Goal: Task Accomplishment & Management: Use online tool/utility

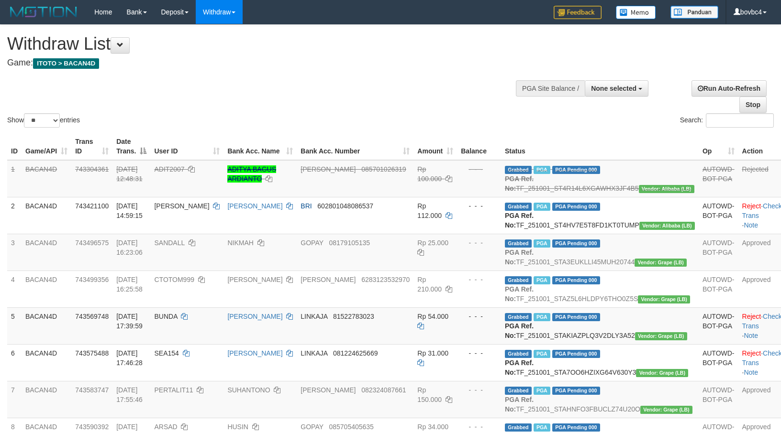
select select
select select "**"
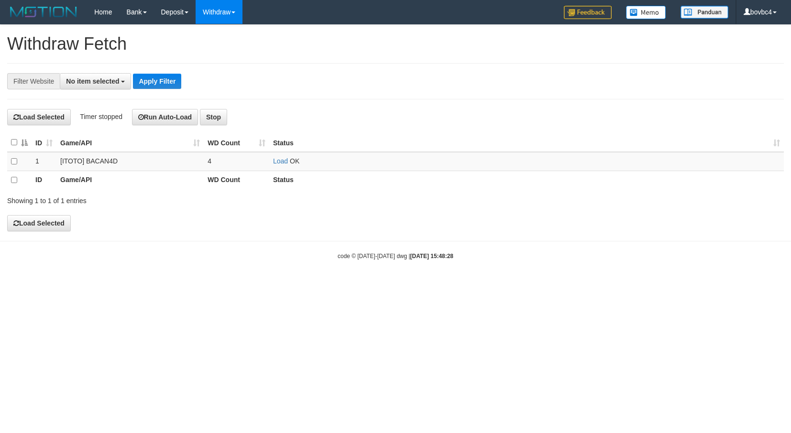
select select
click at [280, 165] on link "Load" at bounding box center [280, 161] width 15 height 8
click at [283, 157] on td "Load OK" at bounding box center [526, 161] width 515 height 19
click at [283, 161] on link "Load" at bounding box center [280, 161] width 15 height 8
drag, startPoint x: 280, startPoint y: 168, endPoint x: 283, endPoint y: 159, distance: 9.1
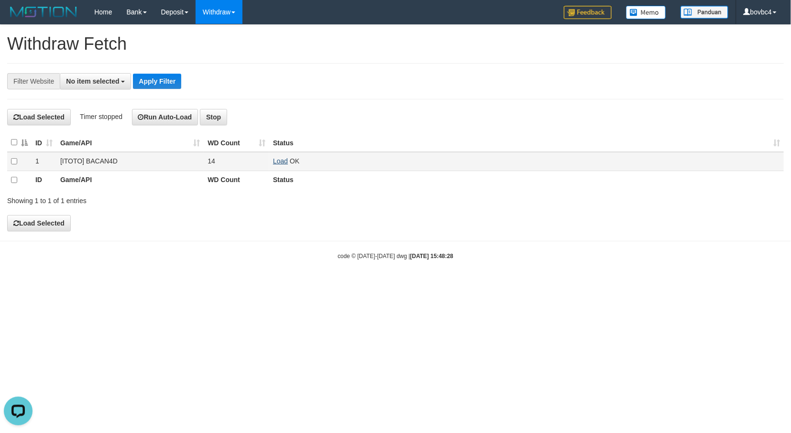
click at [280, 165] on td "Load OK" at bounding box center [526, 161] width 515 height 19
click at [283, 159] on link "Load" at bounding box center [280, 161] width 15 height 8
click at [277, 166] on td "Load OK" at bounding box center [526, 161] width 515 height 19
click at [277, 165] on link "Load" at bounding box center [280, 161] width 15 height 8
click at [281, 168] on td "Load OK" at bounding box center [526, 161] width 515 height 19
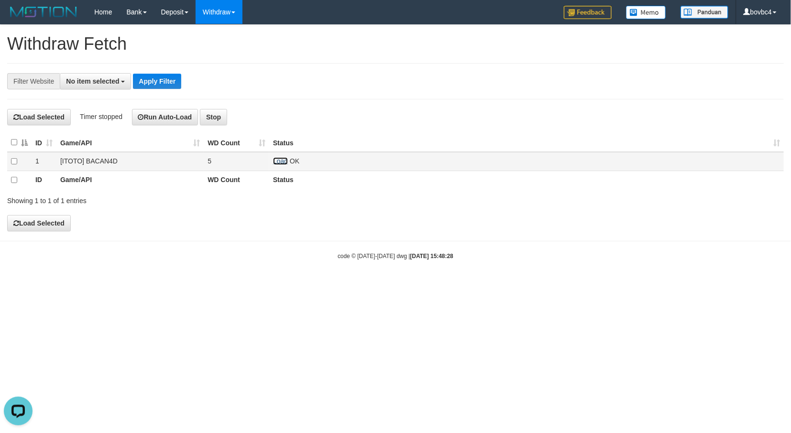
click at [282, 165] on link "Load" at bounding box center [280, 161] width 15 height 8
click at [282, 164] on link "Load" at bounding box center [280, 161] width 15 height 8
click at [279, 164] on link "Load" at bounding box center [280, 161] width 15 height 8
click at [276, 162] on link "Load" at bounding box center [280, 161] width 15 height 8
click at [279, 163] on link "Load" at bounding box center [280, 161] width 15 height 8
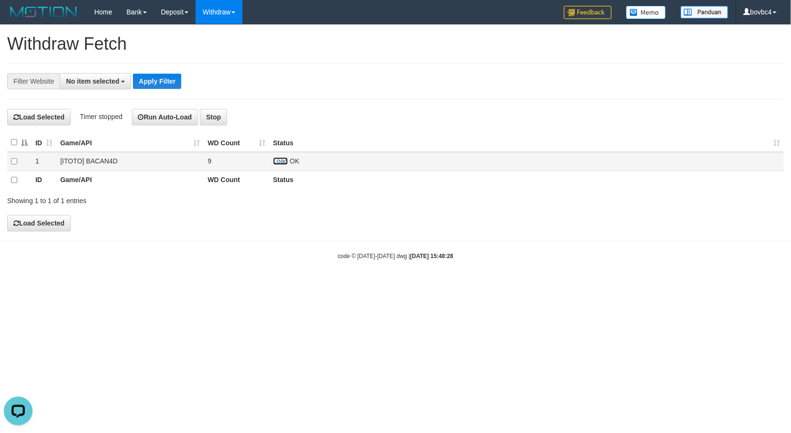
click at [278, 161] on link "Load" at bounding box center [280, 161] width 15 height 8
click at [280, 164] on link "Load" at bounding box center [280, 161] width 15 height 8
click at [282, 163] on link "Load" at bounding box center [280, 161] width 15 height 8
click at [281, 163] on link "Load" at bounding box center [280, 161] width 15 height 8
click at [280, 160] on link "Load" at bounding box center [280, 161] width 15 height 8
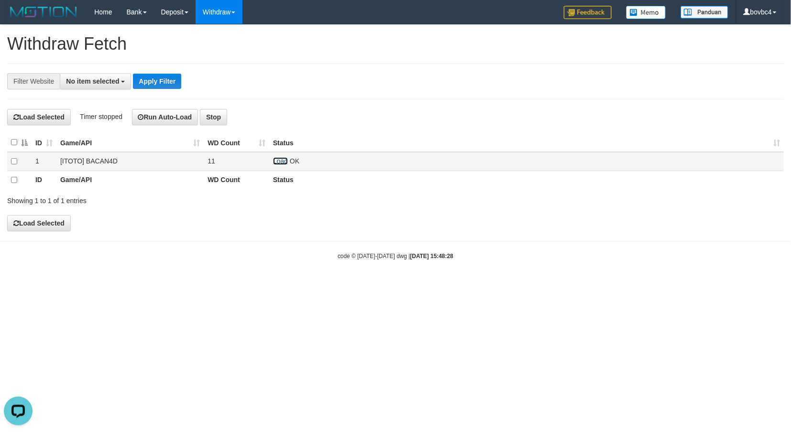
click at [286, 164] on link "Load" at bounding box center [280, 161] width 15 height 8
click at [276, 166] on td "Load OK" at bounding box center [526, 161] width 515 height 19
click at [276, 163] on link "Load" at bounding box center [280, 161] width 15 height 8
click at [279, 165] on link "Load" at bounding box center [280, 161] width 15 height 8
click at [270, 163] on td "Load OK" at bounding box center [526, 161] width 515 height 19
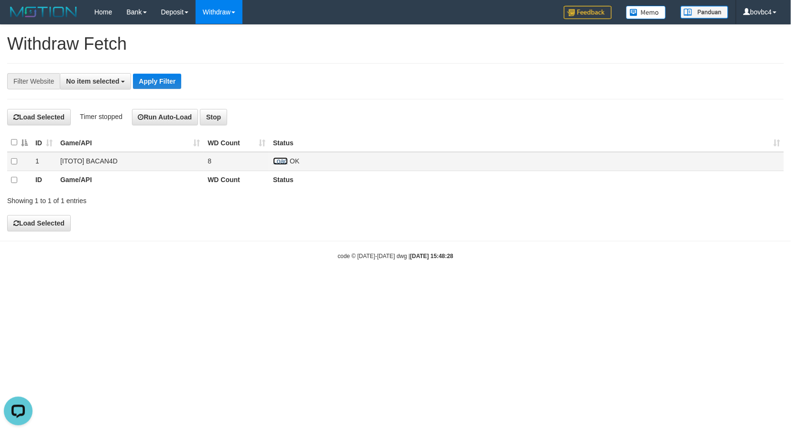
click at [283, 162] on link "Load" at bounding box center [280, 161] width 15 height 8
click at [283, 165] on link "Load" at bounding box center [280, 161] width 15 height 8
click at [278, 163] on link "Load" at bounding box center [280, 161] width 15 height 8
click at [280, 160] on link "Load" at bounding box center [280, 161] width 15 height 8
click at [286, 162] on link "Load" at bounding box center [280, 161] width 15 height 8
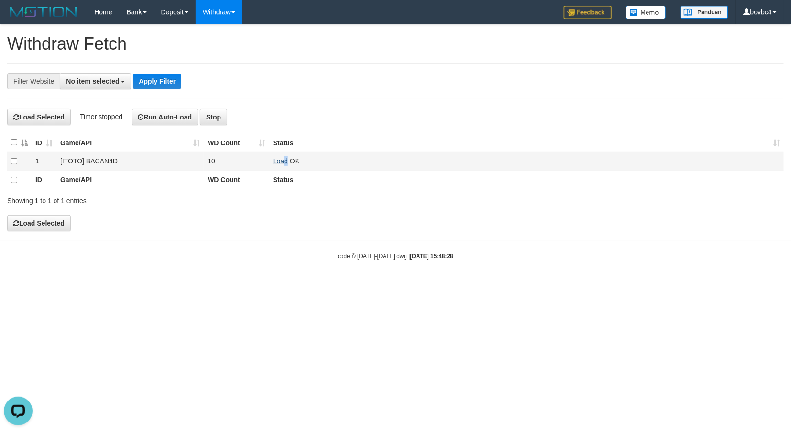
click at [283, 162] on td "Load OK" at bounding box center [526, 161] width 515 height 19
click at [282, 162] on link "Load" at bounding box center [280, 161] width 15 height 8
click at [280, 161] on link "Load" at bounding box center [280, 161] width 15 height 8
click at [277, 164] on link "Load" at bounding box center [280, 161] width 15 height 8
click at [284, 161] on link "Load" at bounding box center [280, 161] width 15 height 8
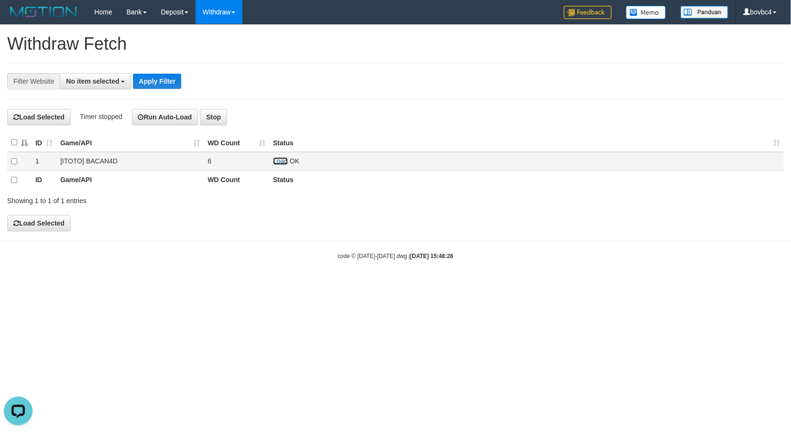
click at [283, 164] on link "Load" at bounding box center [280, 161] width 15 height 8
click at [284, 165] on link "Load" at bounding box center [280, 161] width 15 height 8
click at [277, 164] on link "Load" at bounding box center [280, 161] width 15 height 8
click at [287, 164] on td "Load OK" at bounding box center [526, 161] width 515 height 19
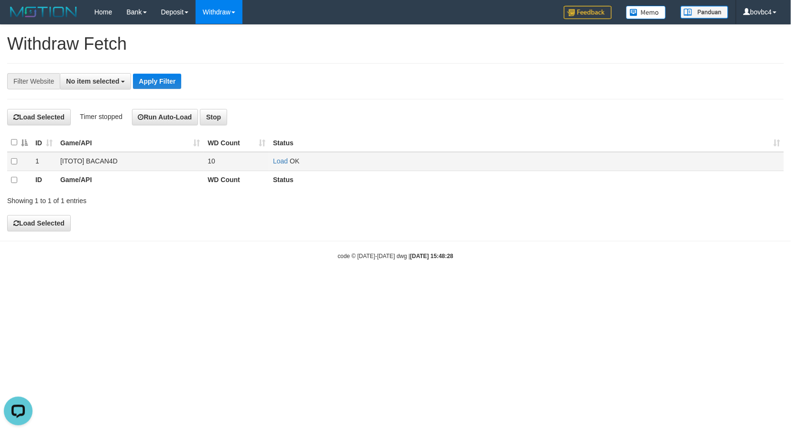
click at [285, 166] on td "Load OK" at bounding box center [526, 161] width 515 height 19
click at [281, 164] on link "Load" at bounding box center [280, 161] width 15 height 8
click at [280, 165] on link "Load" at bounding box center [280, 161] width 15 height 8
click at [285, 165] on link "Load" at bounding box center [280, 161] width 15 height 8
click at [276, 161] on link "Load" at bounding box center [280, 161] width 15 height 8
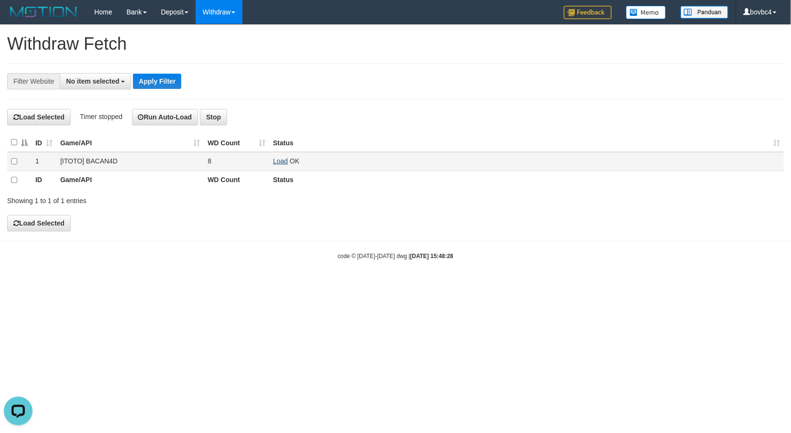
drag, startPoint x: 284, startPoint y: 155, endPoint x: 283, endPoint y: 161, distance: 5.3
click at [284, 158] on td "Load OK" at bounding box center [526, 161] width 515 height 19
click at [281, 166] on td "Load OK" at bounding box center [526, 161] width 515 height 19
click at [281, 164] on link "Load" at bounding box center [280, 161] width 15 height 8
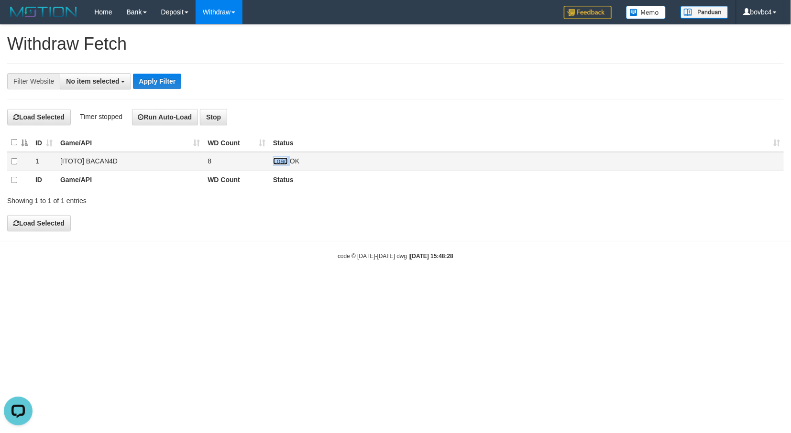
click at [284, 164] on link "Load" at bounding box center [280, 161] width 15 height 8
click at [287, 164] on link "Load" at bounding box center [280, 161] width 15 height 8
click at [282, 162] on link "Load" at bounding box center [280, 161] width 15 height 8
click at [276, 167] on td "Load OK" at bounding box center [526, 161] width 515 height 19
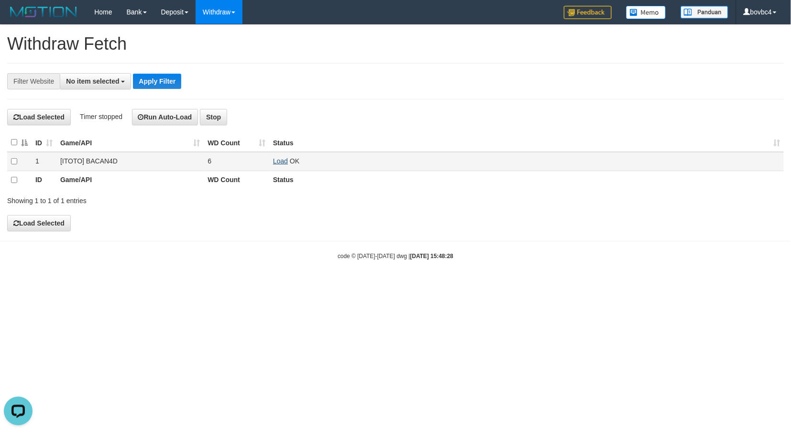
click at [276, 164] on td "Load OK" at bounding box center [526, 161] width 515 height 19
click at [277, 163] on link "Load" at bounding box center [280, 161] width 15 height 8
click at [281, 161] on link "Load" at bounding box center [280, 161] width 15 height 8
click at [285, 160] on link "Load" at bounding box center [280, 161] width 15 height 8
click at [277, 165] on span "Loading.." at bounding box center [287, 161] width 28 height 8
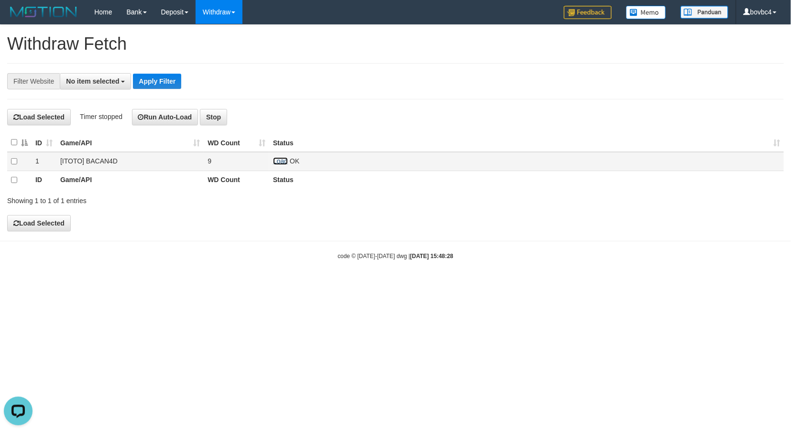
click at [281, 162] on link "Load" at bounding box center [280, 161] width 15 height 8
click at [283, 163] on link "Load" at bounding box center [280, 161] width 15 height 8
click at [280, 165] on link "Load" at bounding box center [280, 161] width 15 height 8
drag, startPoint x: 276, startPoint y: 174, endPoint x: 290, endPoint y: 166, distance: 16.3
click at [289, 167] on table "ID Game/API WD Count Status 1 [ITOTO] BACAN4D 9 Load OK ID Game/API WD Count St…" at bounding box center [395, 161] width 777 height 56
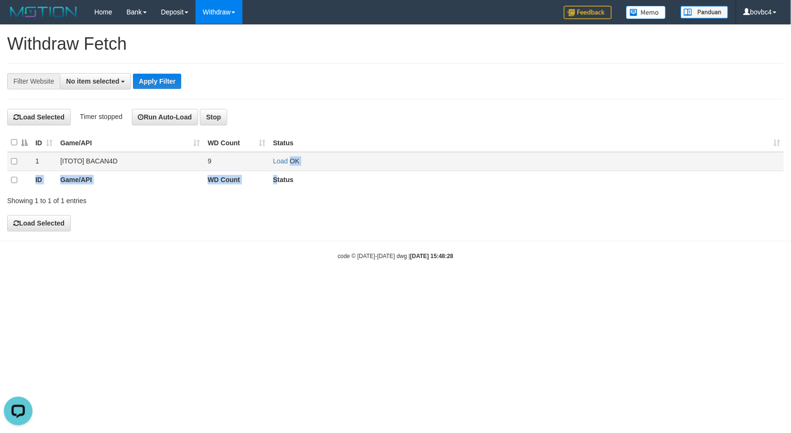
click at [290, 166] on td "Load OK" at bounding box center [526, 161] width 515 height 19
click at [284, 165] on link "Load" at bounding box center [280, 161] width 15 height 8
click at [280, 159] on link "Load" at bounding box center [280, 161] width 15 height 8
click at [280, 163] on link "Load" at bounding box center [280, 161] width 15 height 8
click at [285, 159] on td "Load OK" at bounding box center [526, 161] width 515 height 19
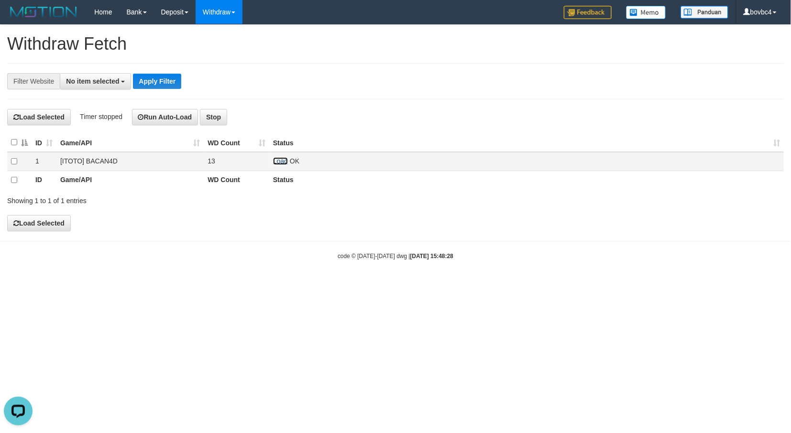
click at [285, 159] on link "Load" at bounding box center [280, 161] width 15 height 8
click at [278, 167] on td "Load OK" at bounding box center [526, 161] width 515 height 19
click at [278, 165] on link "Load" at bounding box center [280, 161] width 15 height 8
click at [274, 161] on link "Load" at bounding box center [280, 161] width 15 height 8
click at [277, 161] on link "Load" at bounding box center [280, 161] width 15 height 8
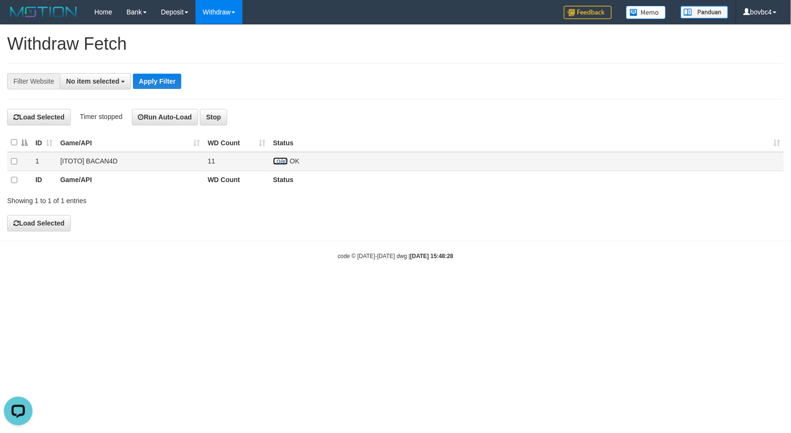
click at [280, 165] on link "Load" at bounding box center [280, 161] width 15 height 8
click at [278, 164] on link "Load" at bounding box center [280, 161] width 15 height 8
click at [282, 165] on link "Load" at bounding box center [280, 161] width 15 height 8
click at [272, 165] on td "Load OK" at bounding box center [526, 161] width 515 height 19
click at [277, 165] on link "Load" at bounding box center [280, 161] width 15 height 8
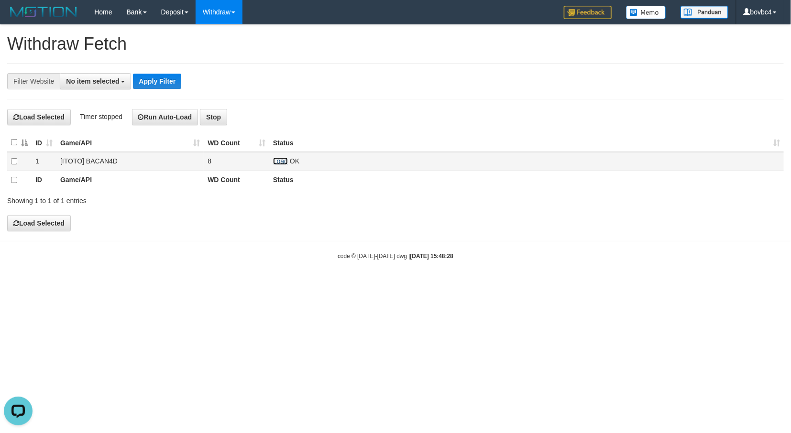
click at [276, 165] on link "Load" at bounding box center [280, 161] width 15 height 8
click at [281, 165] on link "Load" at bounding box center [280, 161] width 15 height 8
click at [272, 164] on td "Load OK" at bounding box center [526, 161] width 515 height 19
click at [280, 164] on link "Load" at bounding box center [280, 161] width 15 height 8
click at [283, 161] on link "Load" at bounding box center [280, 161] width 15 height 8
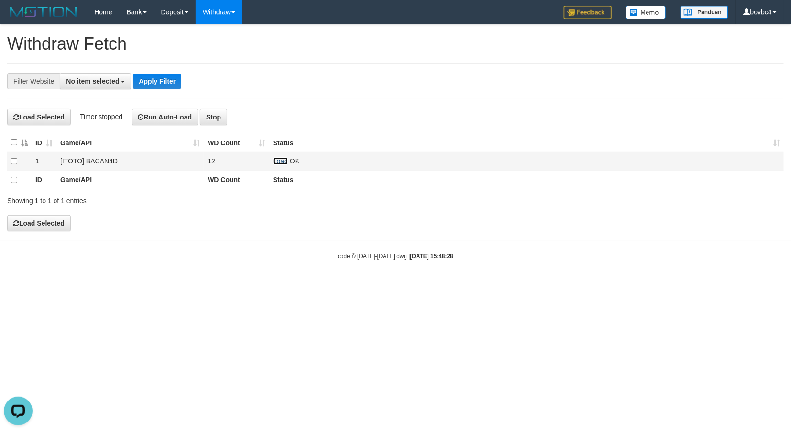
click at [280, 162] on link "Load" at bounding box center [280, 161] width 15 height 8
click at [281, 163] on link "Load" at bounding box center [280, 161] width 15 height 8
click at [283, 165] on link "Load" at bounding box center [280, 161] width 15 height 8
click at [286, 163] on link "Load" at bounding box center [280, 161] width 15 height 8
click at [279, 160] on link "Load" at bounding box center [280, 161] width 15 height 8
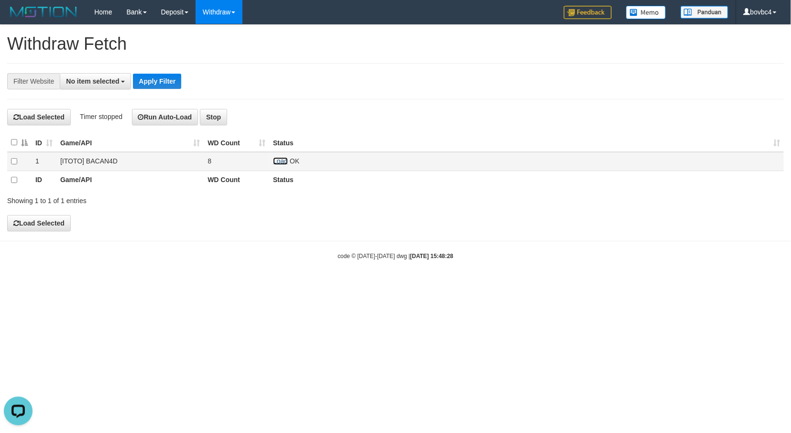
click at [283, 164] on link "Load" at bounding box center [280, 161] width 15 height 8
click at [270, 160] on td "Load OK" at bounding box center [526, 161] width 515 height 19
click at [277, 161] on link "Load" at bounding box center [280, 161] width 15 height 8
click at [281, 164] on link "Load" at bounding box center [280, 161] width 15 height 8
click at [281, 161] on link "Load" at bounding box center [280, 161] width 15 height 8
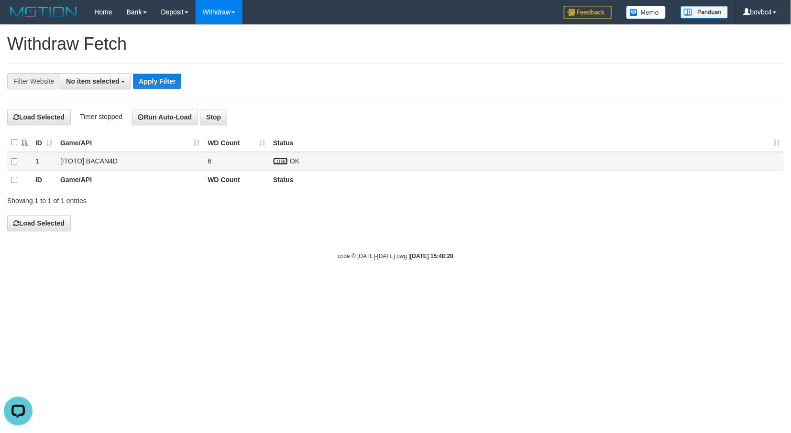
click at [276, 160] on link "Load" at bounding box center [280, 161] width 15 height 8
click at [279, 163] on link "Load" at bounding box center [280, 161] width 15 height 8
click at [276, 163] on link "Load" at bounding box center [280, 161] width 15 height 8
click at [278, 167] on td "Load OK" at bounding box center [526, 161] width 515 height 19
click at [278, 166] on td "Load OK" at bounding box center [526, 161] width 515 height 19
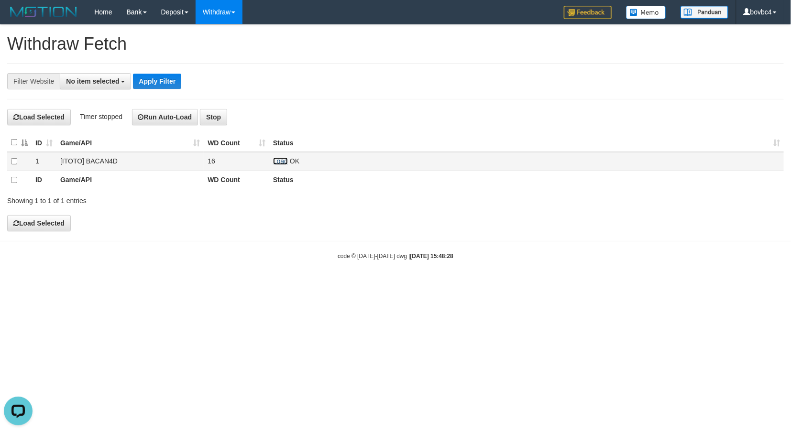
click at [278, 163] on link "Load" at bounding box center [280, 161] width 15 height 8
click at [280, 160] on link "Load" at bounding box center [280, 161] width 15 height 8
click at [275, 169] on td "Load OK" at bounding box center [526, 161] width 515 height 19
click at [275, 165] on link "Load" at bounding box center [280, 161] width 15 height 8
click at [281, 165] on link "Load" at bounding box center [280, 161] width 15 height 8
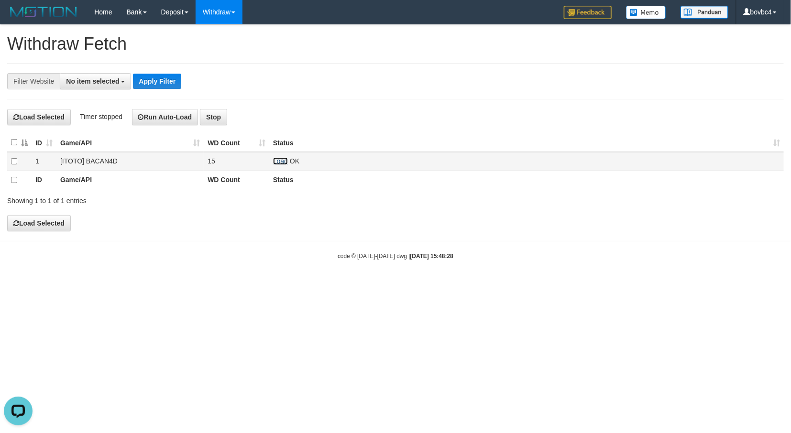
click at [282, 164] on link "Load" at bounding box center [280, 161] width 15 height 8
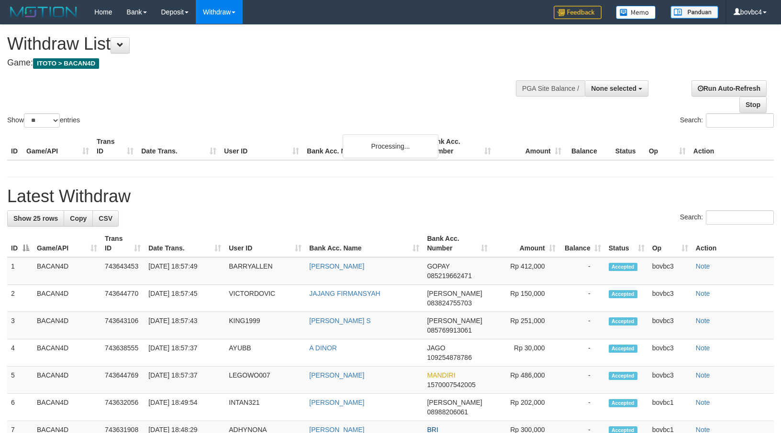
select select
select select "**"
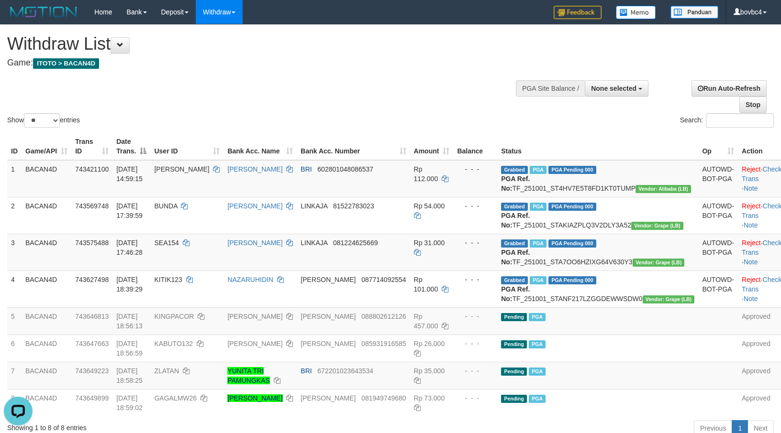
click at [462, 83] on div "Show ** ** ** *** entries Search:" at bounding box center [390, 77] width 781 height 105
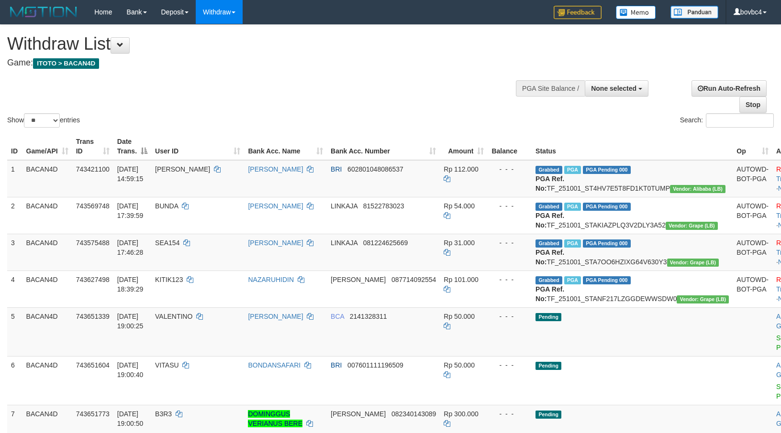
select select
select select "**"
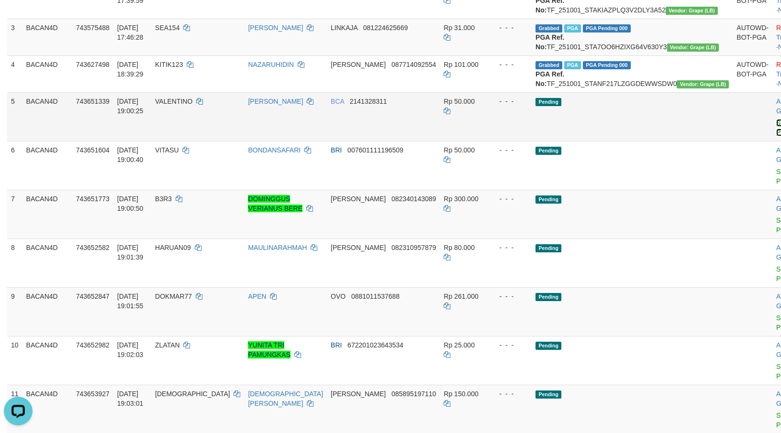
click at [776, 136] on link "Send PGA" at bounding box center [784, 127] width 16 height 17
click at [776, 185] on link "Send PGA" at bounding box center [784, 176] width 16 height 17
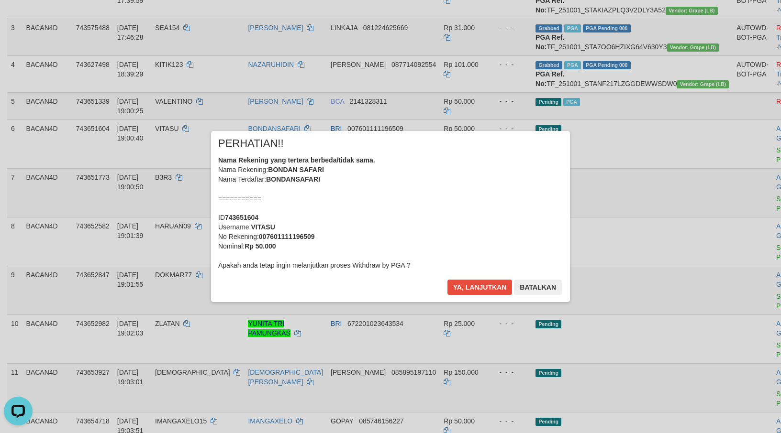
click at [435, 283] on div "× PERHATIAN!! Nama Rekening yang tertera berbeda/tidak sama. Nama Rekening: BON…" at bounding box center [390, 216] width 359 height 171
click at [467, 283] on button "Ya, lanjutkan" at bounding box center [479, 287] width 65 height 15
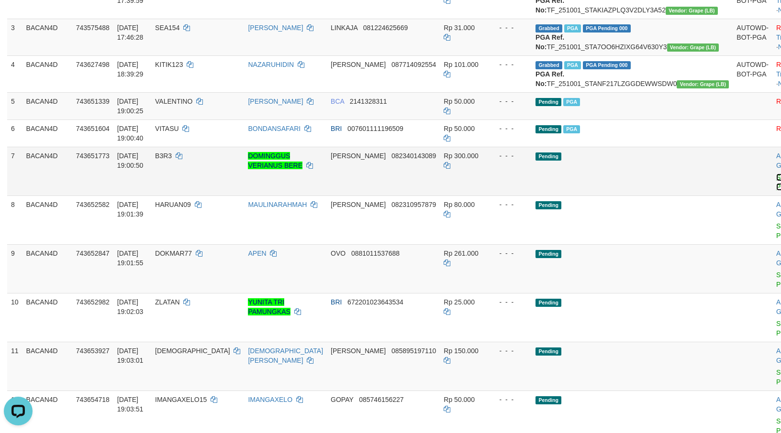
click at [776, 191] on link "Send PGA" at bounding box center [784, 182] width 16 height 17
click at [776, 240] on link "Send PGA" at bounding box center [784, 230] width 16 height 17
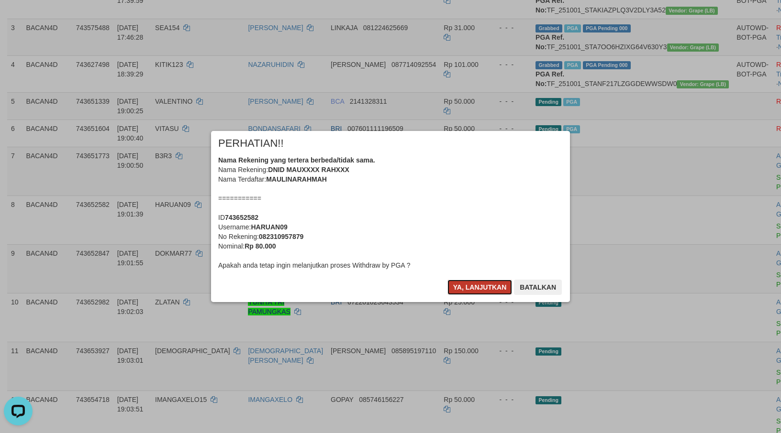
click at [478, 284] on button "Ya, lanjutkan" at bounding box center [479, 287] width 65 height 15
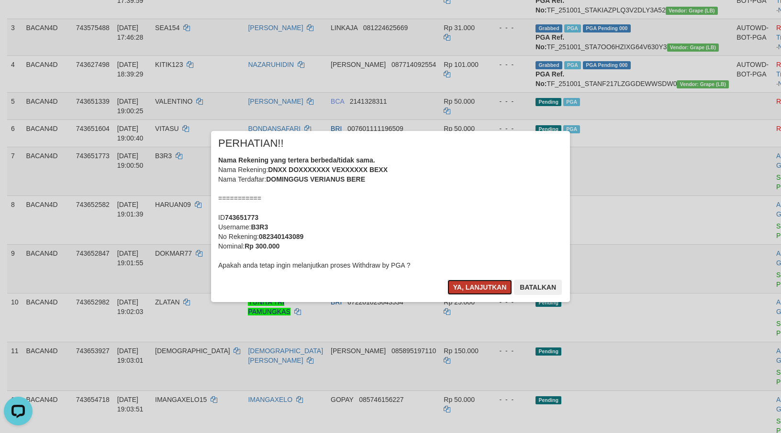
click at [476, 287] on button "Ya, lanjutkan" at bounding box center [479, 287] width 65 height 15
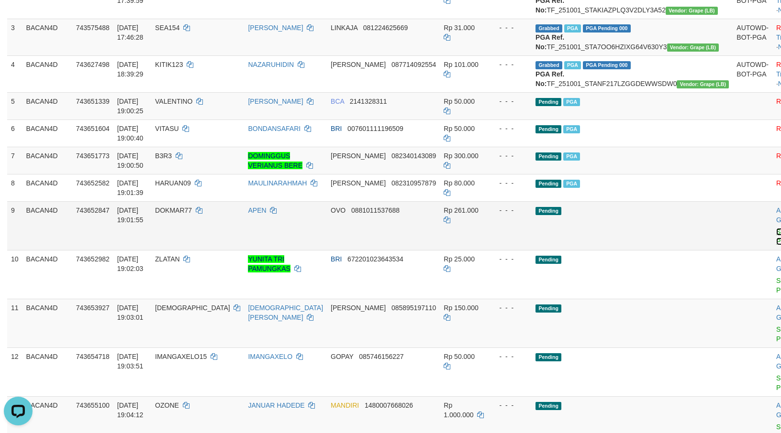
click at [776, 245] on link "Send PGA" at bounding box center [784, 236] width 16 height 17
click at [776, 294] on link "Send PGA" at bounding box center [784, 285] width 16 height 17
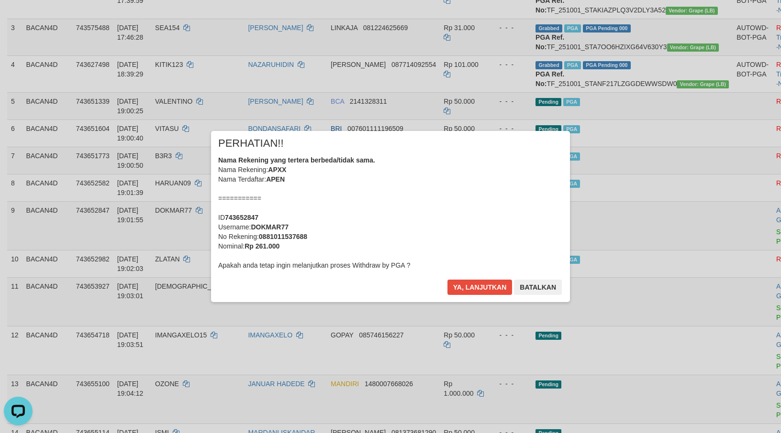
click at [485, 277] on div "× PERHATIAN!! Nama Rekening yang tertera berbeda/tidak sama. Nama Rekening: APX…" at bounding box center [390, 216] width 359 height 171
click at [485, 280] on button "Ya, lanjutkan" at bounding box center [479, 287] width 65 height 15
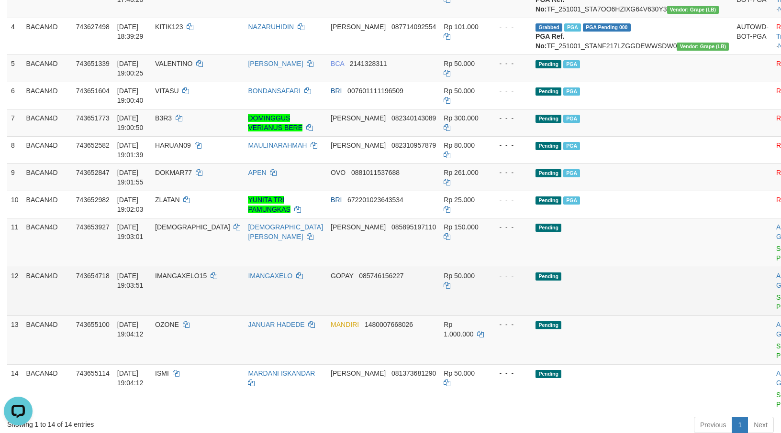
scroll to position [287, 0]
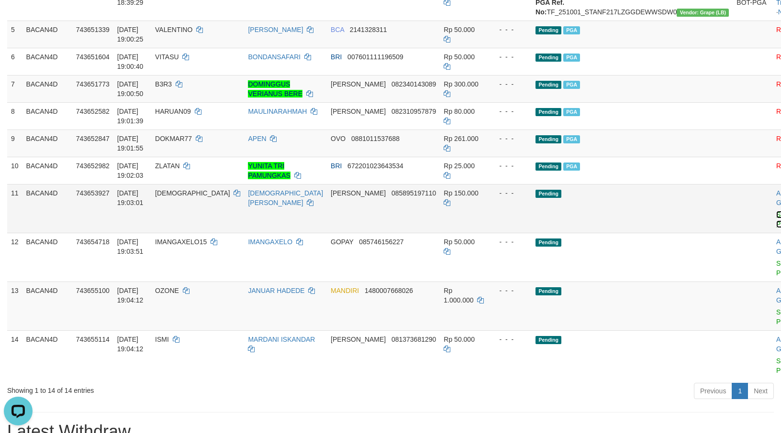
click at [776, 228] on link "Send PGA" at bounding box center [784, 219] width 16 height 17
click at [776, 277] on link "Send PGA" at bounding box center [784, 268] width 16 height 17
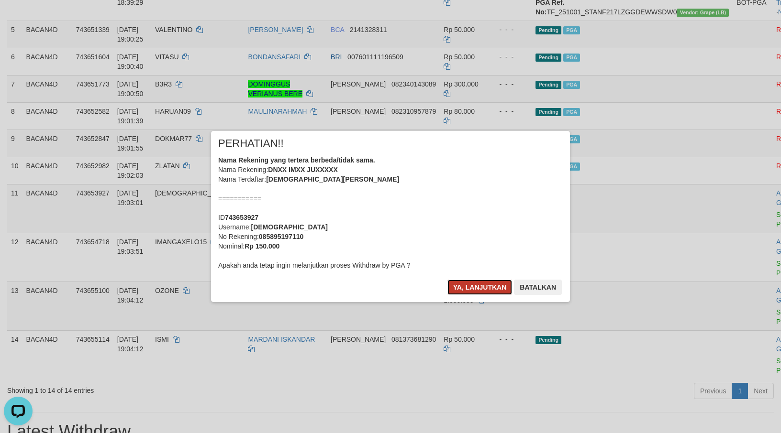
click at [480, 283] on button "Ya, lanjutkan" at bounding box center [479, 287] width 65 height 15
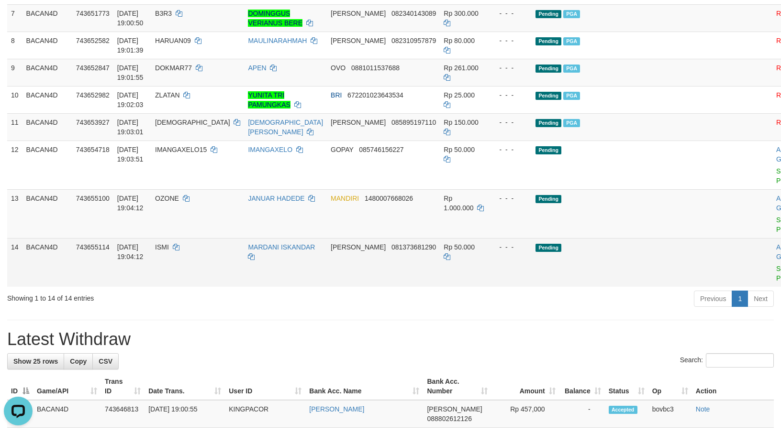
scroll to position [359, 0]
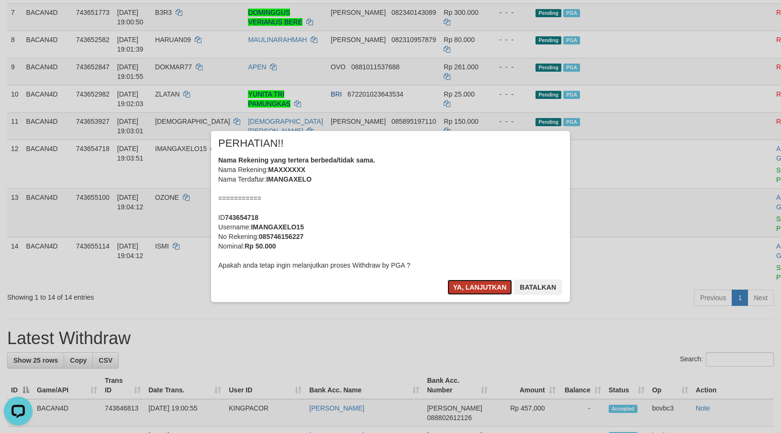
click at [463, 289] on button "Ya, lanjutkan" at bounding box center [479, 287] width 65 height 15
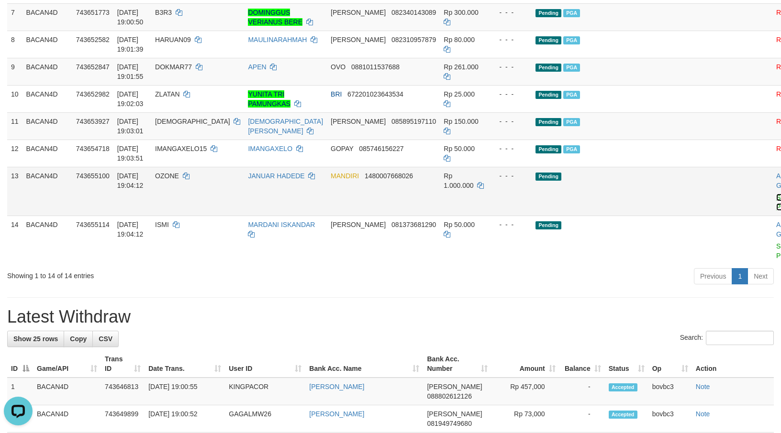
click at [776, 211] on link "Send PGA" at bounding box center [784, 202] width 16 height 17
click at [776, 260] on link "Send PGA" at bounding box center [784, 251] width 16 height 17
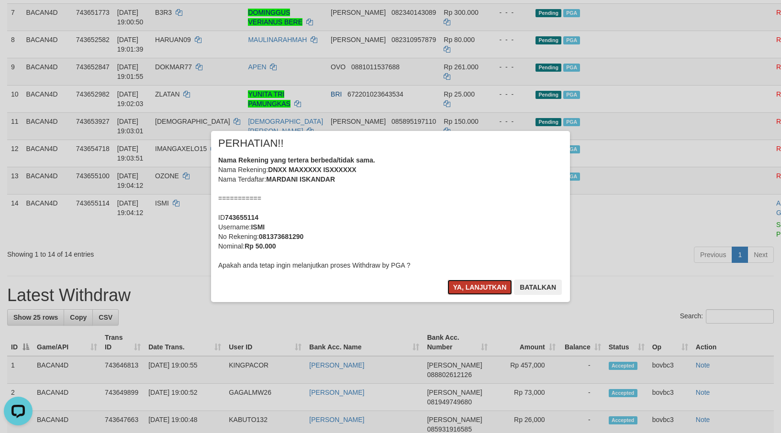
click at [476, 283] on button "Ya, lanjutkan" at bounding box center [479, 287] width 65 height 15
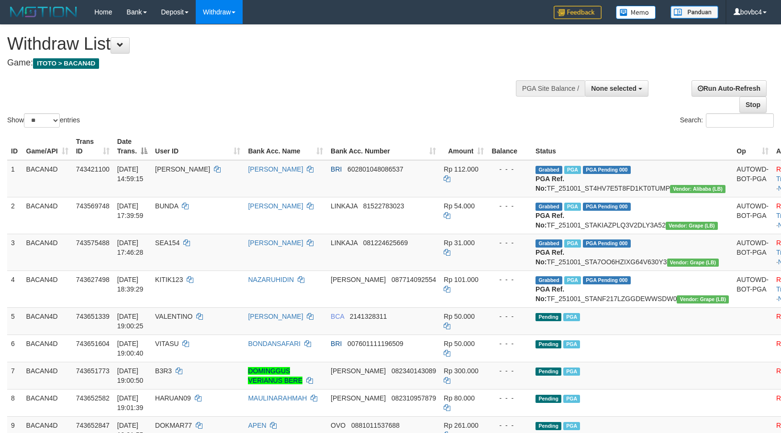
select select
select select "**"
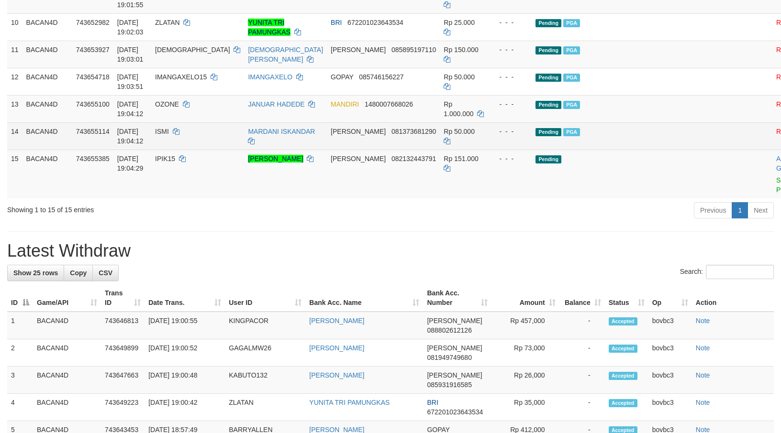
scroll to position [456, 0]
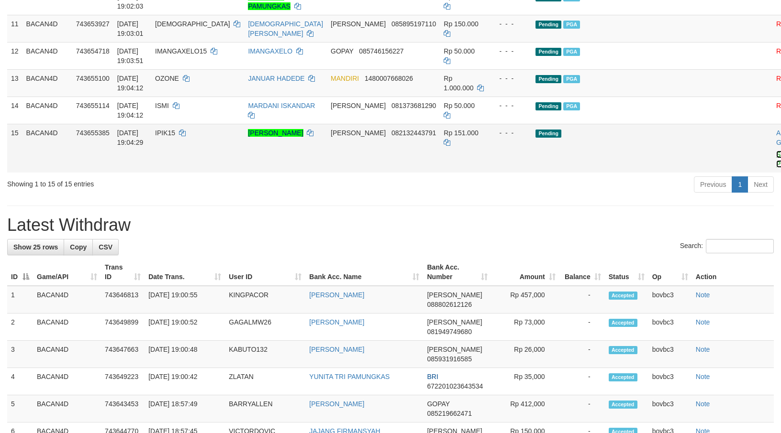
click at [776, 168] on link "Send PGA" at bounding box center [784, 159] width 16 height 17
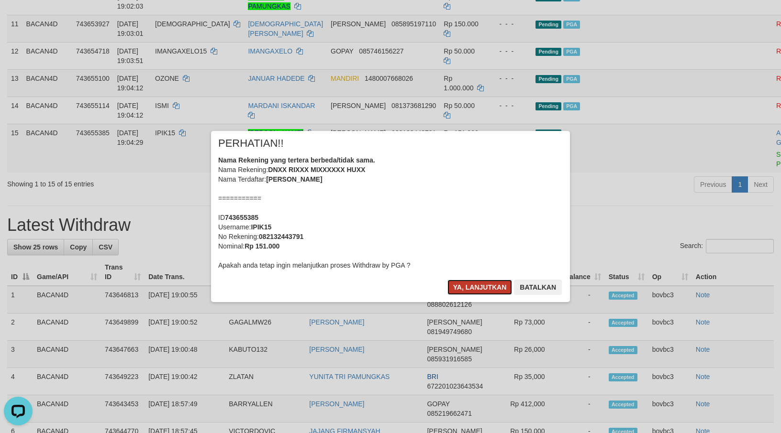
click at [465, 293] on button "Ya, lanjutkan" at bounding box center [479, 287] width 65 height 15
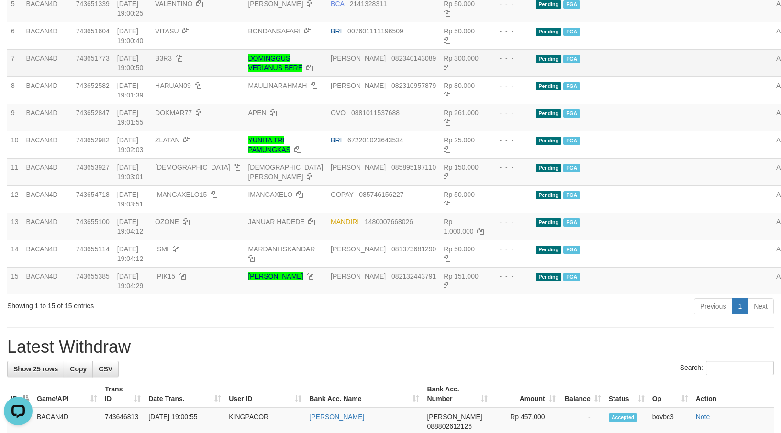
scroll to position [241, 0]
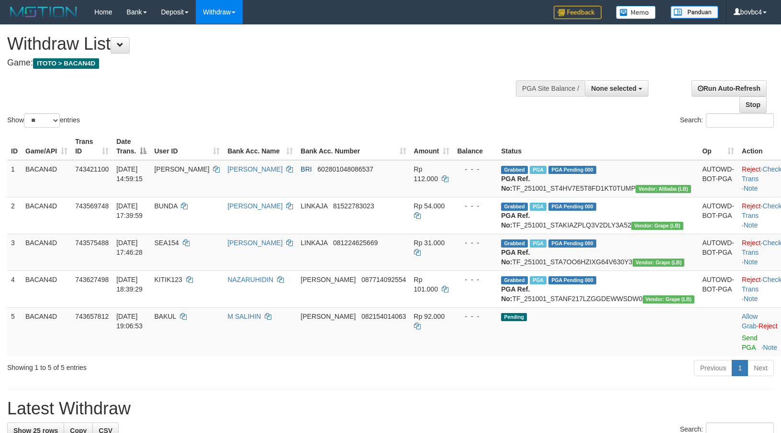
select select
select select "**"
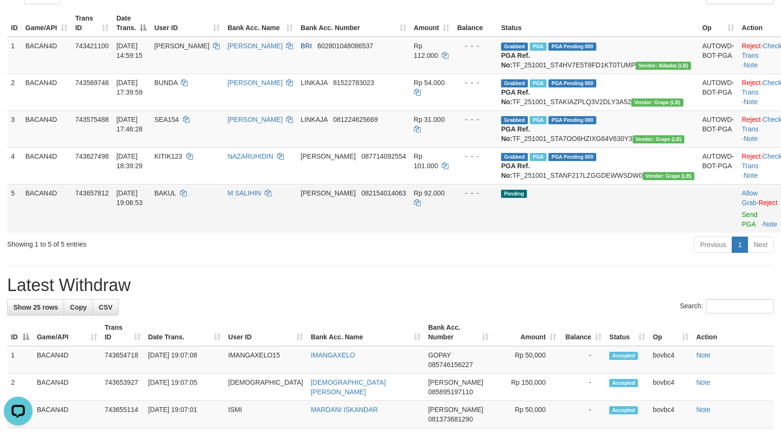
click at [738, 233] on td "Allow Grab · Reject Send PGA · Note" at bounding box center [761, 208] width 47 height 49
click at [741, 228] on link "Send PGA" at bounding box center [749, 219] width 16 height 17
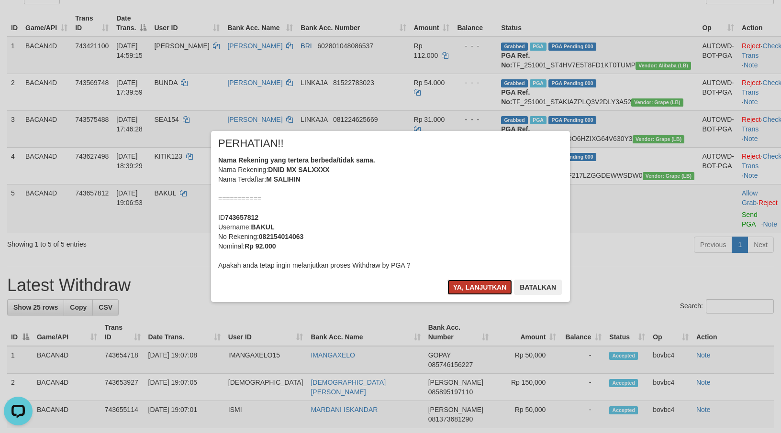
click at [482, 291] on button "Ya, lanjutkan" at bounding box center [479, 287] width 65 height 15
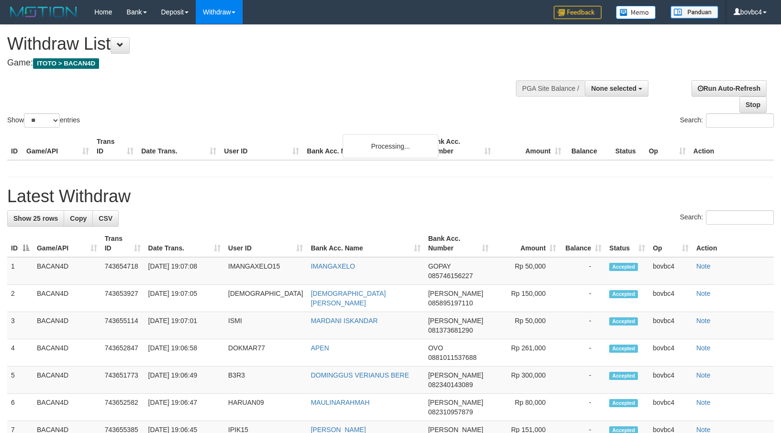
select select
select select "**"
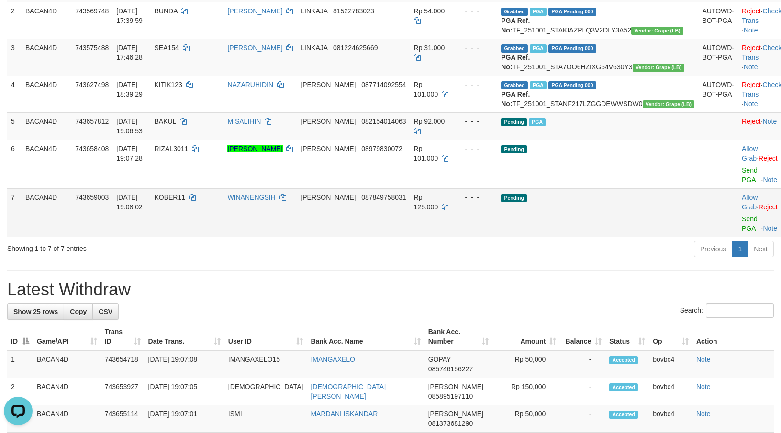
click at [738, 237] on td "Allow Grab · Reject Send PGA · Note" at bounding box center [761, 212] width 47 height 49
click at [741, 232] on link "Send PGA" at bounding box center [749, 223] width 16 height 17
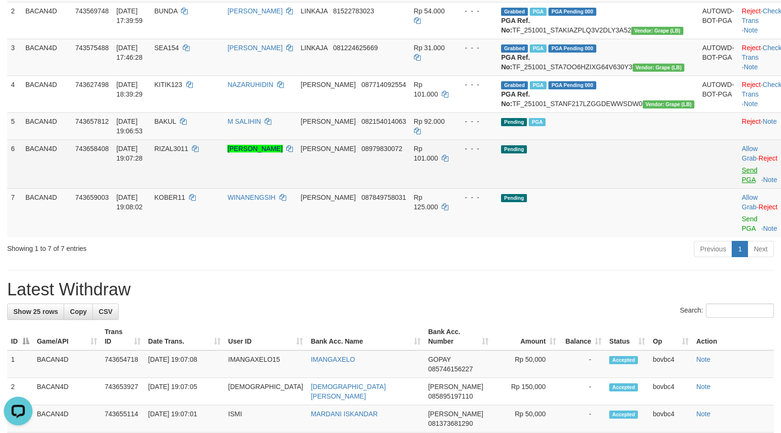
click at [741, 184] on link "Send PGA" at bounding box center [749, 174] width 16 height 17
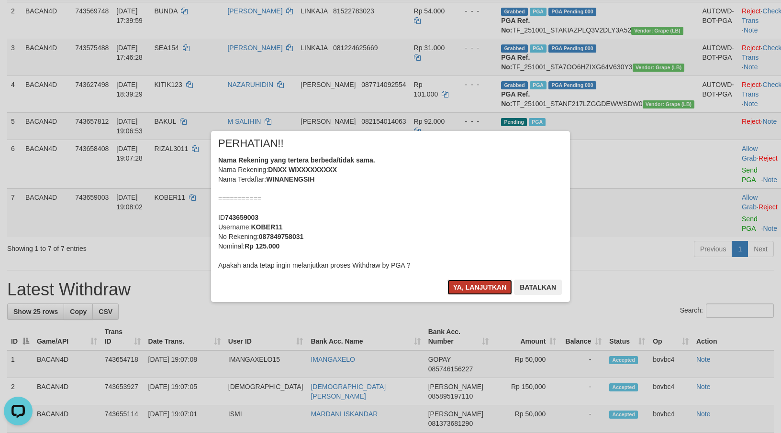
click at [466, 280] on button "Ya, lanjutkan" at bounding box center [479, 287] width 65 height 15
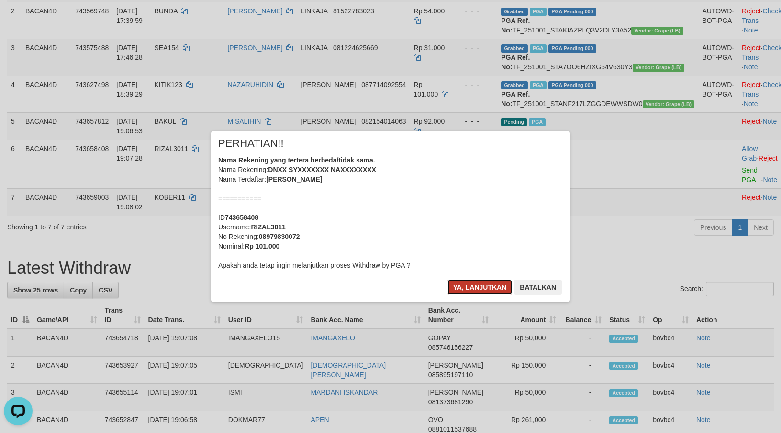
click at [471, 280] on button "Ya, lanjutkan" at bounding box center [479, 287] width 65 height 15
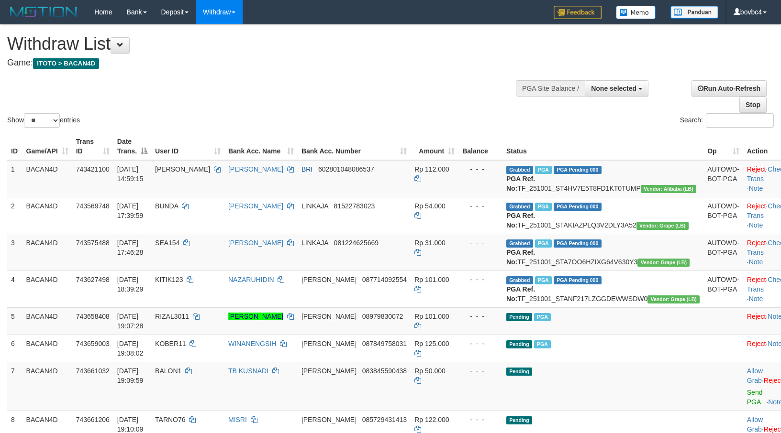
select select
select select "**"
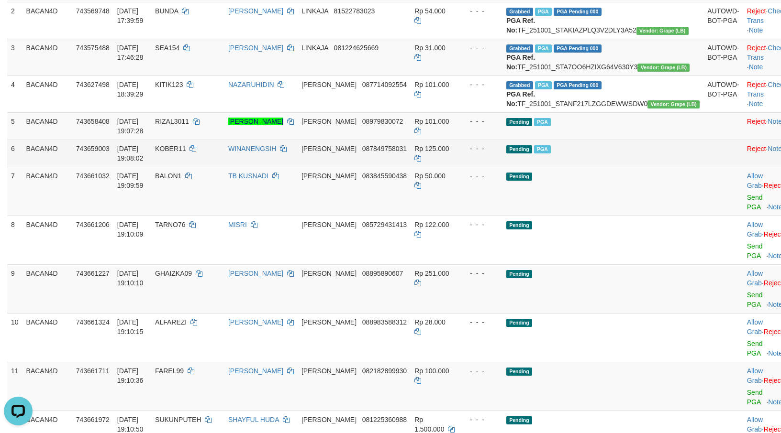
scroll to position [267, 0]
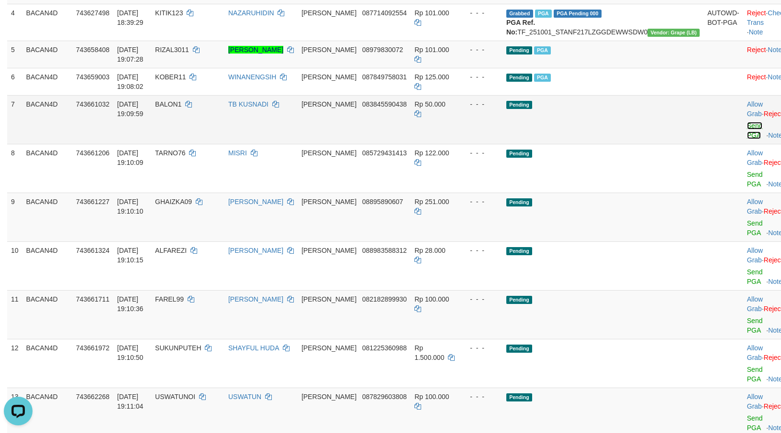
click at [747, 139] on link "Send PGA" at bounding box center [755, 130] width 16 height 17
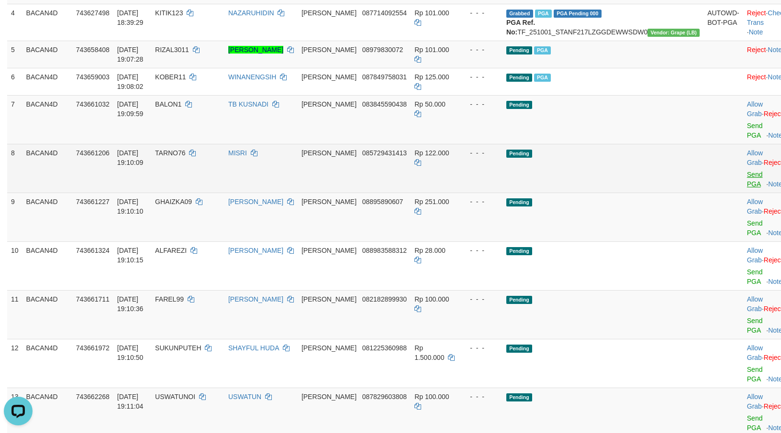
click at [747, 188] on link "Send PGA" at bounding box center [755, 179] width 16 height 17
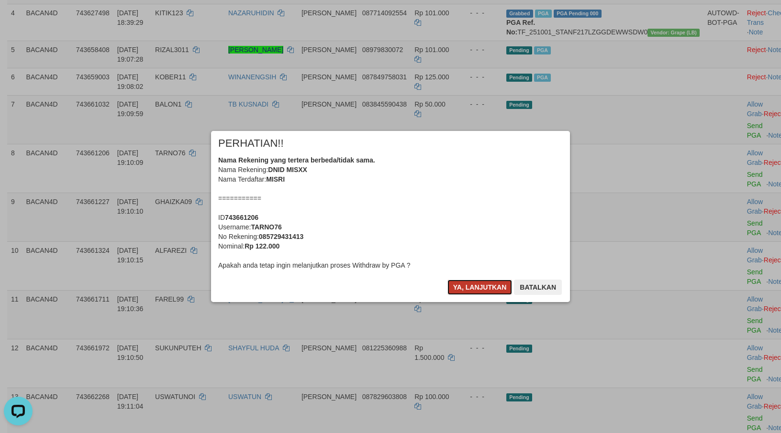
click at [486, 291] on button "Ya, lanjutkan" at bounding box center [479, 287] width 65 height 15
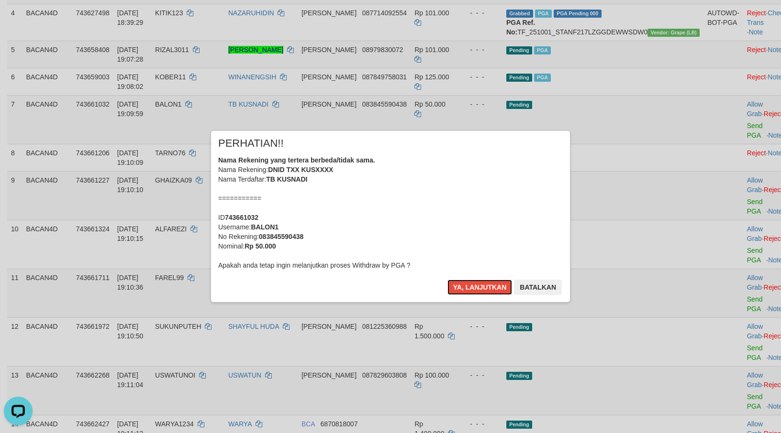
click at [486, 291] on button "Ya, lanjutkan" at bounding box center [479, 287] width 65 height 15
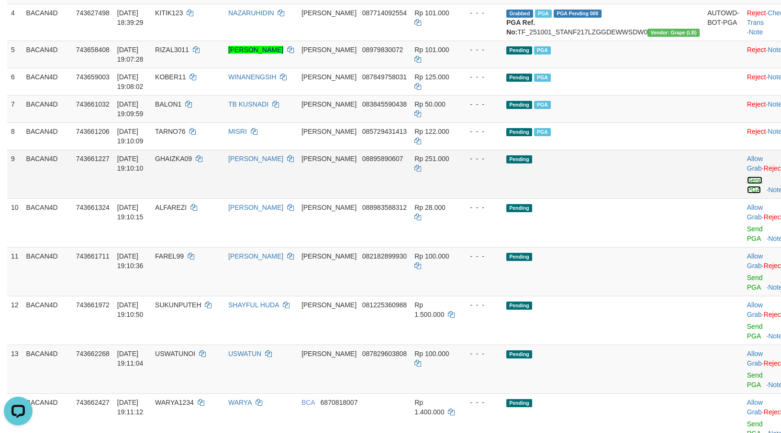
click at [747, 194] on link "Send PGA" at bounding box center [755, 185] width 16 height 17
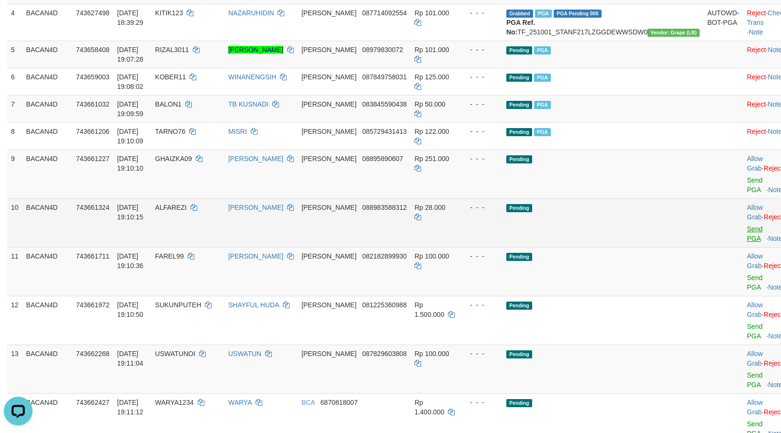
click at [747, 243] on link "Send PGA" at bounding box center [755, 233] width 16 height 17
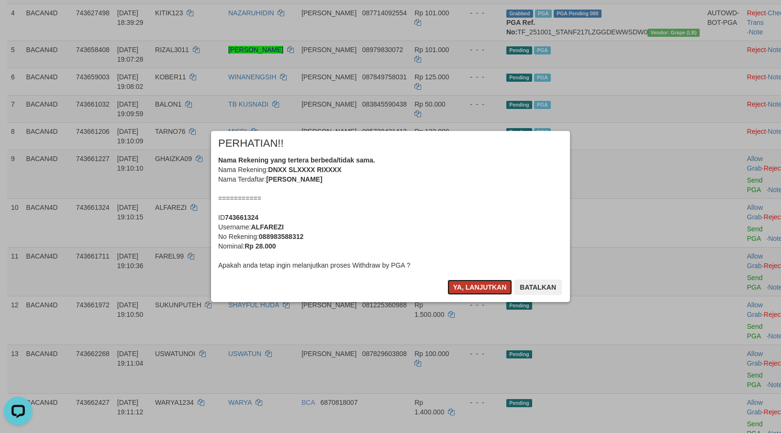
click at [486, 286] on button "Ya, lanjutkan" at bounding box center [479, 287] width 65 height 15
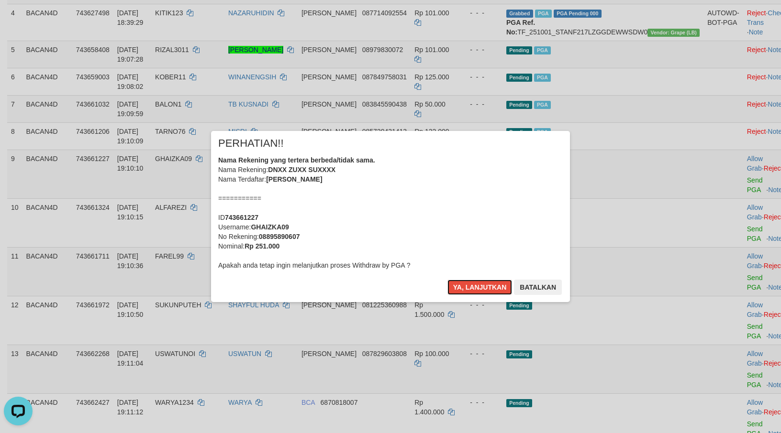
click at [486, 285] on button "Ya, lanjutkan" at bounding box center [479, 287] width 65 height 15
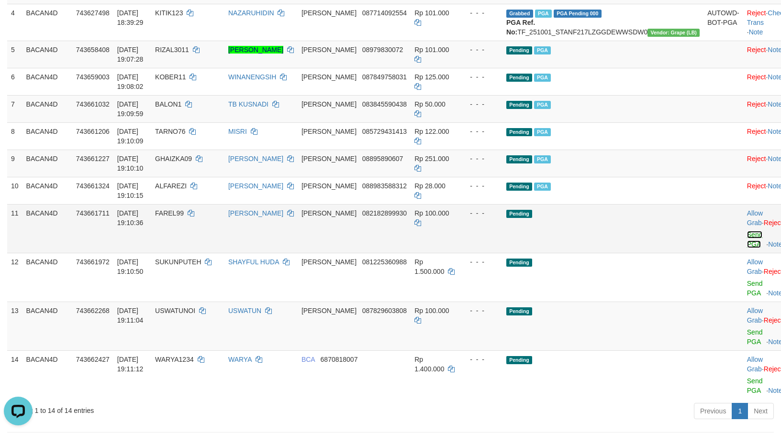
click at [747, 248] on link "Send PGA" at bounding box center [755, 239] width 16 height 17
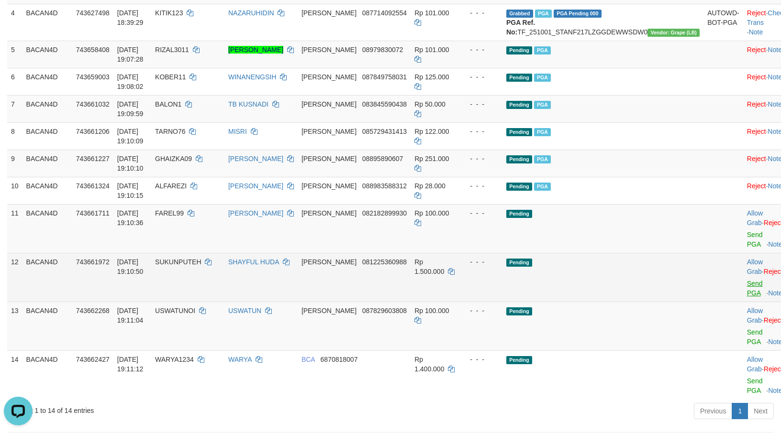
click at [747, 297] on link "Send PGA" at bounding box center [755, 288] width 16 height 17
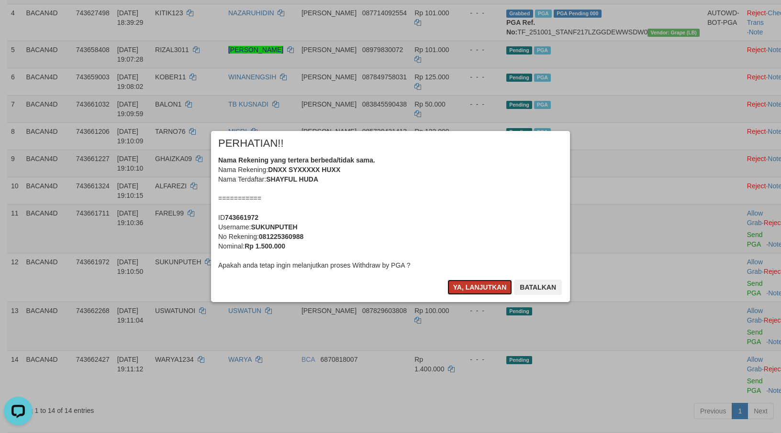
click at [480, 290] on button "Ya, lanjutkan" at bounding box center [479, 287] width 65 height 15
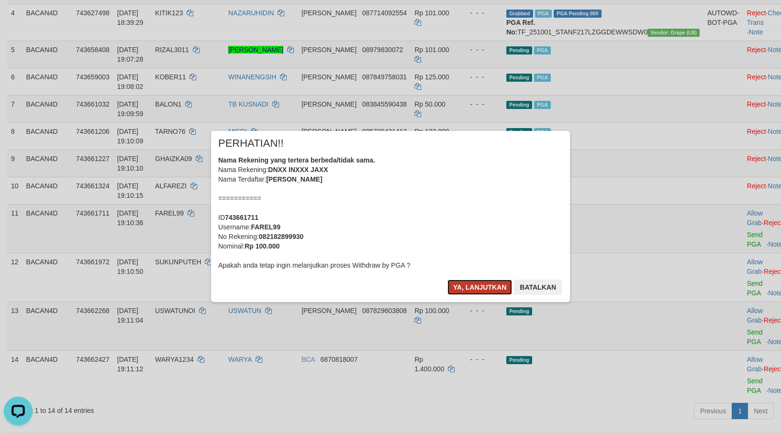
click at [479, 287] on button "Ya, lanjutkan" at bounding box center [479, 287] width 65 height 15
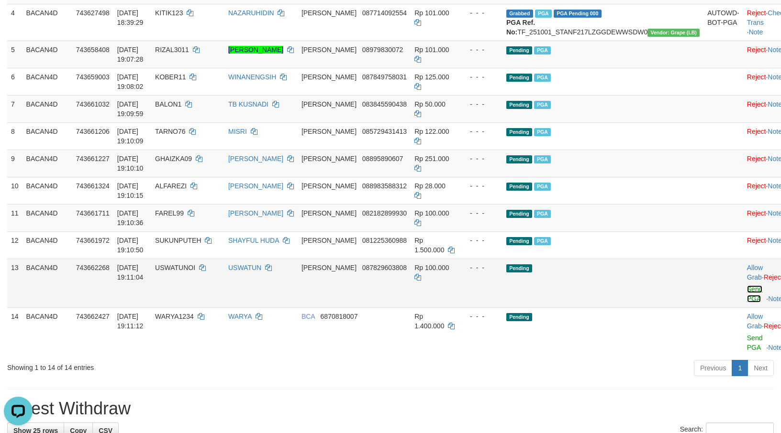
click at [747, 303] on link "Send PGA" at bounding box center [755, 294] width 16 height 17
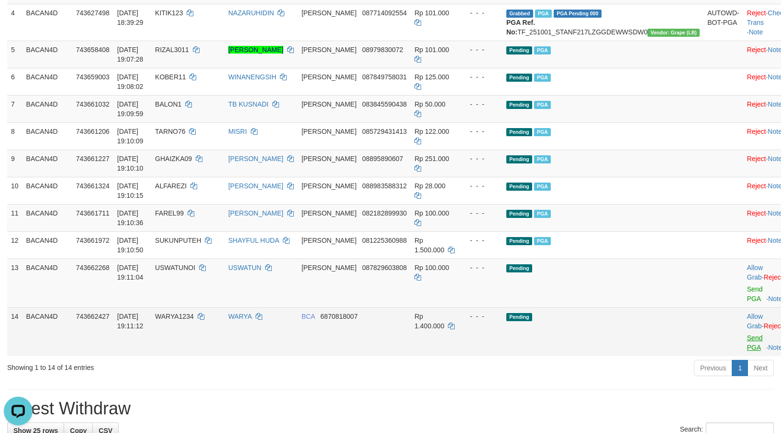
click at [747, 352] on link "Send PGA" at bounding box center [755, 342] width 16 height 17
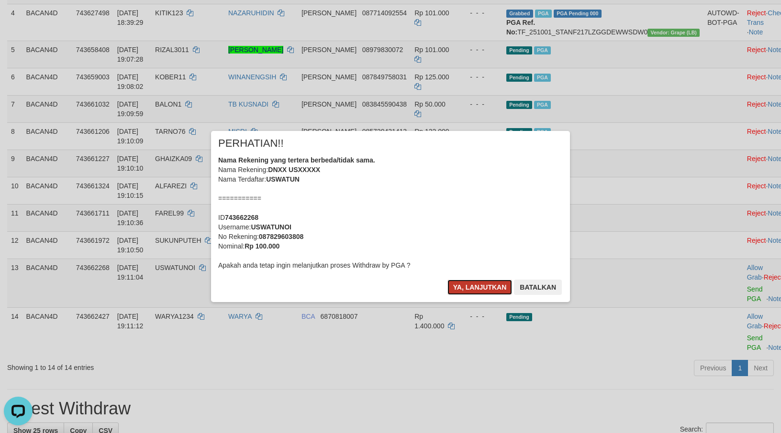
click at [483, 285] on button "Ya, lanjutkan" at bounding box center [479, 287] width 65 height 15
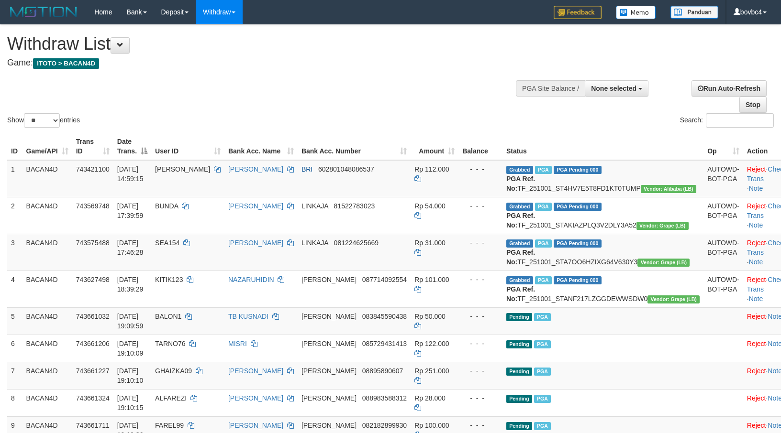
select select
select select "**"
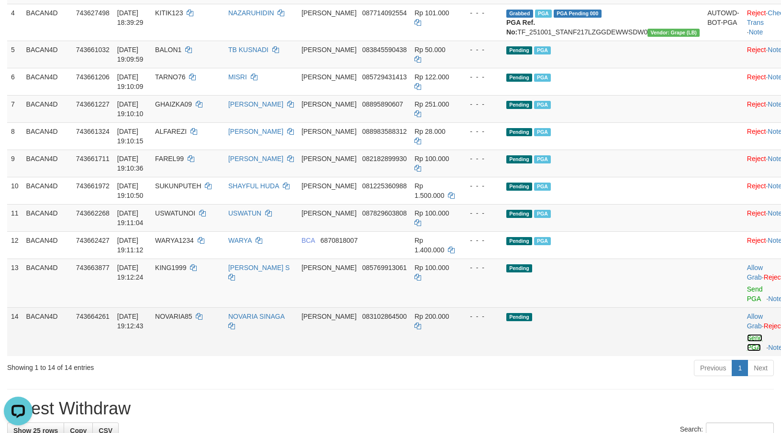
click at [747, 352] on link "Send PGA" at bounding box center [755, 342] width 16 height 17
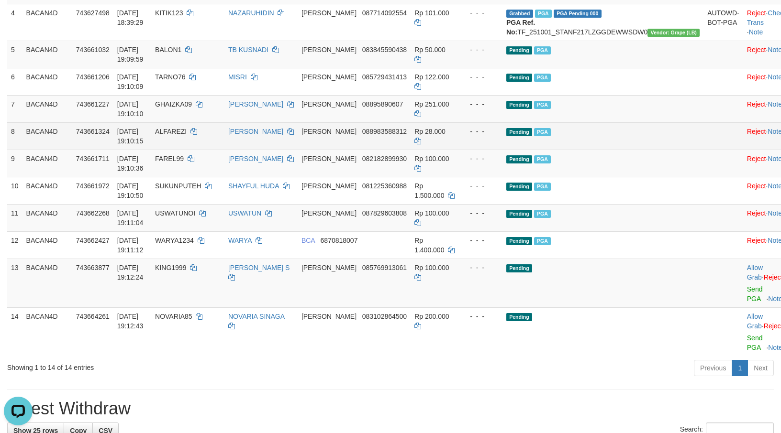
click at [747, 303] on link "Send PGA" at bounding box center [755, 294] width 16 height 17
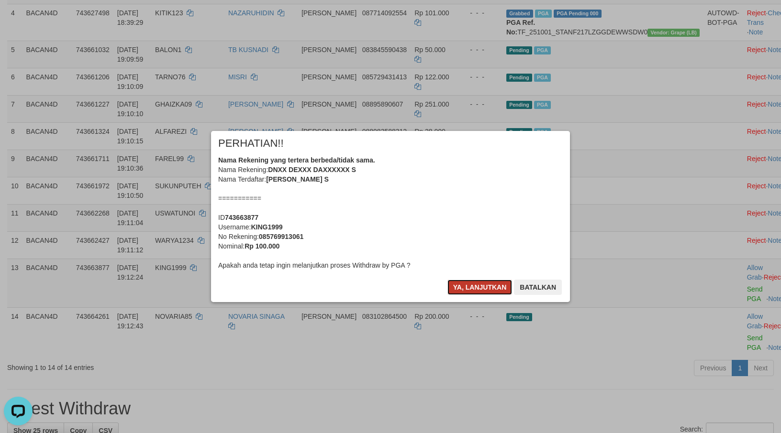
click at [474, 288] on button "Ya, lanjutkan" at bounding box center [479, 287] width 65 height 15
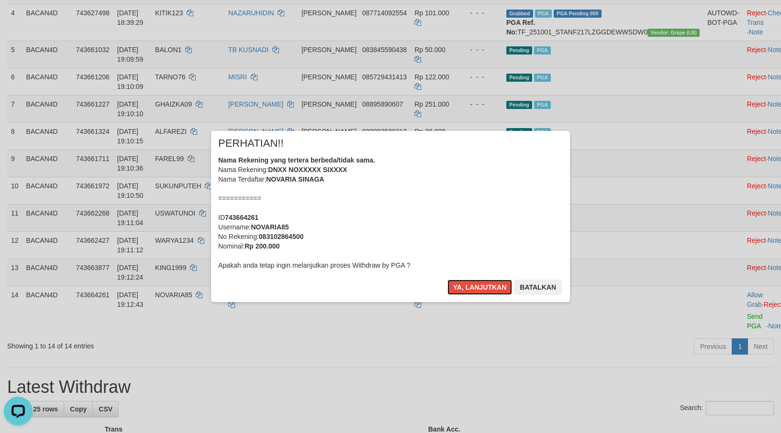
click at [476, 289] on button "Ya, lanjutkan" at bounding box center [479, 287] width 65 height 15
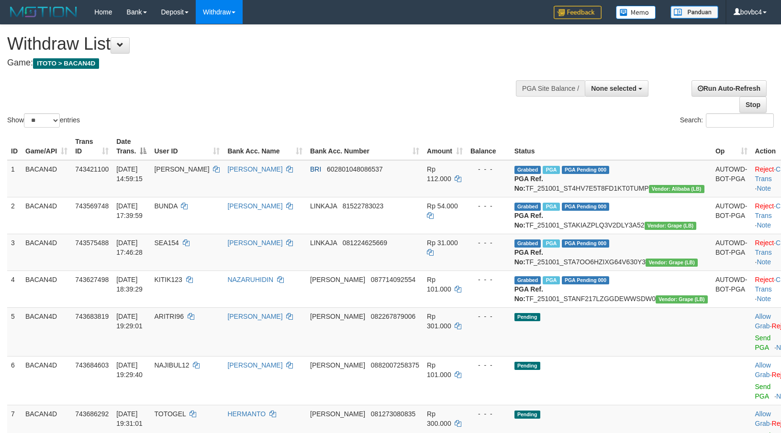
select select
select select "**"
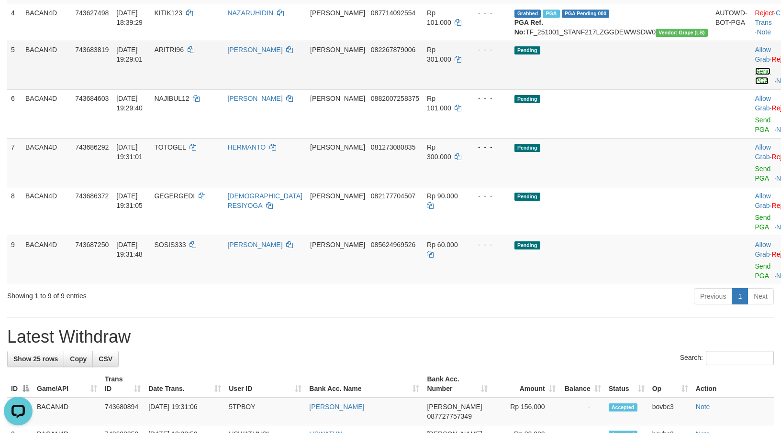
click at [755, 85] on link "Send PGA" at bounding box center [763, 75] width 16 height 17
click at [755, 133] on link "Send PGA" at bounding box center [763, 124] width 16 height 17
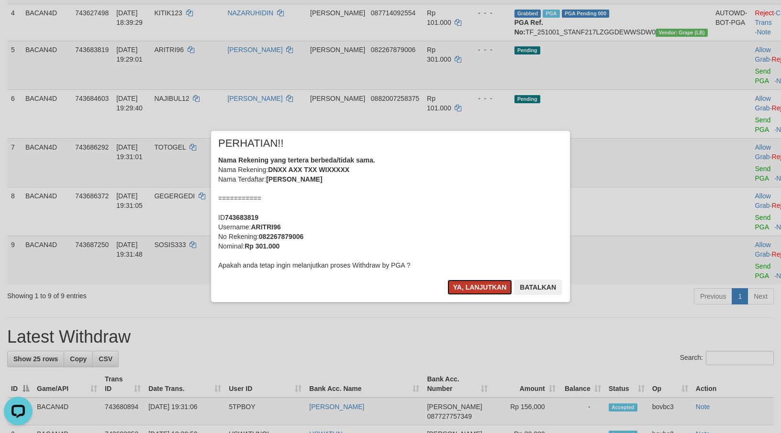
click at [487, 290] on button "Ya, lanjutkan" at bounding box center [479, 287] width 65 height 15
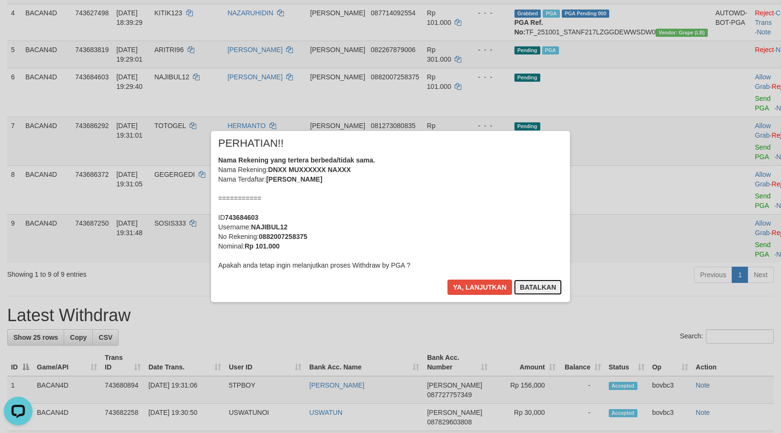
drag, startPoint x: 540, startPoint y: 284, endPoint x: 475, endPoint y: 276, distance: 65.2
click at [451, 184] on div "× PERHATIAN!! Nama Rekening yang tertera berbeda/tidak sama. Nama Rekening: DNX…" at bounding box center [390, 216] width 359 height 171
click at [478, 283] on button "Ya, lanjutkan" at bounding box center [479, 287] width 65 height 15
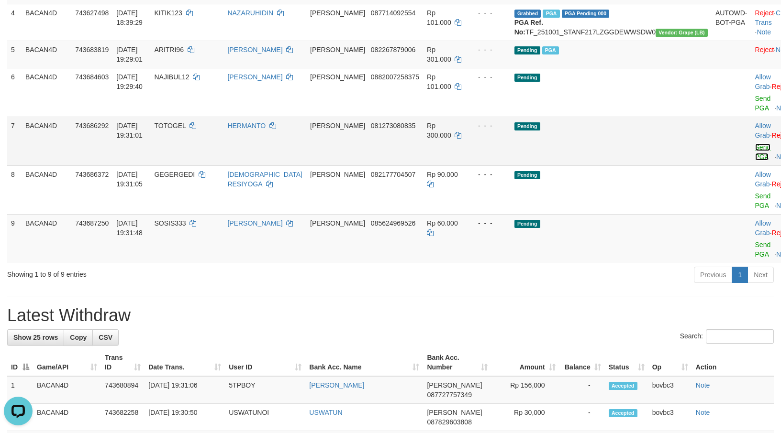
click at [755, 161] on link "Send PGA" at bounding box center [763, 152] width 16 height 17
click at [751, 217] on td "Allow Grab · Reject Send PGA · Note" at bounding box center [774, 238] width 47 height 49
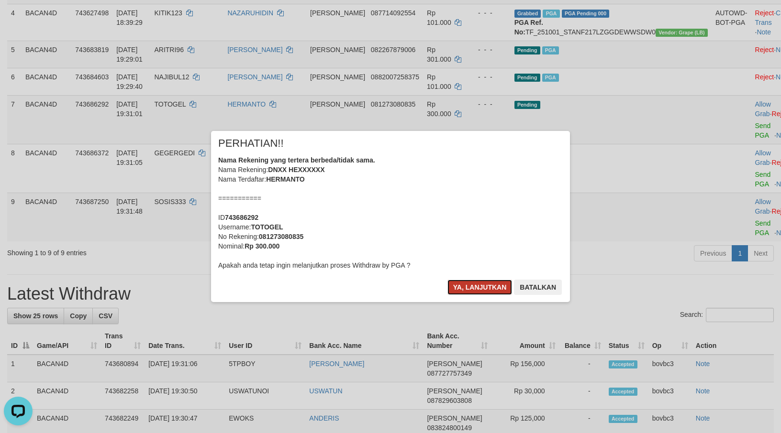
click at [491, 286] on button "Ya, lanjutkan" at bounding box center [479, 287] width 65 height 15
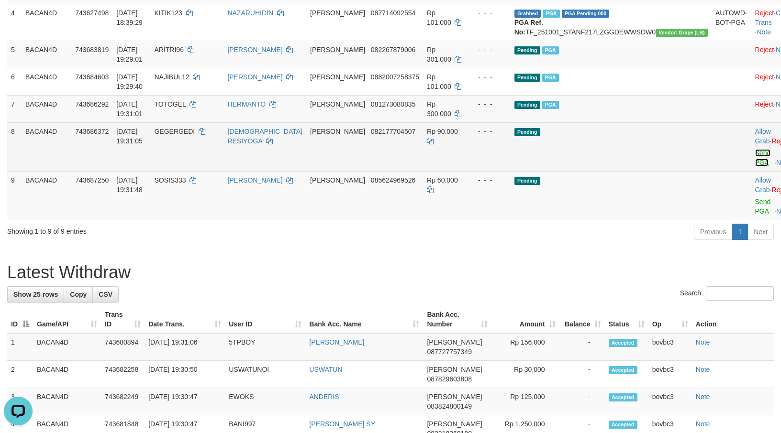
click at [755, 166] on link "Send PGA" at bounding box center [763, 157] width 16 height 17
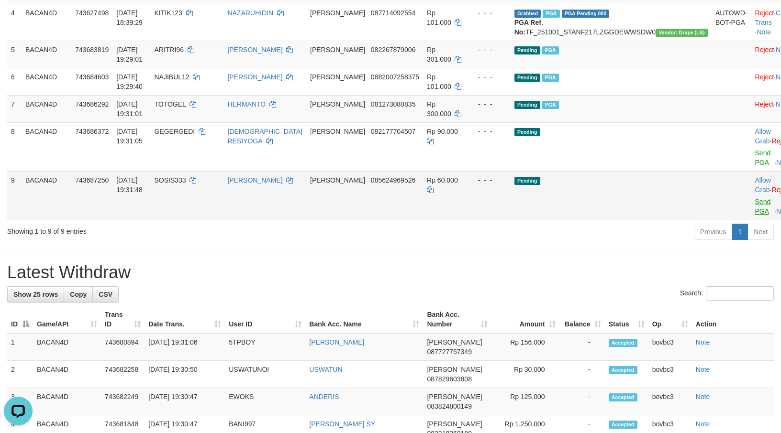
click at [755, 215] on link "Send PGA" at bounding box center [763, 206] width 16 height 17
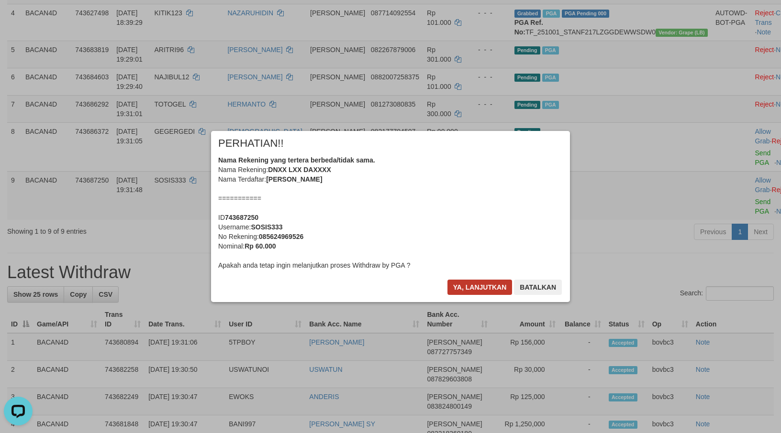
drag, startPoint x: 491, startPoint y: 298, endPoint x: 485, endPoint y: 289, distance: 10.3
click at [487, 295] on div "Ya, lanjutkan Batalkan" at bounding box center [504, 291] width 116 height 22
click at [484, 287] on button "Ya, lanjutkan" at bounding box center [479, 287] width 65 height 15
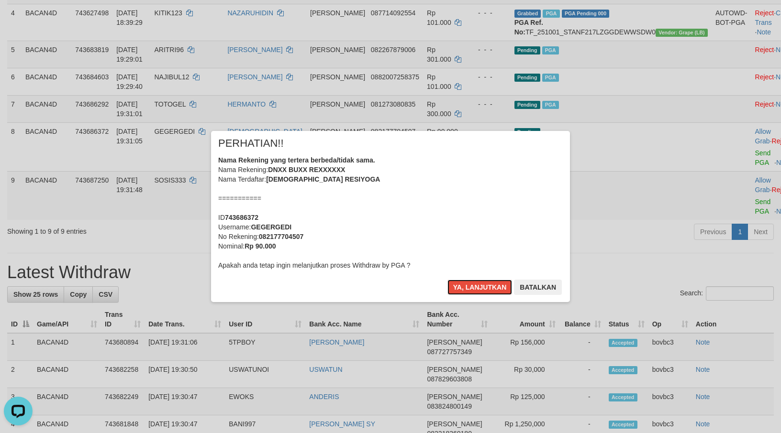
click at [484, 287] on button "Ya, lanjutkan" at bounding box center [479, 287] width 65 height 15
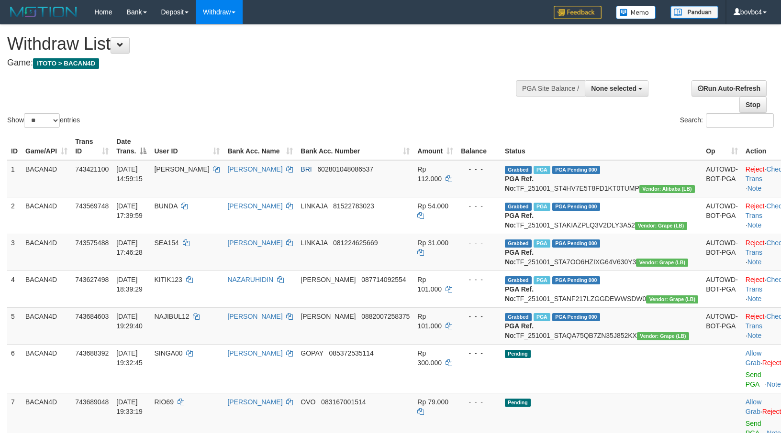
select select
select select "**"
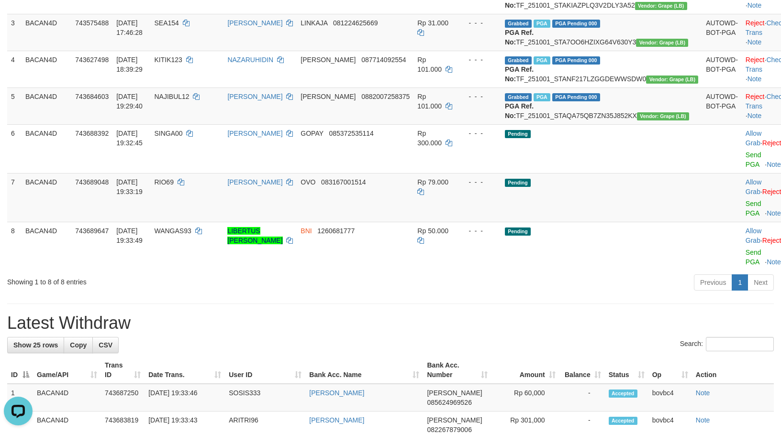
scroll to position [195, 0]
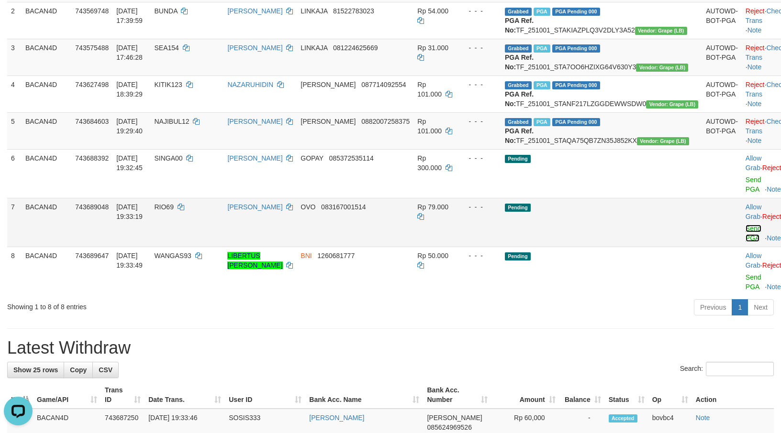
click at [745, 242] on link "Send PGA" at bounding box center [753, 233] width 16 height 17
click at [745, 193] on link "Send PGA" at bounding box center [753, 184] width 16 height 17
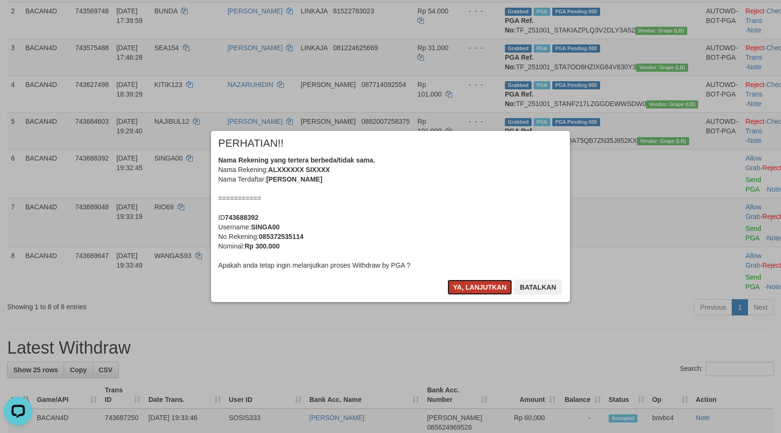
click at [480, 286] on button "Ya, lanjutkan" at bounding box center [479, 287] width 65 height 15
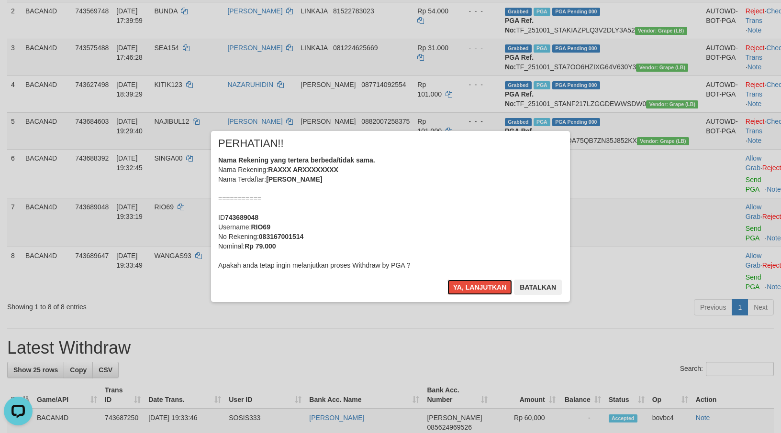
click at [478, 285] on button "Ya, lanjutkan" at bounding box center [479, 287] width 65 height 15
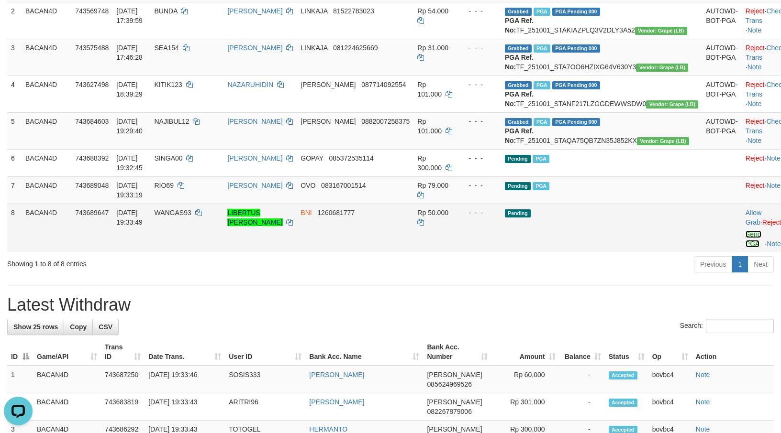
click at [745, 248] on link "Send PGA" at bounding box center [753, 239] width 16 height 17
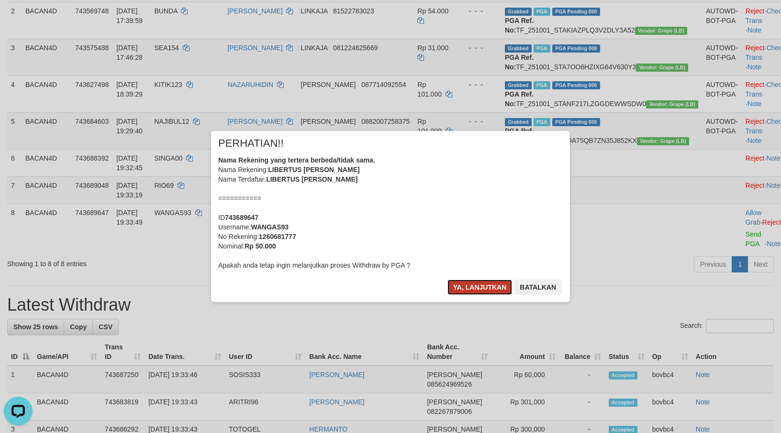
click at [472, 283] on button "Ya, lanjutkan" at bounding box center [479, 287] width 65 height 15
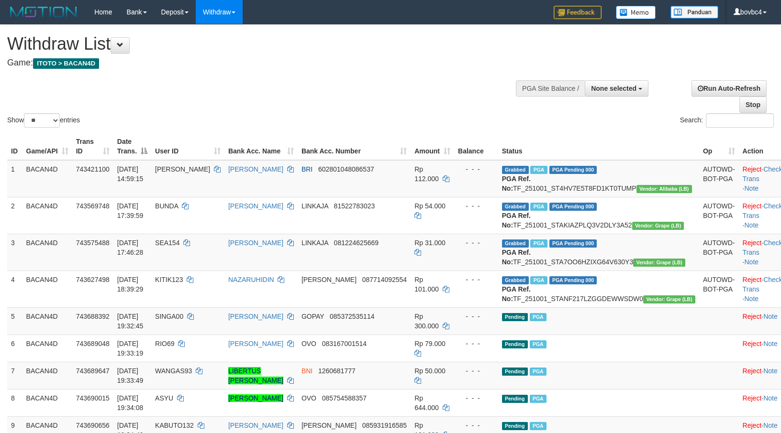
select select
select select "**"
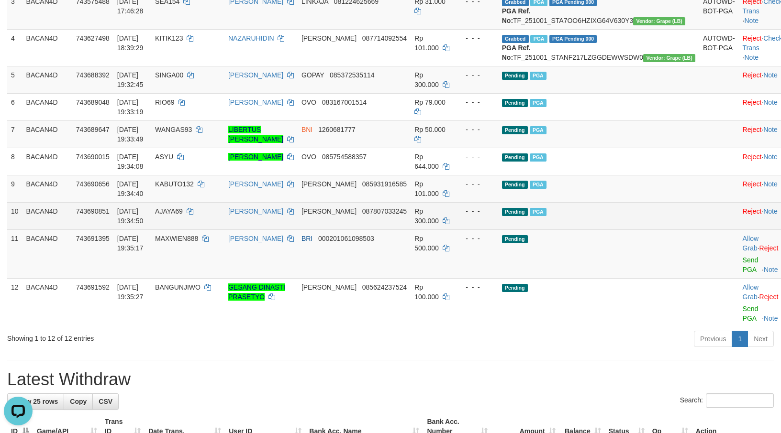
scroll to position [267, 0]
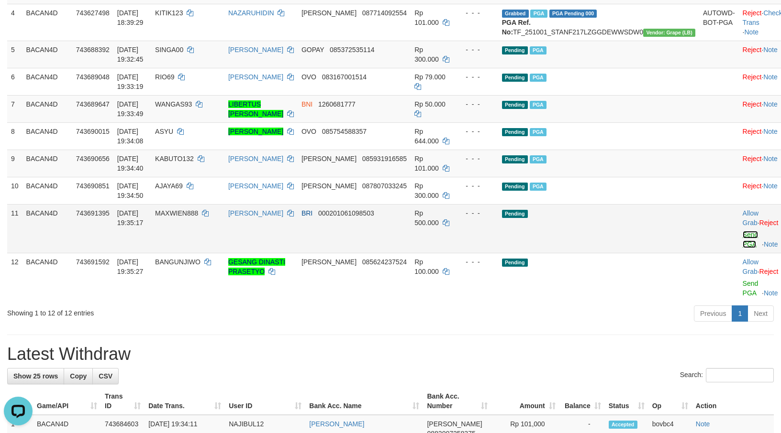
click at [742, 248] on link "Send PGA" at bounding box center [750, 239] width 16 height 17
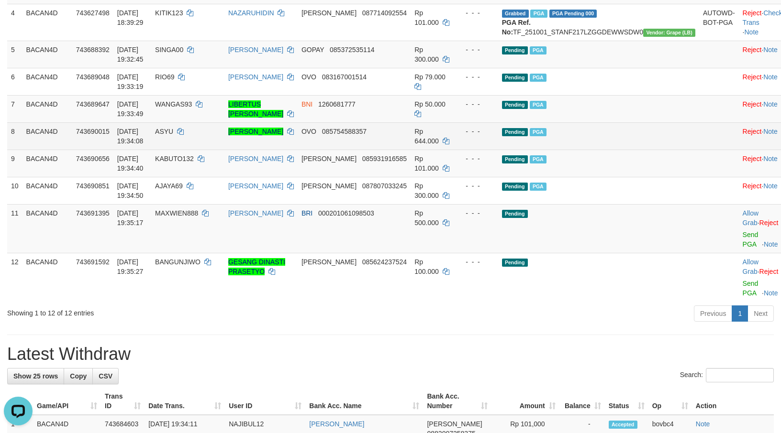
click at [742, 297] on link "Send PGA" at bounding box center [750, 288] width 16 height 17
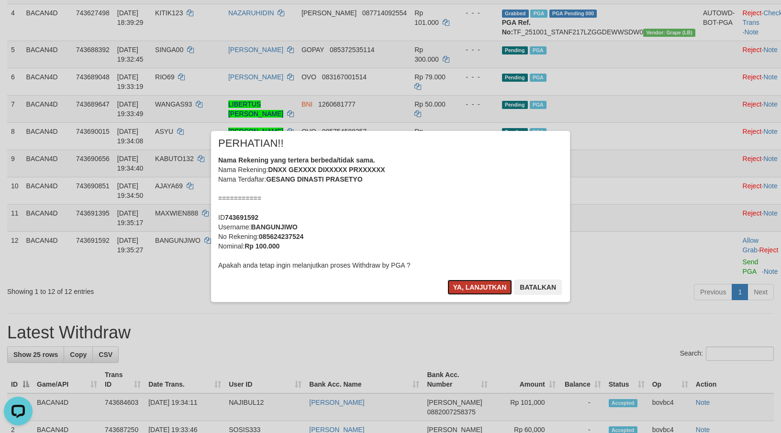
click at [500, 287] on button "Ya, lanjutkan" at bounding box center [479, 287] width 65 height 15
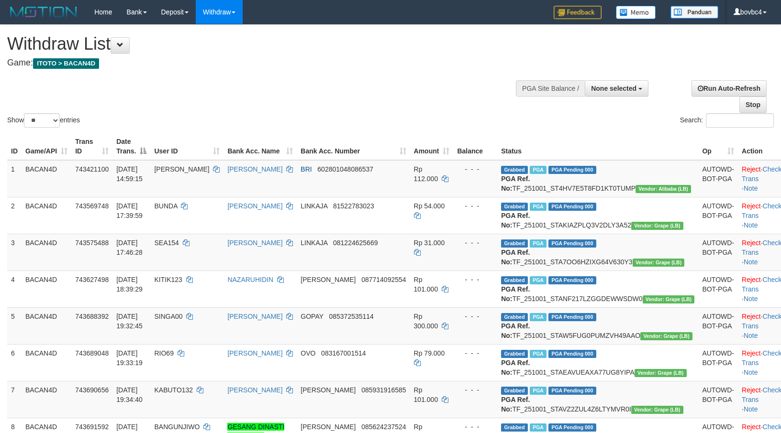
select select
select select "**"
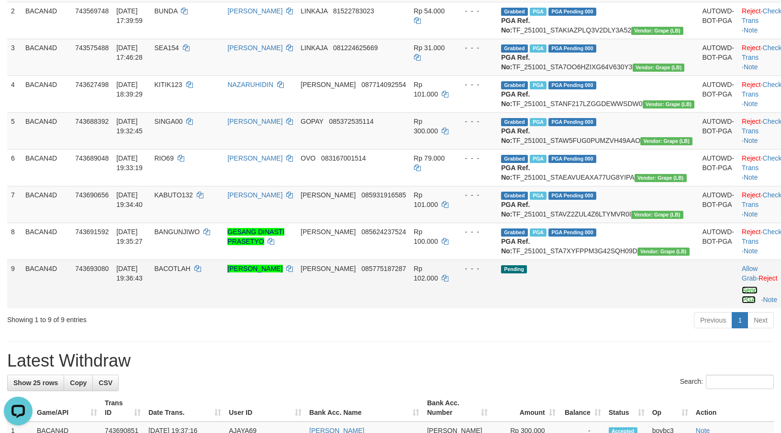
click at [741, 304] on link "Send PGA" at bounding box center [749, 295] width 16 height 17
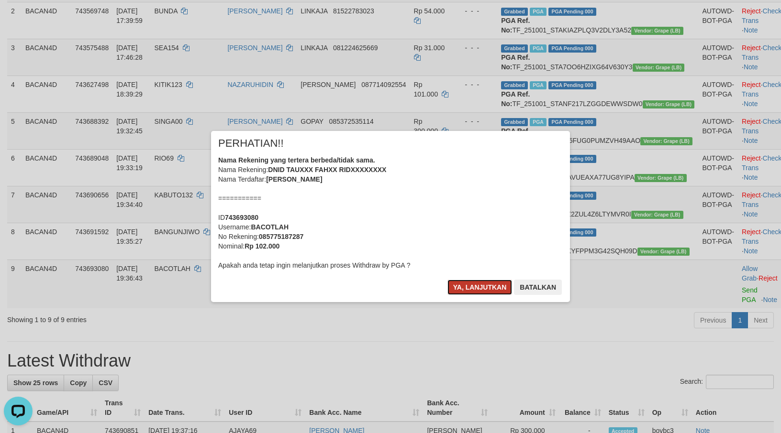
click at [478, 294] on button "Ya, lanjutkan" at bounding box center [479, 287] width 65 height 15
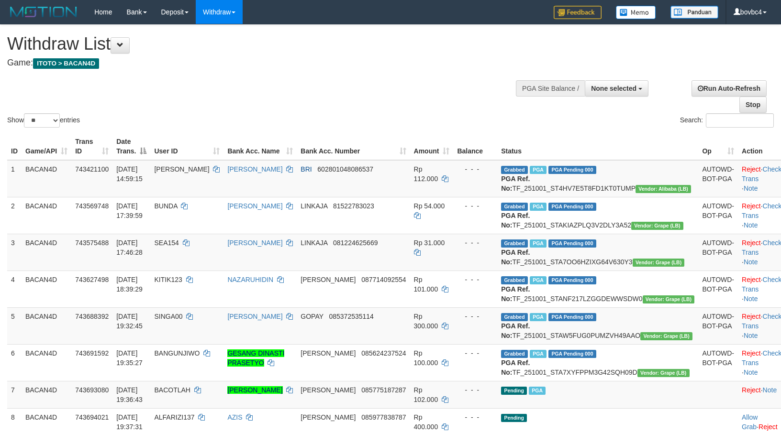
select select
select select "**"
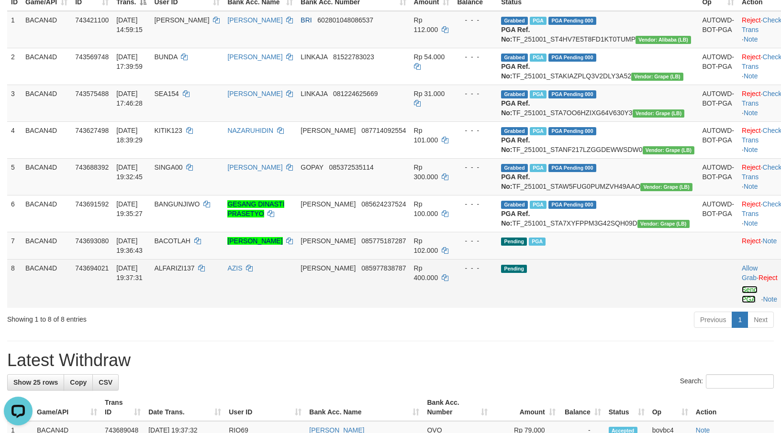
click at [741, 303] on link "Send PGA" at bounding box center [749, 294] width 16 height 17
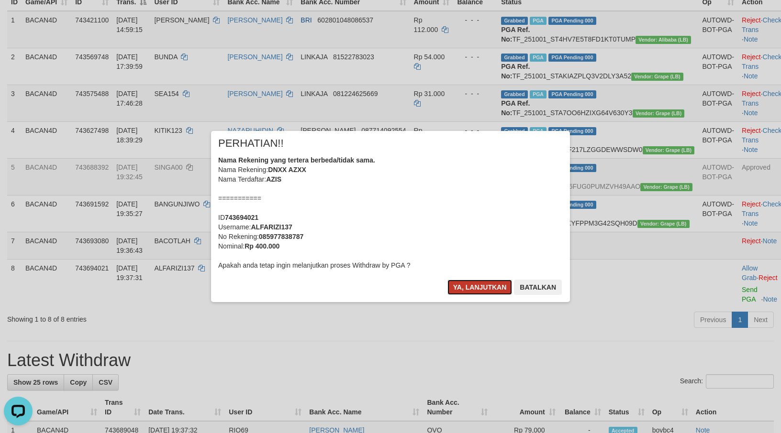
click at [478, 282] on button "Ya, lanjutkan" at bounding box center [479, 287] width 65 height 15
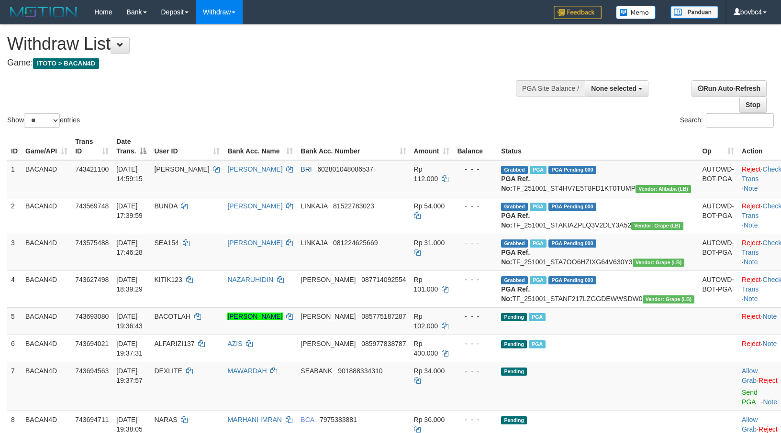
select select
select select "**"
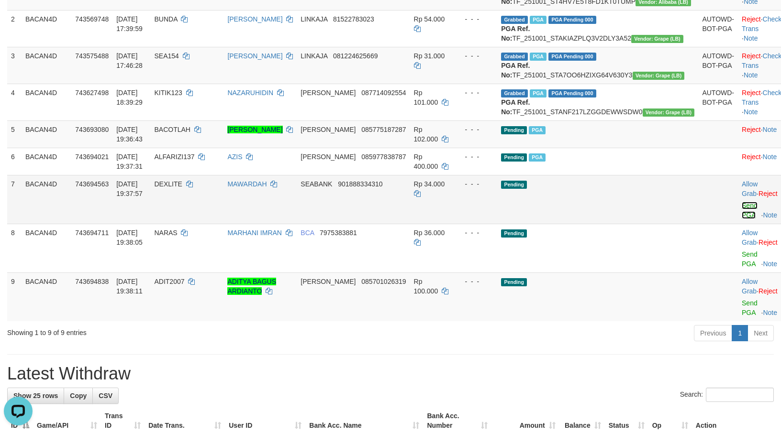
click at [741, 219] on link "Send PGA" at bounding box center [749, 210] width 16 height 17
click at [741, 268] on link "Send PGA" at bounding box center [749, 259] width 16 height 17
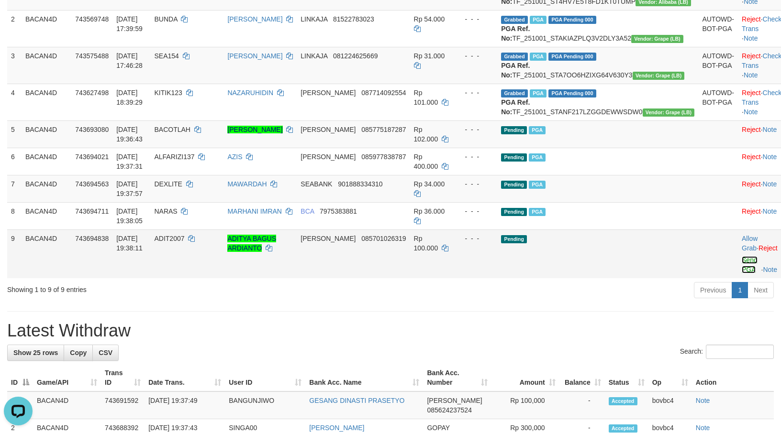
click at [741, 274] on link "Send PGA" at bounding box center [749, 264] width 16 height 17
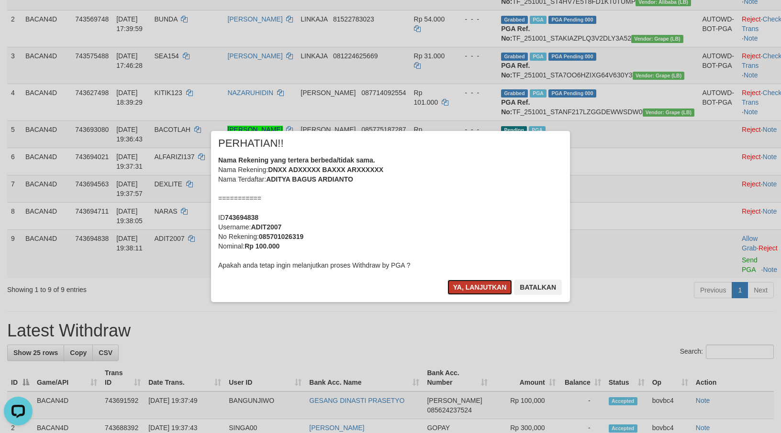
click at [482, 294] on button "Ya, lanjutkan" at bounding box center [479, 287] width 65 height 15
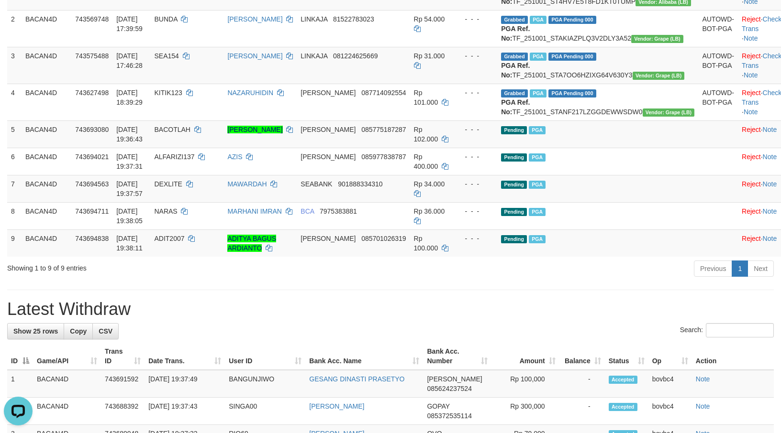
drag, startPoint x: 382, startPoint y: 352, endPoint x: 459, endPoint y: 341, distance: 77.8
click at [387, 319] on h1 "Latest Withdraw" at bounding box center [390, 309] width 766 height 19
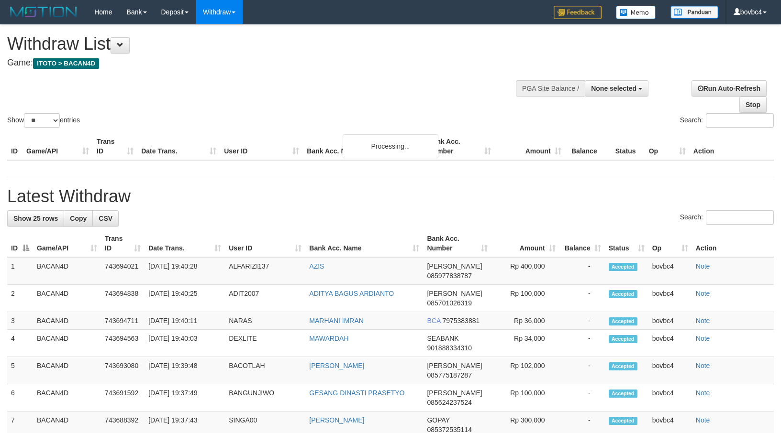
select select
select select "**"
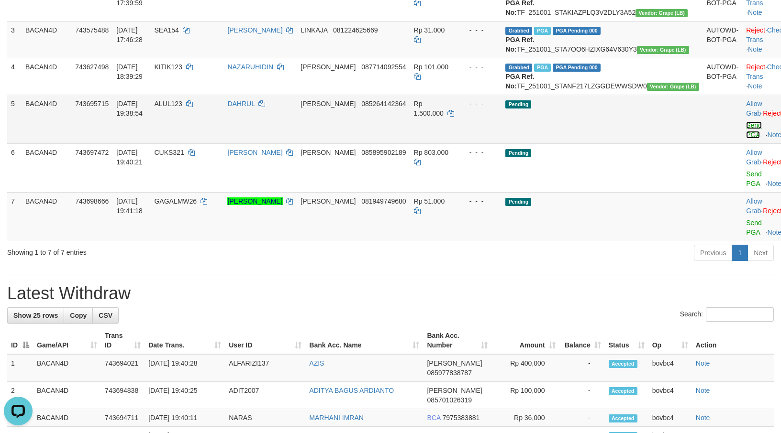
click at [746, 139] on link "Send PGA" at bounding box center [754, 130] width 16 height 17
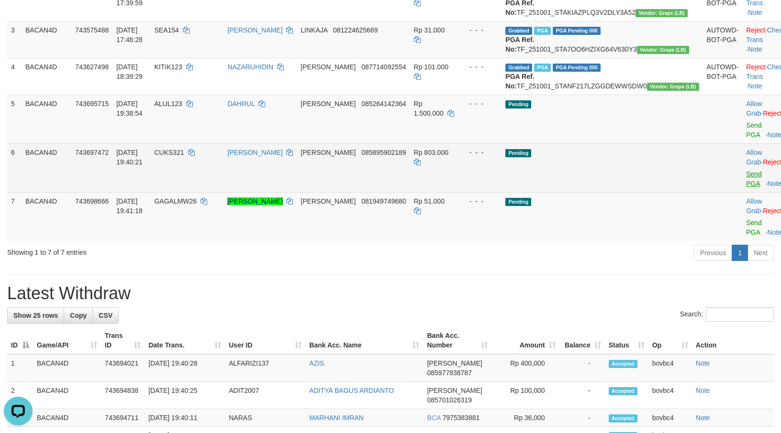
click at [746, 188] on link "Send PGA" at bounding box center [754, 178] width 16 height 17
click at [746, 236] on link "Send PGA" at bounding box center [754, 227] width 16 height 17
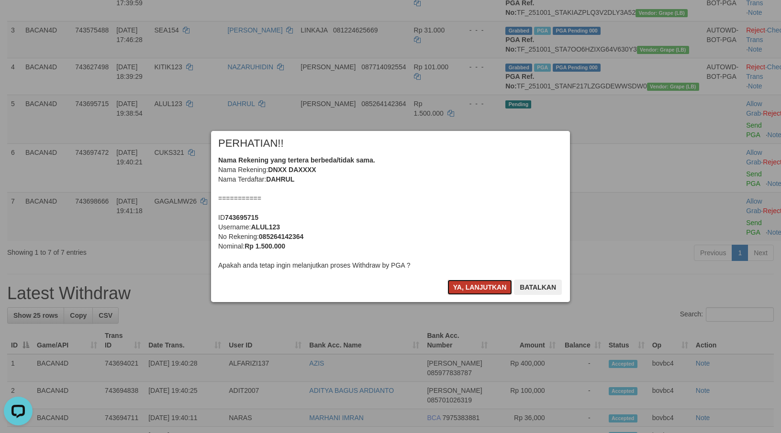
click at [497, 293] on button "Ya, lanjutkan" at bounding box center [479, 287] width 65 height 15
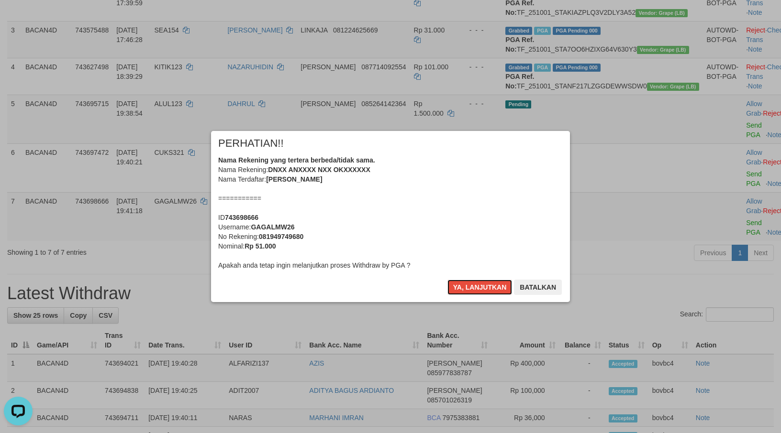
click at [497, 293] on button "Ya, lanjutkan" at bounding box center [479, 287] width 65 height 15
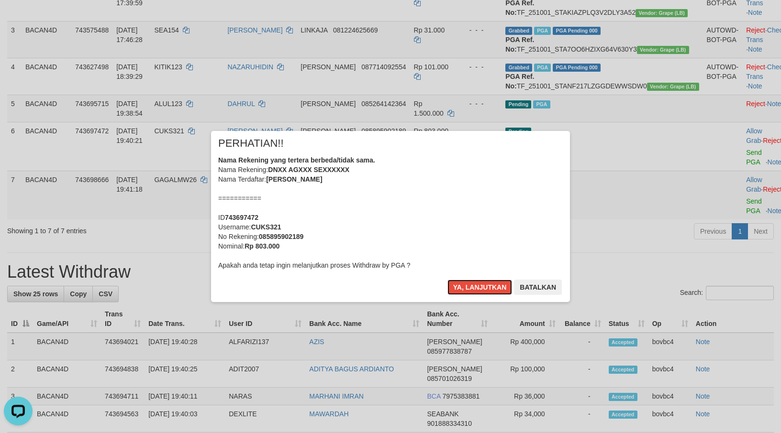
click at [497, 292] on button "Ya, lanjutkan" at bounding box center [479, 287] width 65 height 15
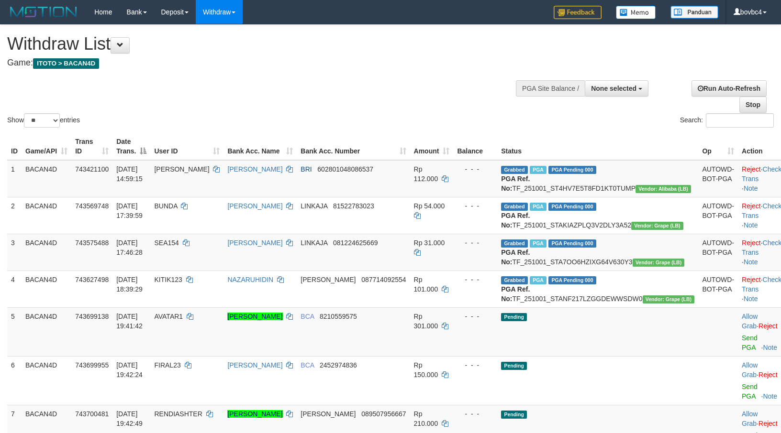
select select
select select "**"
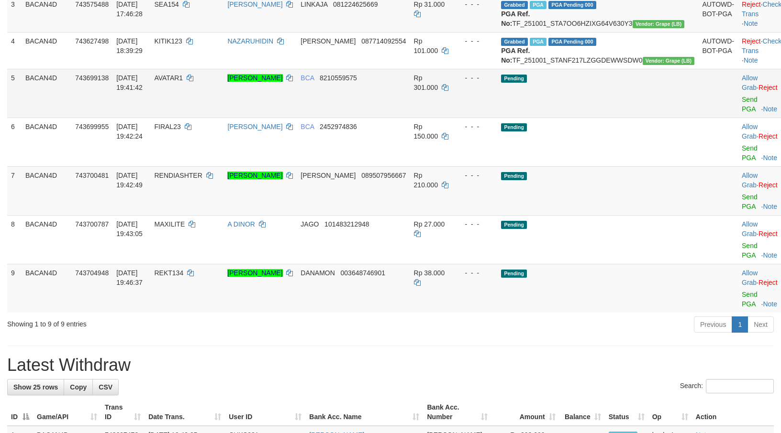
scroll to position [213, 0]
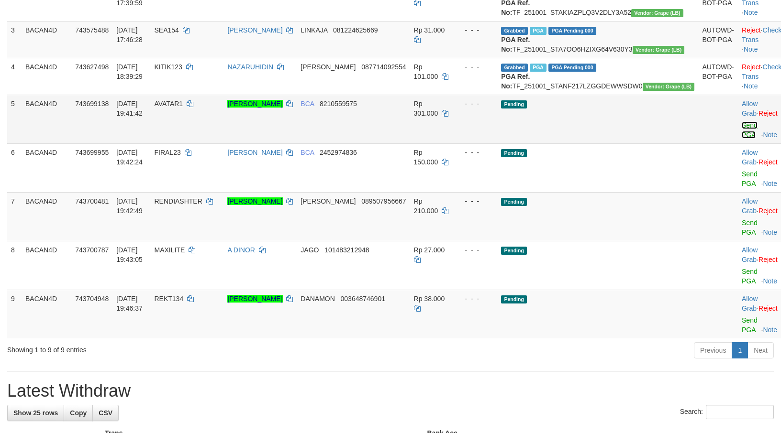
click at [741, 139] on link "Send PGA" at bounding box center [749, 130] width 16 height 17
click at [741, 188] on link "Send PGA" at bounding box center [749, 178] width 16 height 17
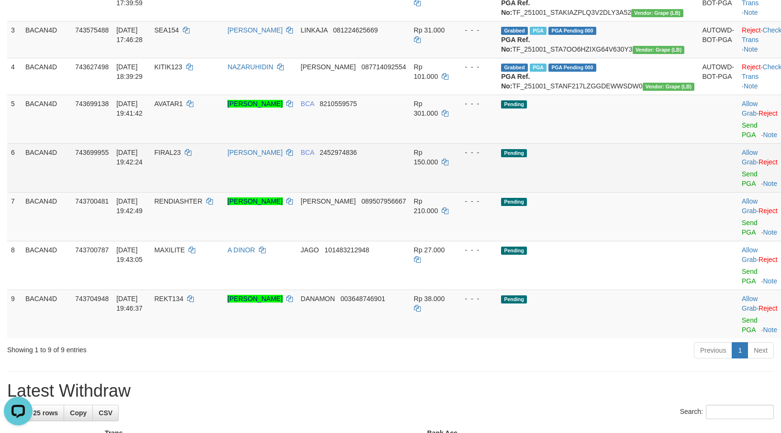
scroll to position [0, 0]
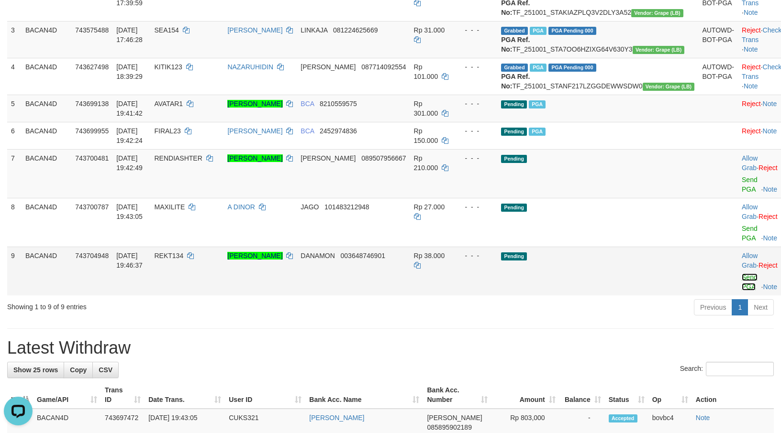
click at [741, 291] on link "Send PGA" at bounding box center [749, 282] width 16 height 17
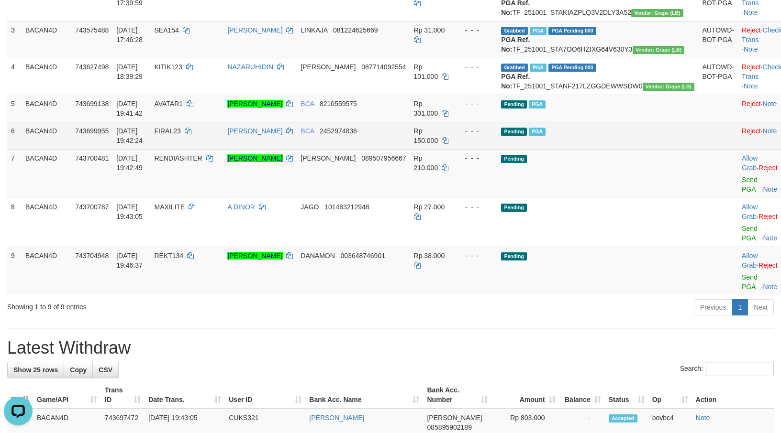
click at [741, 242] on link "Send PGA" at bounding box center [749, 233] width 16 height 17
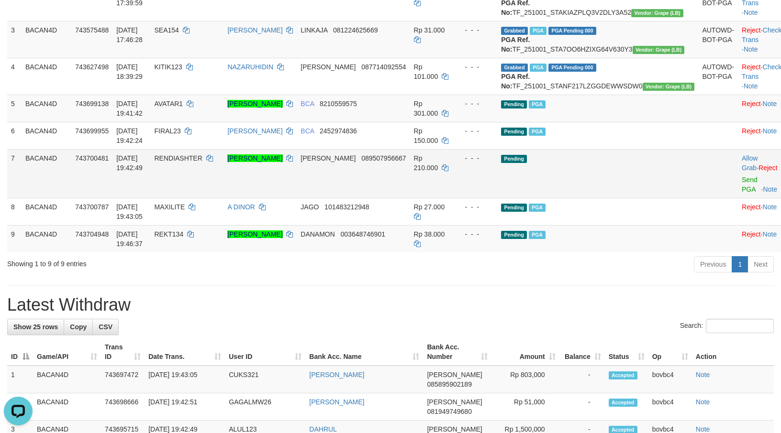
click at [738, 198] on td "Allow Grab · Reject Send PGA · Note" at bounding box center [761, 173] width 47 height 49
click at [741, 193] on link "Send PGA" at bounding box center [749, 184] width 16 height 17
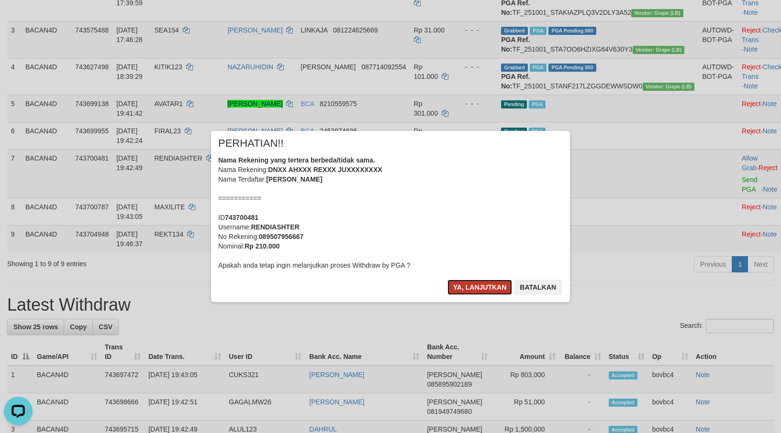
click at [491, 283] on button "Ya, lanjutkan" at bounding box center [479, 287] width 65 height 15
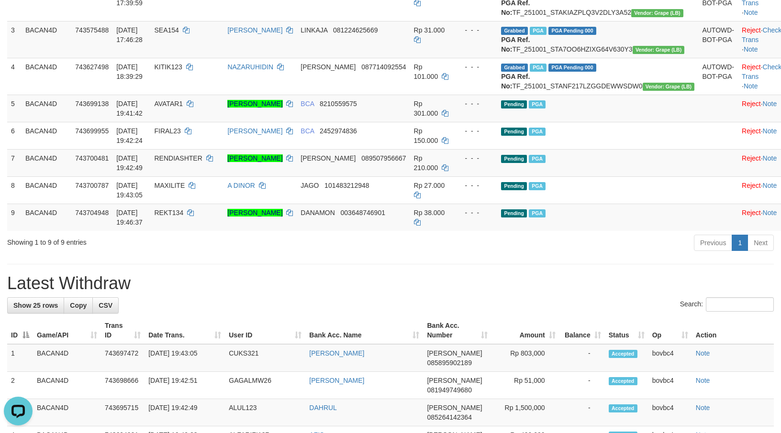
click at [591, 297] on div "**********" at bounding box center [390, 436] width 781 height 1249
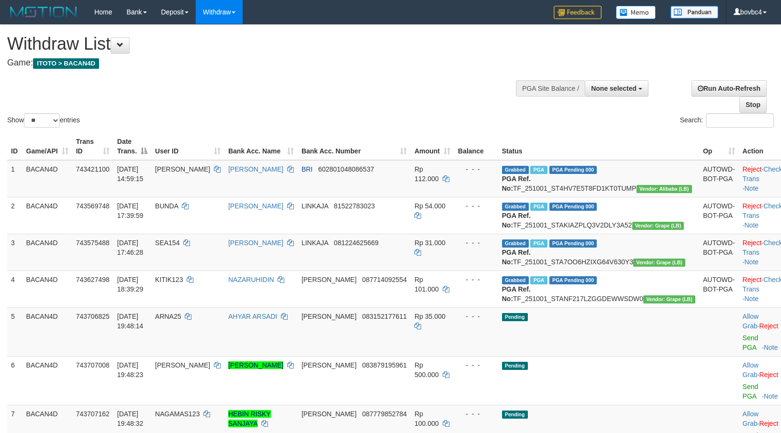
select select
select select "**"
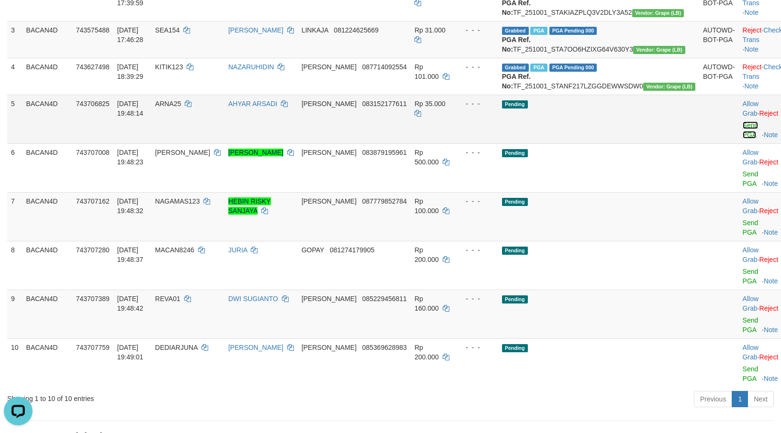
click at [742, 139] on link "Send PGA" at bounding box center [750, 130] width 16 height 17
click at [742, 188] on link "Send PGA" at bounding box center [750, 178] width 16 height 17
click at [742, 236] on link "Send PGA" at bounding box center [750, 227] width 16 height 17
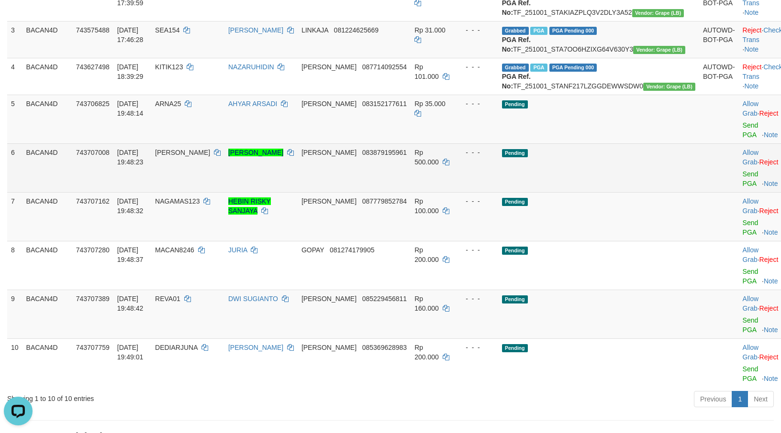
click at [742, 285] on link "Send PGA" at bounding box center [750, 276] width 16 height 17
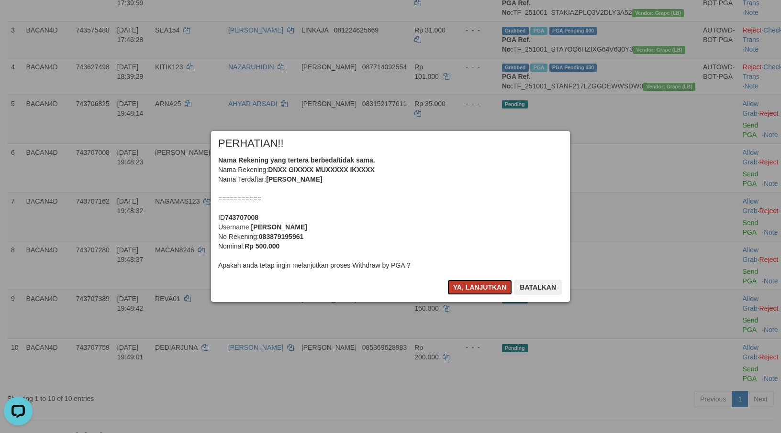
click at [490, 286] on button "Ya, lanjutkan" at bounding box center [479, 287] width 65 height 15
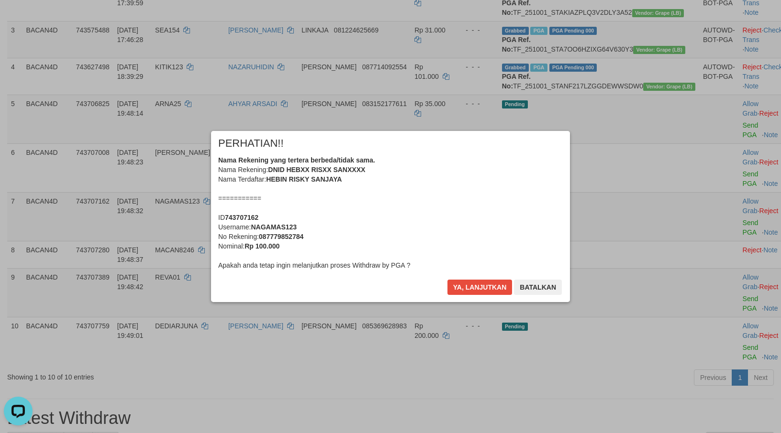
click at [496, 279] on div "× PERHATIAN!! Nama Rekening yang tertera berbeda/tidak sama. Nama Rekening: DNI…" at bounding box center [390, 216] width 359 height 171
click at [496, 283] on button "Ya, lanjutkan" at bounding box center [479, 287] width 65 height 15
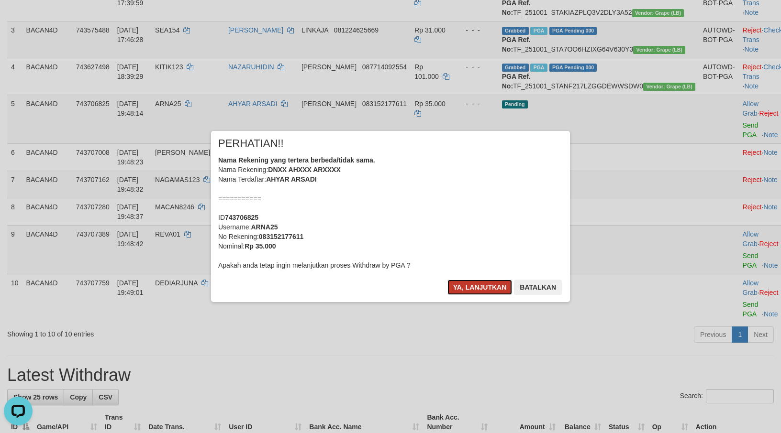
click at [501, 287] on button "Ya, lanjutkan" at bounding box center [479, 287] width 65 height 15
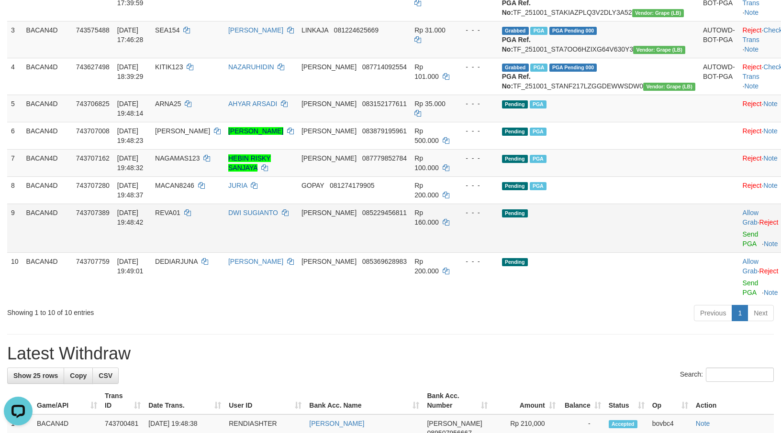
click at [739, 253] on td "Allow Grab · Reject Send PGA · Note" at bounding box center [762, 228] width 47 height 49
click at [742, 248] on link "Send PGA" at bounding box center [750, 239] width 16 height 17
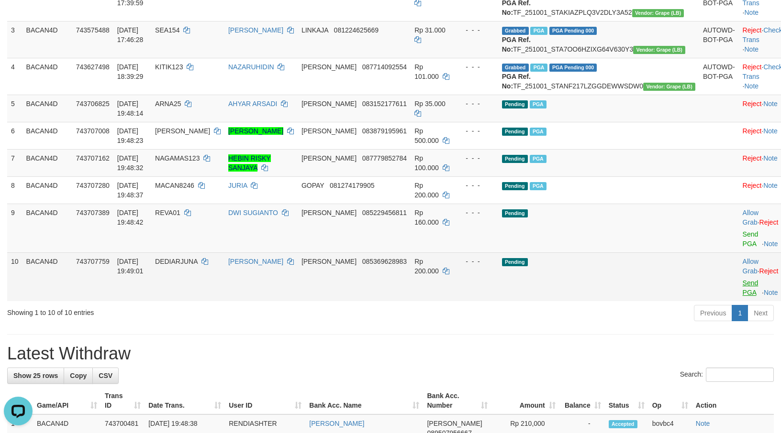
click at [742, 297] on link "Send PGA" at bounding box center [750, 287] width 16 height 17
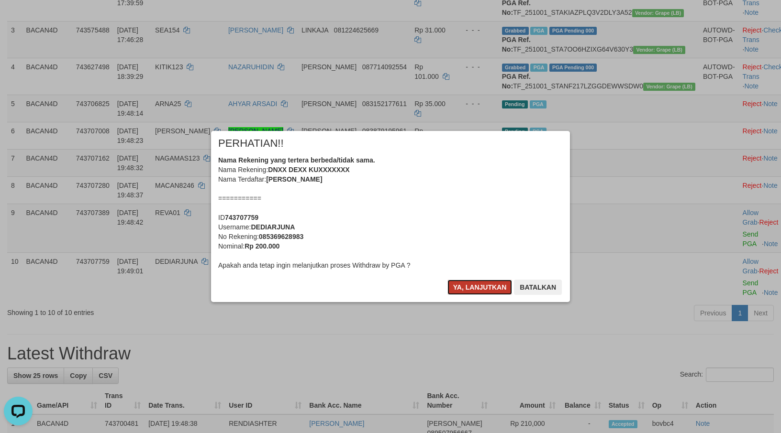
click at [477, 294] on button "Ya, lanjutkan" at bounding box center [479, 287] width 65 height 15
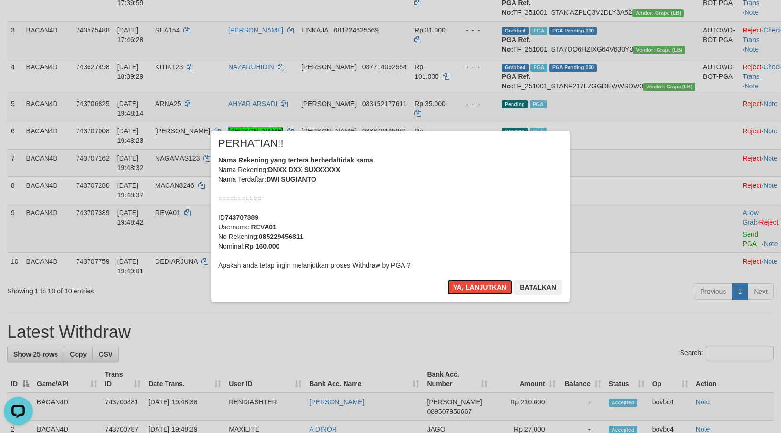
click at [477, 289] on button "Ya, lanjutkan" at bounding box center [479, 287] width 65 height 15
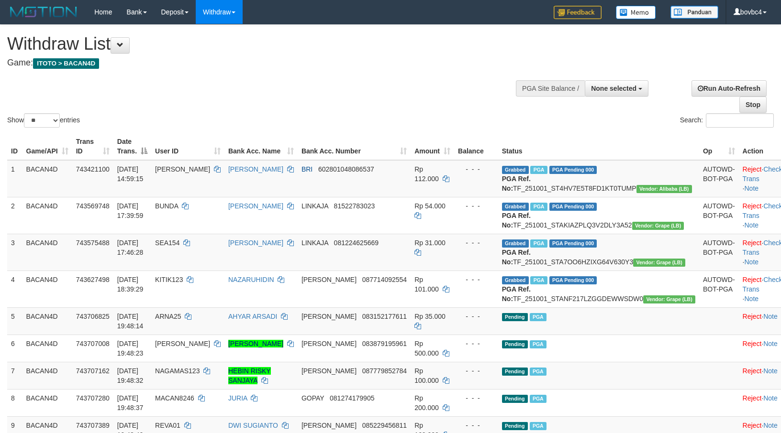
select select
select select "**"
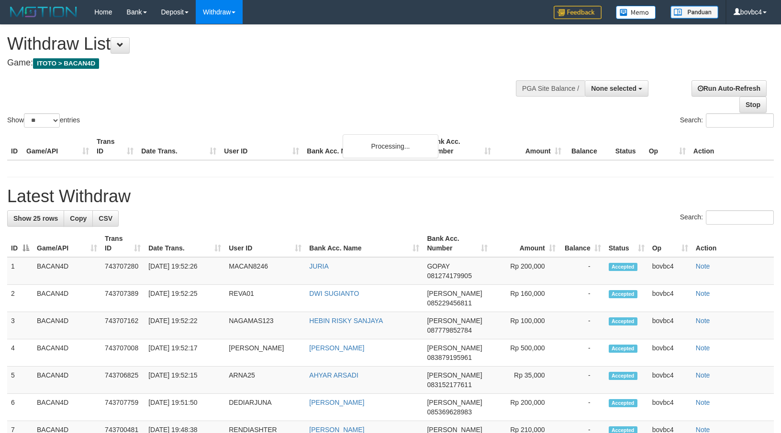
select select
select select "**"
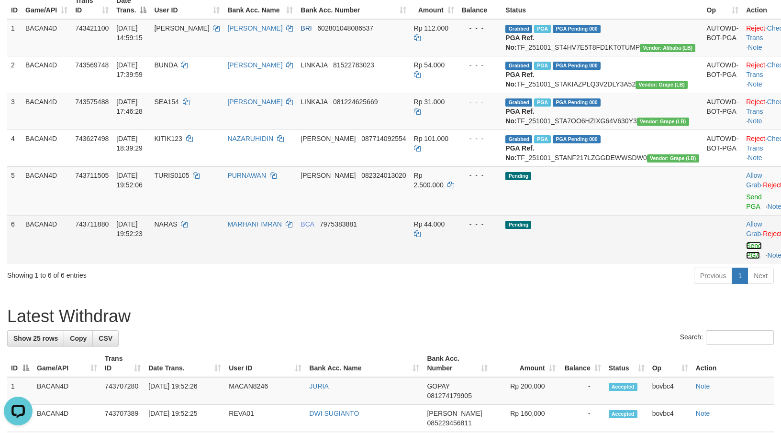
click at [746, 259] on link "Send PGA" at bounding box center [754, 250] width 16 height 17
click at [746, 210] on link "Send PGA" at bounding box center [754, 201] width 16 height 17
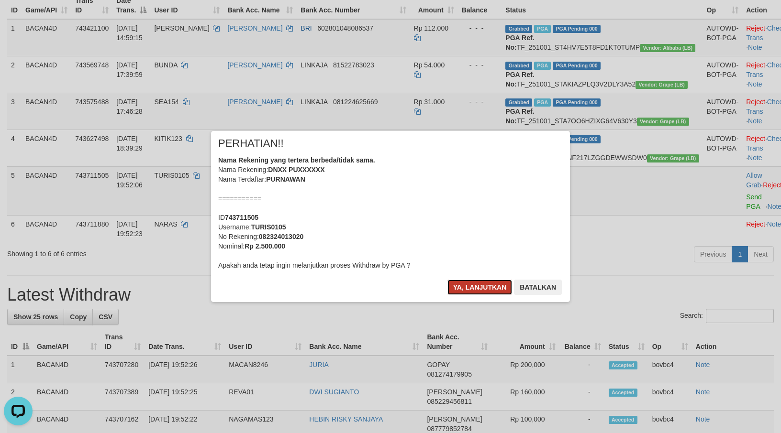
click at [481, 287] on button "Ya, lanjutkan" at bounding box center [479, 287] width 65 height 15
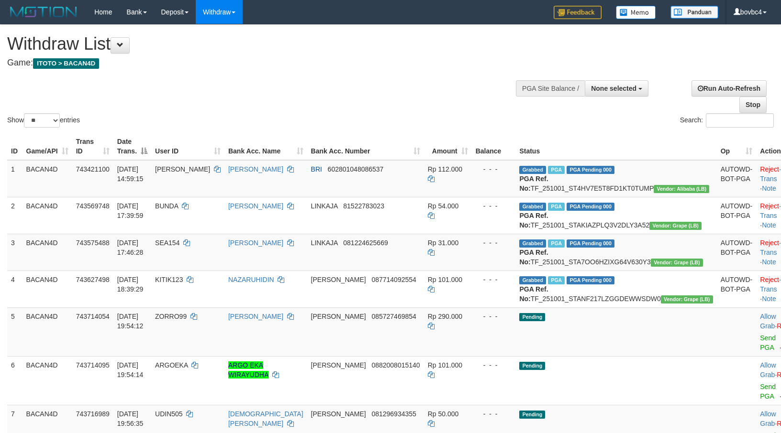
select select
select select "**"
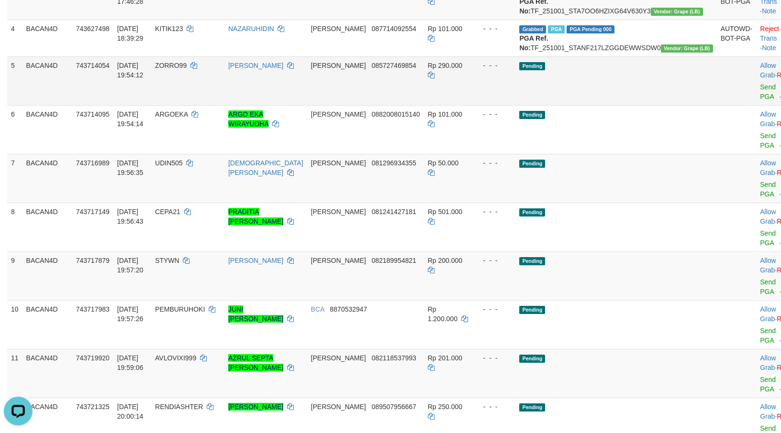
click at [756, 105] on td "Allow Grab · Reject Send PGA · Note" at bounding box center [779, 80] width 47 height 49
click at [760, 100] on link "Send PGA" at bounding box center [768, 91] width 16 height 17
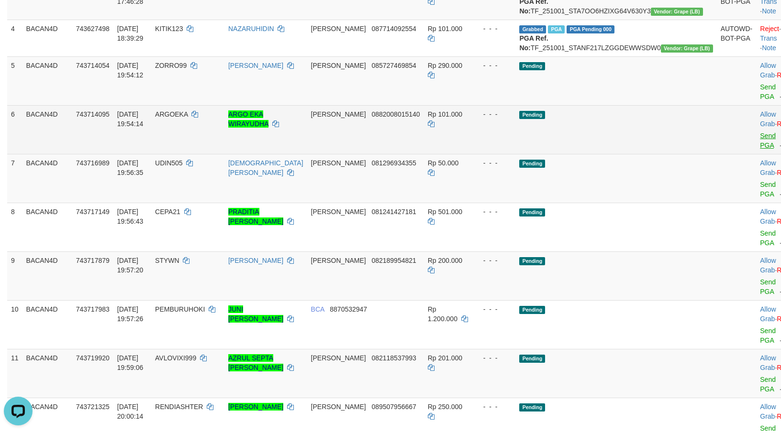
click at [760, 149] on link "Send PGA" at bounding box center [768, 140] width 16 height 17
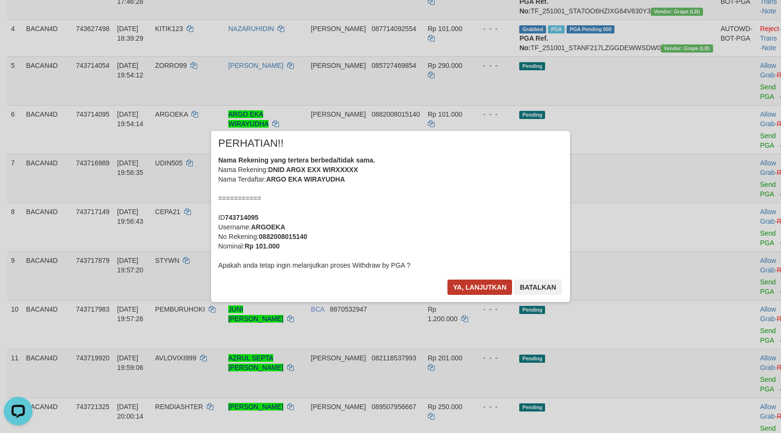
click at [488, 294] on div "Ya, lanjutkan Batalkan" at bounding box center [504, 291] width 116 height 22
click at [483, 286] on button "Ya, lanjutkan" at bounding box center [479, 287] width 65 height 15
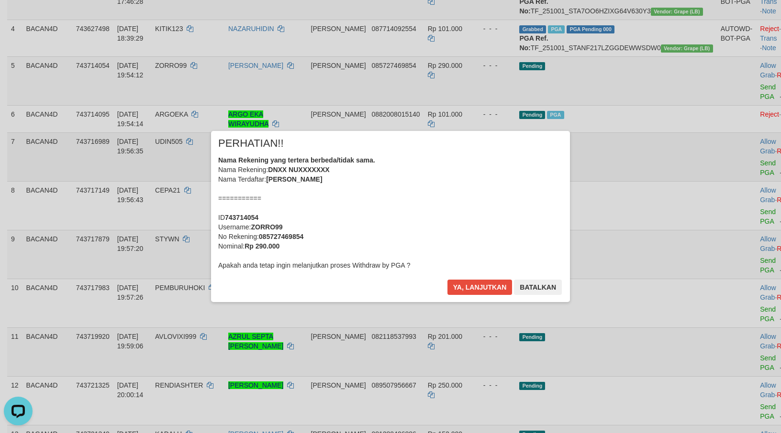
click at [728, 196] on div "× PERHATIAN!! Nama Rekening yang tertera berbeda/tidak sama. Nama Rekening: DNX…" at bounding box center [390, 217] width 781 height 210
click at [475, 287] on button "Ya, lanjutkan" at bounding box center [479, 287] width 65 height 15
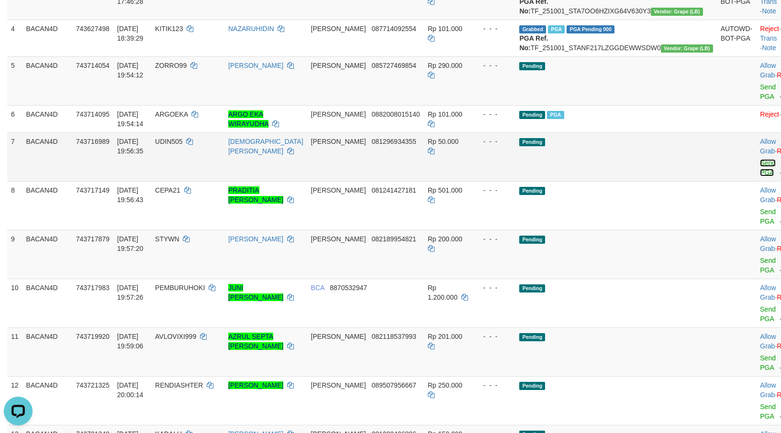
click at [728, 194] on tbody "1 BACAN4D 743421100 01/10/2025 14:59:15 YUDIHARTO YUDIHARTO BRI 602801048086537…" at bounding box center [405, 191] width 796 height 565
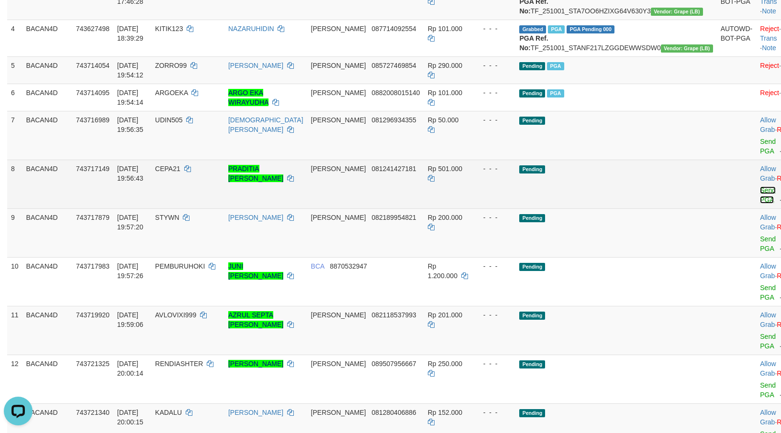
click at [760, 204] on link "Send PGA" at bounding box center [768, 195] width 16 height 17
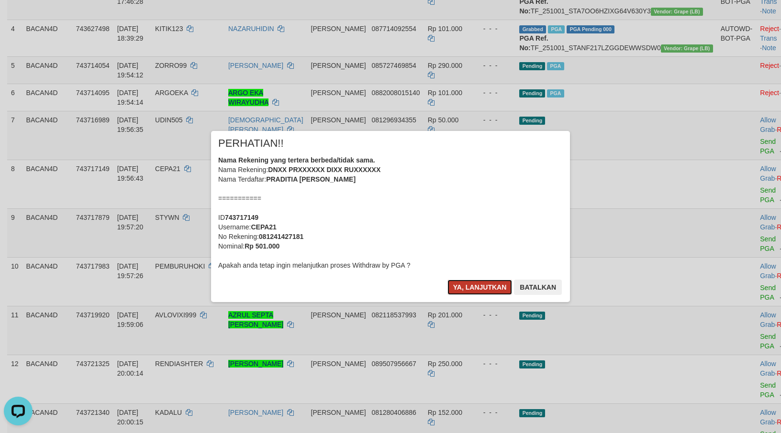
click at [478, 288] on button "Ya, lanjutkan" at bounding box center [479, 287] width 65 height 15
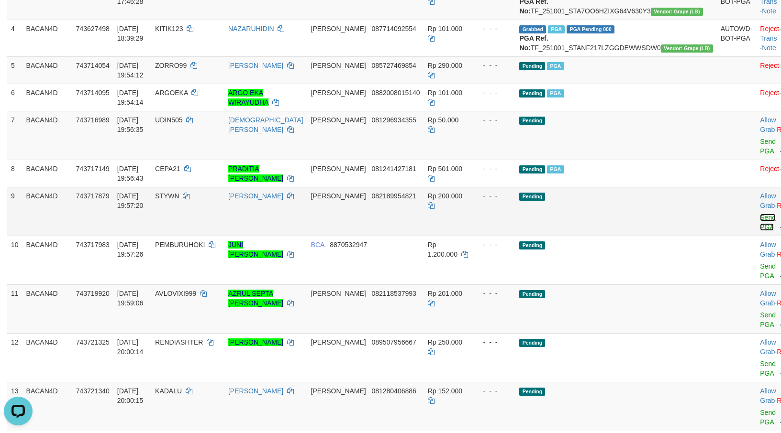
click at [760, 231] on link "Send PGA" at bounding box center [768, 222] width 16 height 17
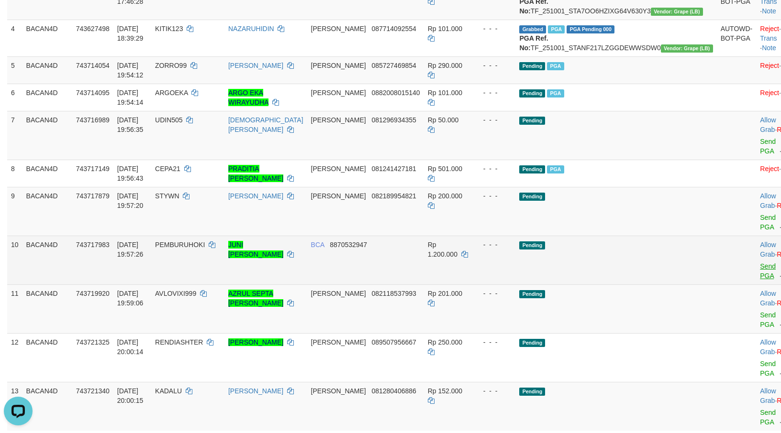
click at [760, 280] on link "Send PGA" at bounding box center [768, 271] width 16 height 17
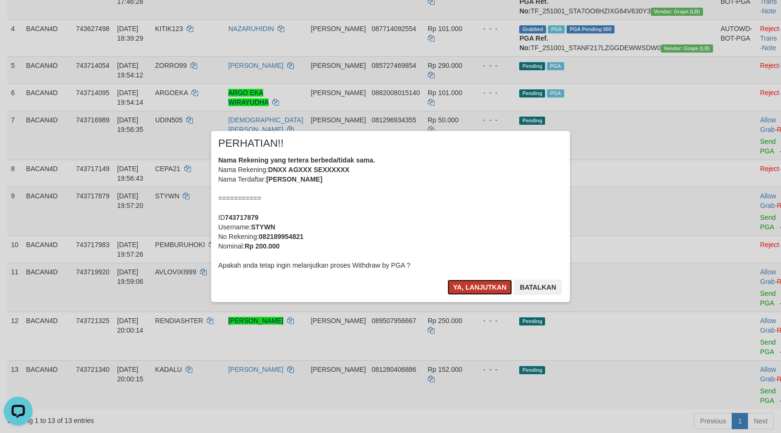
click at [484, 281] on button "Ya, lanjutkan" at bounding box center [479, 287] width 65 height 15
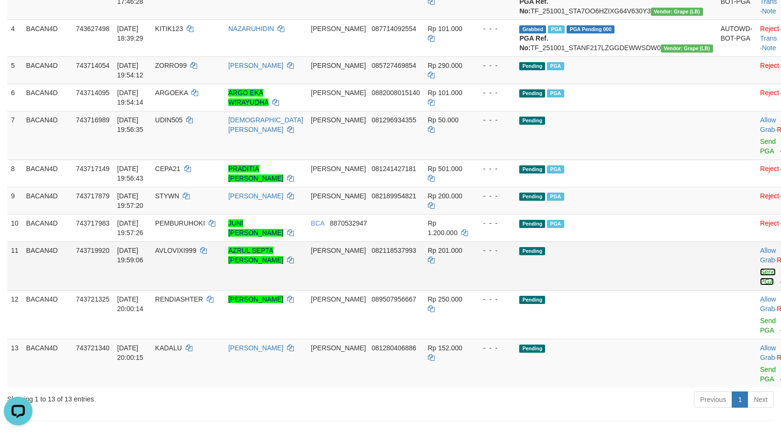
click at [760, 286] on link "Send PGA" at bounding box center [768, 276] width 16 height 17
click at [760, 334] on link "Send PGA" at bounding box center [768, 325] width 16 height 17
click at [760, 155] on link "Send PGA" at bounding box center [768, 146] width 16 height 17
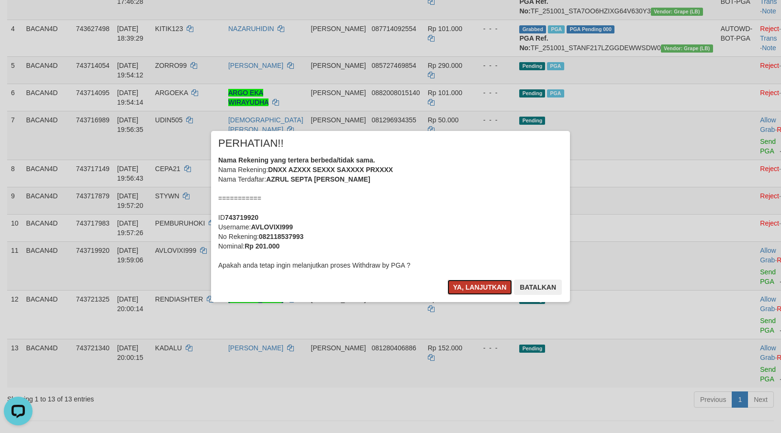
click at [481, 291] on button "Ya, lanjutkan" at bounding box center [479, 287] width 65 height 15
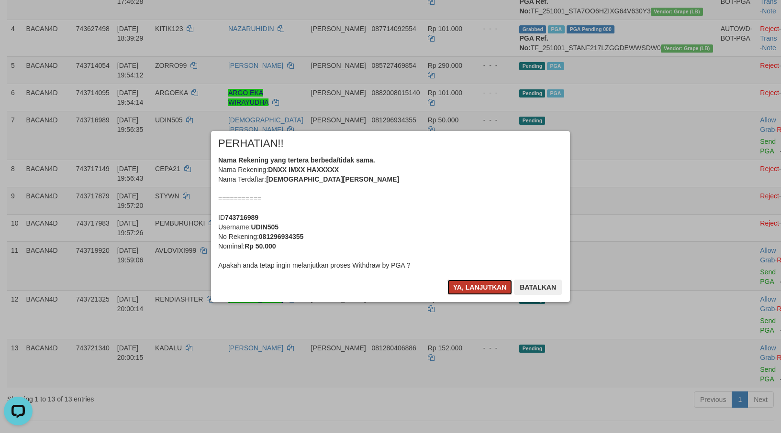
click at [479, 290] on button "Ya, lanjutkan" at bounding box center [479, 287] width 65 height 15
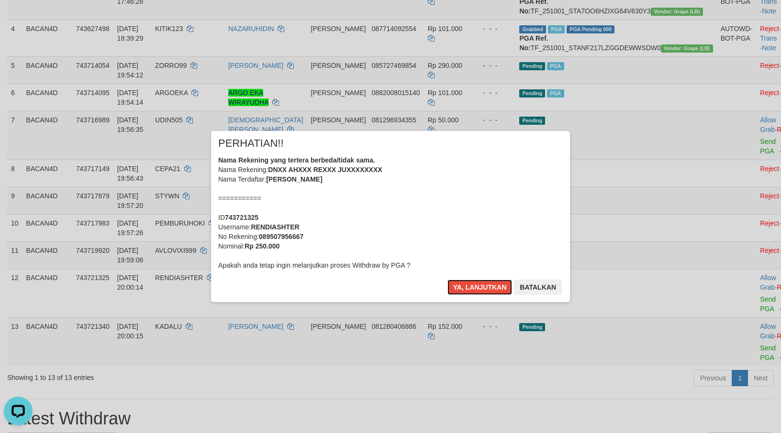
click at [479, 290] on button "Ya, lanjutkan" at bounding box center [479, 287] width 65 height 15
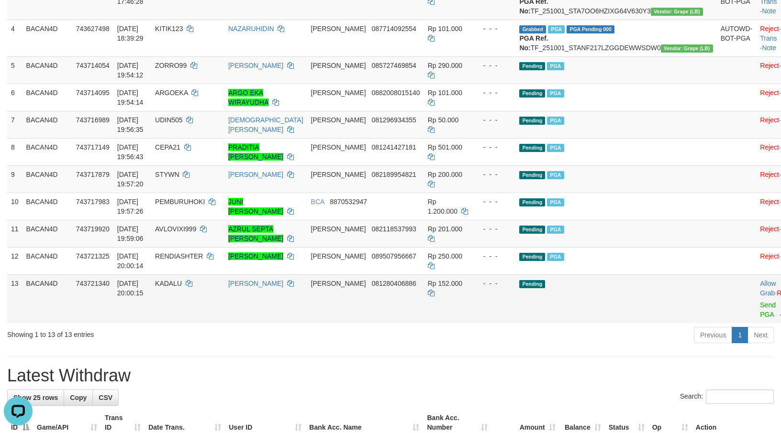
click at [756, 323] on td "Allow Grab · Reject Send PGA · Note" at bounding box center [779, 299] width 47 height 49
click at [760, 319] on link "Send PGA" at bounding box center [768, 309] width 16 height 17
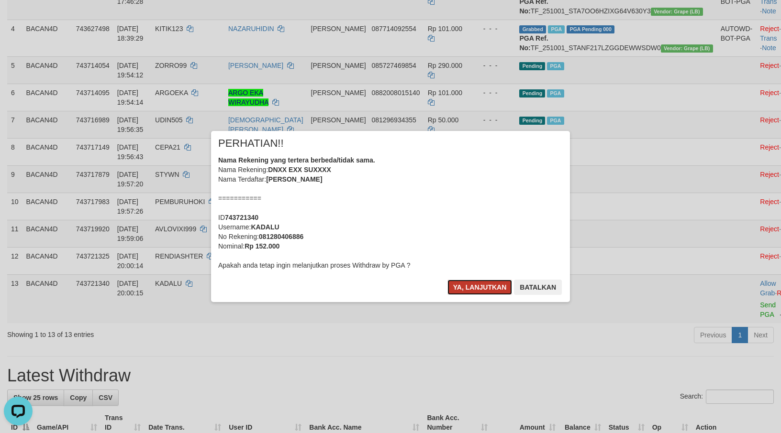
click at [487, 293] on button "Ya, lanjutkan" at bounding box center [479, 287] width 65 height 15
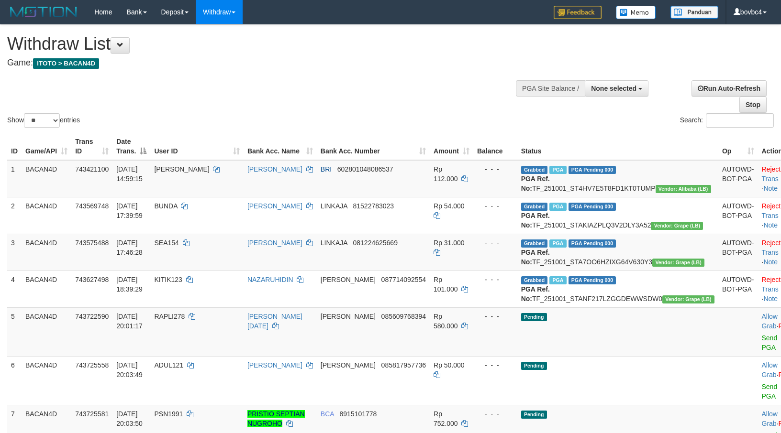
select select
select select "**"
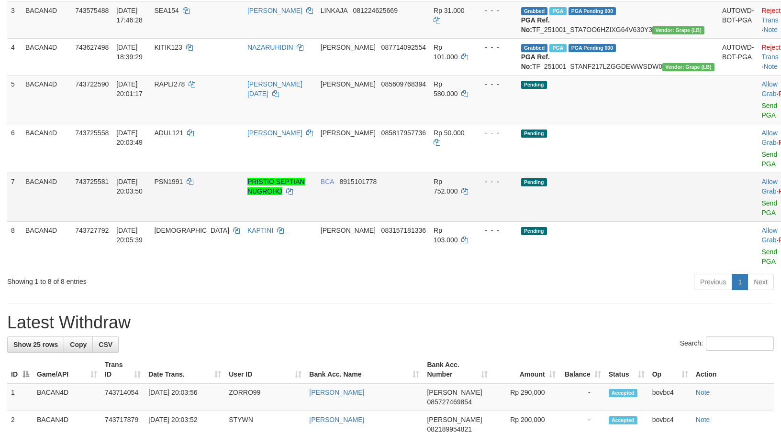
scroll to position [197, 0]
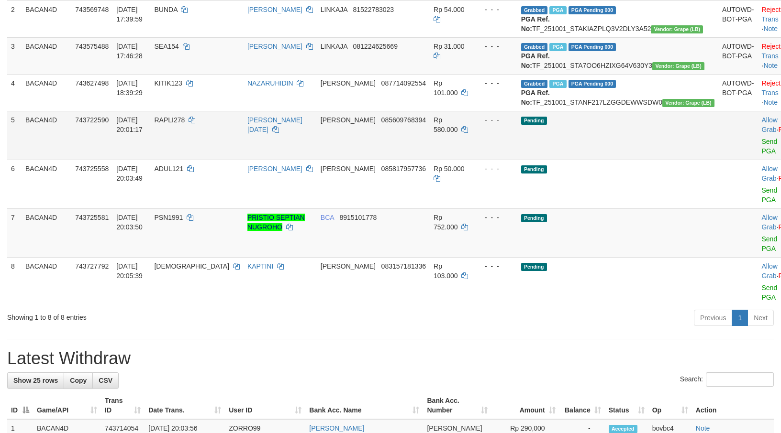
click at [762, 133] on span "Allow Grab ·" at bounding box center [770, 124] width 17 height 17
click at [762, 155] on link "Send PGA" at bounding box center [770, 146] width 16 height 17
click at [762, 204] on link "Send PGA" at bounding box center [770, 195] width 16 height 17
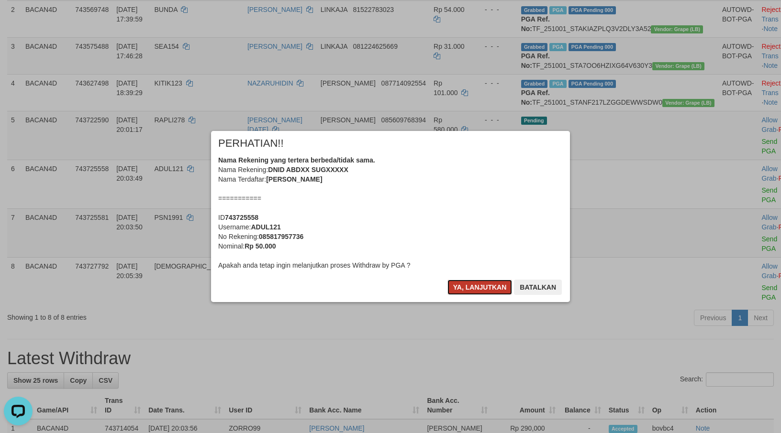
click at [464, 291] on button "Ya, lanjutkan" at bounding box center [479, 287] width 65 height 15
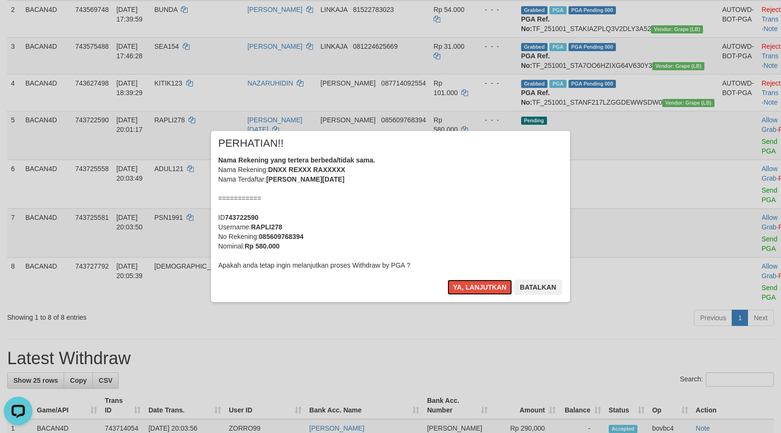
click at [464, 291] on button "Ya, lanjutkan" at bounding box center [479, 287] width 65 height 15
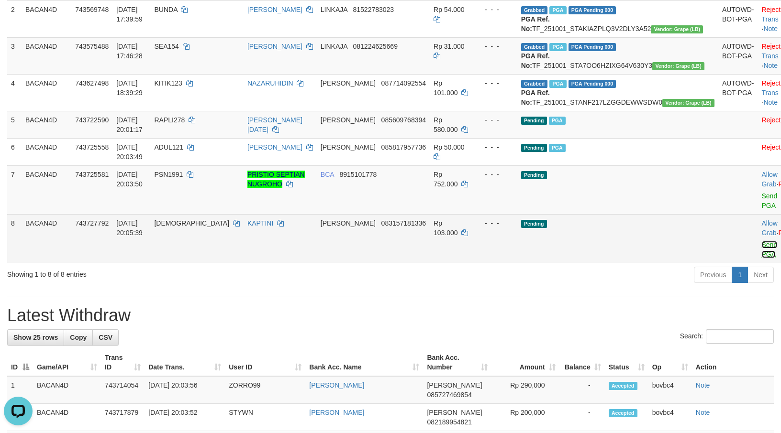
click at [762, 258] on link "Send PGA" at bounding box center [770, 249] width 16 height 17
click at [762, 210] on link "Send PGA" at bounding box center [770, 200] width 16 height 17
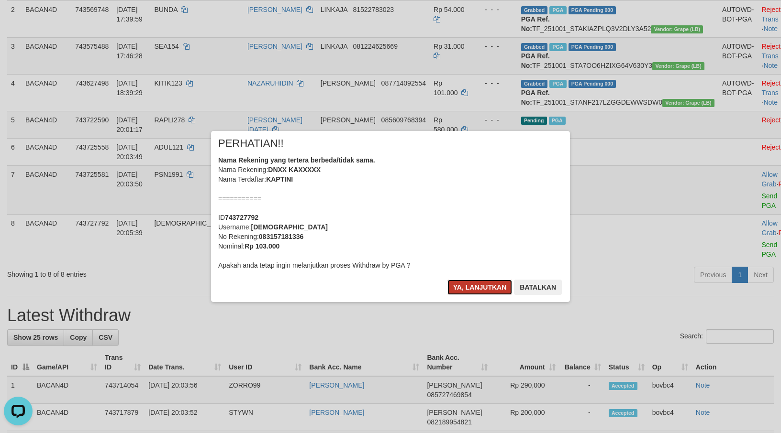
click at [468, 292] on button "Ya, lanjutkan" at bounding box center [479, 287] width 65 height 15
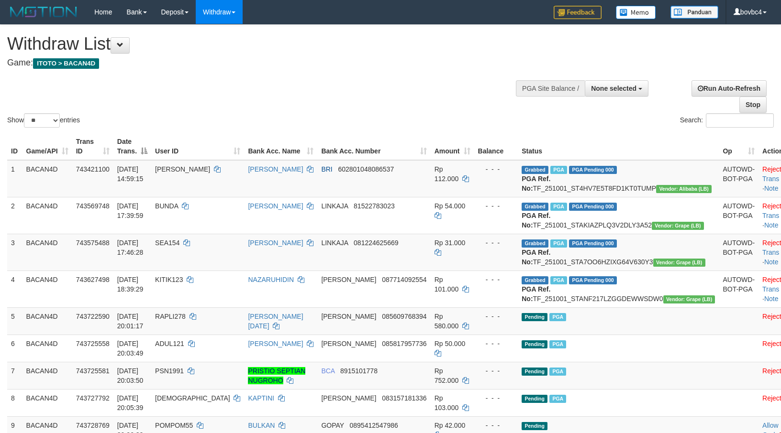
select select
select select "**"
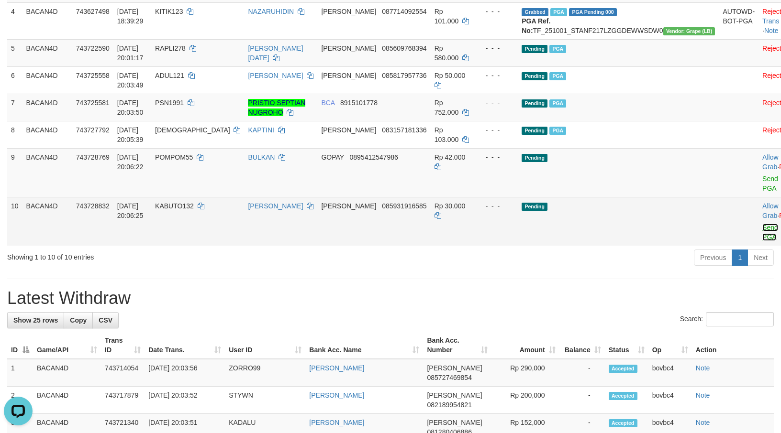
click at [762, 241] on link "Send PGA" at bounding box center [770, 232] width 16 height 17
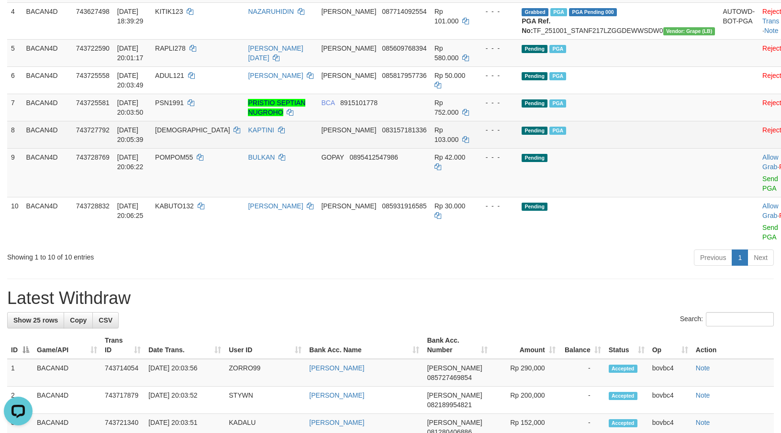
click at [762, 192] on link "Send PGA" at bounding box center [770, 183] width 16 height 17
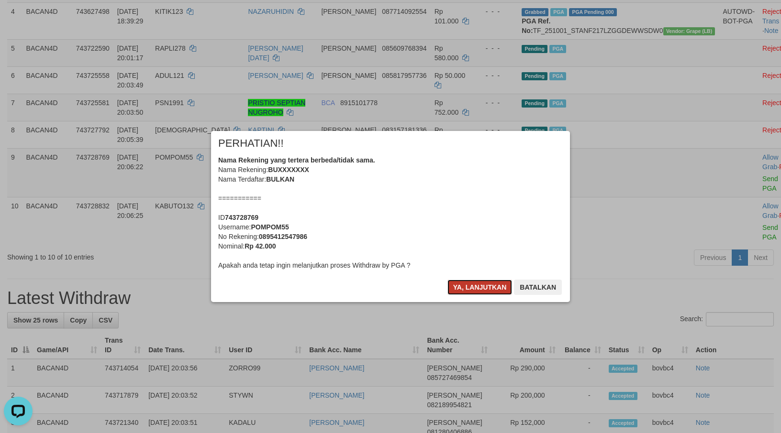
click at [475, 293] on button "Ya, lanjutkan" at bounding box center [479, 287] width 65 height 15
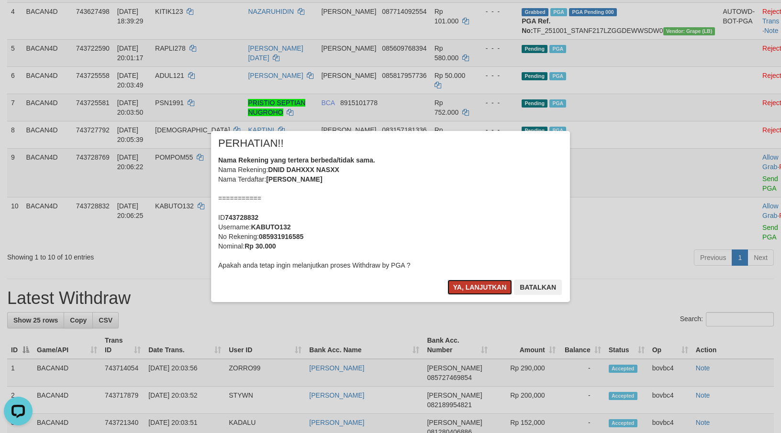
click at [472, 288] on button "Ya, lanjutkan" at bounding box center [479, 287] width 65 height 15
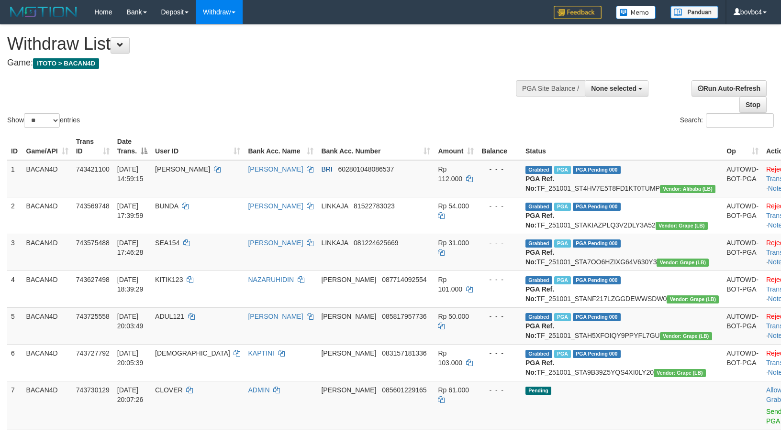
select select
select select "**"
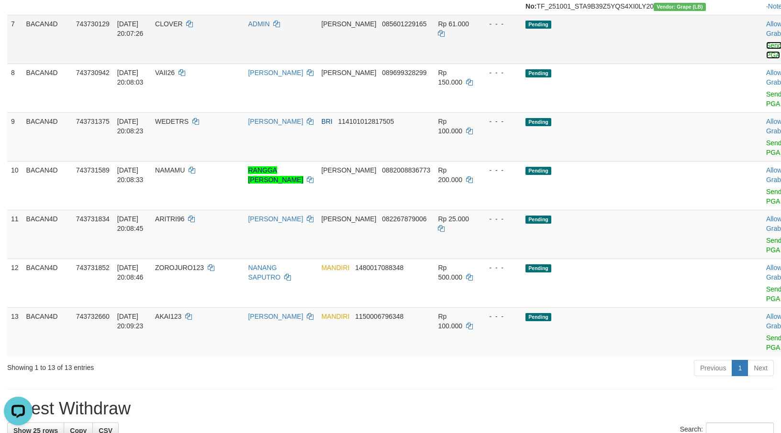
click at [766, 59] on link "Send PGA" at bounding box center [774, 50] width 16 height 17
click at [766, 108] on link "Send PGA" at bounding box center [774, 98] width 16 height 17
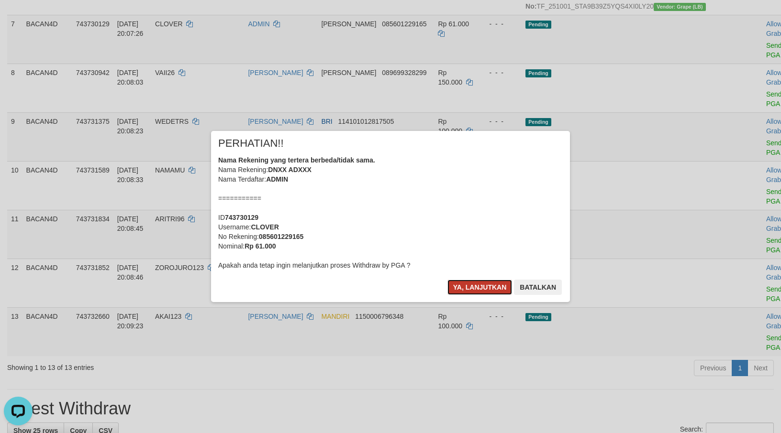
click at [461, 293] on button "Ya, lanjutkan" at bounding box center [479, 287] width 65 height 15
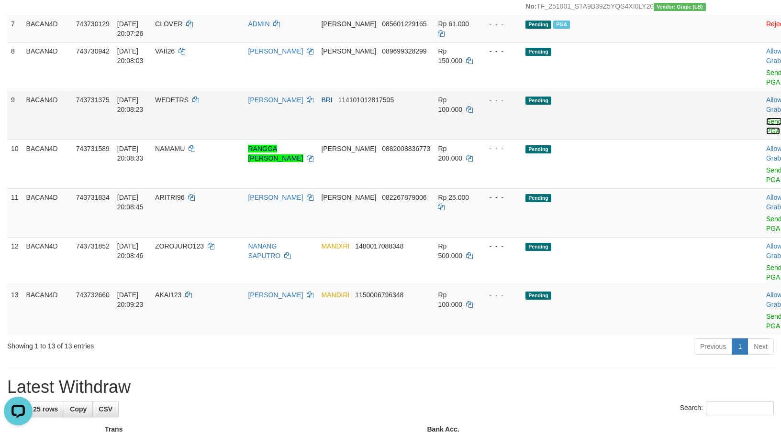
click at [766, 135] on link "Send PGA" at bounding box center [774, 126] width 16 height 17
click at [766, 184] on link "Send PGA" at bounding box center [774, 174] width 16 height 17
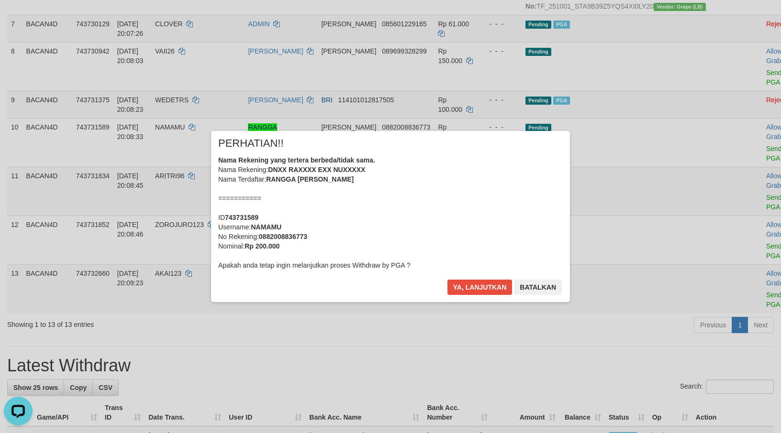
click at [491, 277] on div "× PERHATIAN!! Nama Rekening yang tertera berbeda/tidak sama. Nama Rekening: DNX…" at bounding box center [390, 216] width 359 height 171
click at [490, 279] on div "× PERHATIAN!! Nama Rekening yang tertera berbeda/tidak sama. Nama Rekening: DNX…" at bounding box center [390, 216] width 359 height 171
click at [488, 286] on button "Ya, lanjutkan" at bounding box center [479, 287] width 65 height 15
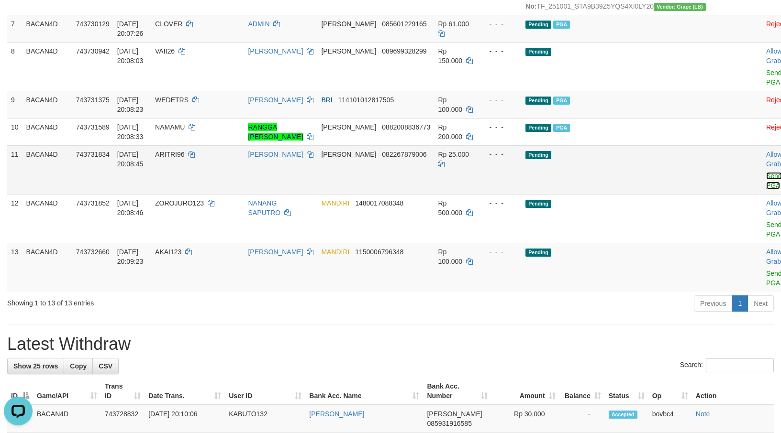
click at [766, 189] on link "Send PGA" at bounding box center [774, 180] width 16 height 17
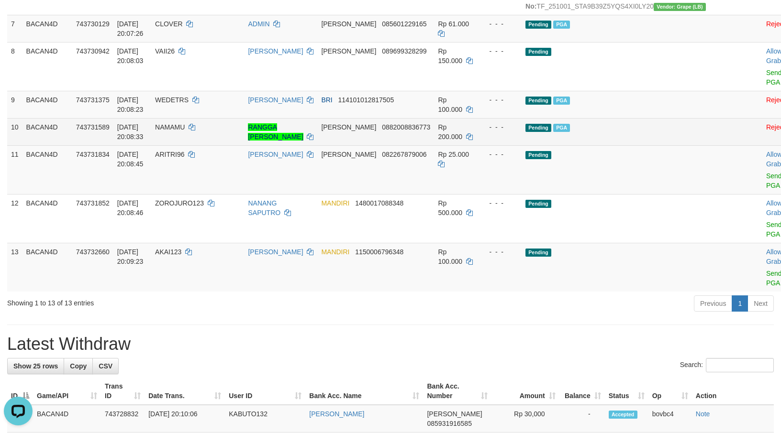
click at [766, 238] on link "Send PGA" at bounding box center [774, 229] width 16 height 17
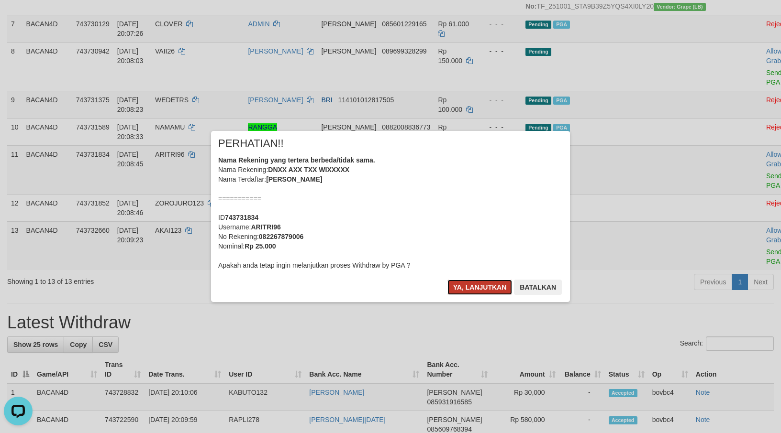
click at [459, 283] on button "Ya, lanjutkan" at bounding box center [479, 287] width 65 height 15
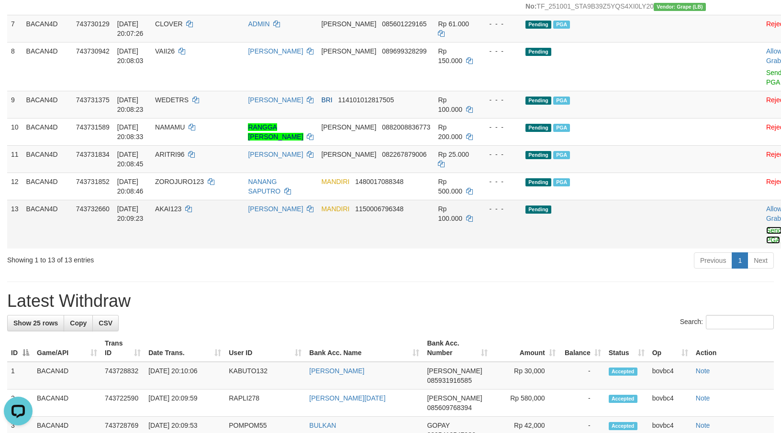
click at [766, 244] on link "Send PGA" at bounding box center [774, 235] width 16 height 17
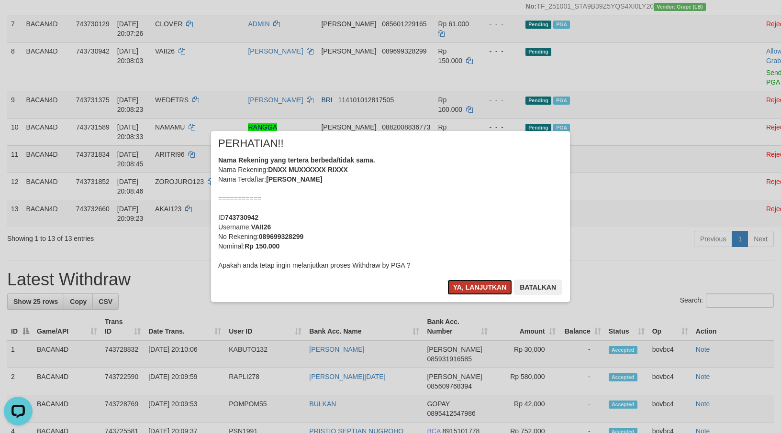
click at [489, 283] on button "Ya, lanjutkan" at bounding box center [479, 287] width 65 height 15
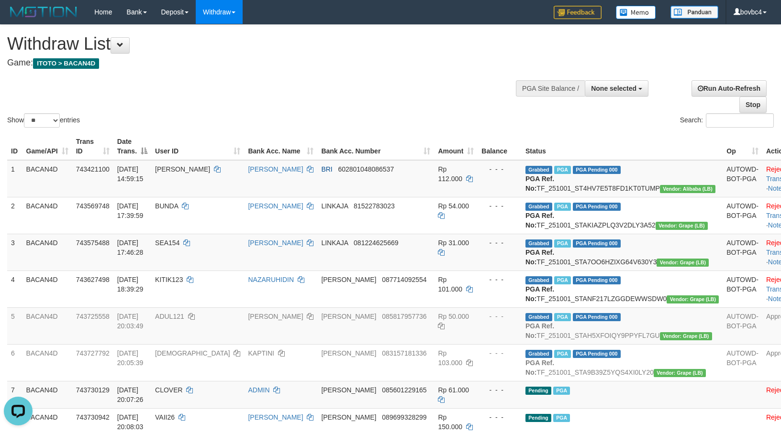
click at [417, 86] on div "Show ** ** ** *** entries Search:" at bounding box center [390, 77] width 781 height 105
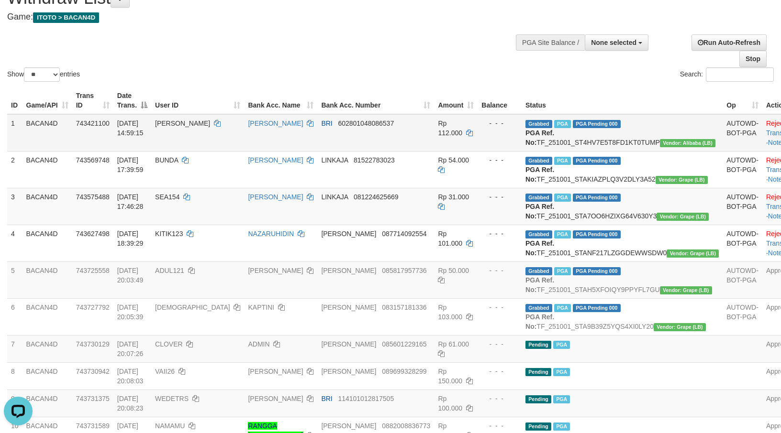
scroll to position [72, 0]
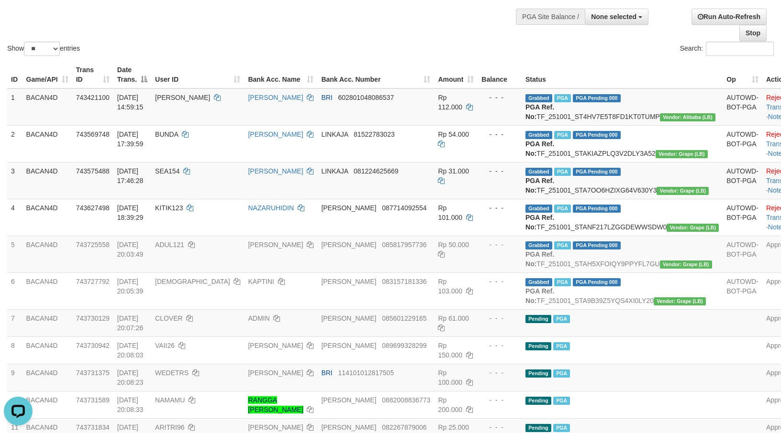
drag, startPoint x: 336, startPoint y: 55, endPoint x: 326, endPoint y: 51, distance: 10.3
click at [336, 55] on div "Show ** ** ** *** entries" at bounding box center [195, 50] width 376 height 17
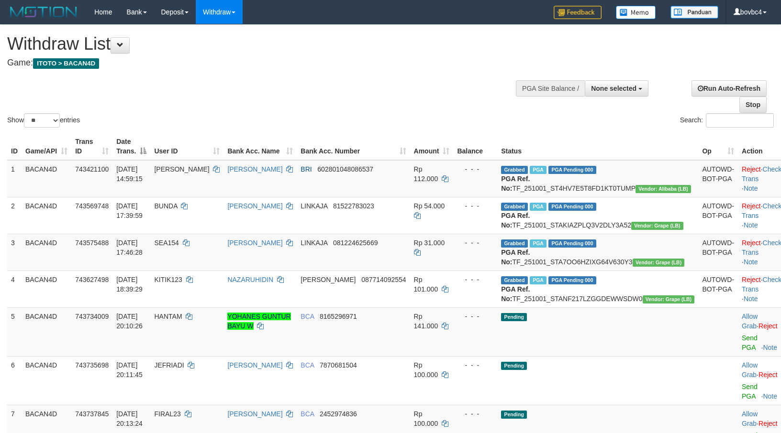
select select
select select "**"
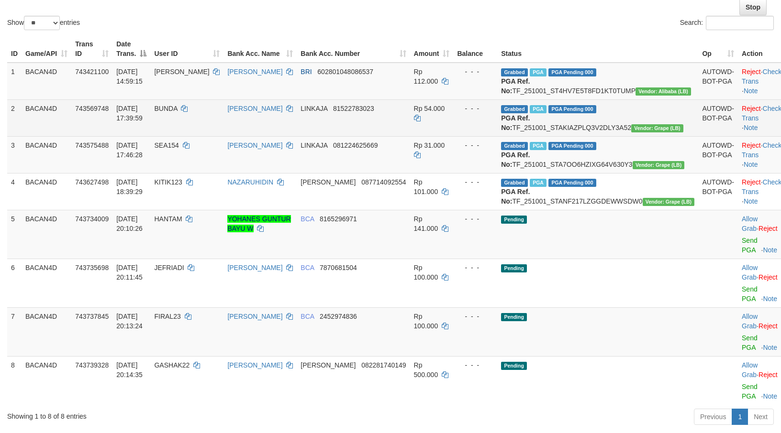
scroll to position [215, 0]
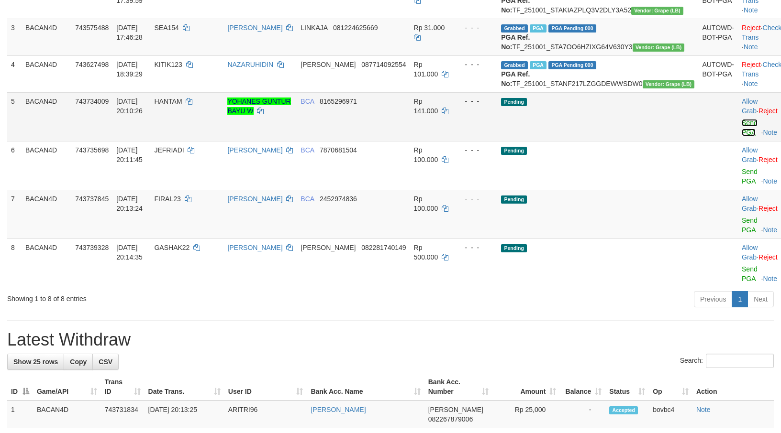
click at [741, 136] on link "Send PGA" at bounding box center [749, 127] width 16 height 17
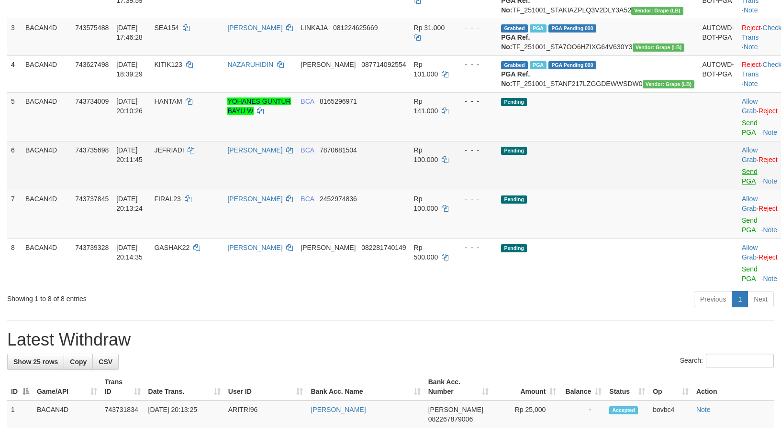
click at [741, 185] on link "Send PGA" at bounding box center [749, 176] width 16 height 17
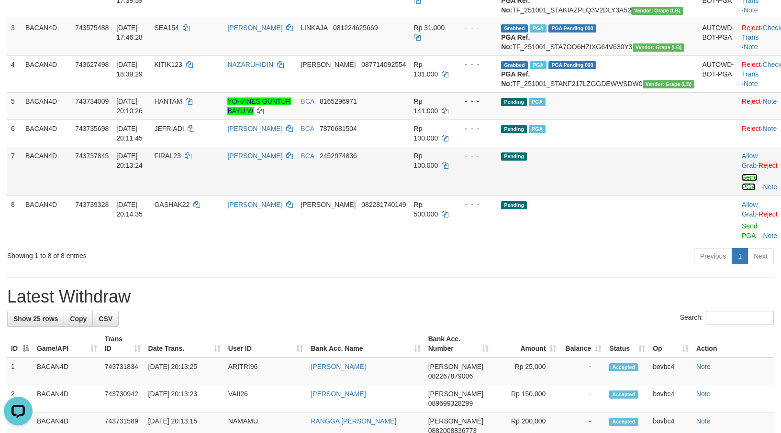
click at [741, 191] on link "Send PGA" at bounding box center [749, 182] width 16 height 17
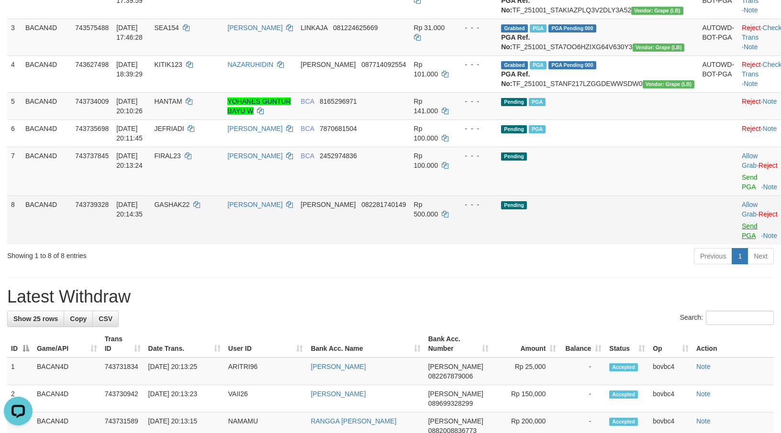
click at [741, 240] on link "Send PGA" at bounding box center [749, 230] width 16 height 17
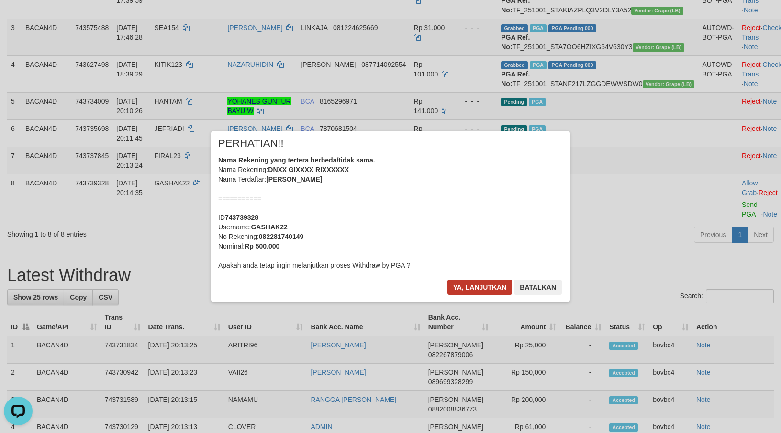
click at [480, 277] on div "× PERHATIAN!! Nama Rekening yang tertera berbeda/tidak sama. Nama Rekening: DNX…" at bounding box center [390, 216] width 359 height 171
click at [484, 284] on button "Ya, lanjutkan" at bounding box center [479, 287] width 65 height 15
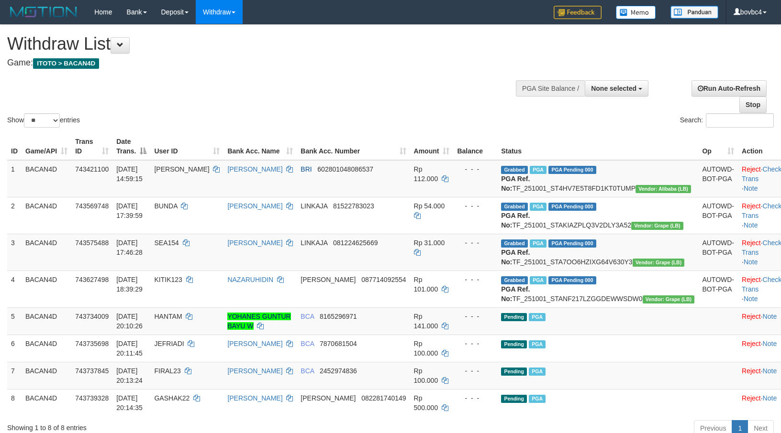
select select
select select "**"
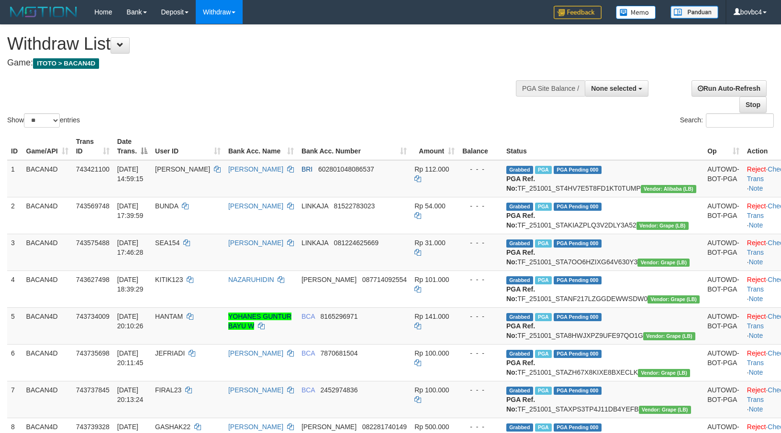
select select
select select "**"
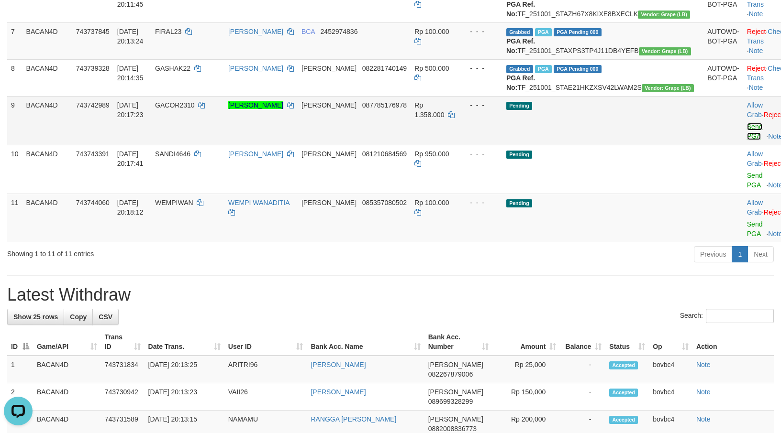
click at [747, 140] on link "Send PGA" at bounding box center [755, 131] width 16 height 17
click at [747, 189] on link "Send PGA" at bounding box center [755, 180] width 16 height 17
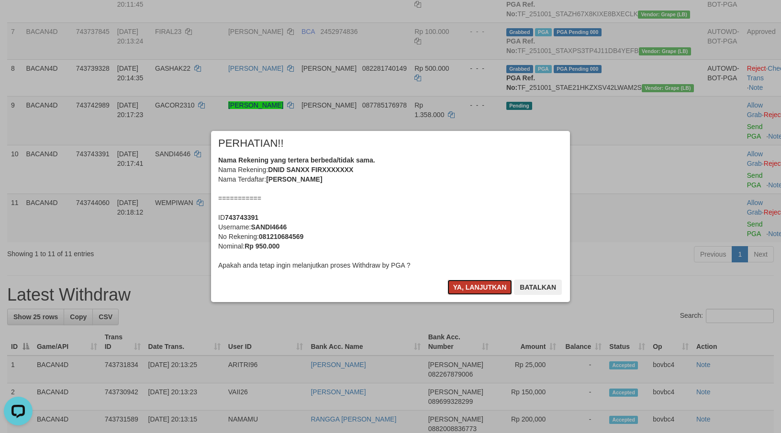
click at [484, 286] on button "Ya, lanjutkan" at bounding box center [479, 287] width 65 height 15
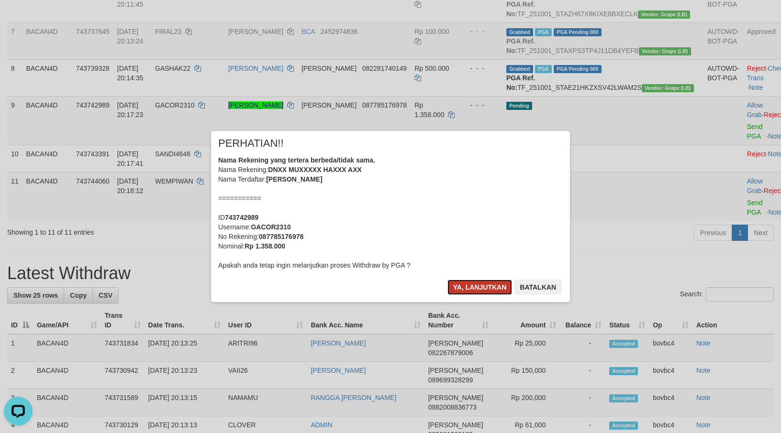
click at [482, 286] on button "Ya, lanjutkan" at bounding box center [479, 287] width 65 height 15
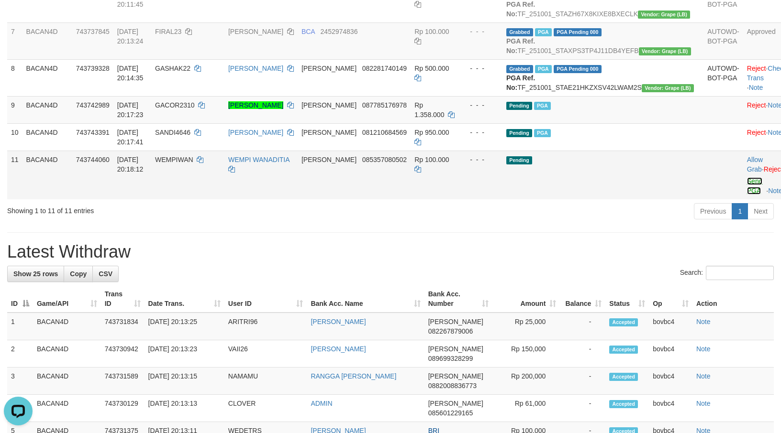
click at [747, 195] on link "Send PGA" at bounding box center [755, 185] width 16 height 17
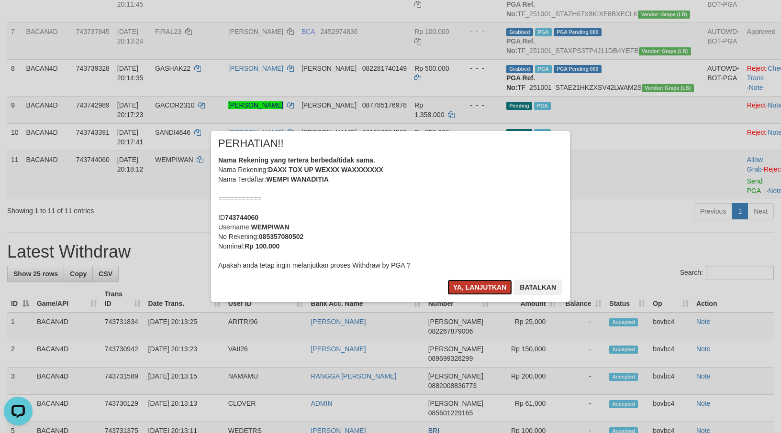
click at [491, 280] on button "Ya, lanjutkan" at bounding box center [479, 287] width 65 height 15
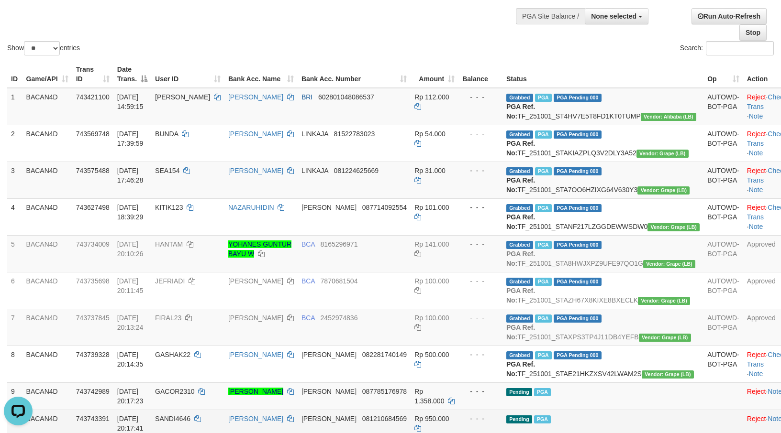
scroll to position [72, 0]
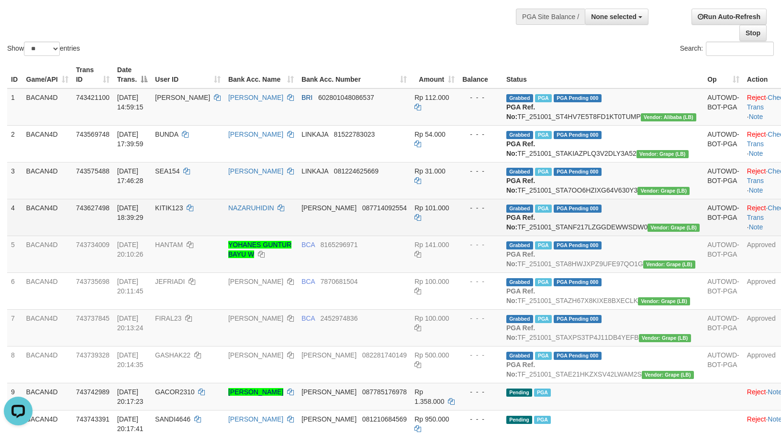
click at [438, 236] on td "Rp 101.000" at bounding box center [434, 217] width 48 height 37
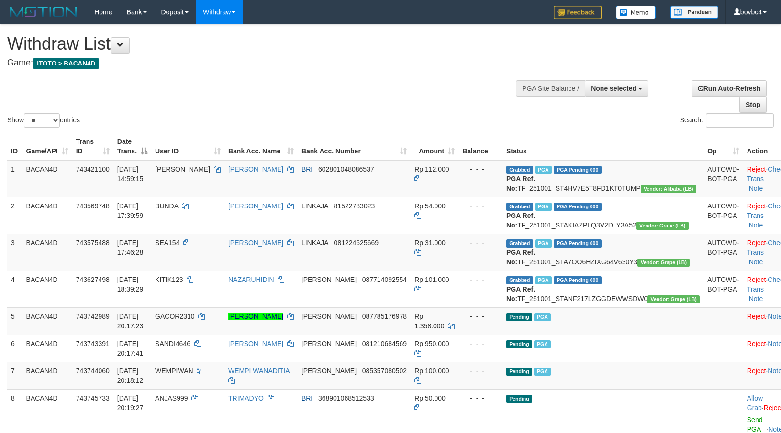
select select
select select "**"
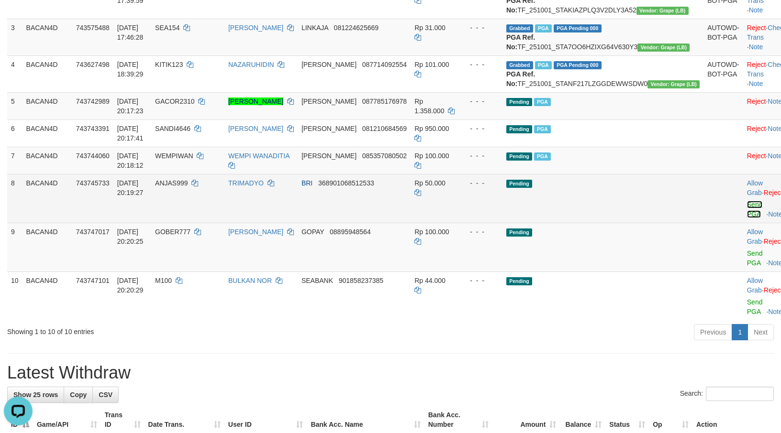
click at [747, 218] on link "Send PGA" at bounding box center [755, 209] width 16 height 17
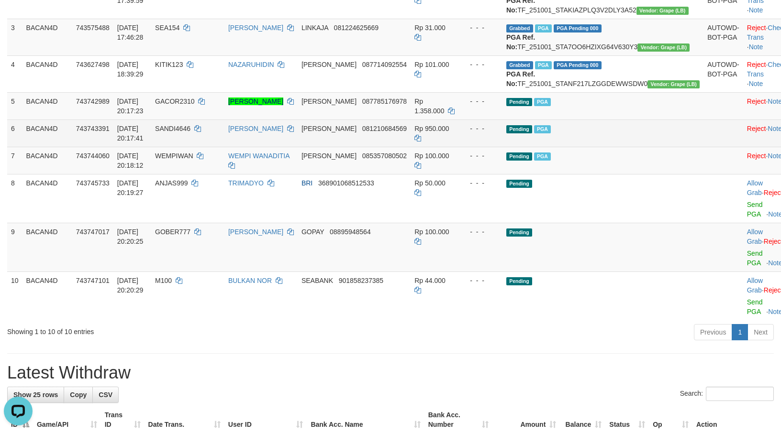
click at [747, 316] on link "Send PGA" at bounding box center [755, 307] width 16 height 17
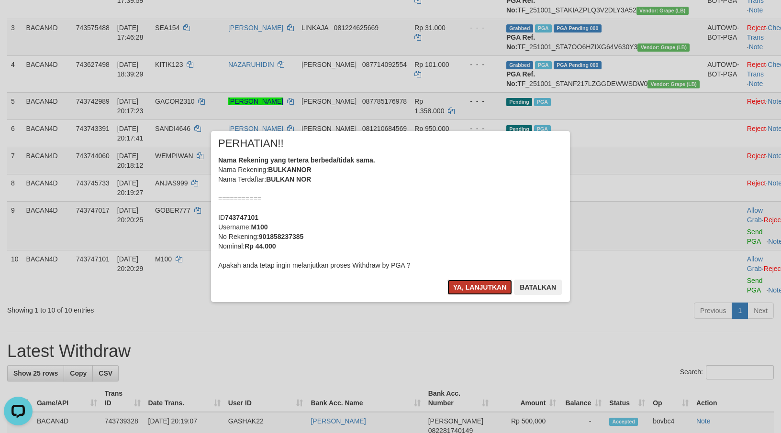
click at [461, 280] on button "Ya, lanjutkan" at bounding box center [479, 287] width 65 height 15
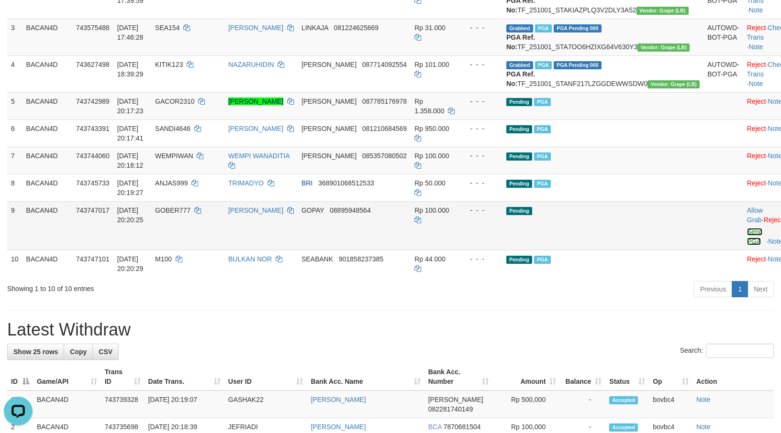
click at [747, 245] on link "Send PGA" at bounding box center [755, 236] width 16 height 17
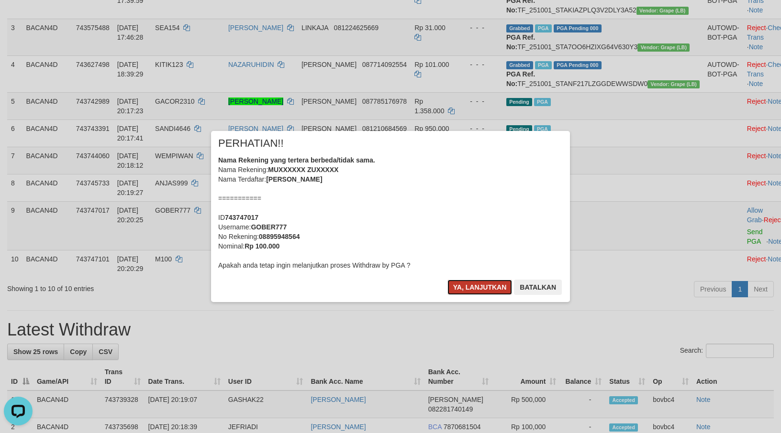
click at [453, 283] on button "Ya, lanjutkan" at bounding box center [479, 287] width 65 height 15
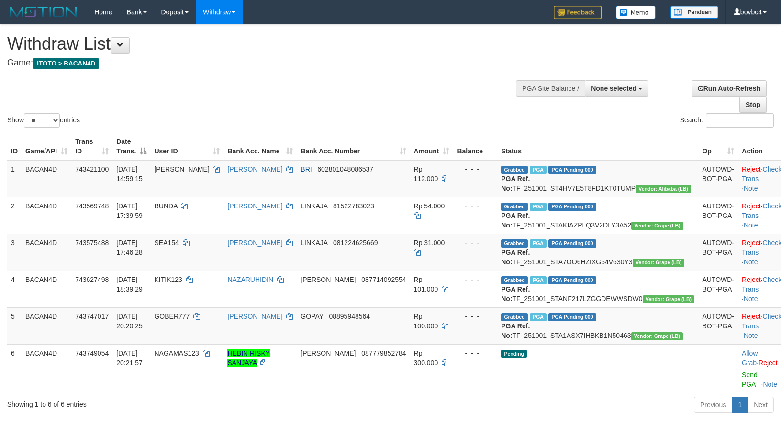
select select
select select "**"
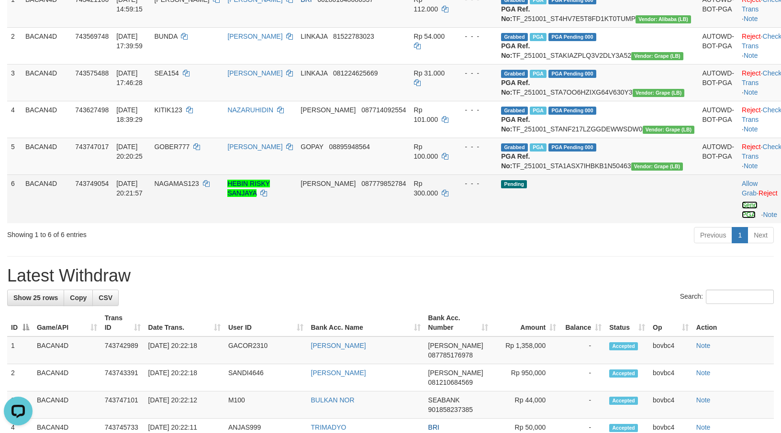
click at [741, 219] on link "Send PGA" at bounding box center [749, 209] width 16 height 17
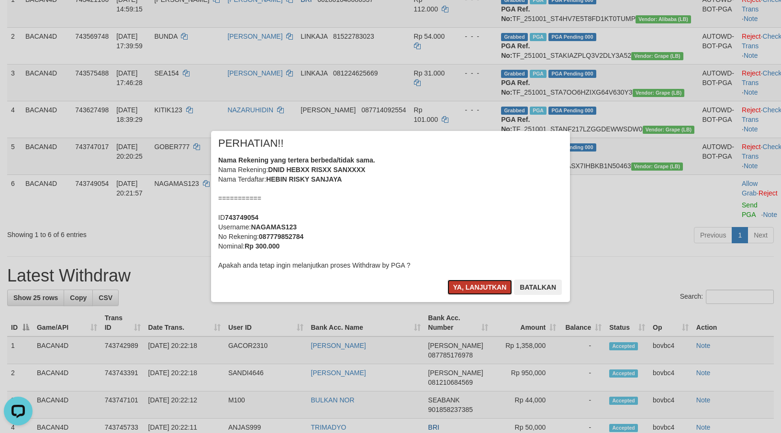
click at [471, 288] on button "Ya, lanjutkan" at bounding box center [479, 287] width 65 height 15
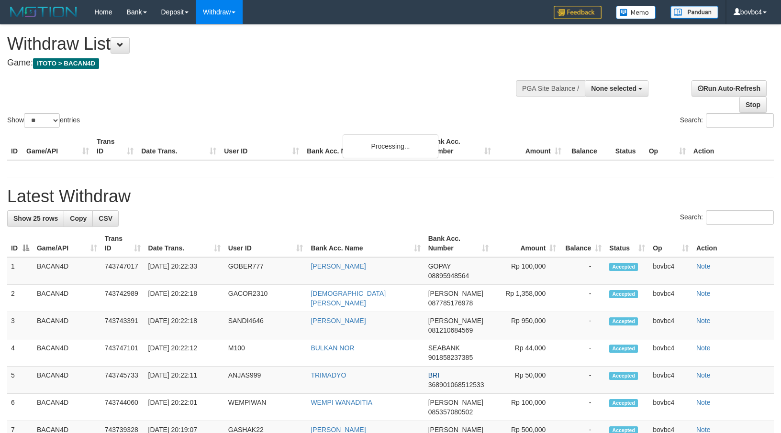
select select
select select "**"
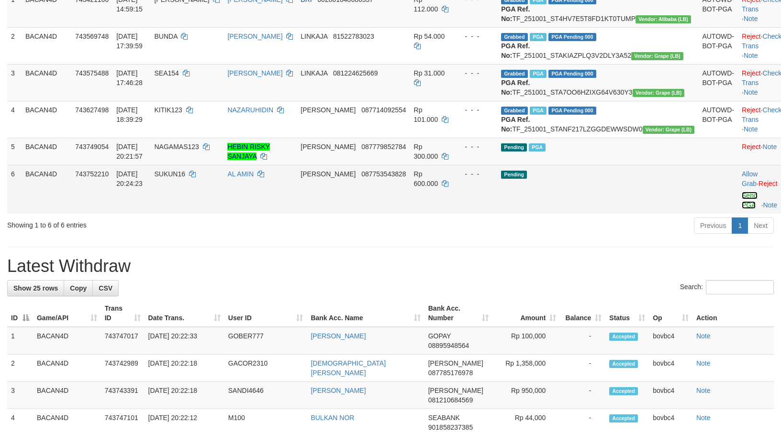
click at [741, 209] on link "Send PGA" at bounding box center [749, 200] width 16 height 17
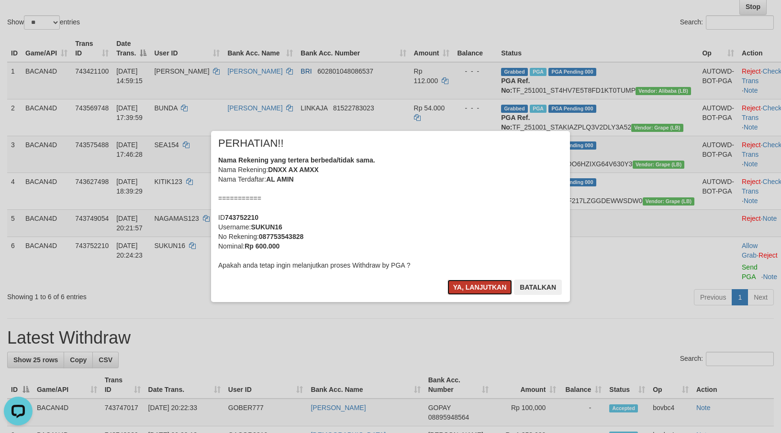
click at [461, 290] on button "Ya, lanjutkan" at bounding box center [479, 287] width 65 height 15
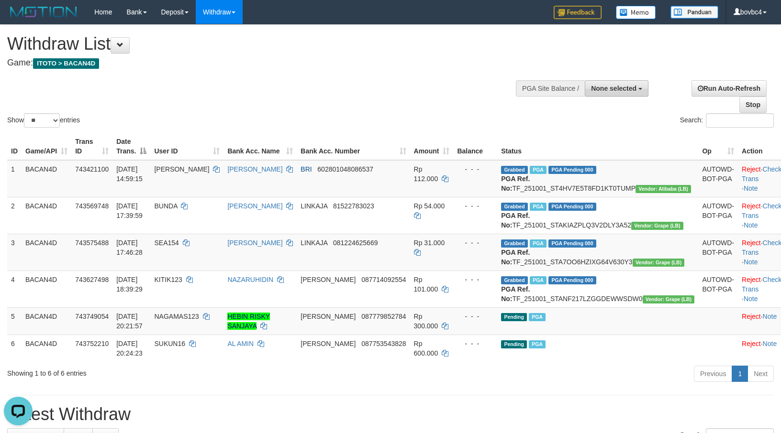
click at [608, 96] on div "**********" at bounding box center [592, 87] width 121 height 29
click at [608, 90] on span "None selected" at bounding box center [613, 89] width 45 height 8
click at [590, 139] on label "[ITOTO] BACAN4D" at bounding box center [605, 137] width 86 height 12
select select "****"
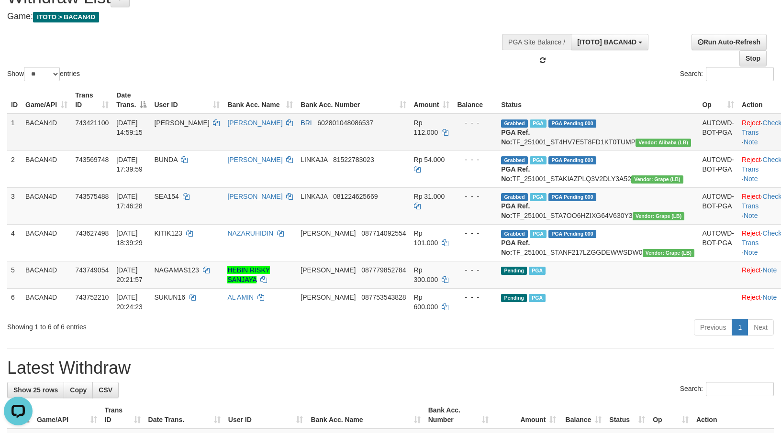
scroll to position [72, 0]
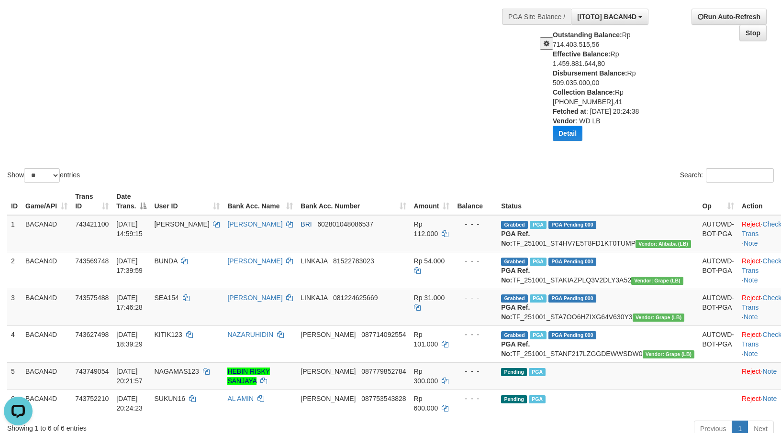
click at [438, 75] on div "Show ** ** ** *** entries Search:" at bounding box center [390, 69] width 781 height 232
click at [578, 135] on button "Detail" at bounding box center [568, 133] width 30 height 15
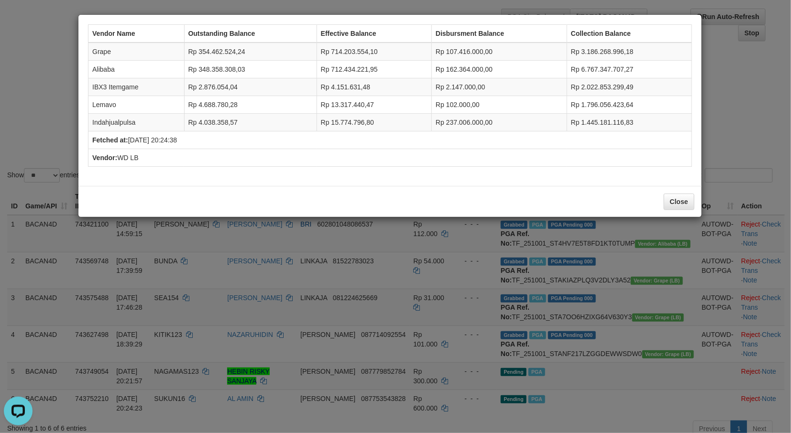
click at [586, 305] on div "Vendor Name Outstanding Balance Effective Balance Disbursment Balance Collectio…" at bounding box center [395, 216] width 791 height 433
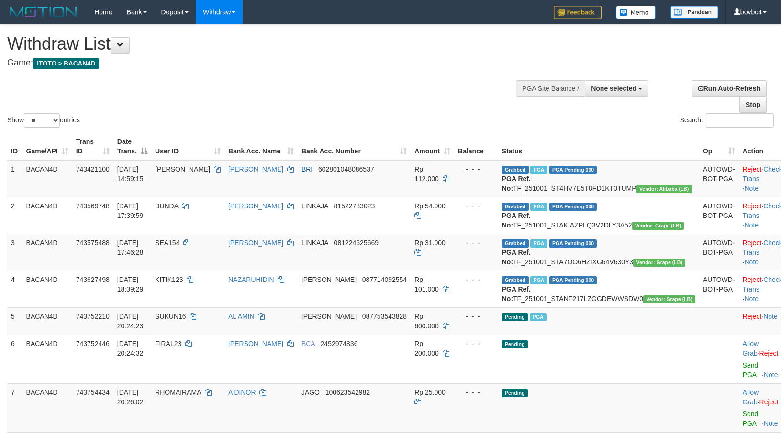
select select
select select "**"
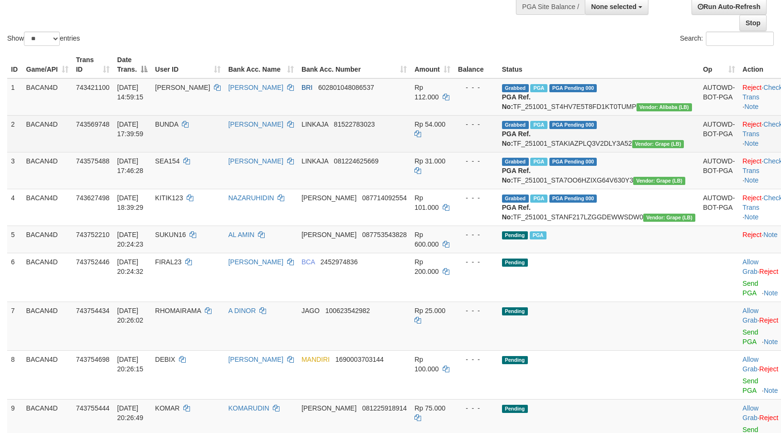
scroll to position [215, 0]
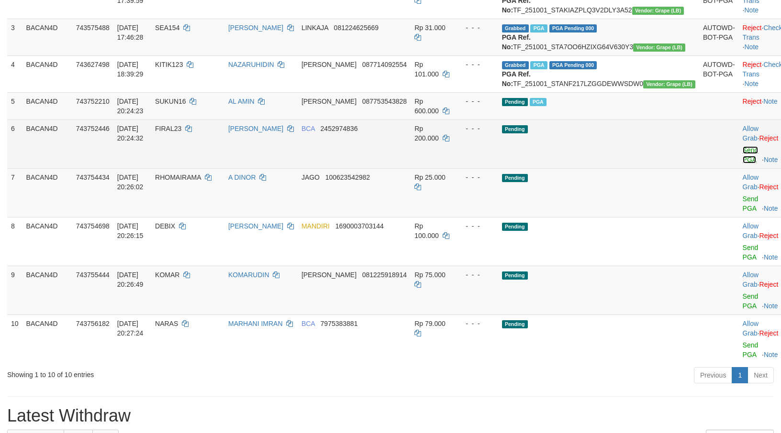
click at [742, 164] on link "Send PGA" at bounding box center [750, 154] width 16 height 17
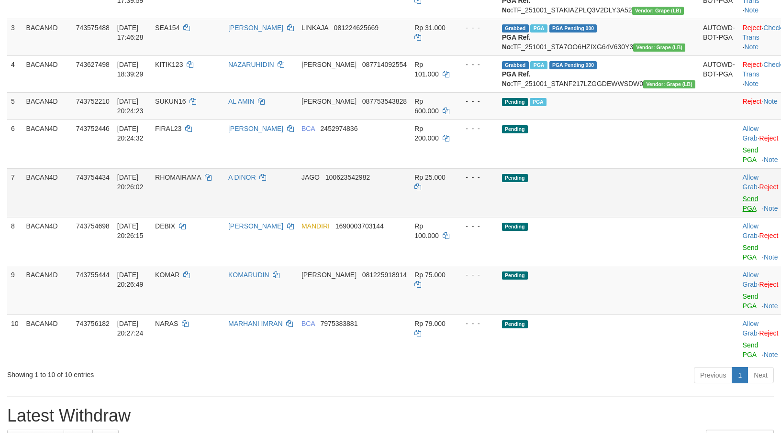
click at [742, 212] on link "Send PGA" at bounding box center [750, 203] width 16 height 17
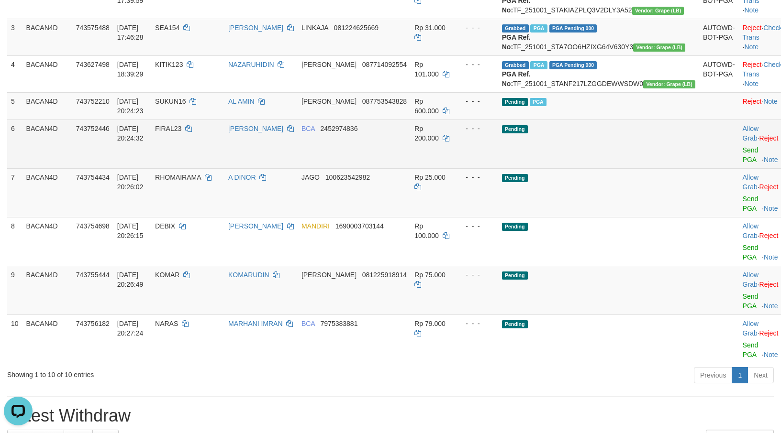
scroll to position [0, 0]
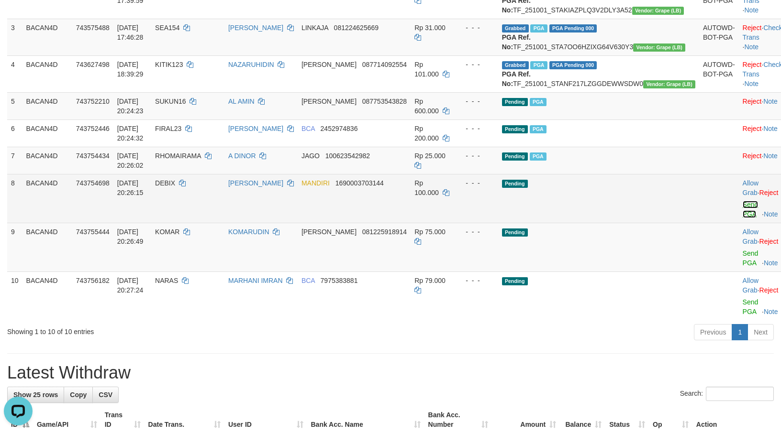
click at [742, 218] on link "Send PGA" at bounding box center [750, 209] width 16 height 17
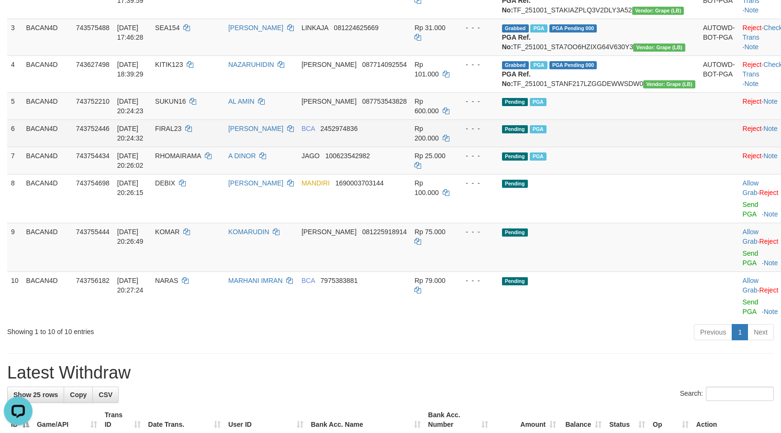
click at [742, 316] on link "Send PGA" at bounding box center [750, 307] width 16 height 17
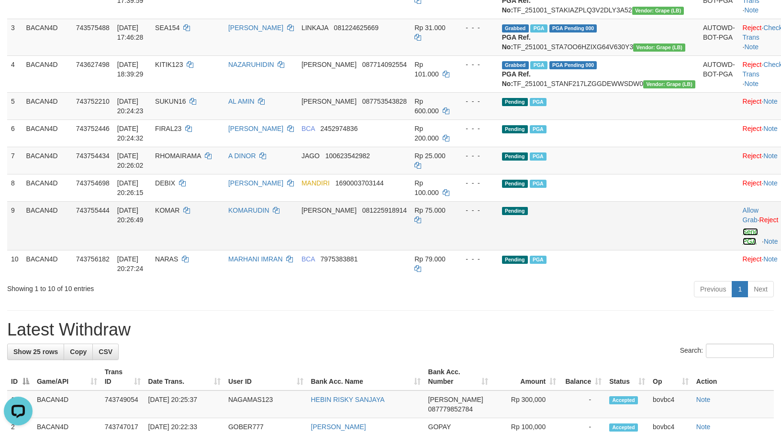
click at [742, 245] on link "Send PGA" at bounding box center [750, 236] width 16 height 17
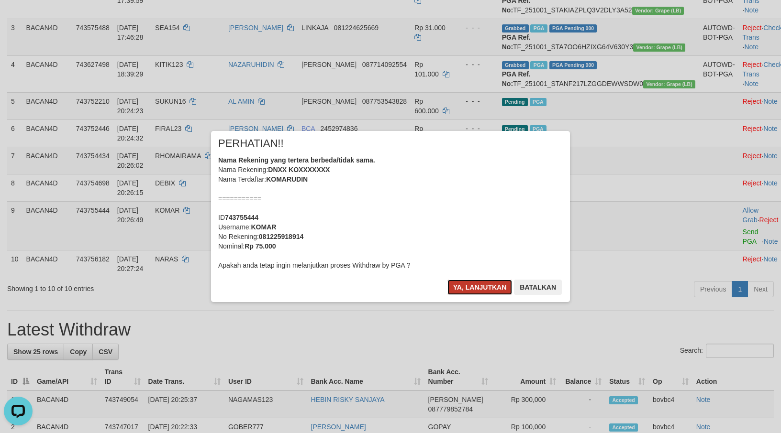
click at [474, 289] on button "Ya, lanjutkan" at bounding box center [479, 287] width 65 height 15
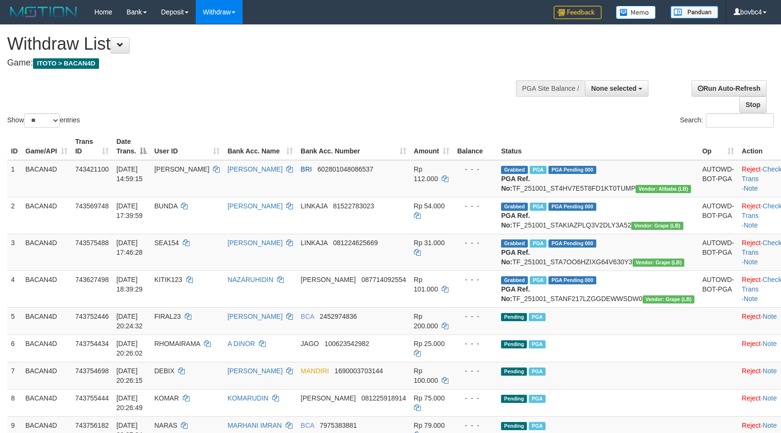
select select
select select "**"
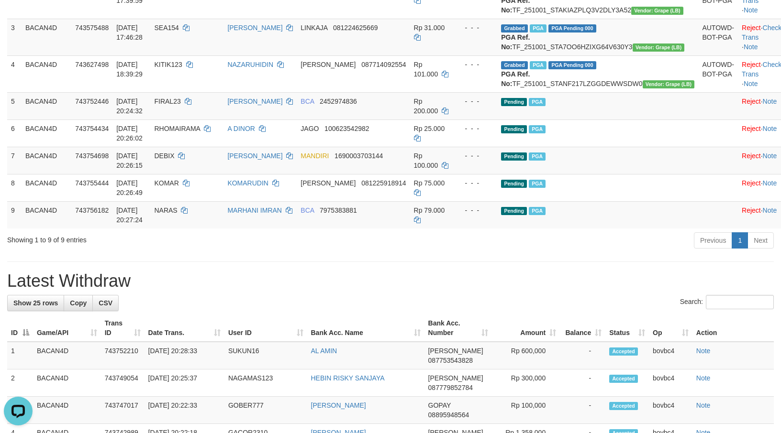
click at [558, 252] on div "Previous 1 Next" at bounding box center [552, 242] width 441 height 21
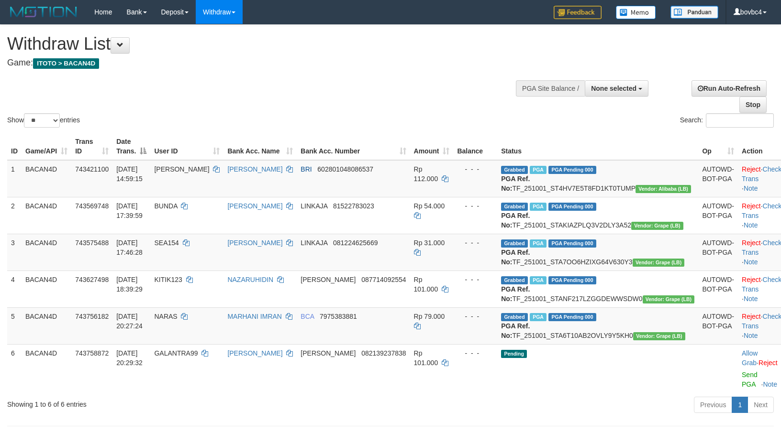
select select
select select "**"
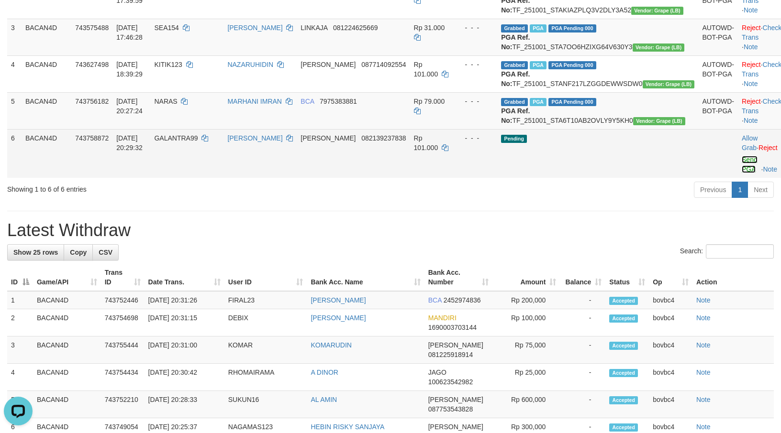
click at [741, 173] on link "Send PGA" at bounding box center [749, 164] width 16 height 17
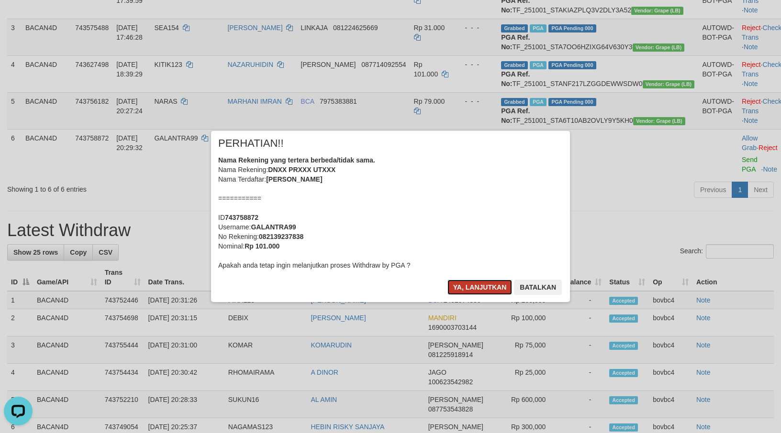
click at [491, 288] on button "Ya, lanjutkan" at bounding box center [479, 287] width 65 height 15
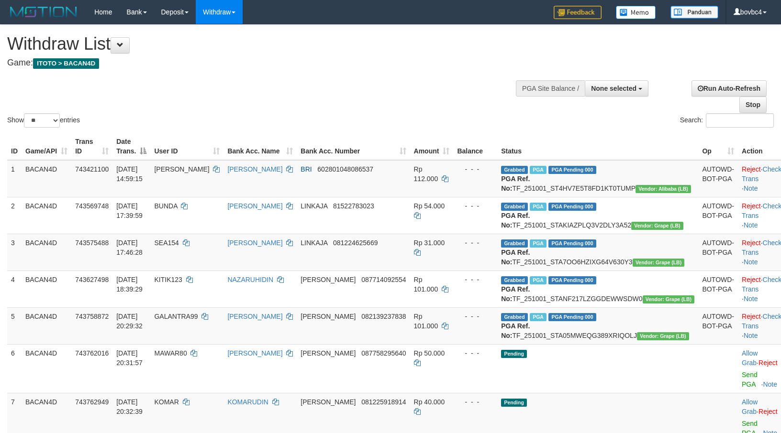
select select
select select "**"
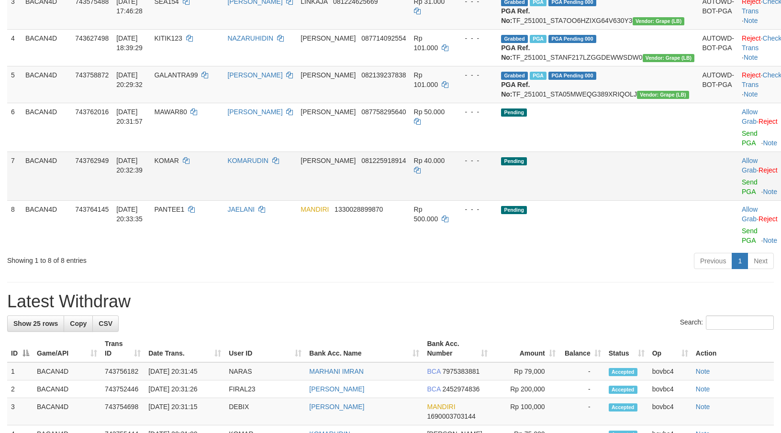
scroll to position [215, 0]
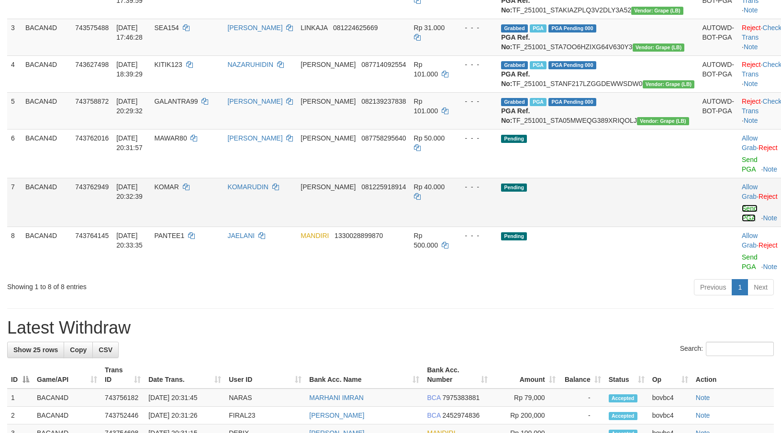
click at [741, 222] on link "Send PGA" at bounding box center [749, 213] width 16 height 17
click at [741, 173] on link "Send PGA" at bounding box center [749, 164] width 16 height 17
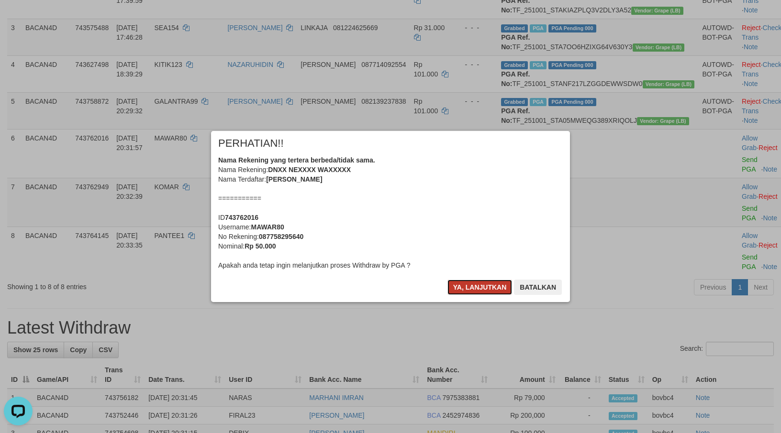
click at [494, 281] on button "Ya, lanjutkan" at bounding box center [479, 287] width 65 height 15
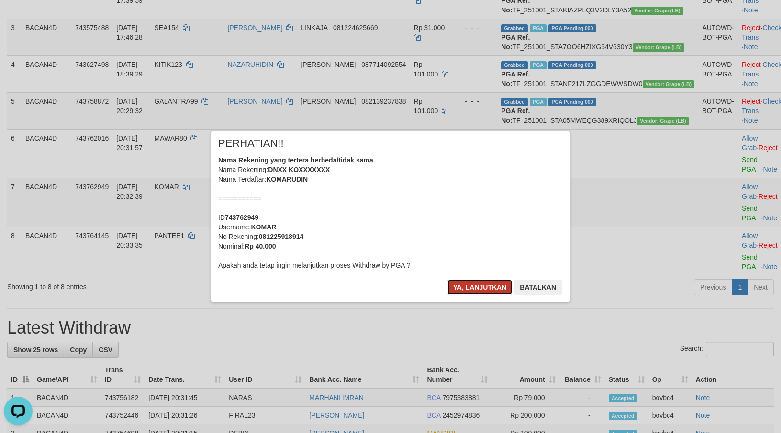
click at [487, 287] on button "Ya, lanjutkan" at bounding box center [479, 287] width 65 height 15
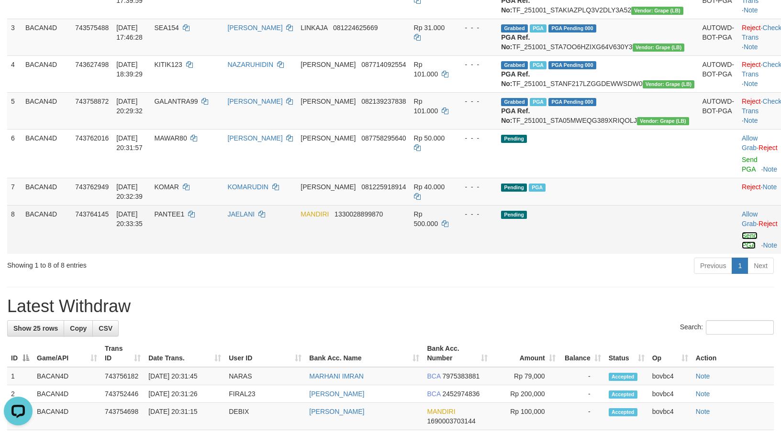
click at [741, 249] on link "Send PGA" at bounding box center [749, 240] width 16 height 17
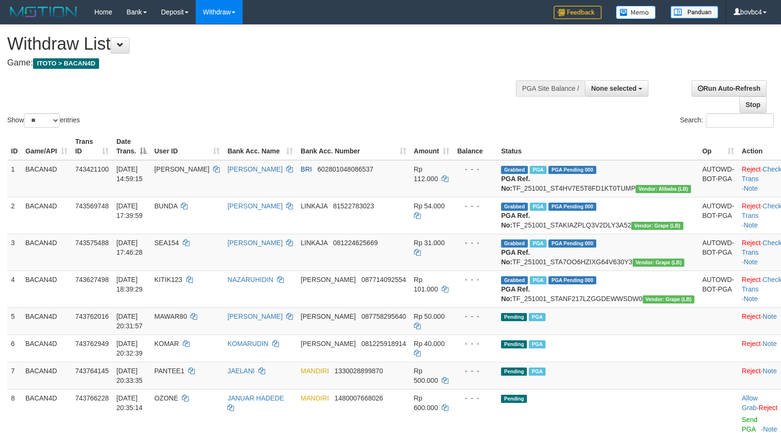
select select
select select "**"
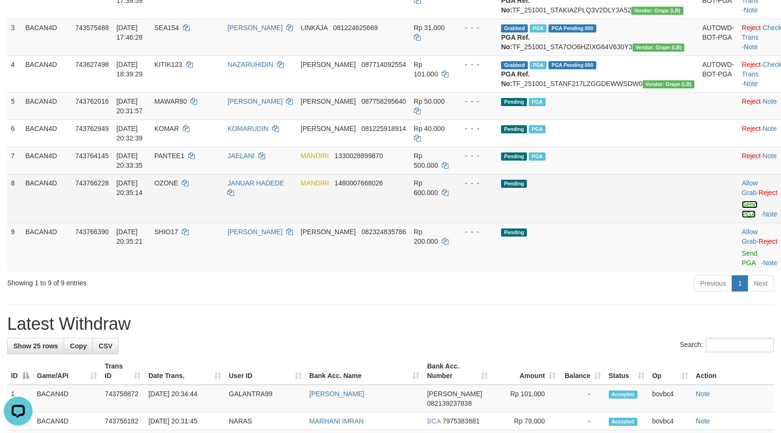
click at [741, 218] on link "Send PGA" at bounding box center [749, 209] width 16 height 17
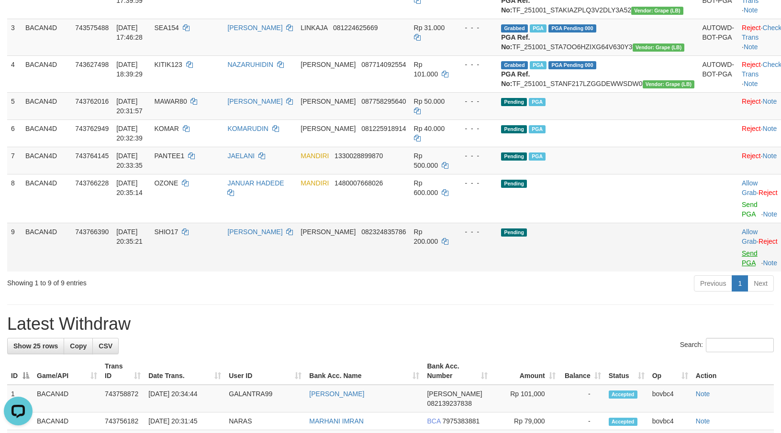
click at [741, 267] on link "Send PGA" at bounding box center [749, 258] width 16 height 17
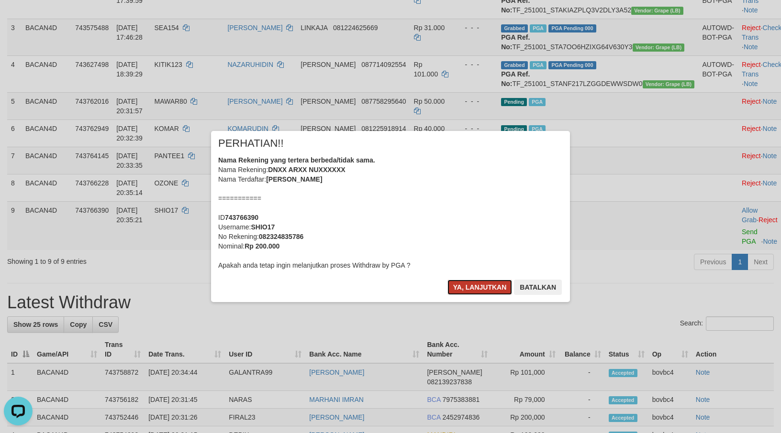
click at [493, 281] on button "Ya, lanjutkan" at bounding box center [479, 287] width 65 height 15
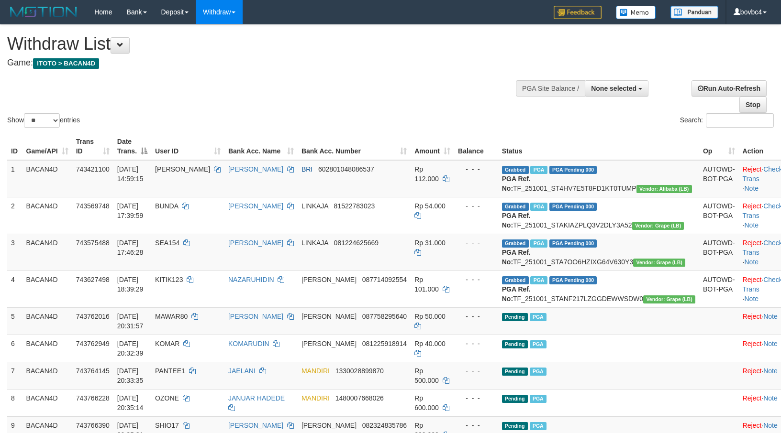
select select
select select "**"
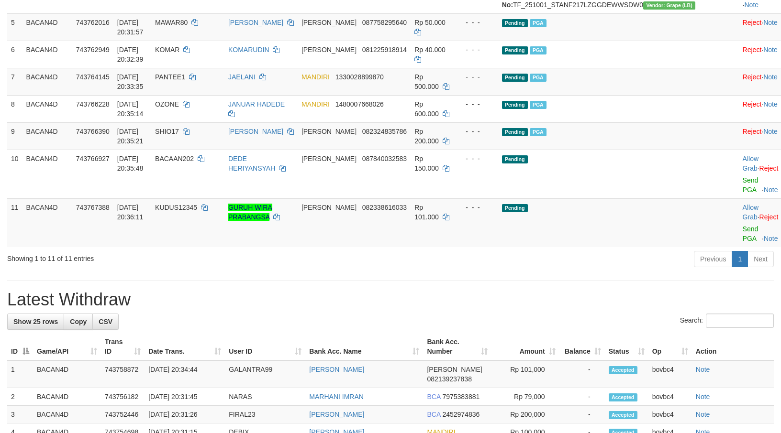
scroll to position [385, 0]
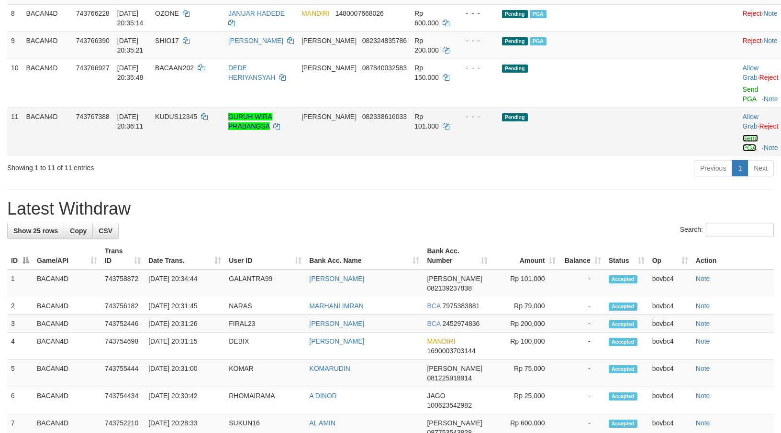
click at [742, 152] on link "Send PGA" at bounding box center [750, 142] width 16 height 17
click at [742, 103] on link "Send PGA" at bounding box center [750, 94] width 16 height 17
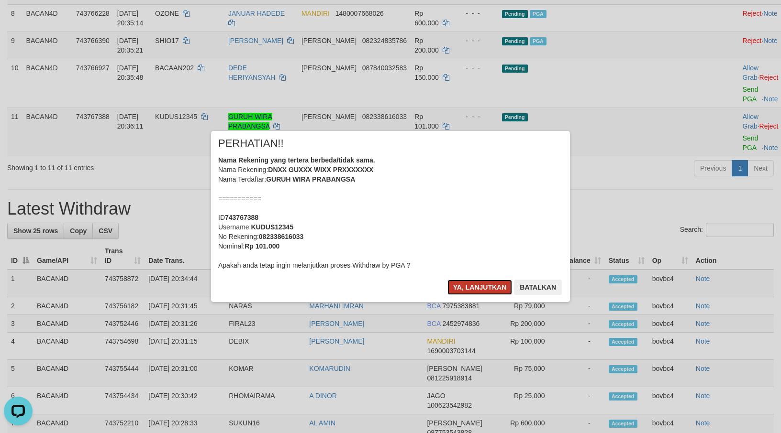
click at [487, 286] on button "Ya, lanjutkan" at bounding box center [479, 287] width 65 height 15
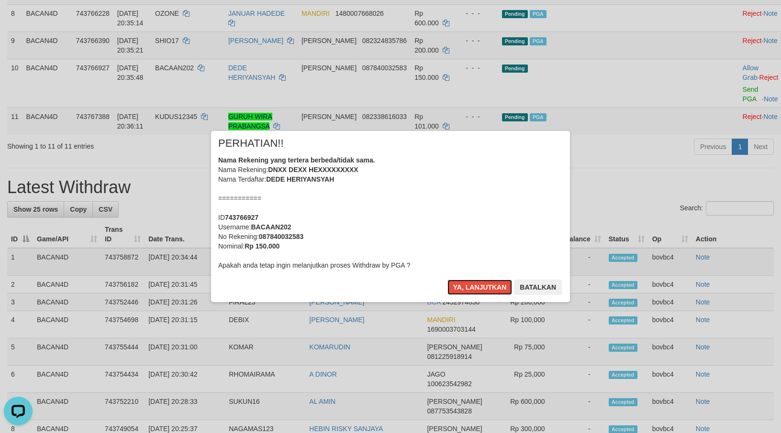
click at [486, 285] on button "Ya, lanjutkan" at bounding box center [479, 287] width 65 height 15
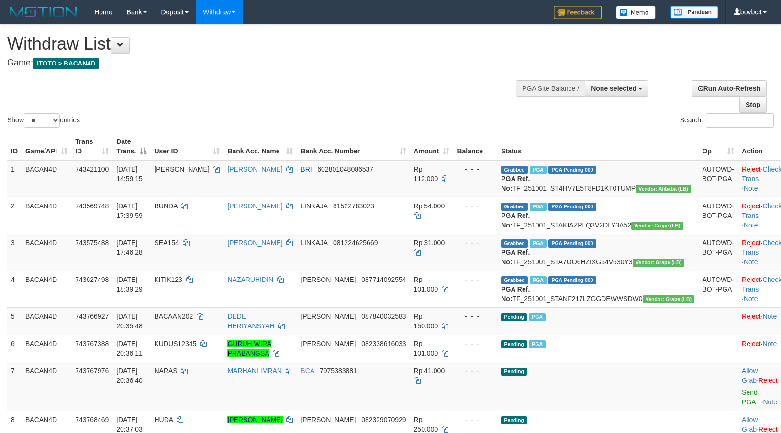
select select
select select "**"
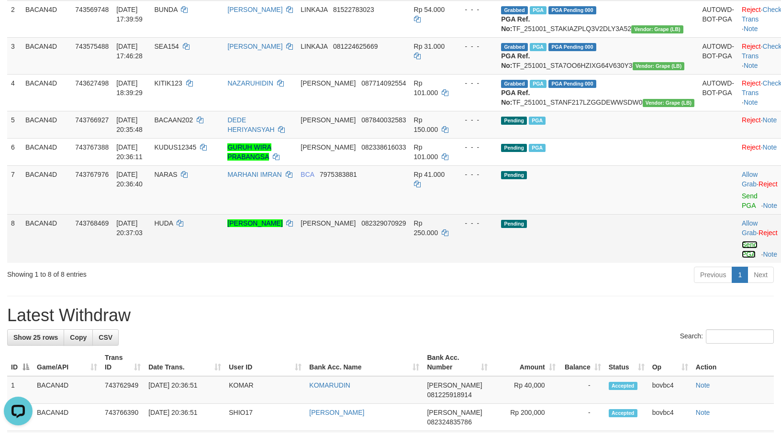
click at [741, 258] on link "Send PGA" at bounding box center [749, 249] width 16 height 17
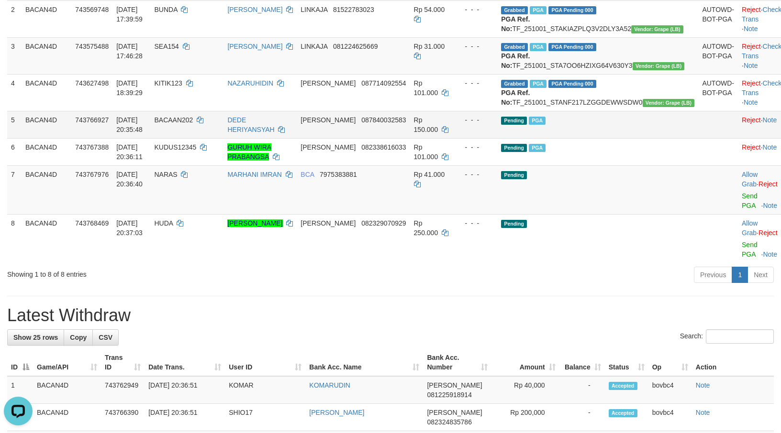
click at [741, 210] on link "Send PGA" at bounding box center [749, 200] width 16 height 17
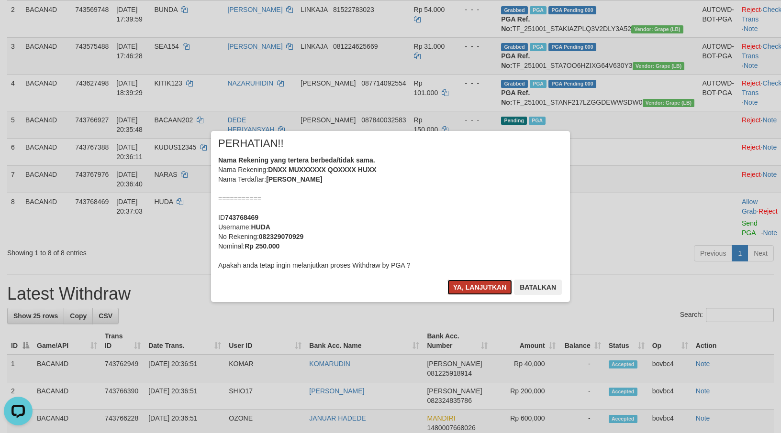
click at [466, 283] on button "Ya, lanjutkan" at bounding box center [479, 287] width 65 height 15
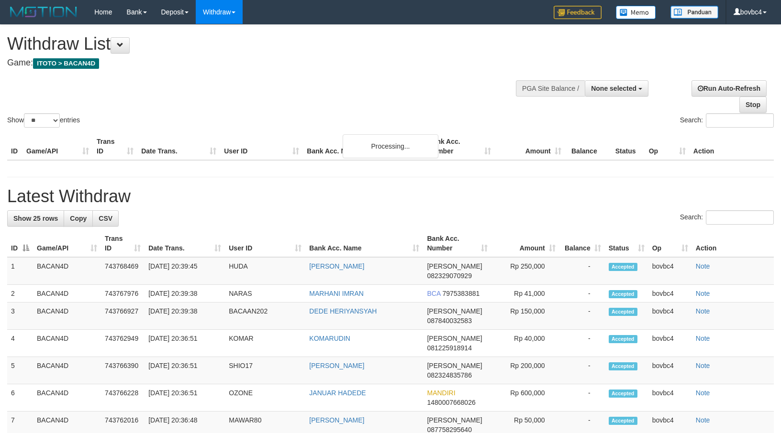
select select
select select "**"
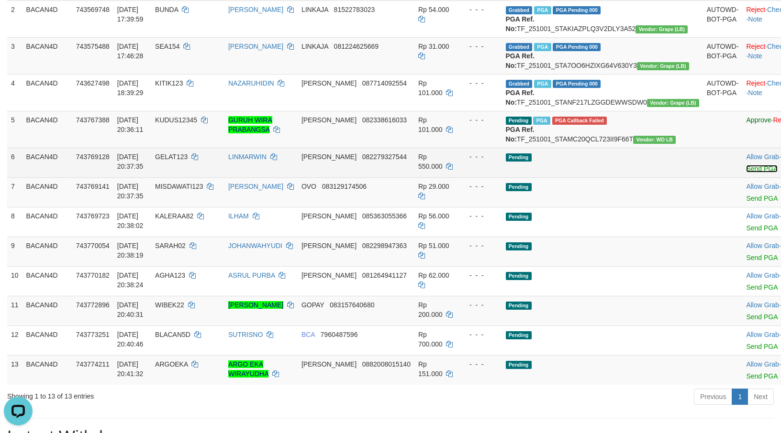
click at [746, 173] on link "Send PGA" at bounding box center [761, 169] width 31 height 8
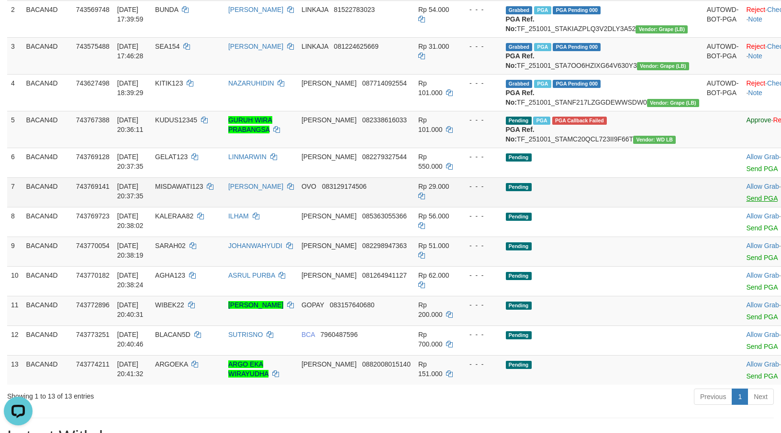
click at [746, 202] on link "Send PGA" at bounding box center [761, 199] width 31 height 8
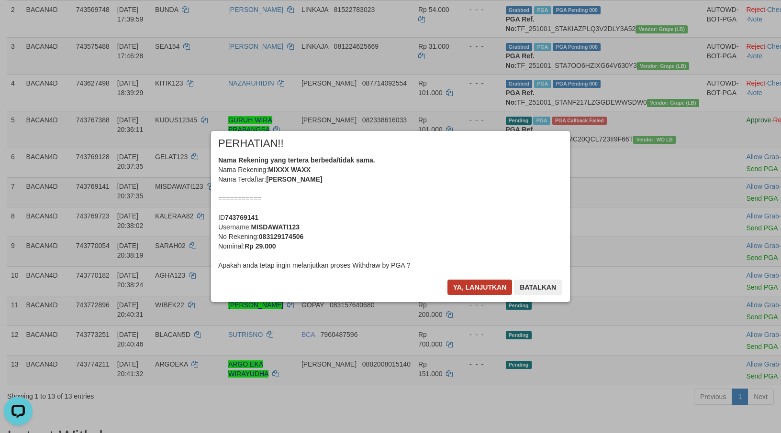
click at [471, 279] on div "× PERHATIAN!! Nama Rekening yang tertera berbeda/tidak sama. Nama Rekening: MIX…" at bounding box center [390, 216] width 359 height 171
click at [471, 286] on button "Ya, lanjutkan" at bounding box center [479, 287] width 65 height 15
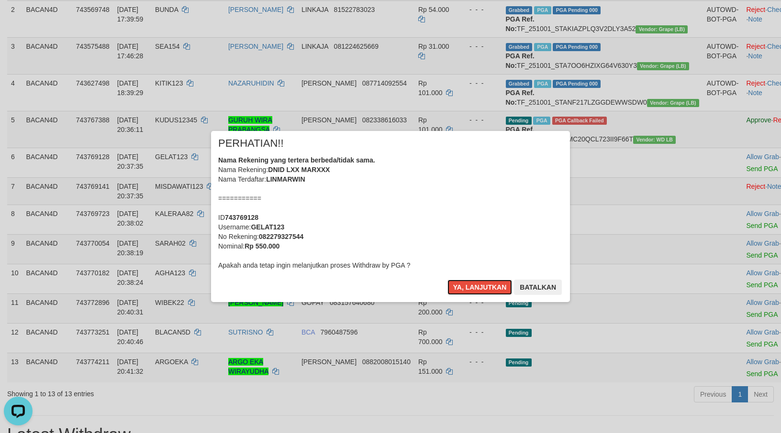
click at [471, 286] on button "Ya, lanjutkan" at bounding box center [479, 287] width 65 height 15
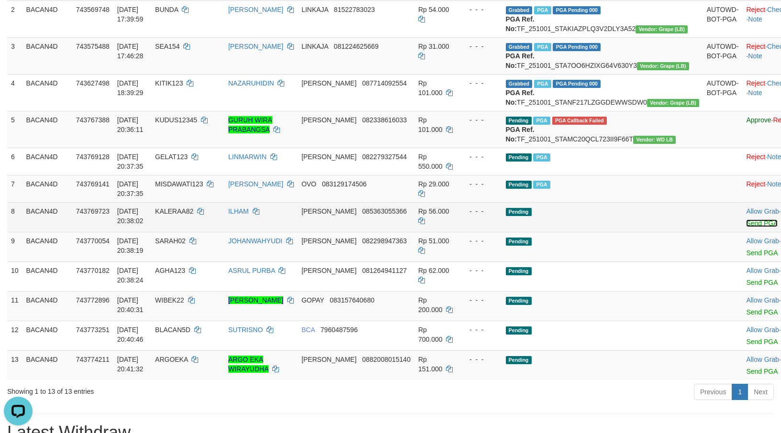
click at [746, 227] on link "Send PGA" at bounding box center [761, 224] width 31 height 8
click at [746, 257] on link "Send PGA" at bounding box center [761, 253] width 31 height 8
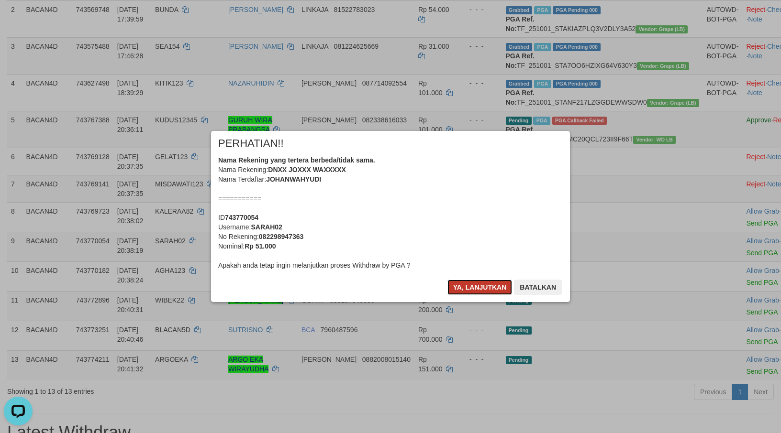
click at [465, 285] on button "Ya, lanjutkan" at bounding box center [479, 287] width 65 height 15
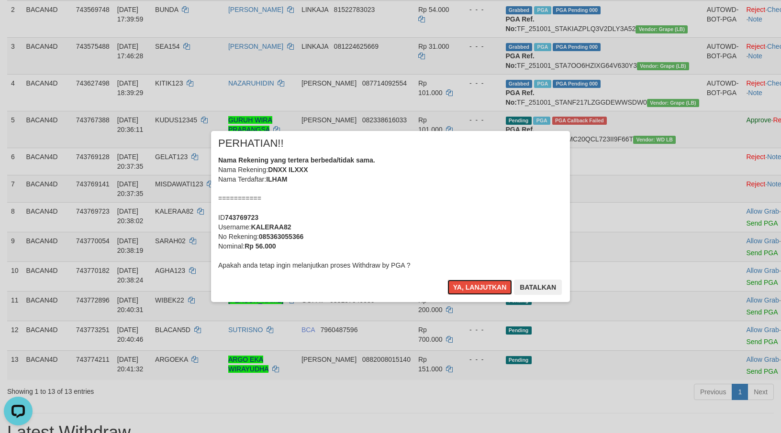
click at [465, 285] on button "Ya, lanjutkan" at bounding box center [479, 287] width 65 height 15
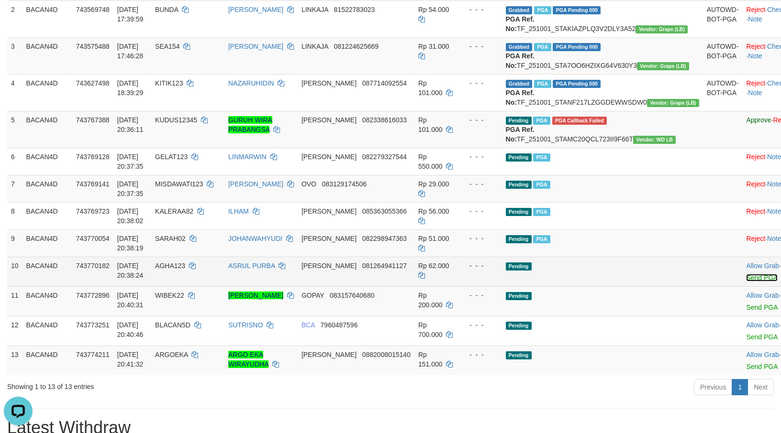
click at [746, 282] on link "Send PGA" at bounding box center [761, 278] width 31 height 8
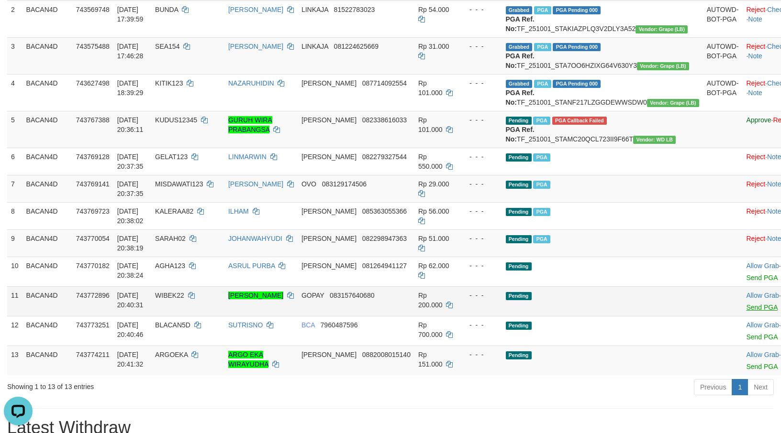
click at [746, 311] on link "Send PGA" at bounding box center [761, 308] width 31 height 8
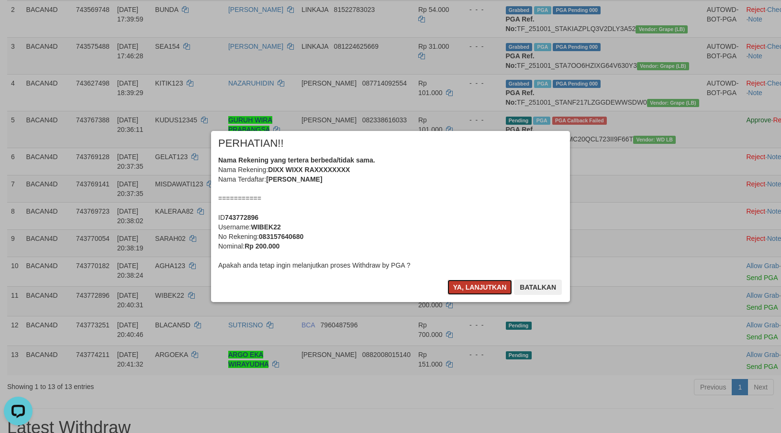
click at [470, 289] on button "Ya, lanjutkan" at bounding box center [479, 287] width 65 height 15
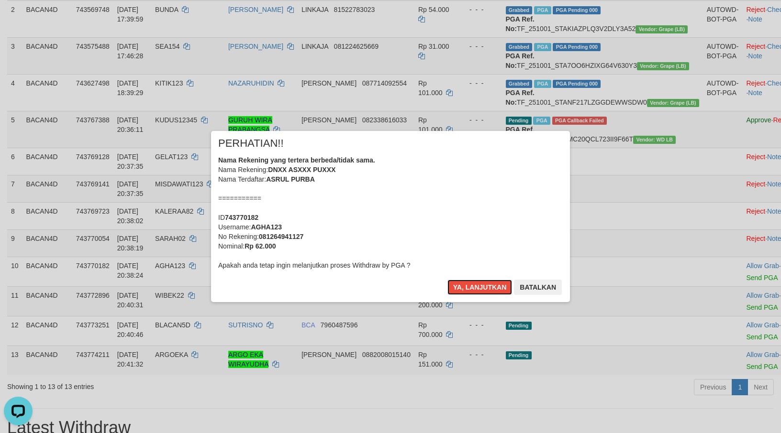
click at [471, 289] on button "Ya, lanjutkan" at bounding box center [479, 287] width 65 height 15
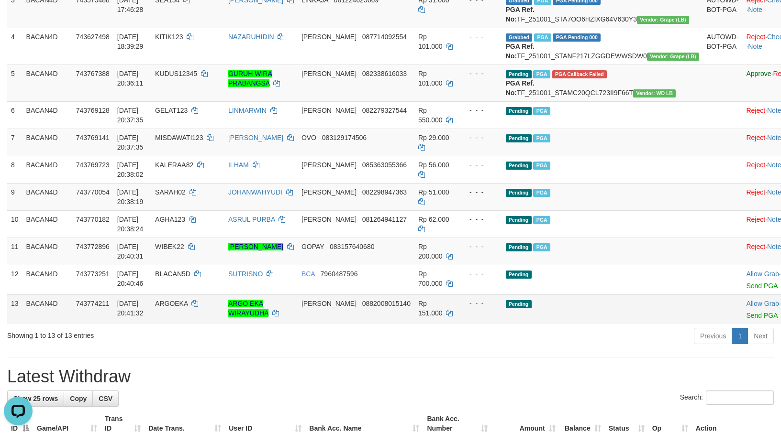
scroll to position [268, 0]
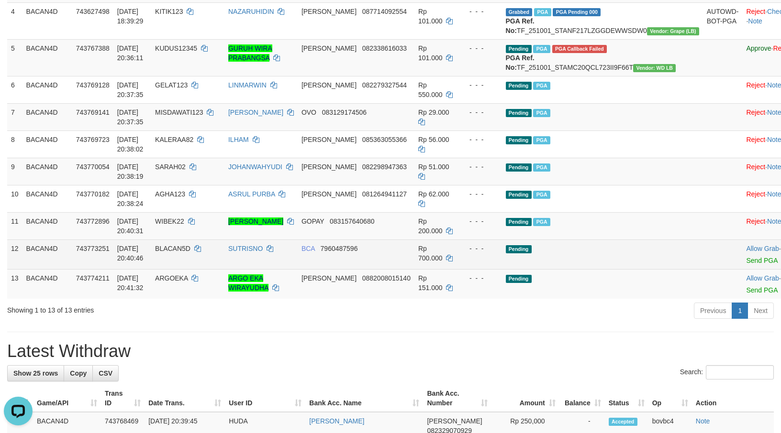
click at [742, 269] on td "Allow Grab · Reject Send PGA · Note" at bounding box center [789, 255] width 94 height 30
click at [746, 265] on link "Send PGA" at bounding box center [761, 261] width 31 height 8
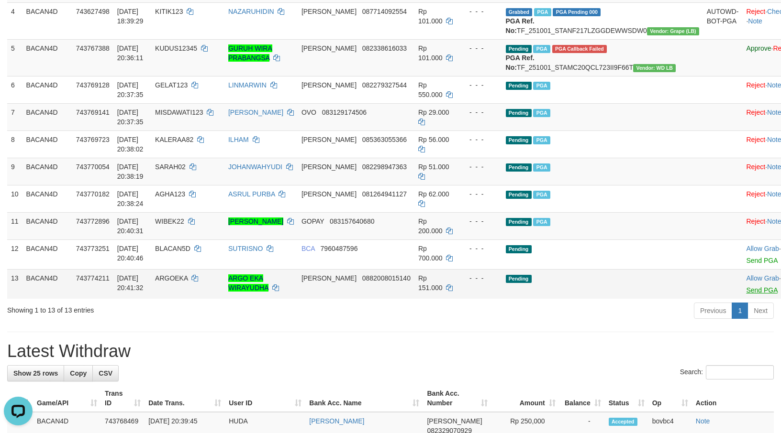
click at [746, 294] on link "Send PGA" at bounding box center [761, 291] width 31 height 8
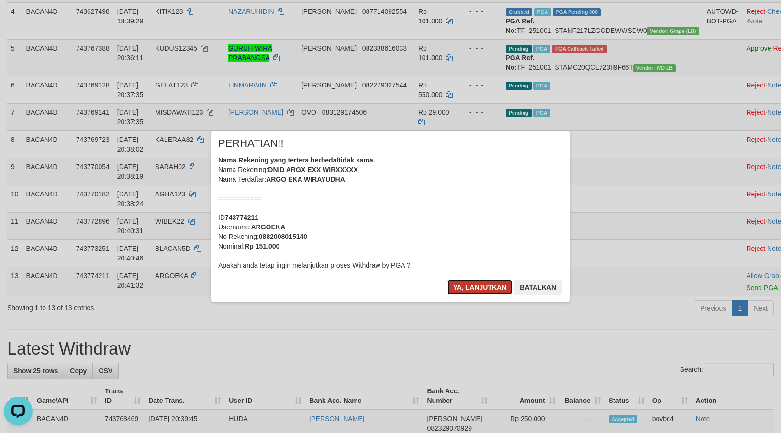
click at [465, 280] on button "Ya, lanjutkan" at bounding box center [479, 287] width 65 height 15
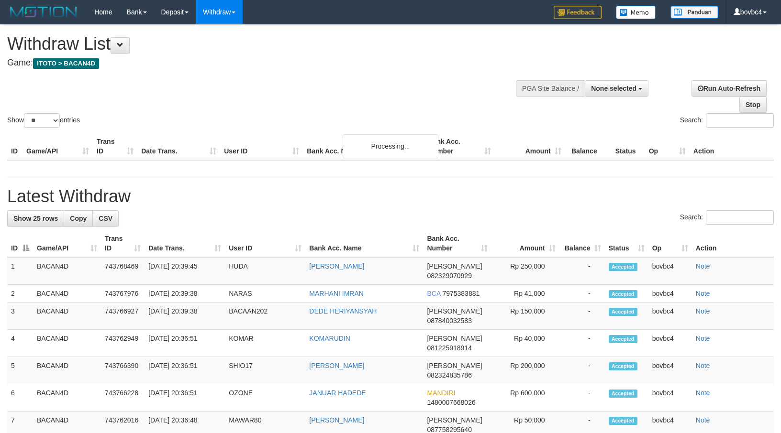
select select
select select "**"
select select
select select "**"
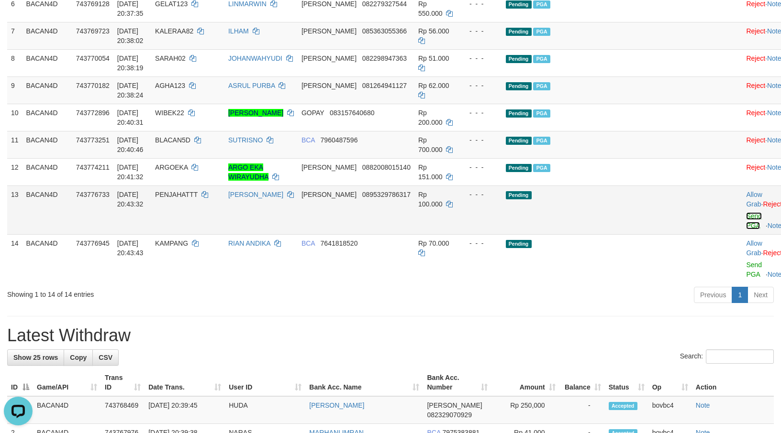
click at [746, 230] on link "Send PGA" at bounding box center [754, 220] width 16 height 17
drag, startPoint x: 731, startPoint y: 257, endPoint x: 484, endPoint y: 185, distance: 257.1
click at [746, 278] on link "Send PGA" at bounding box center [754, 269] width 16 height 17
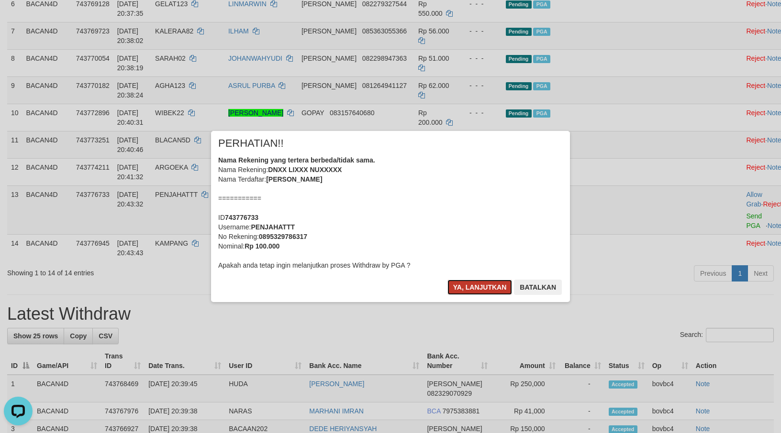
click at [455, 287] on button "Ya, lanjutkan" at bounding box center [479, 287] width 65 height 15
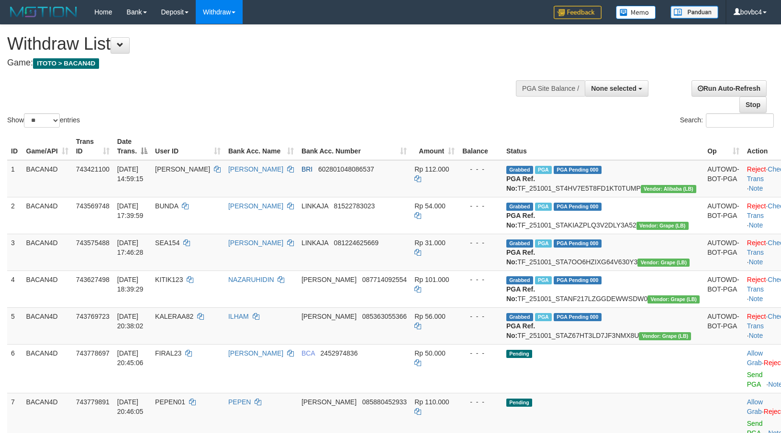
select select
select select "**"
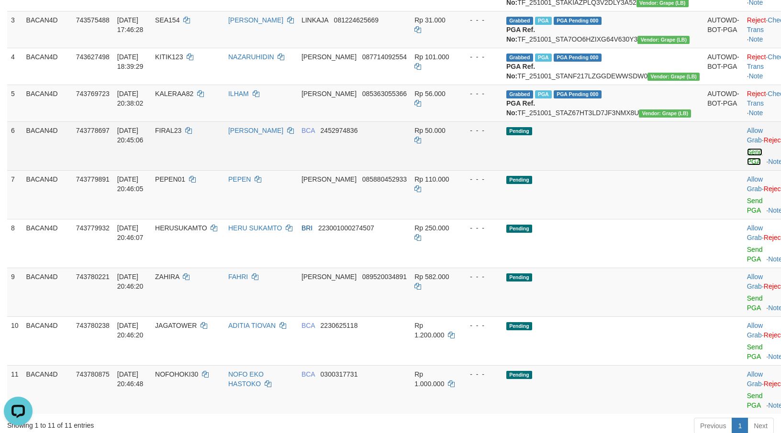
click at [747, 166] on link "Send PGA" at bounding box center [755, 156] width 16 height 17
click at [747, 263] on link "Send PGA" at bounding box center [755, 254] width 16 height 17
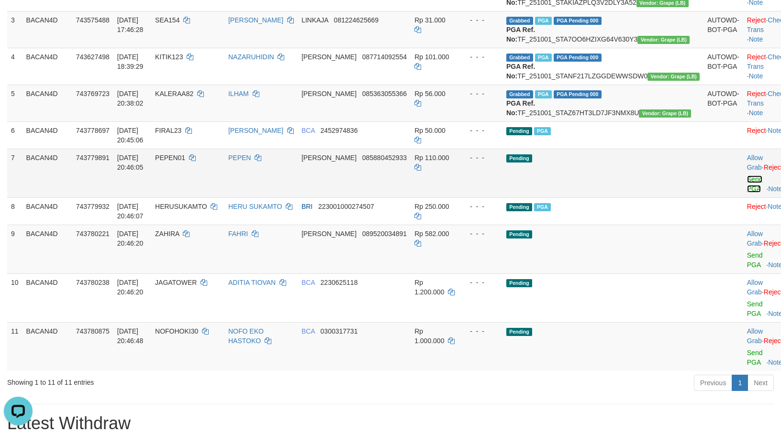
click at [747, 193] on link "Send PGA" at bounding box center [755, 184] width 16 height 17
click at [747, 269] on link "Send PGA" at bounding box center [755, 260] width 16 height 17
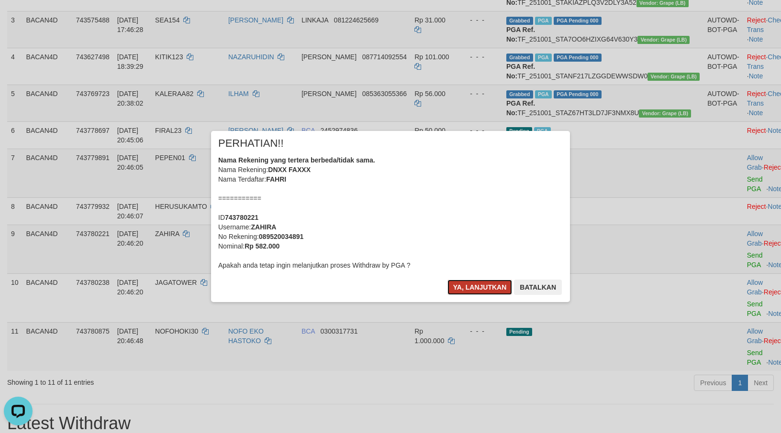
click at [492, 283] on button "Ya, lanjutkan" at bounding box center [479, 287] width 65 height 15
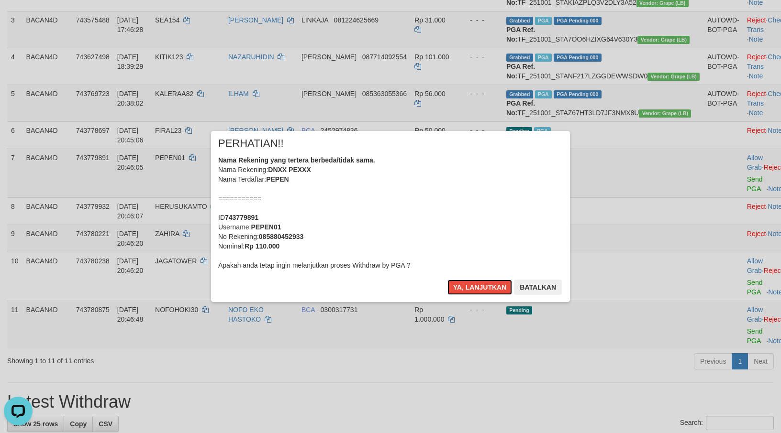
click at [492, 283] on button "Ya, lanjutkan" at bounding box center [479, 287] width 65 height 15
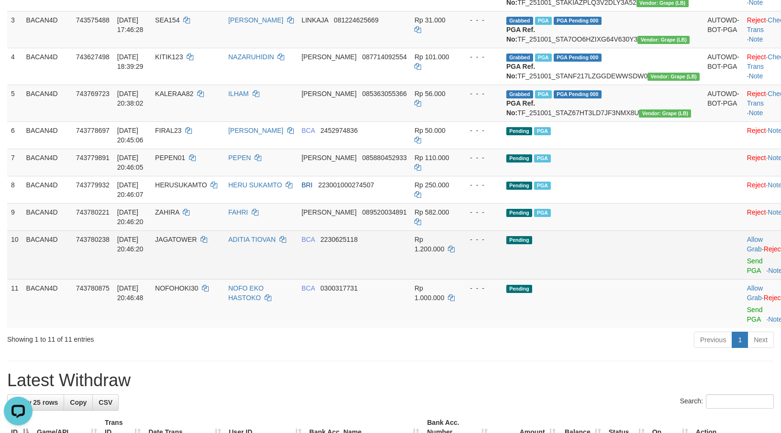
click at [743, 279] on td "Allow Grab · Reject Send PGA · Note" at bounding box center [766, 255] width 47 height 49
click at [747, 275] on link "Send PGA" at bounding box center [755, 265] width 16 height 17
click at [747, 323] on link "Send PGA" at bounding box center [755, 314] width 16 height 17
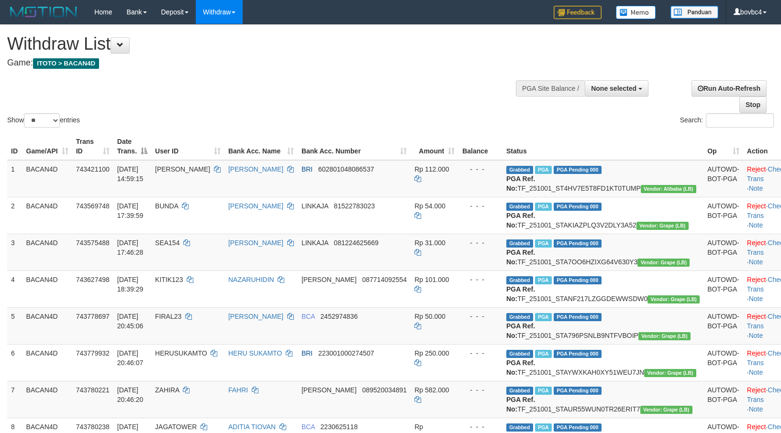
select select
select select "**"
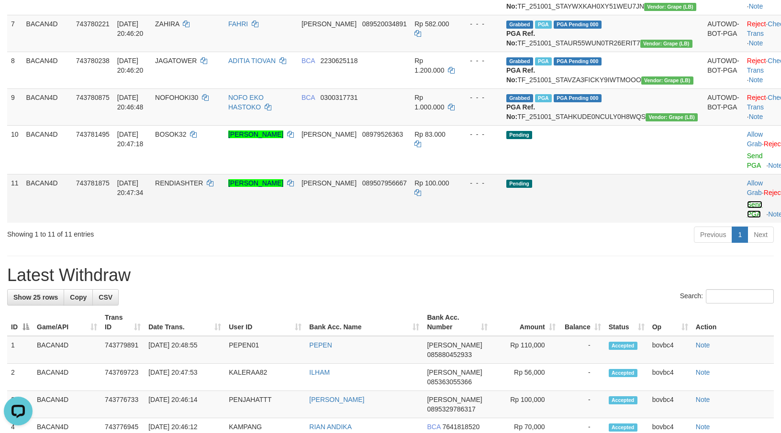
click at [747, 218] on link "Send PGA" at bounding box center [755, 209] width 16 height 17
click at [747, 169] on link "Send PGA" at bounding box center [755, 160] width 16 height 17
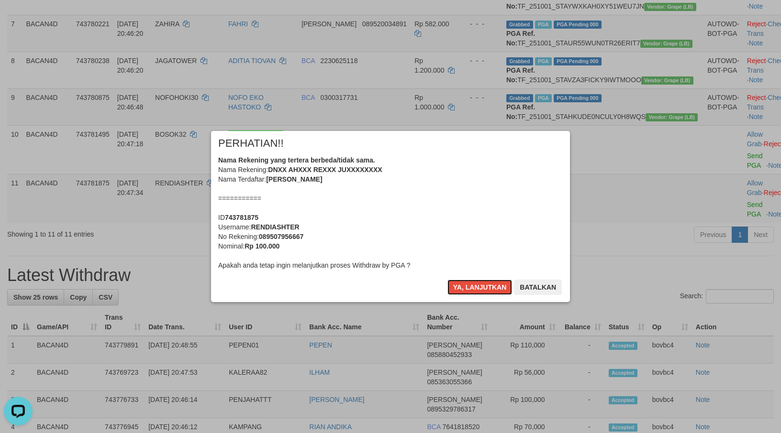
click at [483, 290] on button "Ya, lanjutkan" at bounding box center [479, 287] width 65 height 15
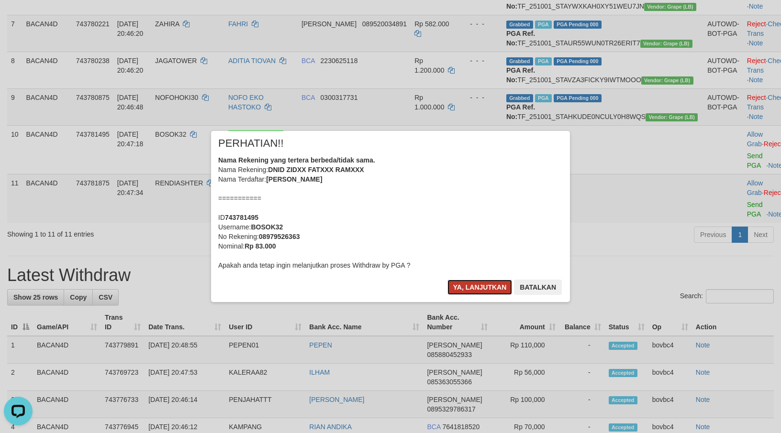
click at [483, 288] on button "Ya, lanjutkan" at bounding box center [479, 287] width 65 height 15
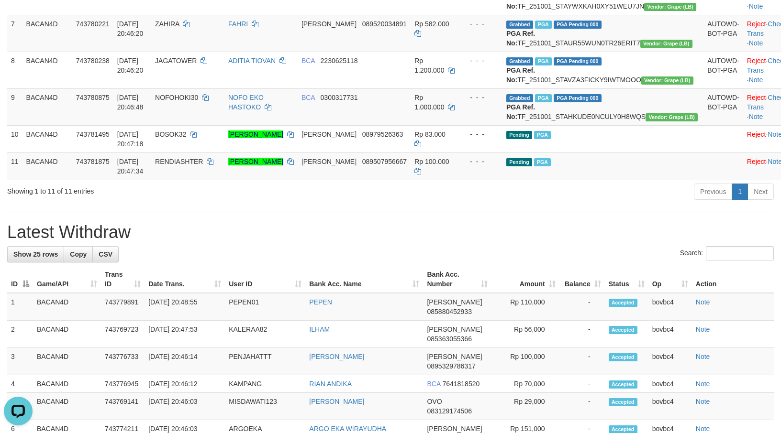
click at [598, 306] on div "**********" at bounding box center [390, 319] width 781 height 1323
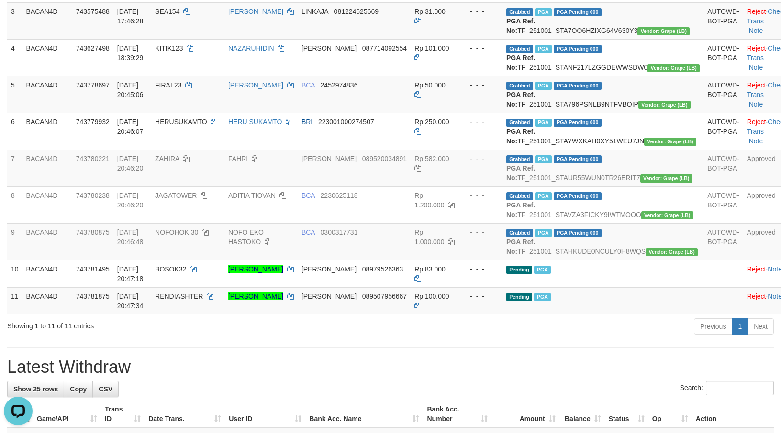
scroll to position [223, 0]
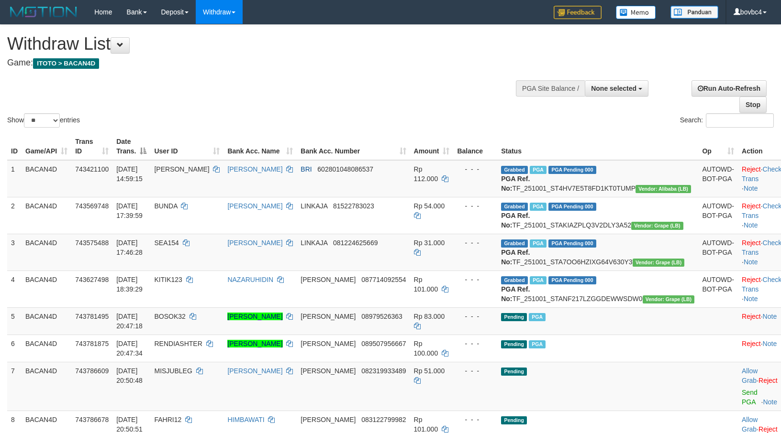
select select
select select "**"
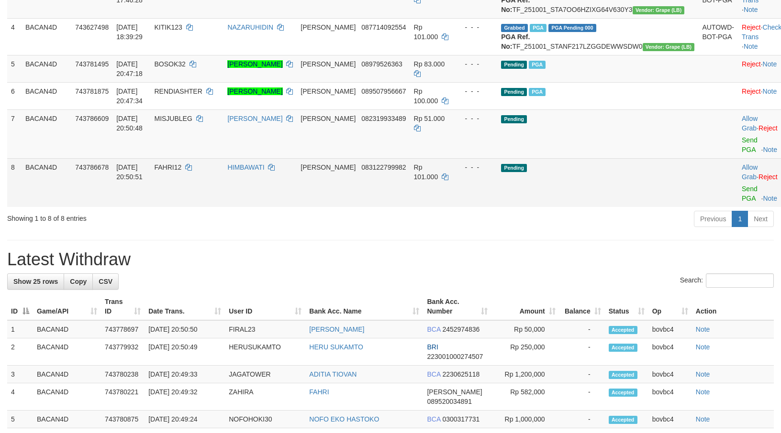
scroll to position [249, 0]
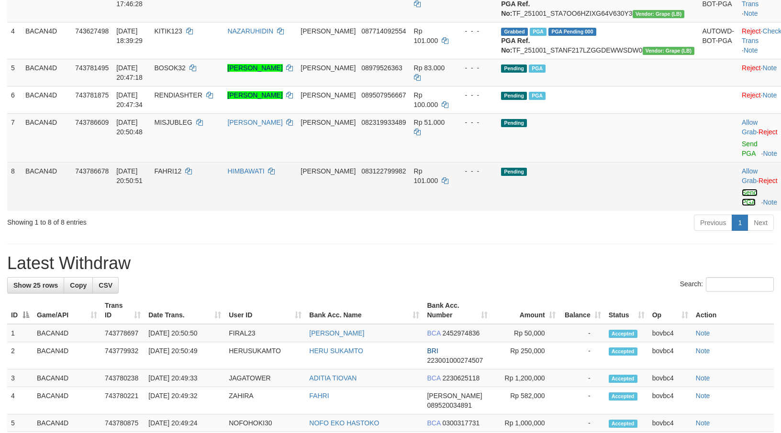
click at [741, 206] on link "Send PGA" at bounding box center [749, 197] width 16 height 17
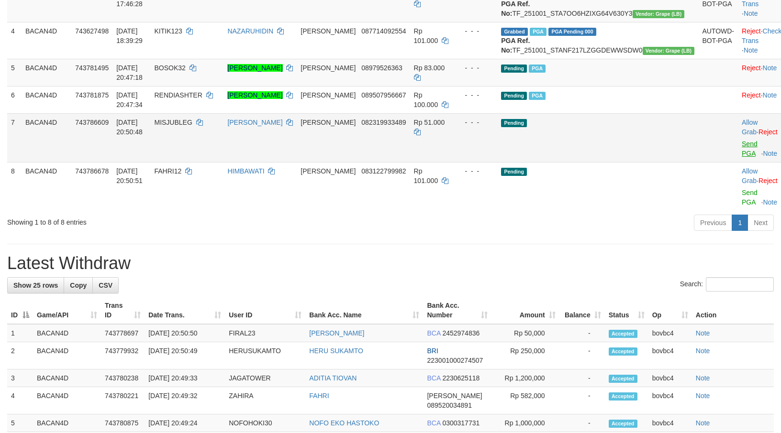
click at [741, 157] on link "Send PGA" at bounding box center [749, 148] width 16 height 17
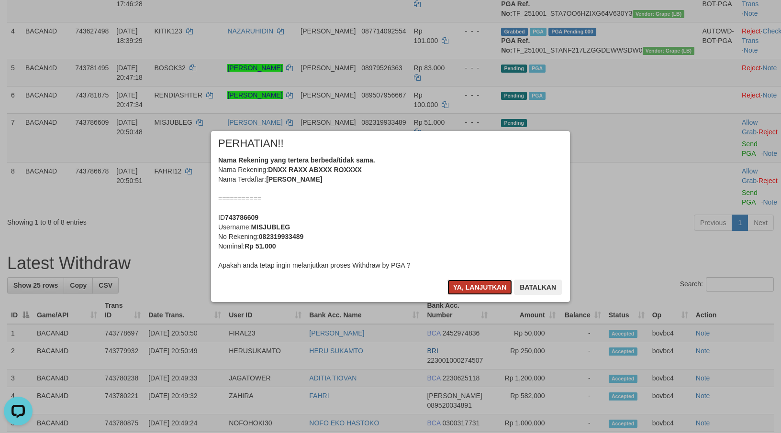
click at [463, 280] on button "Ya, lanjutkan" at bounding box center [479, 287] width 65 height 15
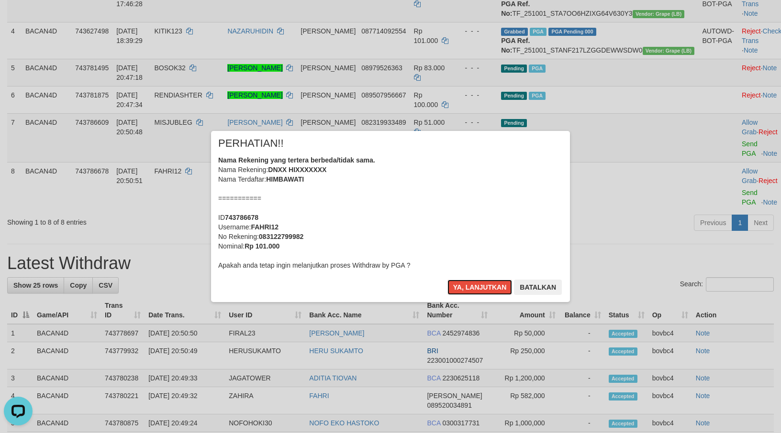
click at [462, 285] on button "Ya, lanjutkan" at bounding box center [479, 287] width 65 height 15
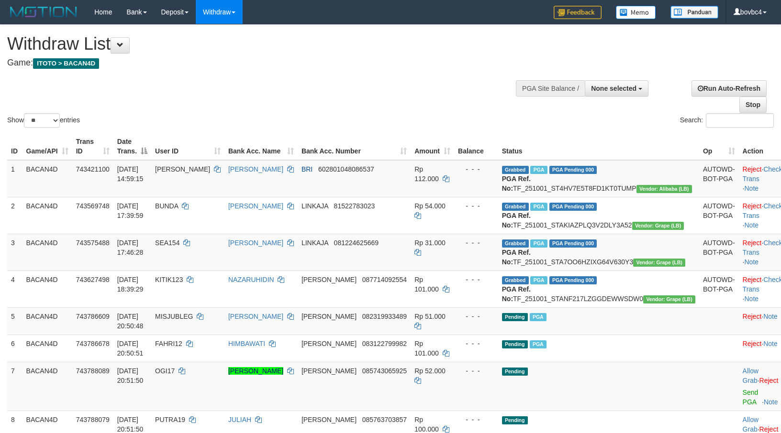
select select
select select "**"
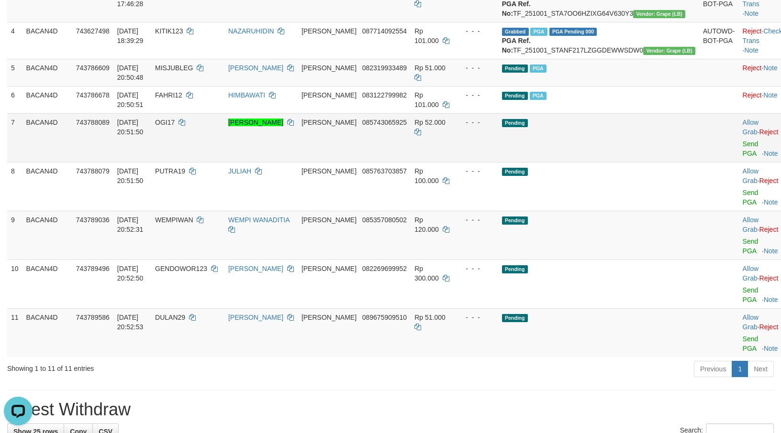
click at [739, 162] on td "Allow Grab · Reject Send PGA · Note" at bounding box center [762, 137] width 47 height 49
click at [742, 157] on link "Send PGA" at bounding box center [750, 148] width 16 height 17
click at [742, 206] on link "Send PGA" at bounding box center [750, 197] width 16 height 17
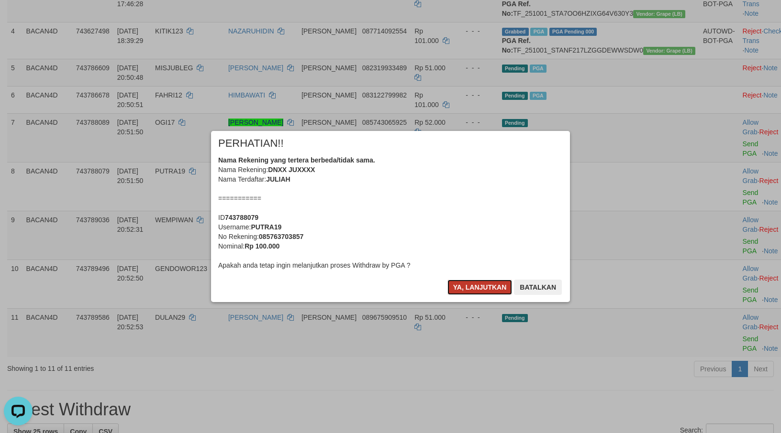
click at [471, 283] on button "Ya, lanjutkan" at bounding box center [479, 287] width 65 height 15
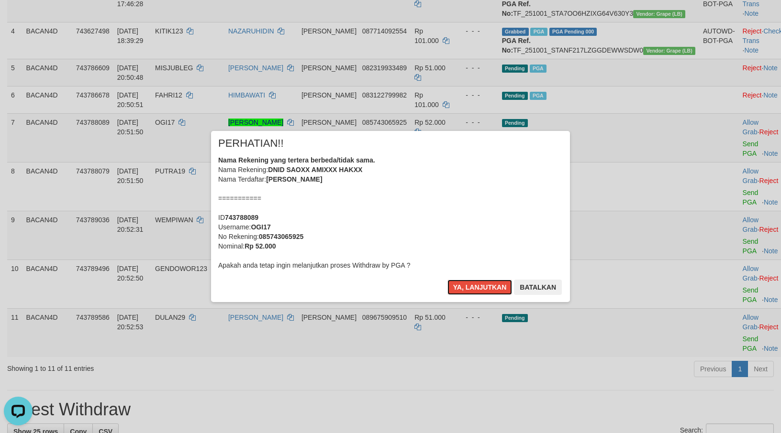
click at [471, 283] on button "Ya, lanjutkan" at bounding box center [479, 287] width 65 height 15
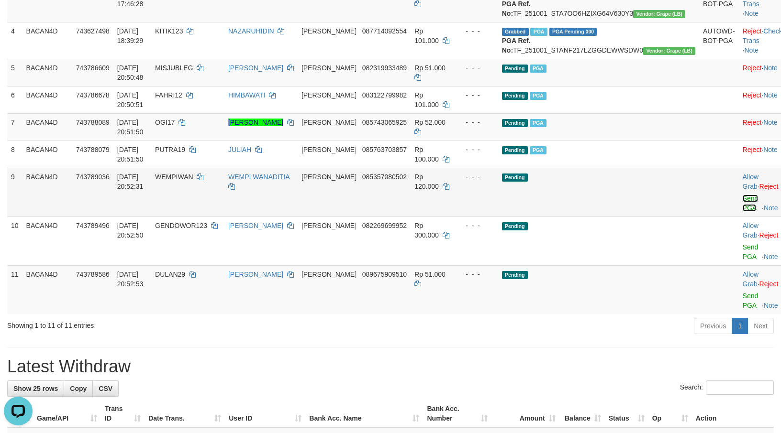
click at [742, 212] on link "Send PGA" at bounding box center [750, 203] width 16 height 17
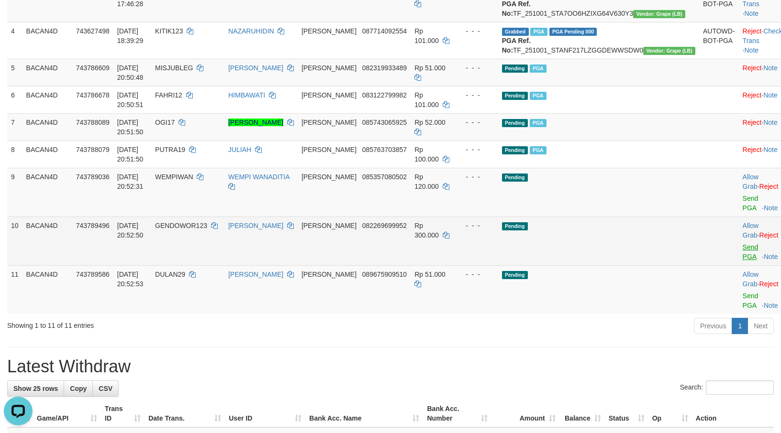
click at [742, 261] on link "Send PGA" at bounding box center [750, 251] width 16 height 17
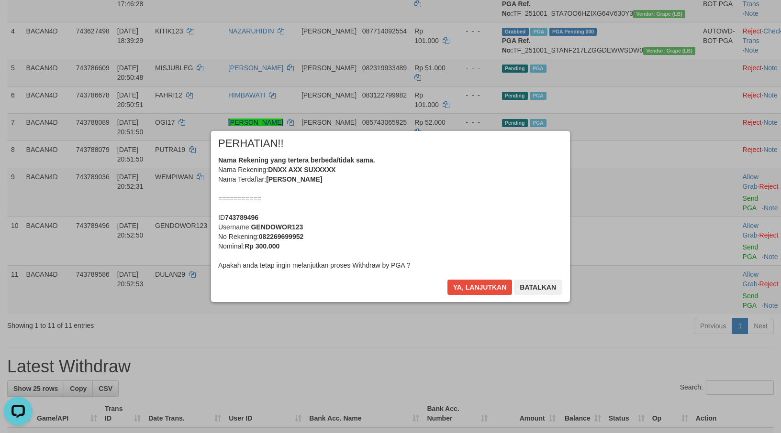
click at [456, 290] on div "Ya, lanjutkan Batalkan" at bounding box center [504, 291] width 116 height 22
click at [455, 290] on button "Ya, lanjutkan" at bounding box center [479, 287] width 65 height 15
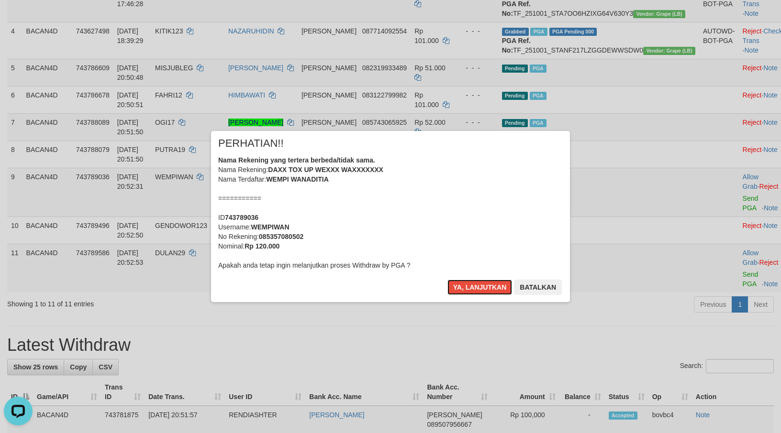
click at [455, 290] on button "Ya, lanjutkan" at bounding box center [479, 287] width 65 height 15
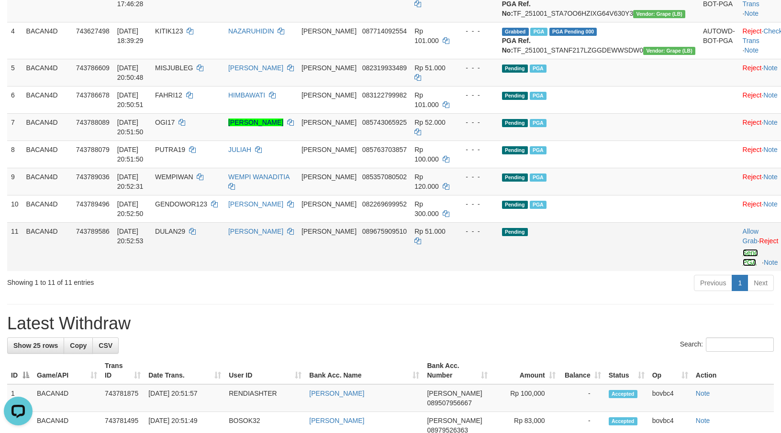
click at [742, 266] on link "Send PGA" at bounding box center [750, 257] width 16 height 17
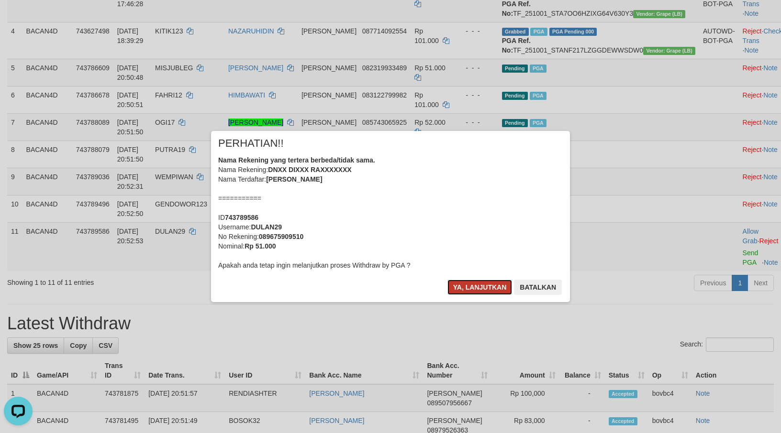
click at [486, 283] on button "Ya, lanjutkan" at bounding box center [479, 287] width 65 height 15
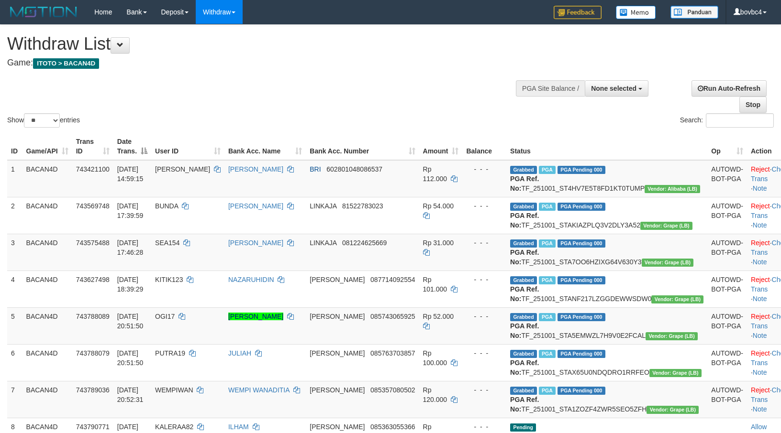
select select
select select "**"
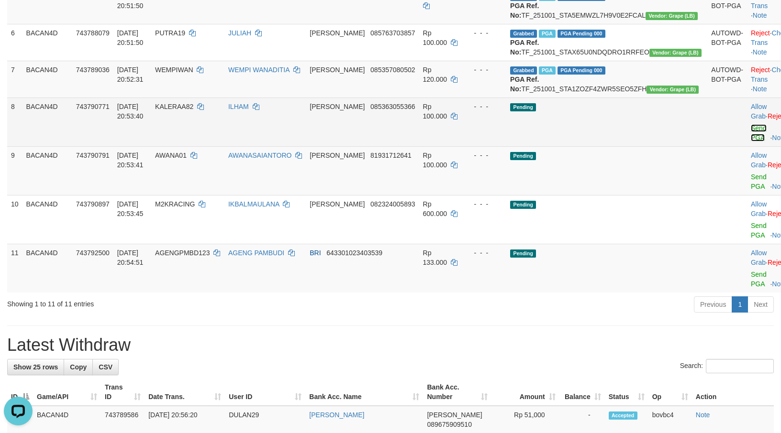
click at [751, 142] on link "Send PGA" at bounding box center [759, 132] width 16 height 17
click at [751, 190] on link "Send PGA" at bounding box center [759, 181] width 16 height 17
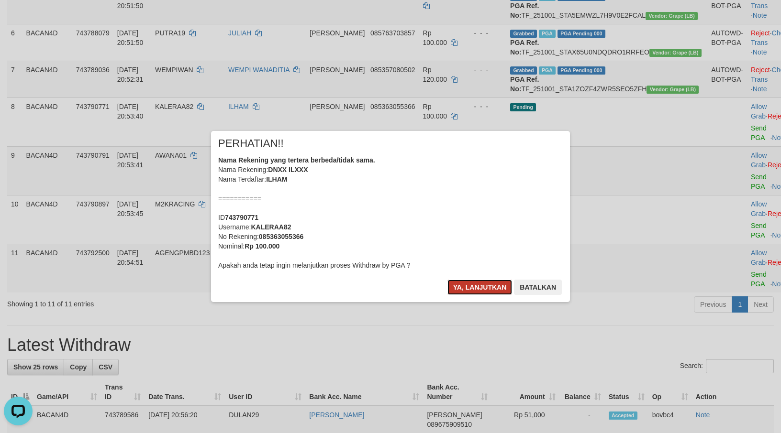
click at [497, 295] on button "Ya, lanjutkan" at bounding box center [479, 287] width 65 height 15
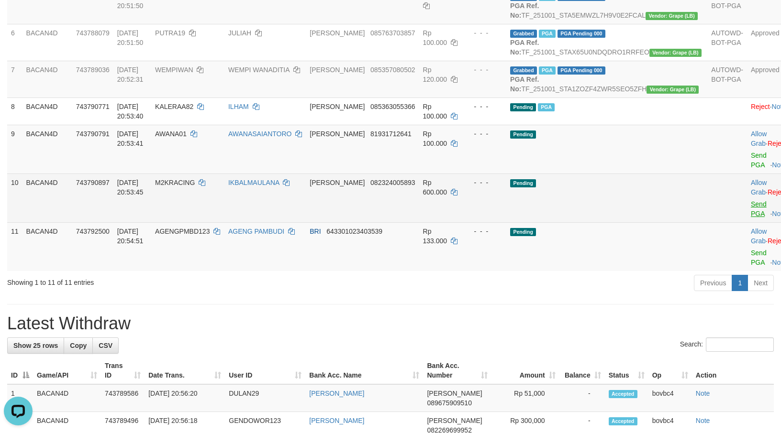
click at [733, 259] on body "Toggle navigation Home Bank Account List Load By Website Group [ITOTO] BACAN4D …" at bounding box center [390, 397] width 781 height 1437
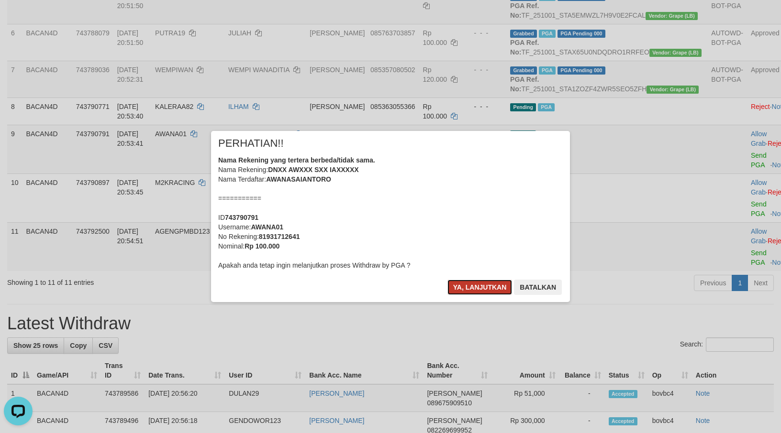
click at [493, 283] on button "Ya, lanjutkan" at bounding box center [479, 287] width 65 height 15
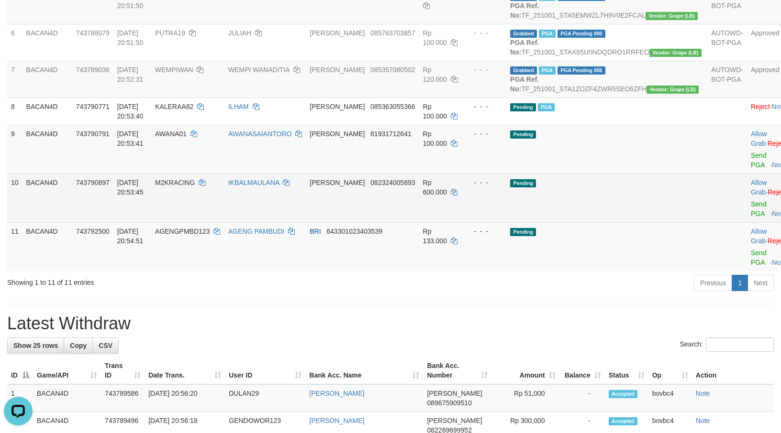
click at [747, 222] on td "Allow Grab · Reject Send PGA · Note" at bounding box center [770, 198] width 47 height 49
click at [751, 218] on link "Send PGA" at bounding box center [759, 208] width 16 height 17
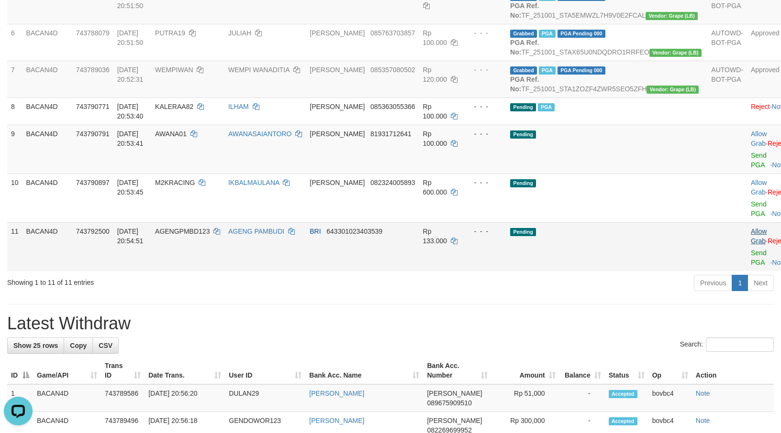
click at [732, 274] on div "ID Game/API Trans ID Date Trans. User ID Bank Acc. Name Bank Acc. Number Amount…" at bounding box center [390, 42] width 781 height 464
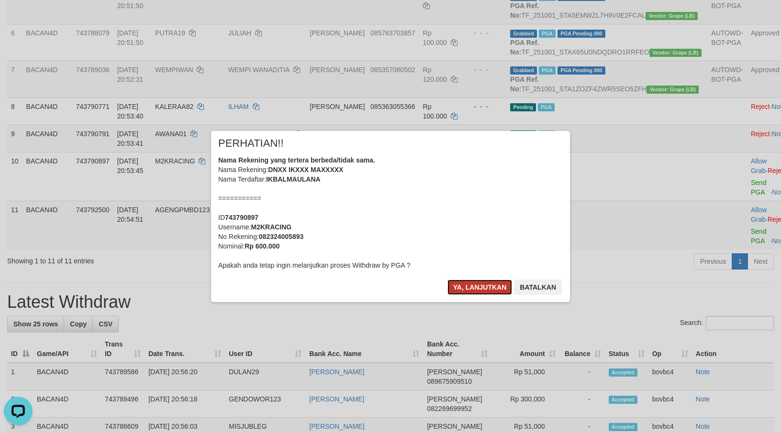
click at [504, 286] on button "Ya, lanjutkan" at bounding box center [479, 287] width 65 height 15
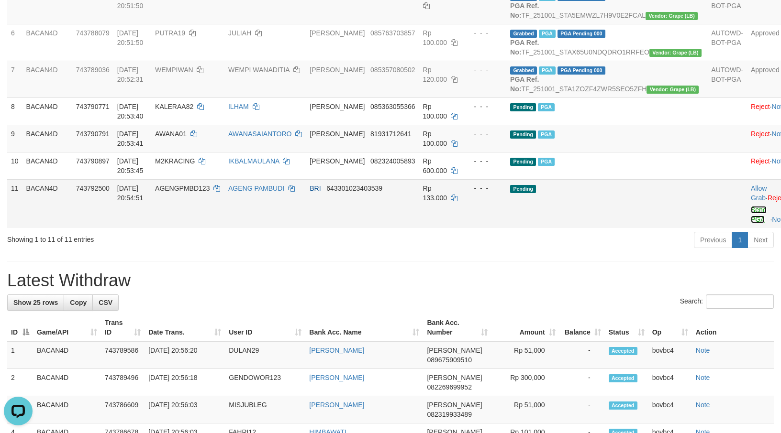
click at [751, 223] on link "Send PGA" at bounding box center [759, 214] width 16 height 17
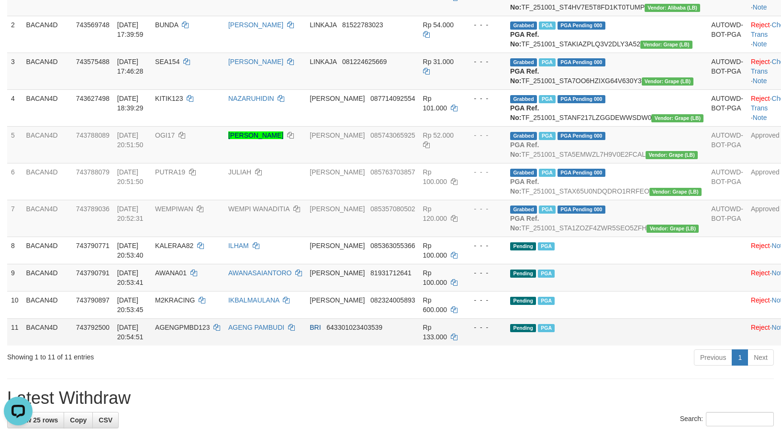
scroll to position [177, 0]
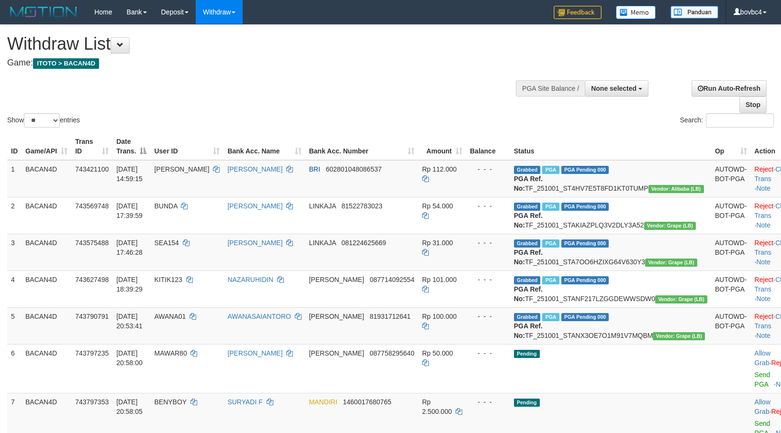
select select
select select "**"
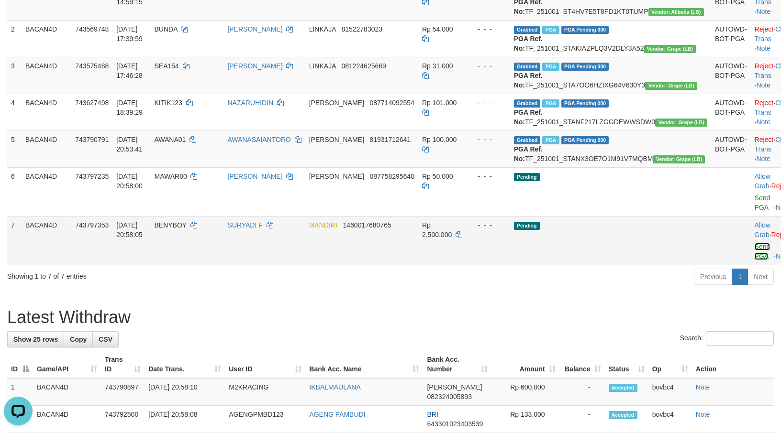
click at [754, 260] on link "Send PGA" at bounding box center [762, 251] width 16 height 17
click at [754, 211] on link "Send PGA" at bounding box center [762, 202] width 16 height 17
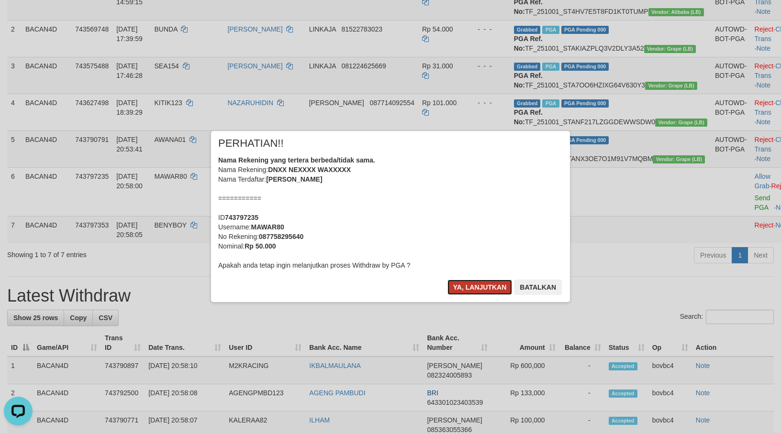
click at [485, 292] on button "Ya, lanjutkan" at bounding box center [479, 287] width 65 height 15
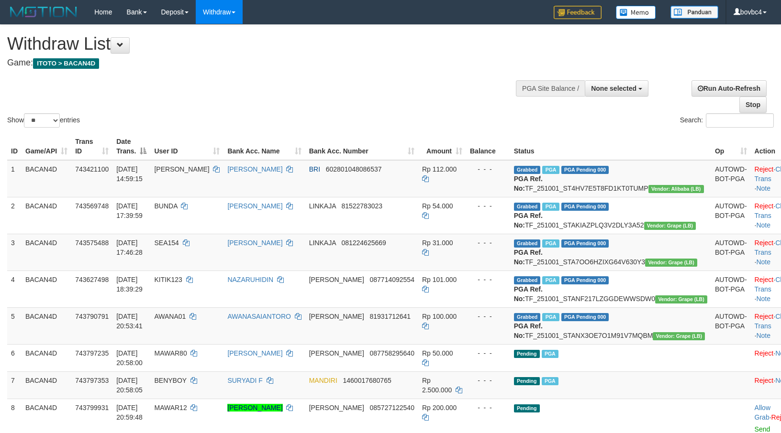
select select
select select "**"
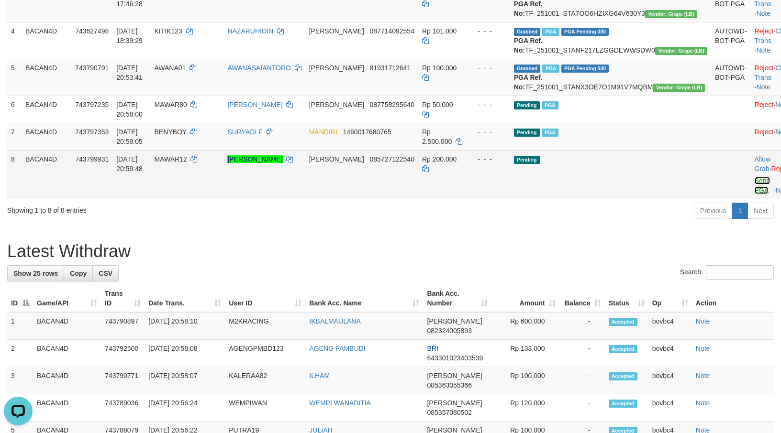
click at [754, 194] on link "Send PGA" at bounding box center [762, 185] width 16 height 17
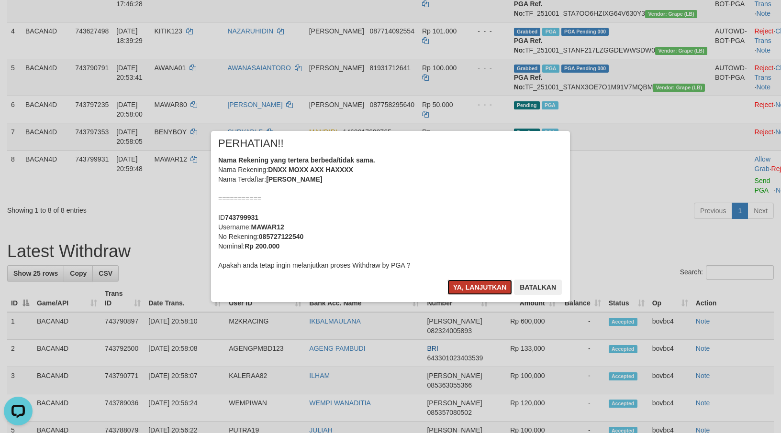
click at [474, 280] on button "Ya, lanjutkan" at bounding box center [479, 287] width 65 height 15
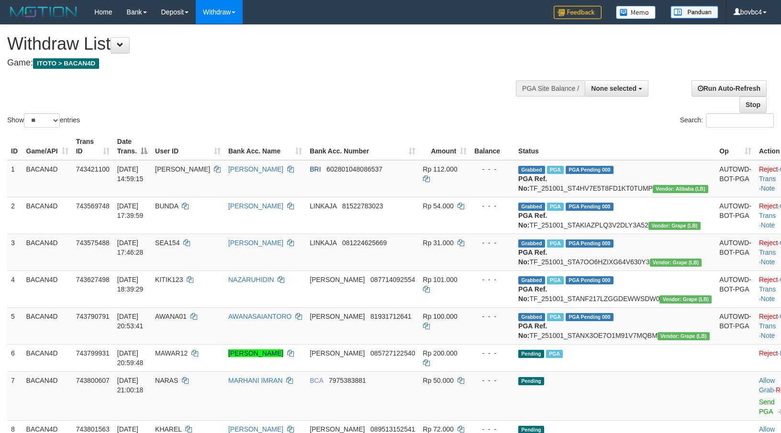
select select
select select "**"
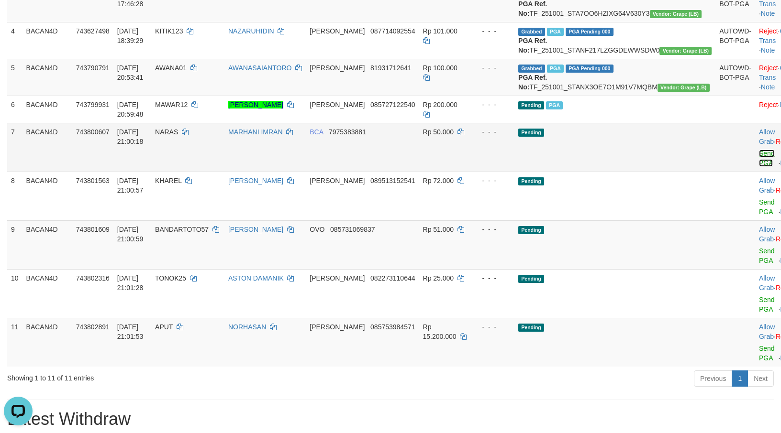
click at [759, 167] on link "Send PGA" at bounding box center [767, 158] width 16 height 17
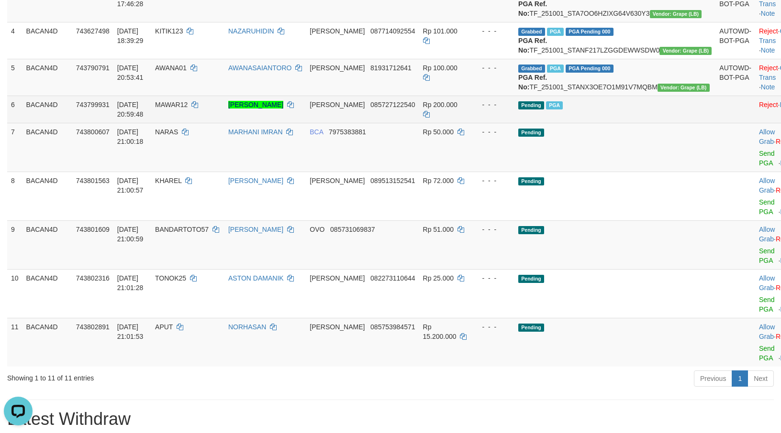
click at [759, 216] on link "Send PGA" at bounding box center [767, 207] width 16 height 17
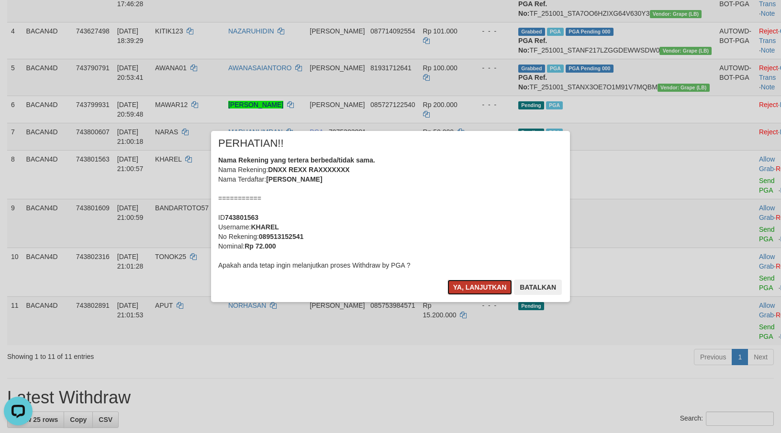
click at [494, 288] on button "Ya, lanjutkan" at bounding box center [479, 287] width 65 height 15
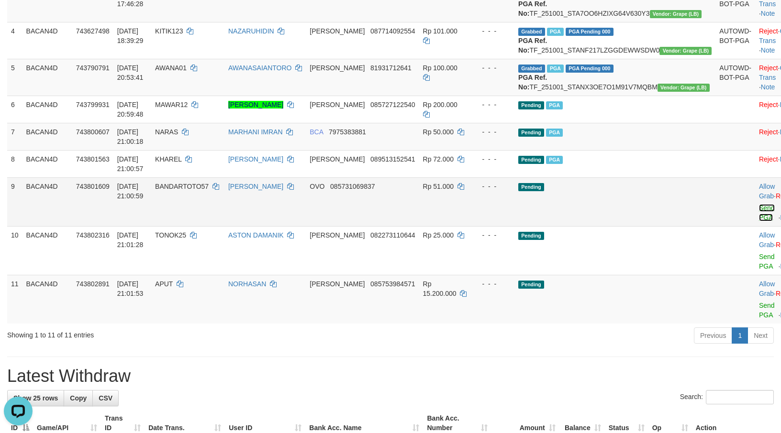
click at [759, 221] on link "Send PGA" at bounding box center [767, 212] width 16 height 17
click at [759, 270] on link "Send PGA" at bounding box center [767, 261] width 16 height 17
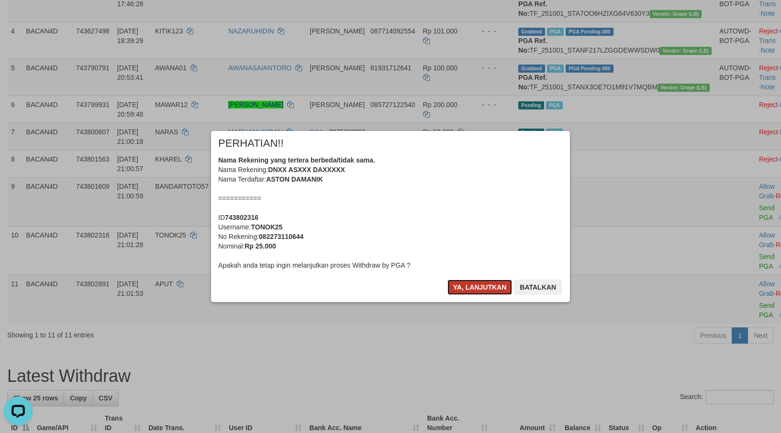
click at [486, 291] on button "Ya, lanjutkan" at bounding box center [479, 287] width 65 height 15
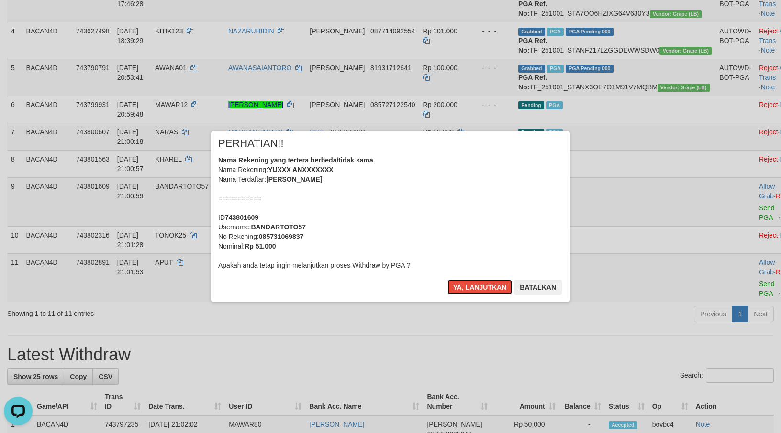
click at [484, 285] on button "Ya, lanjutkan" at bounding box center [479, 287] width 65 height 15
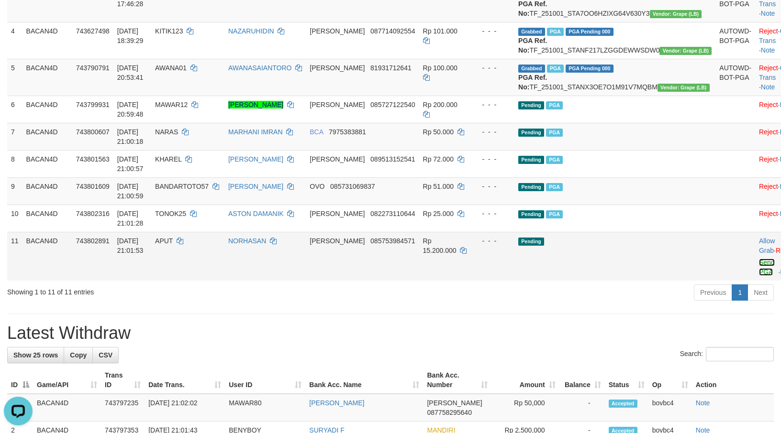
click at [759, 276] on link "Send PGA" at bounding box center [767, 267] width 16 height 17
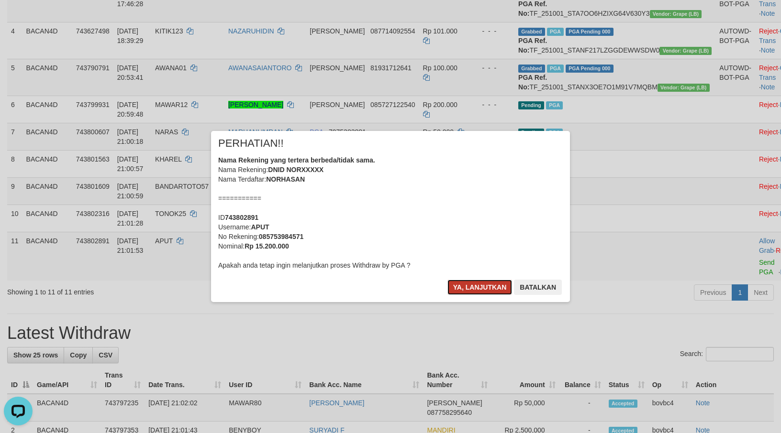
click at [485, 285] on button "Ya, lanjutkan" at bounding box center [479, 287] width 65 height 15
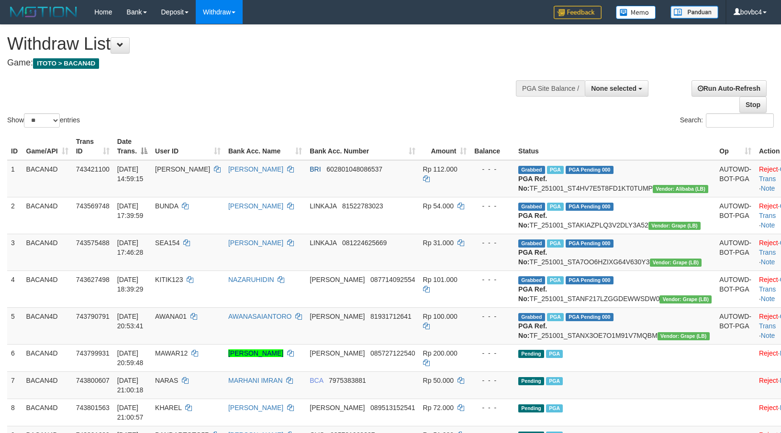
select select
select select "**"
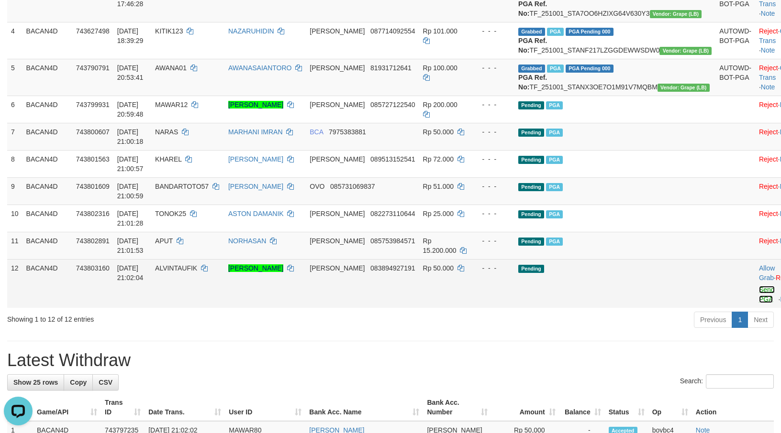
click at [759, 303] on link "Send PGA" at bounding box center [767, 294] width 16 height 17
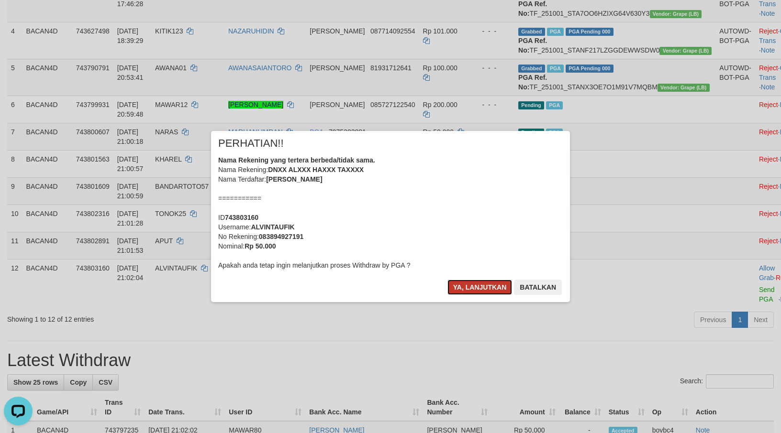
click at [471, 280] on button "Ya, lanjutkan" at bounding box center [479, 287] width 65 height 15
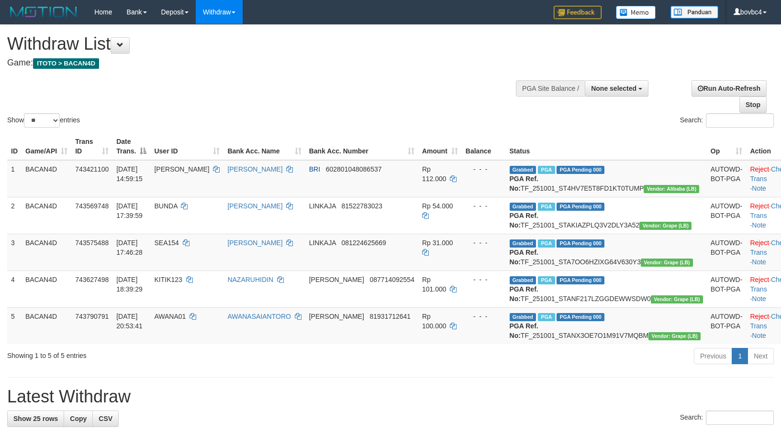
select select
select select "**"
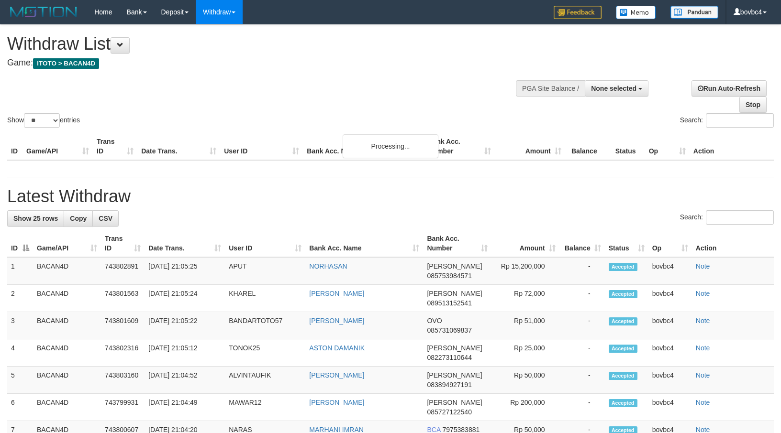
select select
select select "**"
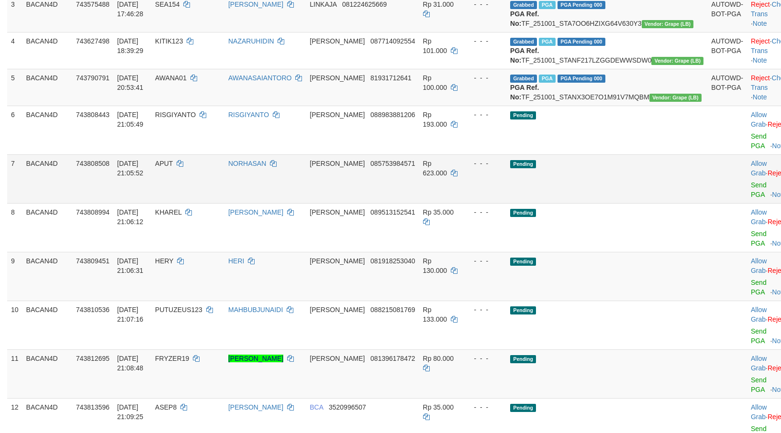
scroll to position [244, 0]
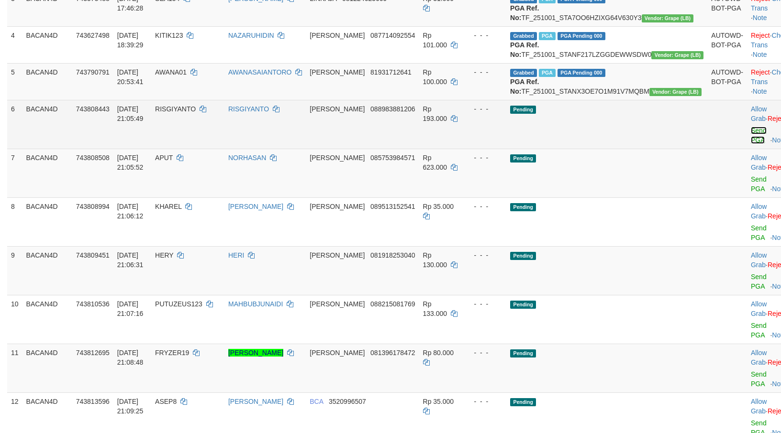
click at [751, 144] on link "Send PGA" at bounding box center [759, 135] width 16 height 17
click at [751, 193] on link "Send PGA" at bounding box center [759, 184] width 16 height 17
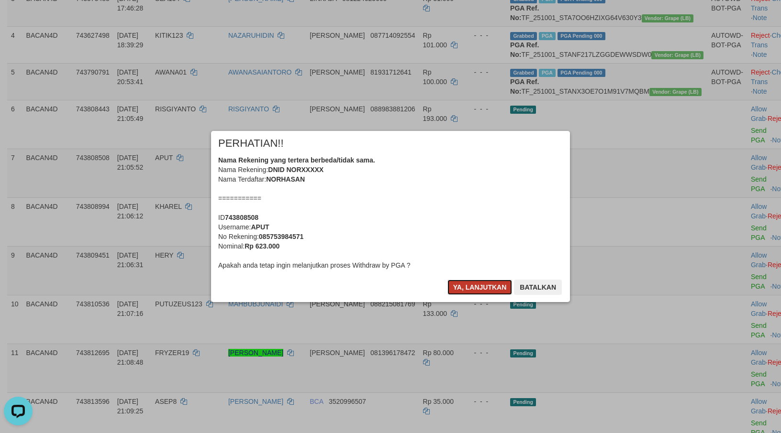
click at [473, 286] on button "Ya, lanjutkan" at bounding box center [479, 287] width 65 height 15
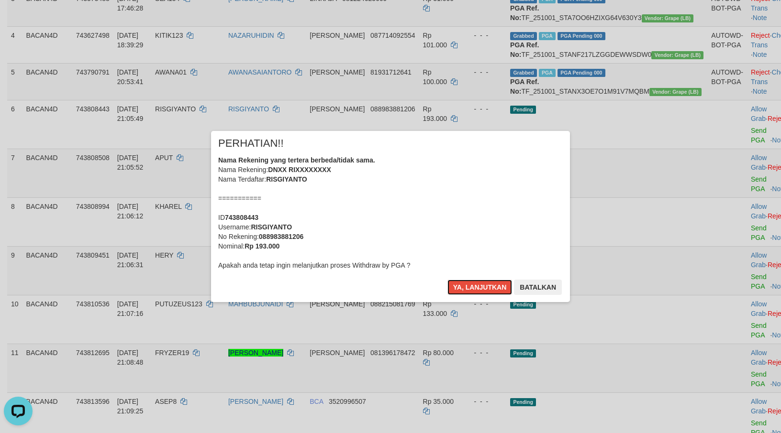
click at [473, 286] on button "Ya, lanjutkan" at bounding box center [479, 287] width 65 height 15
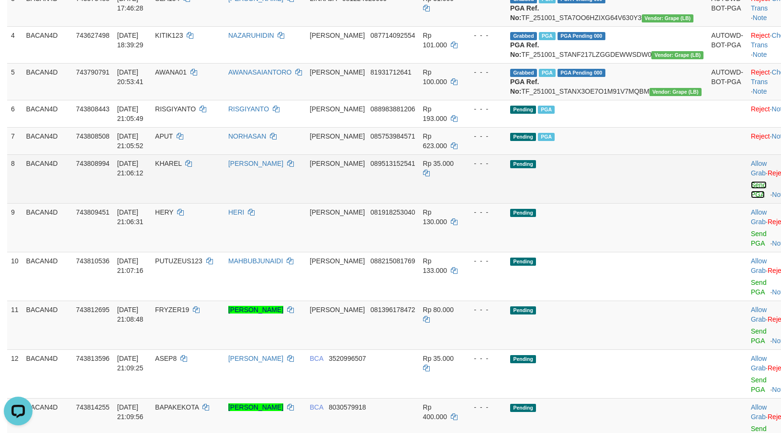
click at [751, 199] on link "Send PGA" at bounding box center [759, 189] width 16 height 17
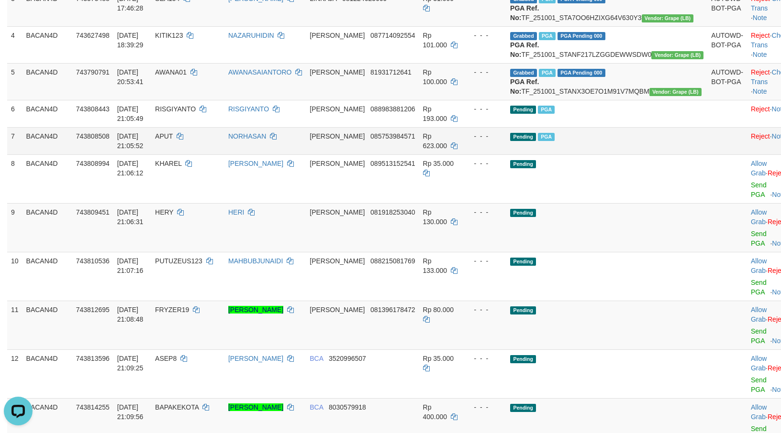
click at [747, 252] on td "Allow Grab · Reject Send PGA · Note" at bounding box center [770, 227] width 47 height 49
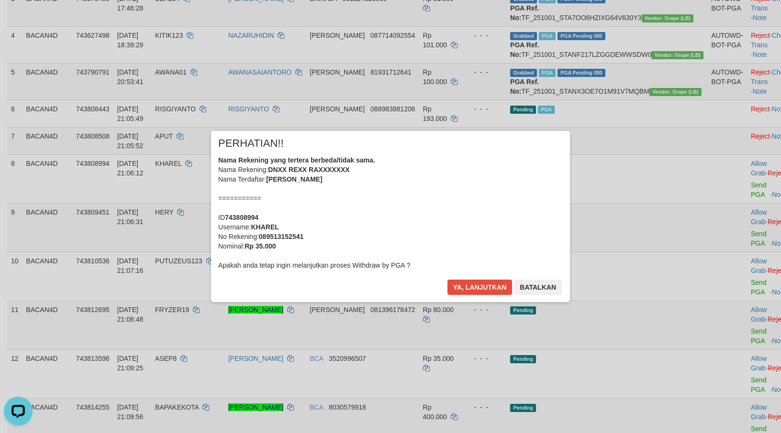
click at [722, 272] on div "× PERHATIAN!! Nama Rekening yang tertera berbeda/tidak sama. Nama Rekening: DNX…" at bounding box center [390, 217] width 781 height 210
click at [467, 276] on div "× PERHATIAN!! Nama Rekening yang tertera berbeda/tidak sama. Nama Rekening: DNX…" at bounding box center [390, 216] width 359 height 171
click at [467, 280] on button "Ya, lanjutkan" at bounding box center [479, 287] width 65 height 15
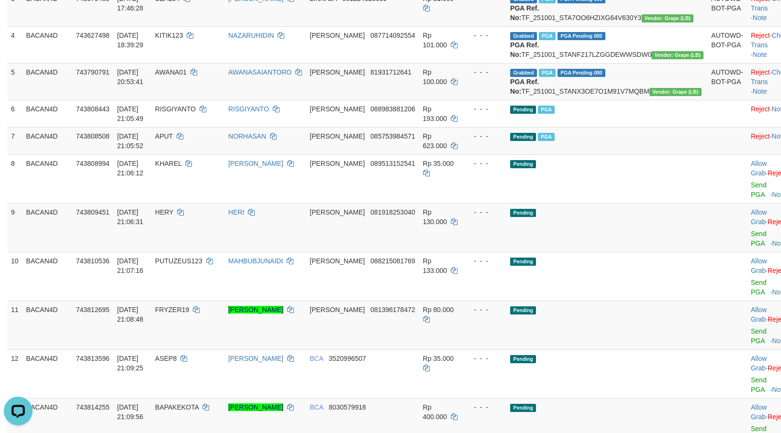
click at [463, 283] on td "Rp 133.000" at bounding box center [441, 276] width 44 height 49
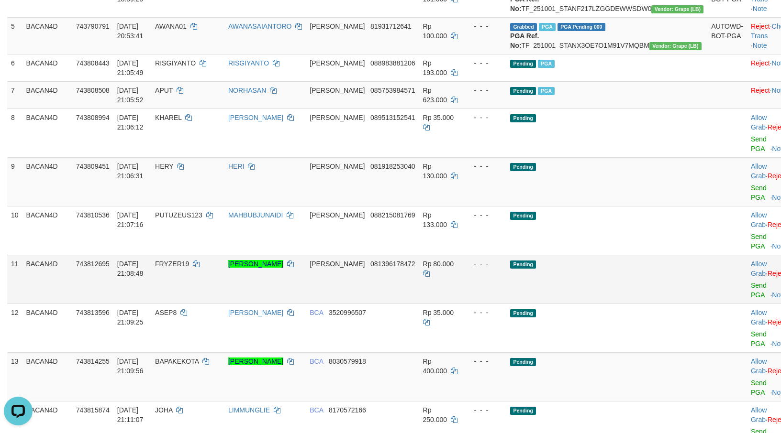
scroll to position [316, 0]
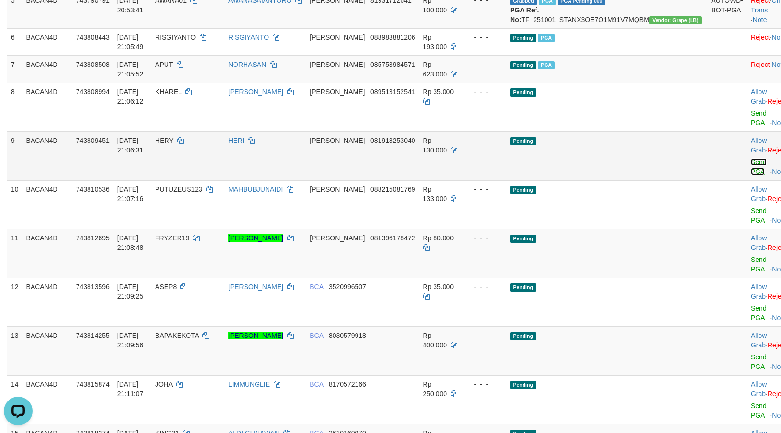
click at [751, 176] on link "Send PGA" at bounding box center [759, 166] width 16 height 17
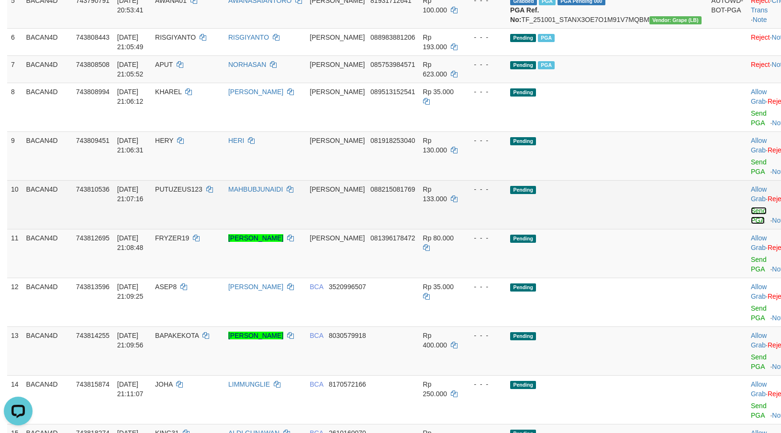
click at [751, 224] on link "Send PGA" at bounding box center [759, 215] width 16 height 17
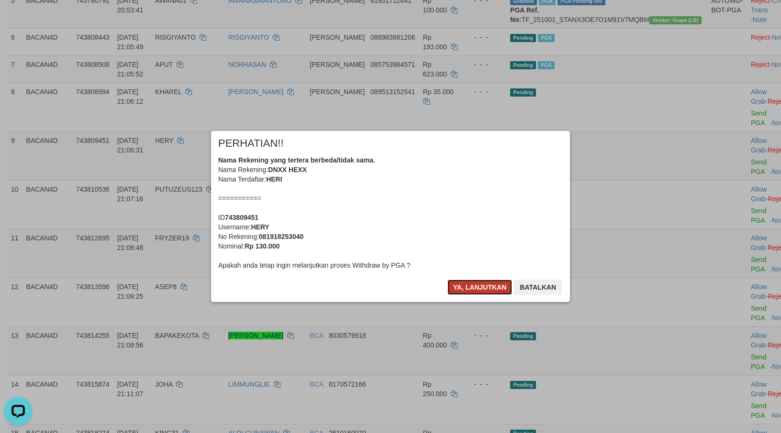
click at [458, 291] on button "Ya, lanjutkan" at bounding box center [479, 287] width 65 height 15
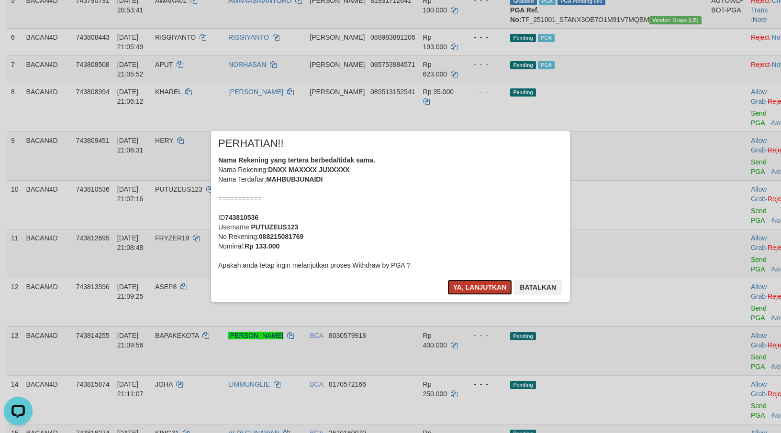
click at [461, 287] on button "Ya, lanjutkan" at bounding box center [479, 287] width 65 height 15
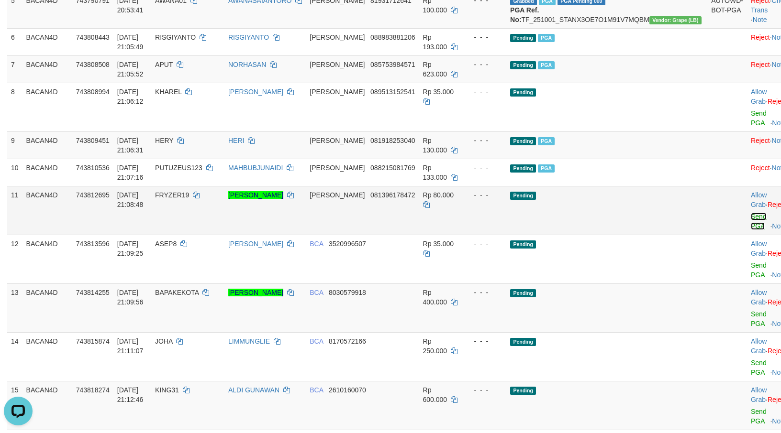
click at [751, 230] on link "Send PGA" at bounding box center [759, 221] width 16 height 17
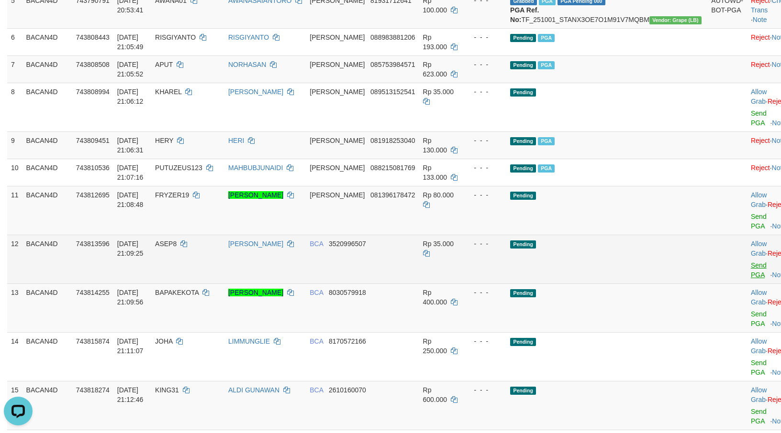
click at [747, 284] on td "Allow Grab · Reject Send PGA · Note" at bounding box center [770, 259] width 47 height 49
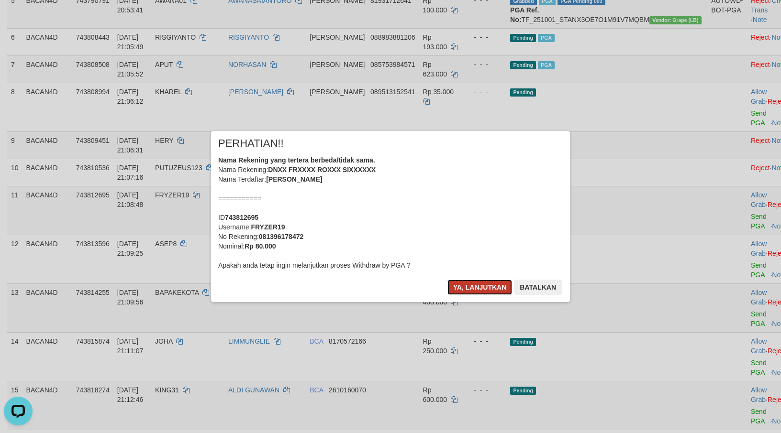
click at [487, 283] on button "Ya, lanjutkan" at bounding box center [479, 287] width 65 height 15
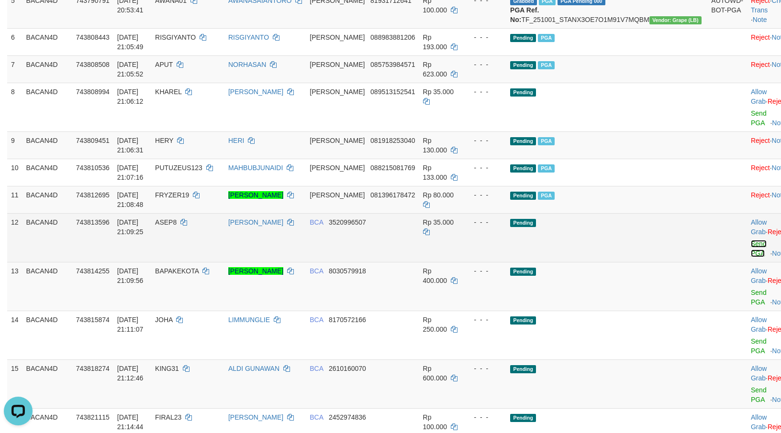
click at [751, 257] on link "Send PGA" at bounding box center [759, 248] width 16 height 17
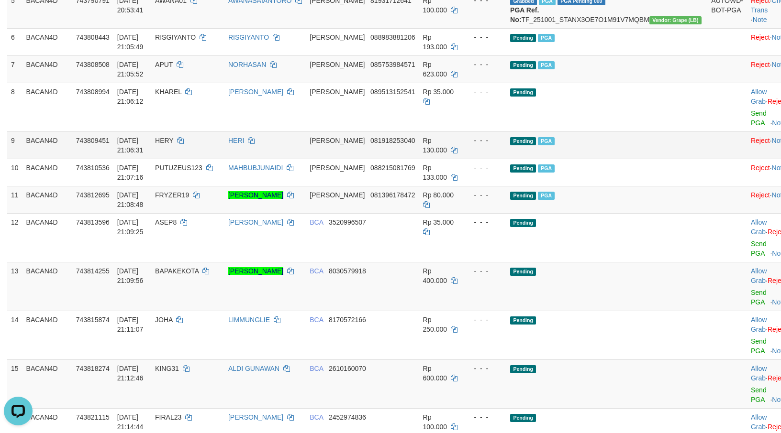
click at [751, 306] on link "Send PGA" at bounding box center [759, 297] width 16 height 17
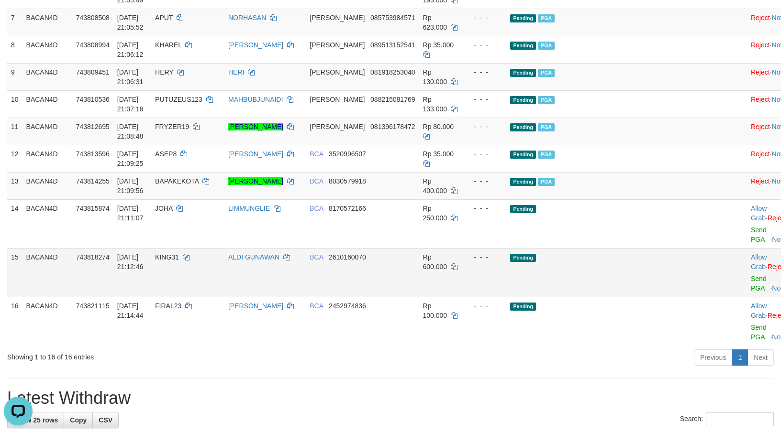
scroll to position [388, 0]
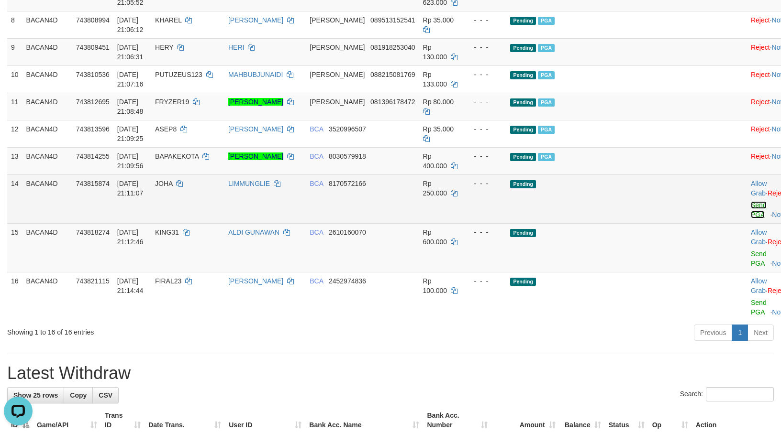
click at [751, 219] on link "Send PGA" at bounding box center [759, 209] width 16 height 17
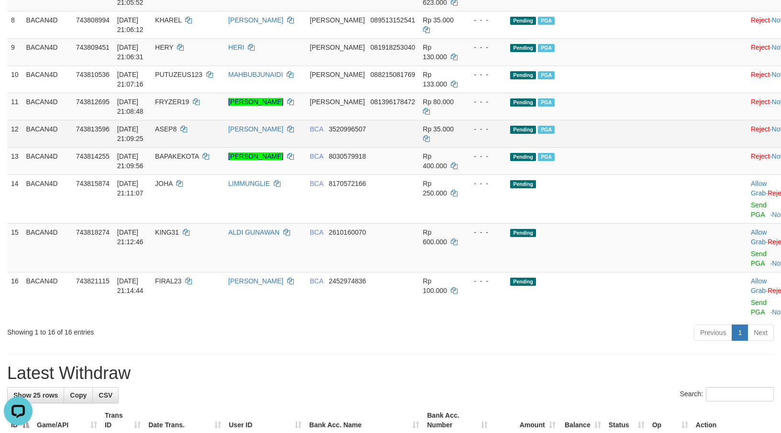
click at [751, 267] on link "Send PGA" at bounding box center [759, 258] width 16 height 17
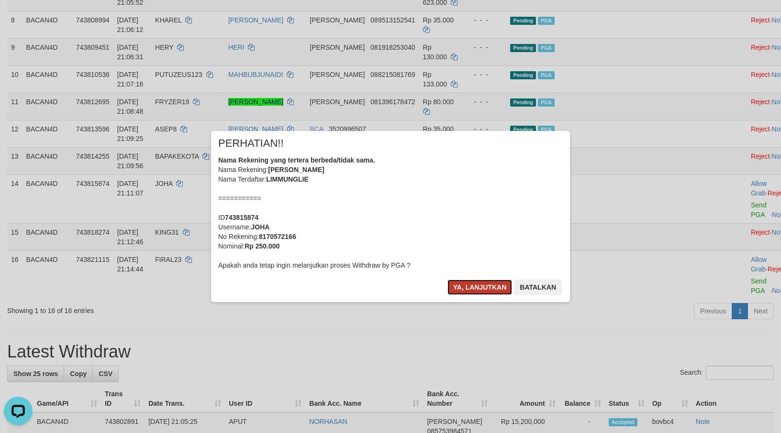
click at [476, 280] on button "Ya, lanjutkan" at bounding box center [479, 287] width 65 height 15
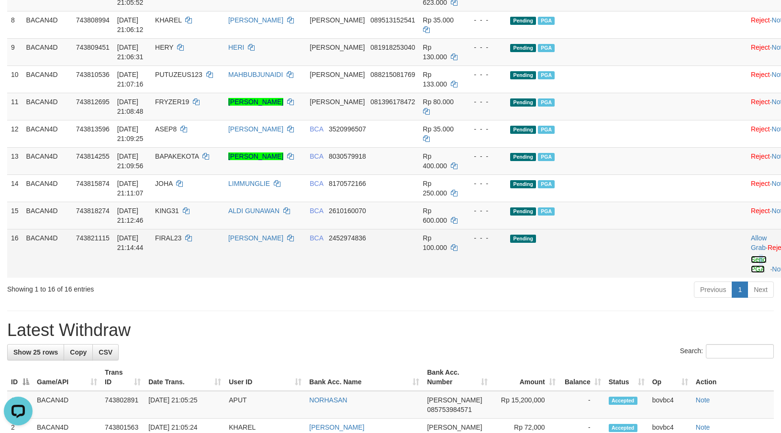
click at [751, 273] on link "Send PGA" at bounding box center [759, 264] width 16 height 17
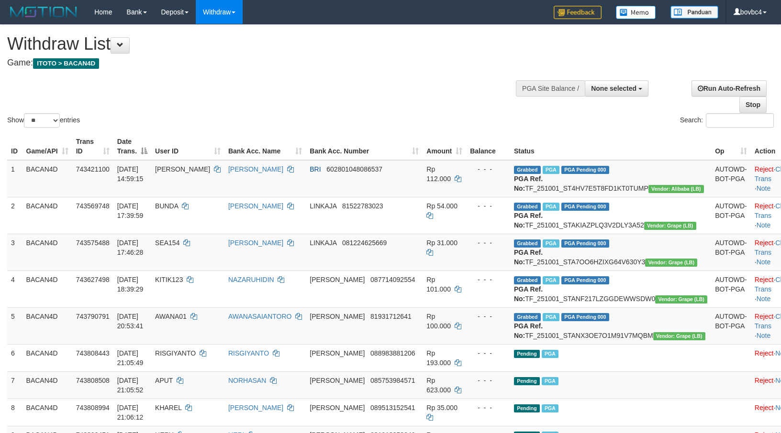
select select
select select "**"
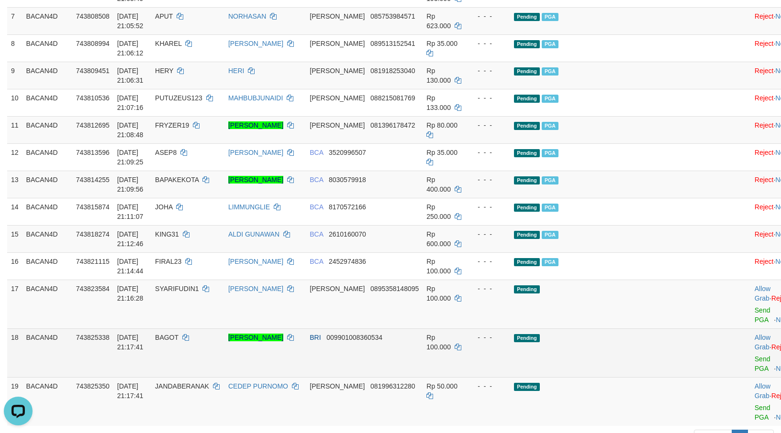
scroll to position [531, 0]
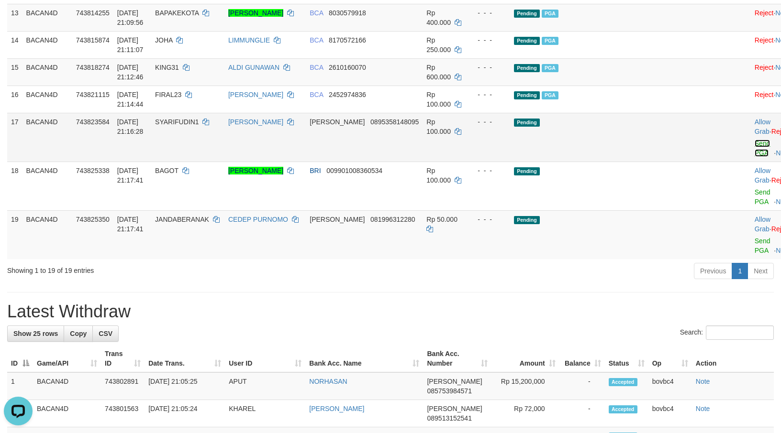
click at [754, 157] on link "Send PGA" at bounding box center [762, 148] width 16 height 17
click at [754, 254] on link "Send PGA" at bounding box center [762, 245] width 16 height 17
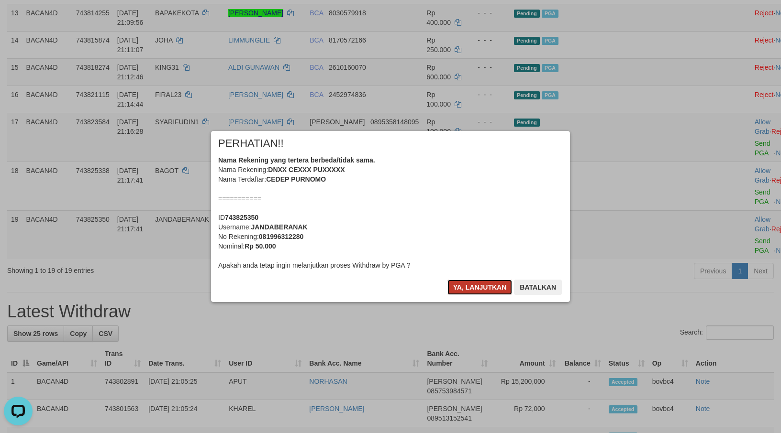
click at [494, 288] on button "Ya, lanjutkan" at bounding box center [479, 287] width 65 height 15
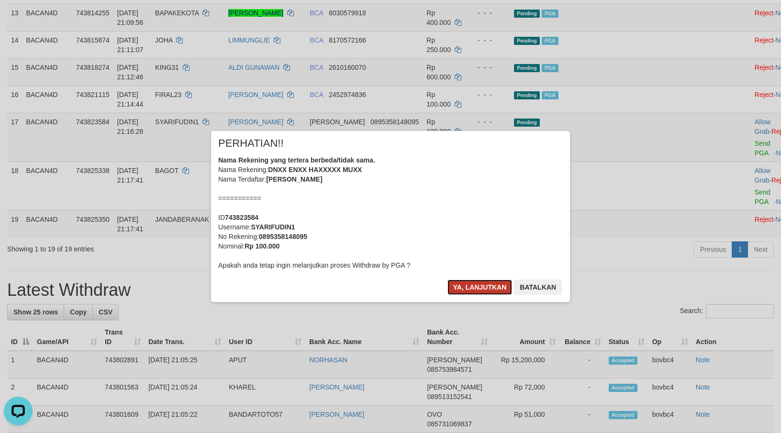
click at [489, 287] on button "Ya, lanjutkan" at bounding box center [479, 287] width 65 height 15
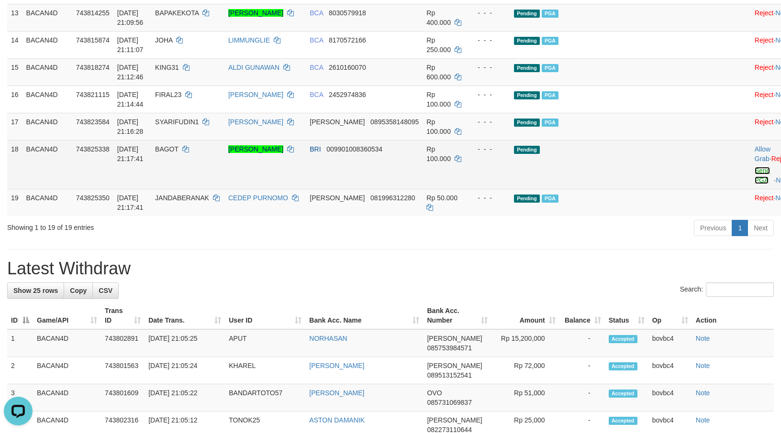
click at [754, 184] on link "Send PGA" at bounding box center [762, 175] width 16 height 17
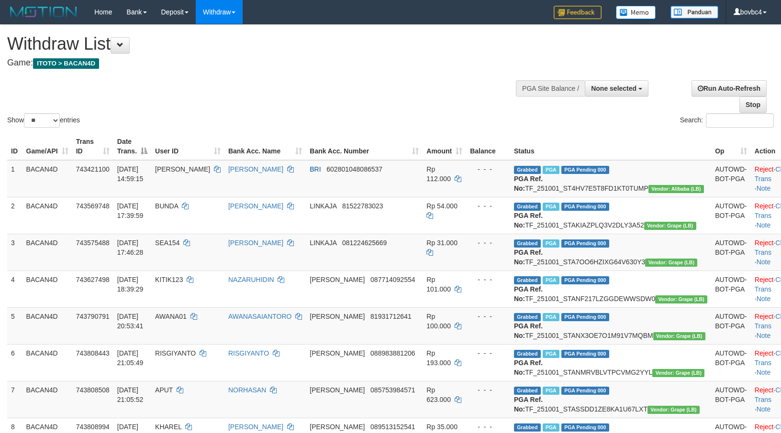
select select
select select "**"
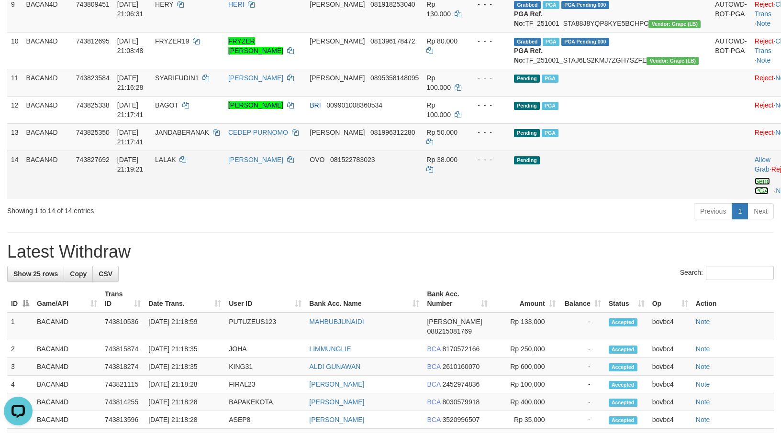
click at [754, 195] on link "Send PGA" at bounding box center [762, 185] width 16 height 17
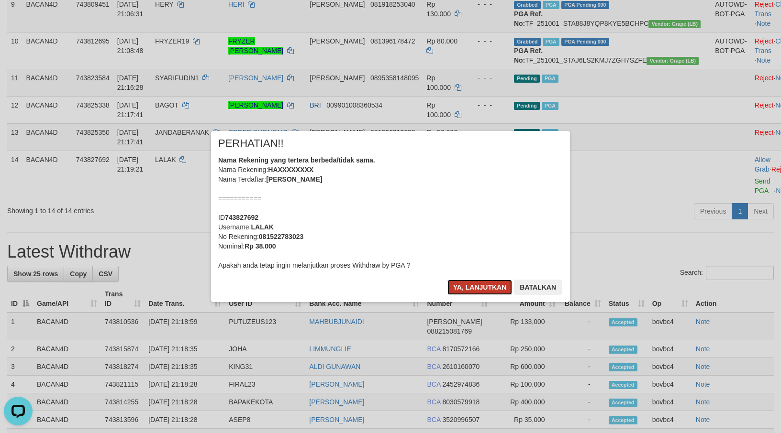
click at [484, 290] on button "Ya, lanjutkan" at bounding box center [479, 287] width 65 height 15
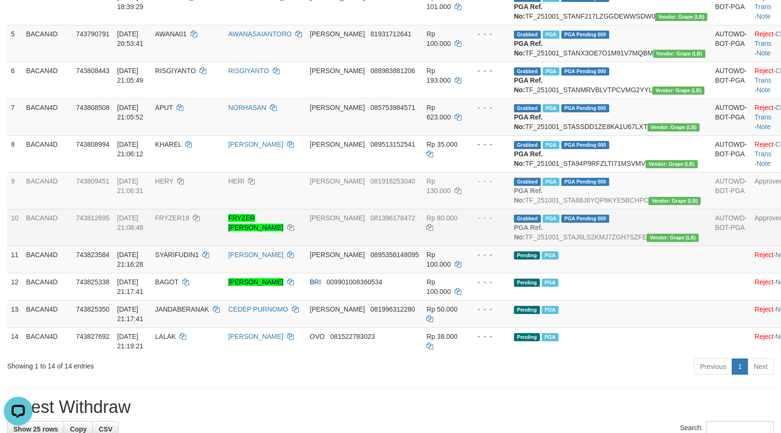
scroll to position [244, 0]
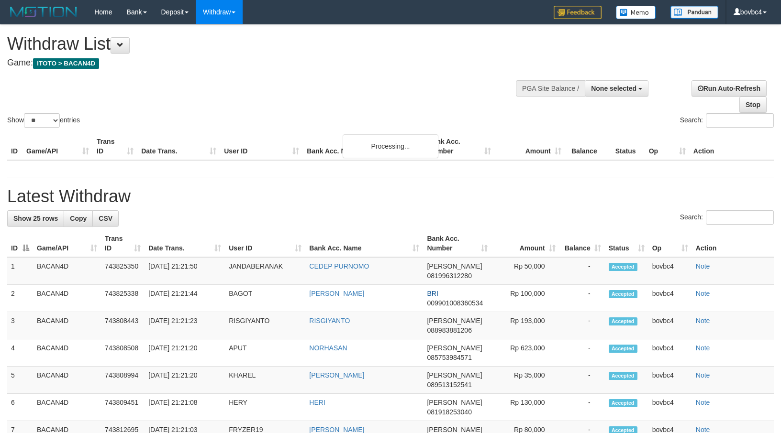
select select
select select "**"
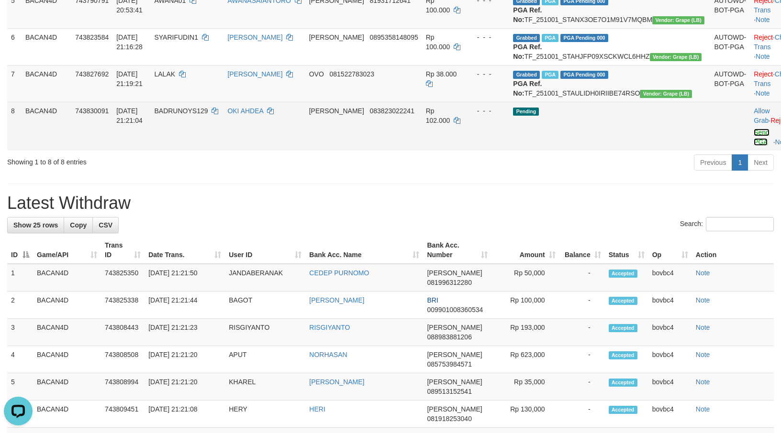
click at [753, 146] on link "Send PGA" at bounding box center [761, 137] width 16 height 17
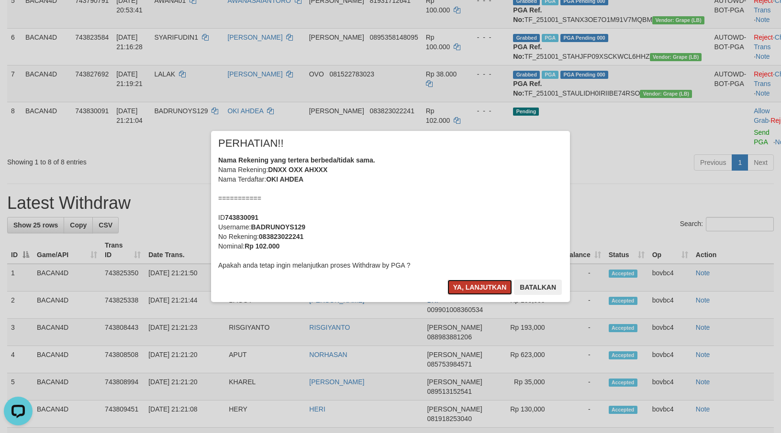
click at [468, 284] on button "Ya, lanjutkan" at bounding box center [479, 287] width 65 height 15
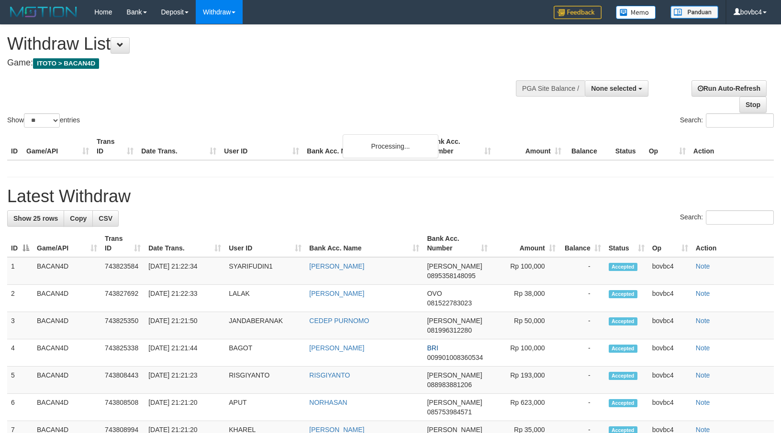
select select
select select "**"
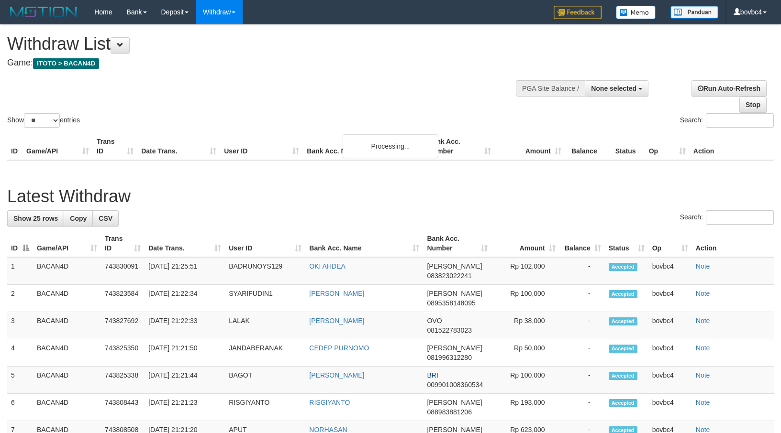
select select
select select "**"
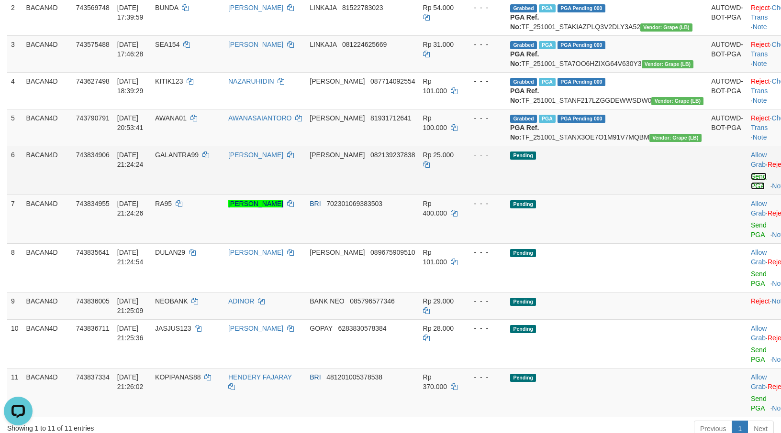
click at [751, 190] on link "Send PGA" at bounding box center [759, 181] width 16 height 17
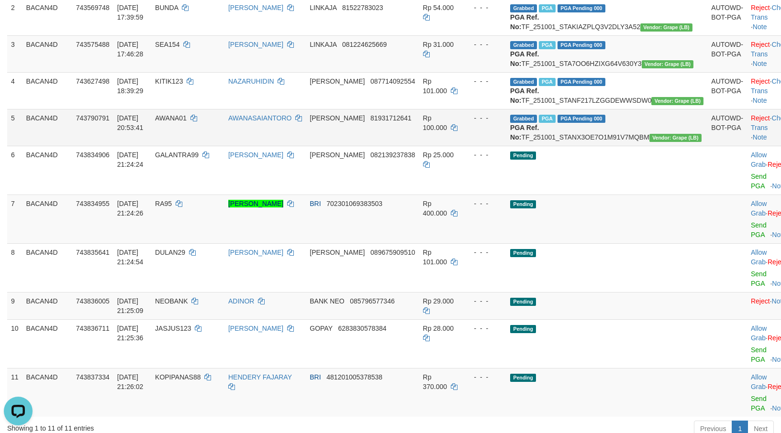
click at [751, 239] on link "Send PGA" at bounding box center [759, 229] width 16 height 17
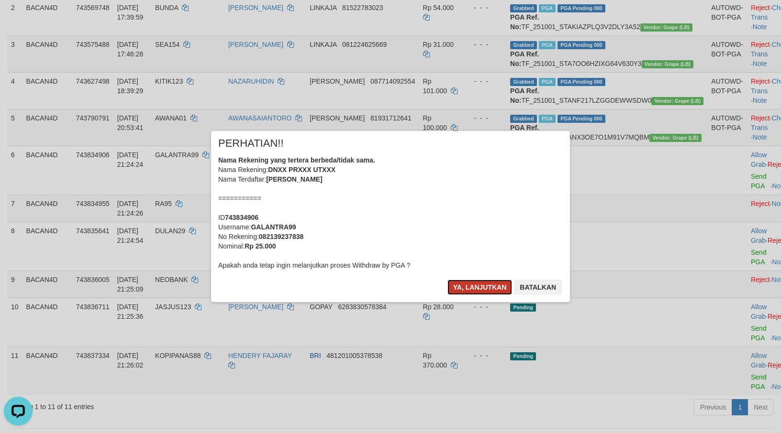
click at [488, 287] on button "Ya, lanjutkan" at bounding box center [479, 287] width 65 height 15
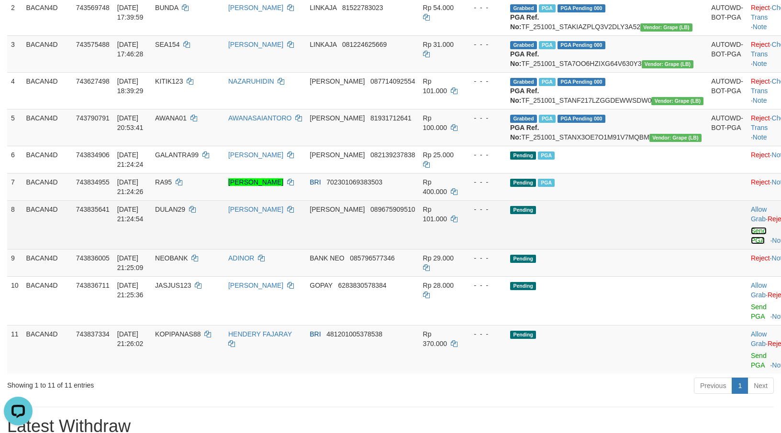
click at [751, 244] on link "Send PGA" at bounding box center [759, 235] width 16 height 17
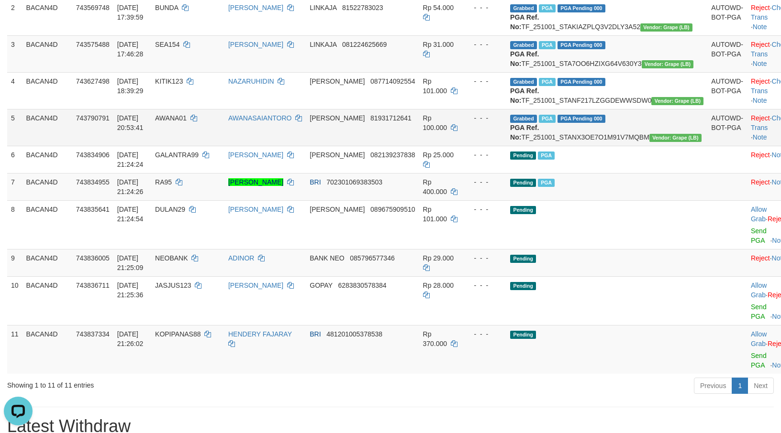
click at [751, 321] on link "Send PGA" at bounding box center [759, 311] width 16 height 17
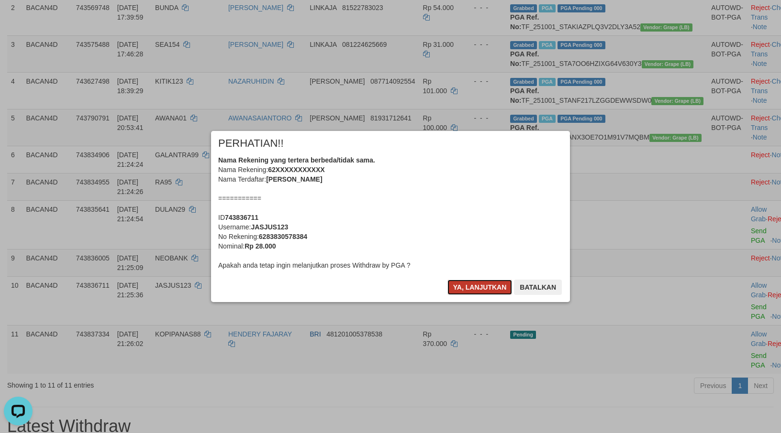
click at [485, 286] on button "Ya, lanjutkan" at bounding box center [479, 287] width 65 height 15
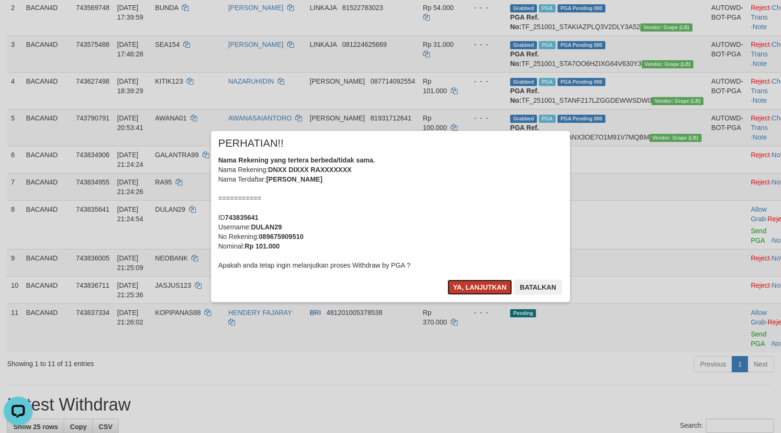
click at [484, 285] on button "Ya, lanjutkan" at bounding box center [479, 287] width 65 height 15
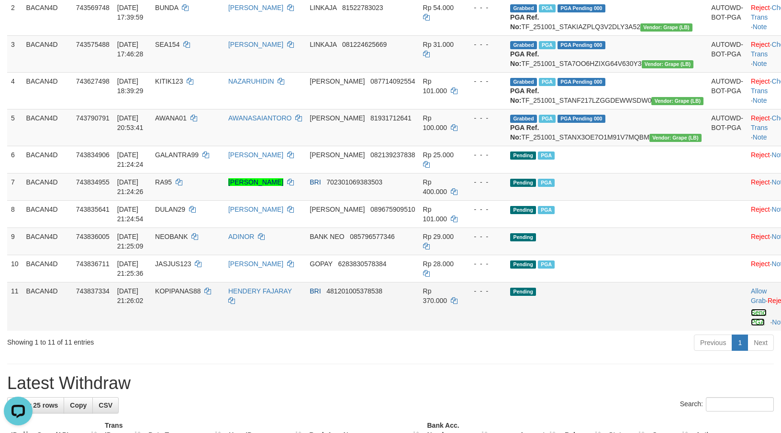
click at [751, 326] on link "Send PGA" at bounding box center [759, 317] width 16 height 17
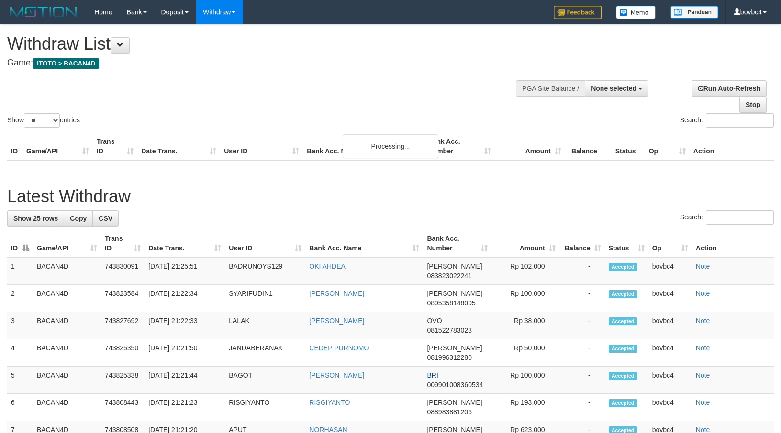
select select
select select "**"
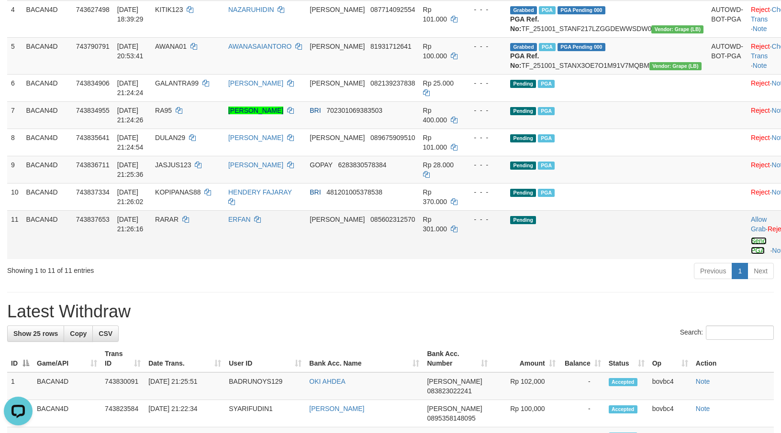
click at [751, 254] on link "Send PGA" at bounding box center [759, 245] width 16 height 17
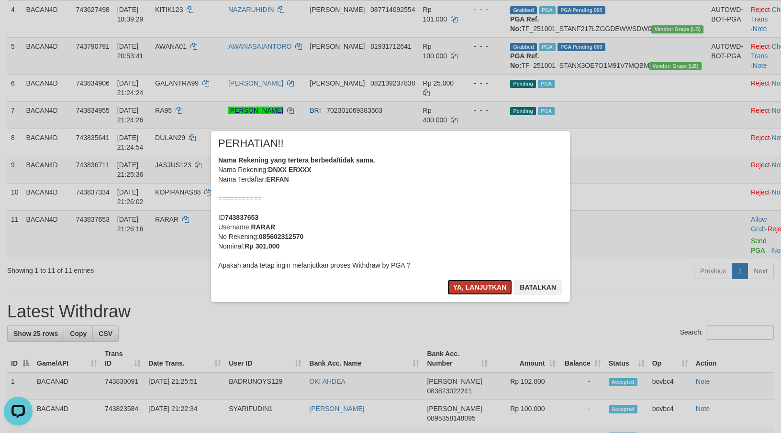
click at [468, 285] on button "Ya, lanjutkan" at bounding box center [479, 287] width 65 height 15
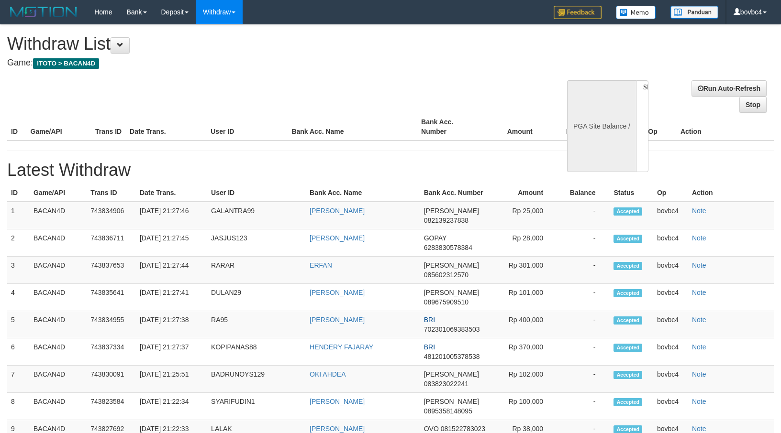
select select
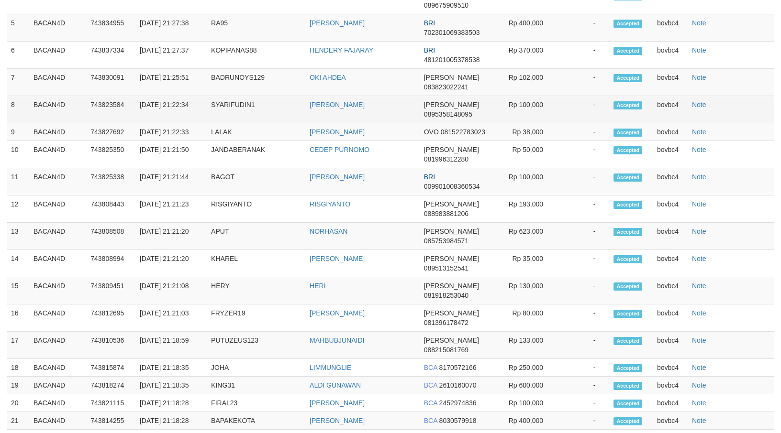
select select "**"
select select
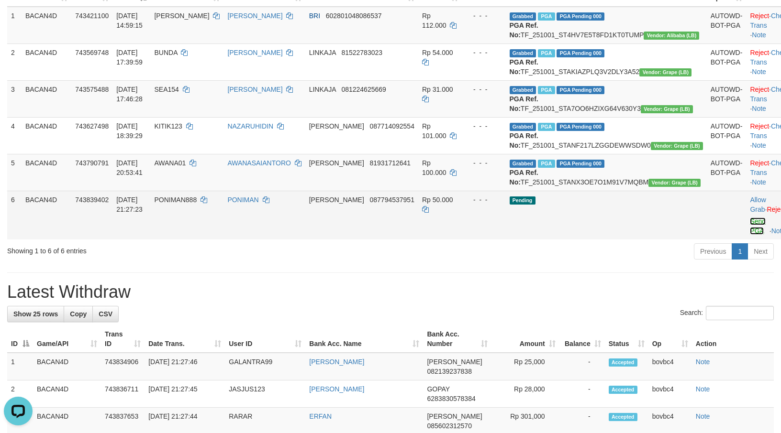
click at [750, 235] on link "Send PGA" at bounding box center [758, 226] width 16 height 17
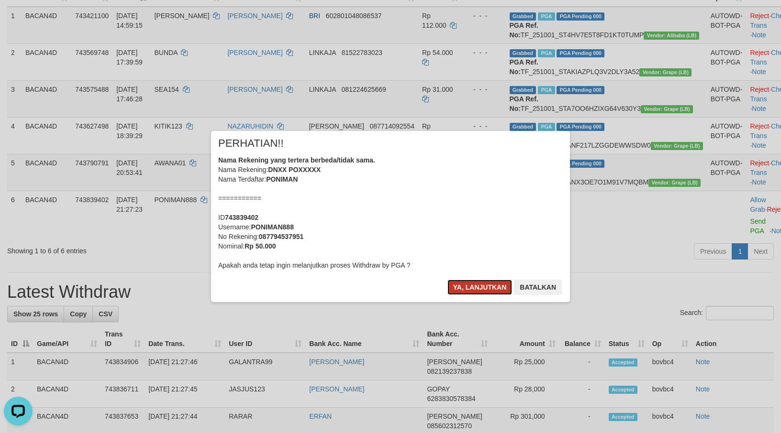
click at [464, 286] on button "Ya, lanjutkan" at bounding box center [479, 287] width 65 height 15
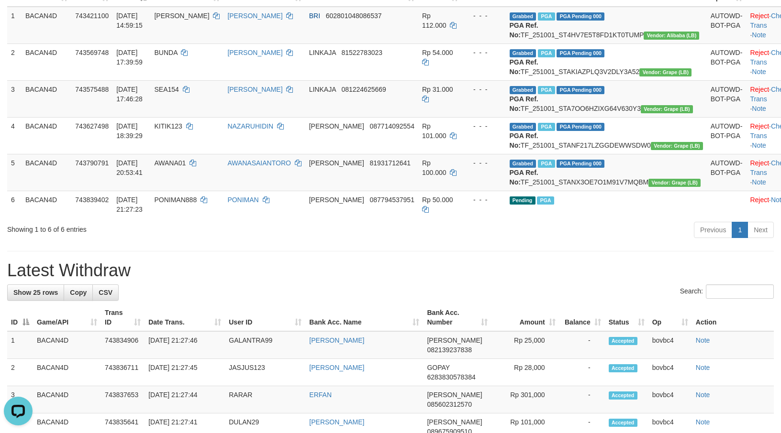
click at [355, 252] on hr at bounding box center [390, 251] width 766 height 0
click at [751, 177] on link "Check Trans" at bounding box center [770, 167] width 40 height 17
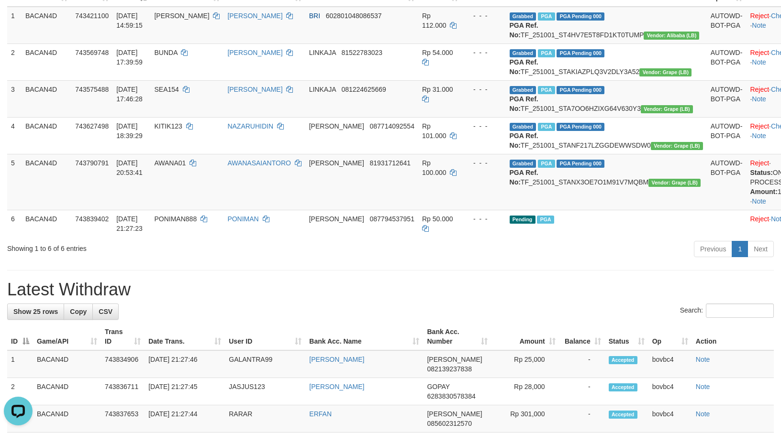
scroll to position [82, 0]
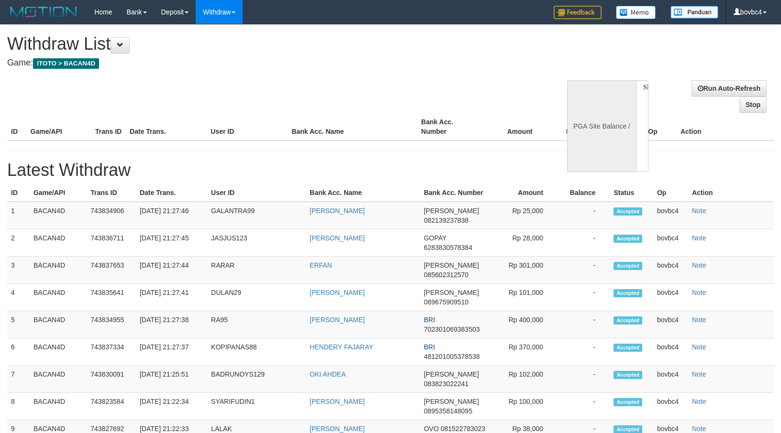
select select
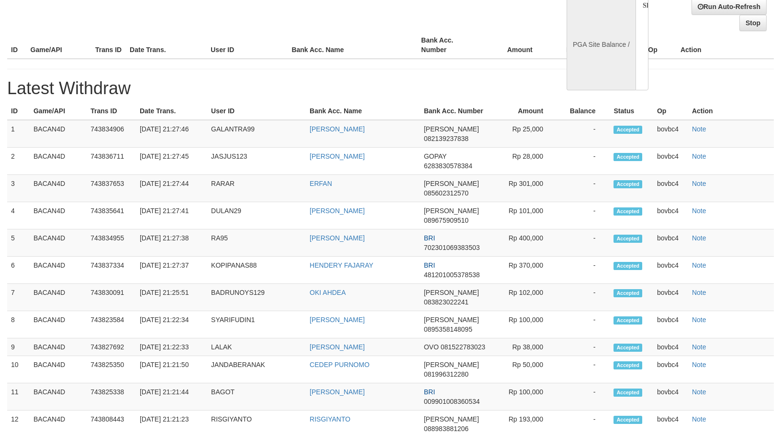
select select "**"
select select
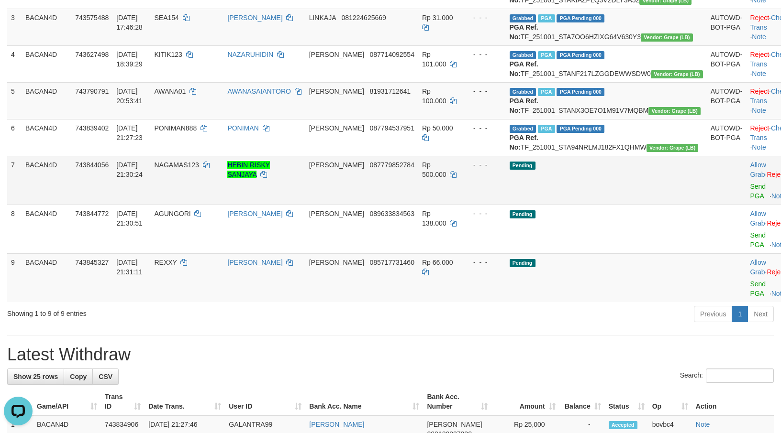
click at [746, 205] on td "Allow Grab · Reject Send PGA · Note" at bounding box center [769, 180] width 47 height 49
click at [750, 200] on link "Send PGA" at bounding box center [758, 191] width 16 height 17
click at [750, 249] on link "Send PGA" at bounding box center [758, 240] width 16 height 17
click at [750, 298] on link "Send PGA" at bounding box center [758, 288] width 16 height 17
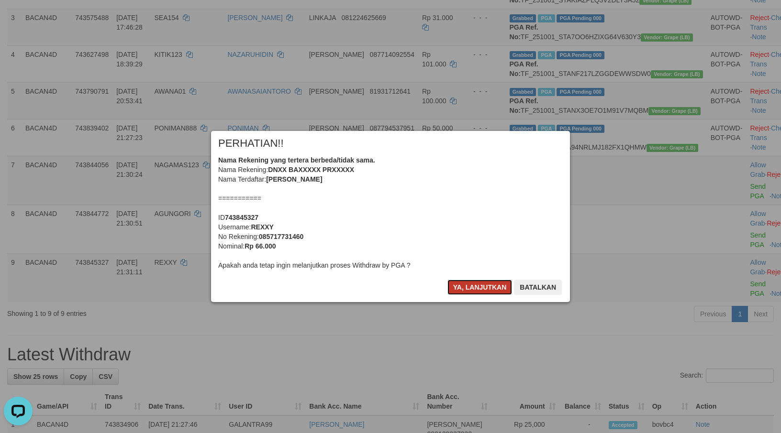
click at [487, 280] on button "Ya, lanjutkan" at bounding box center [479, 287] width 65 height 15
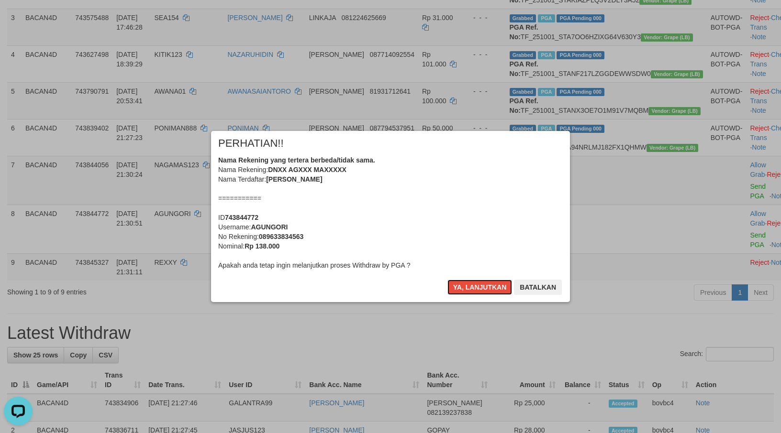
click at [486, 286] on button "Ya, lanjutkan" at bounding box center [479, 287] width 65 height 15
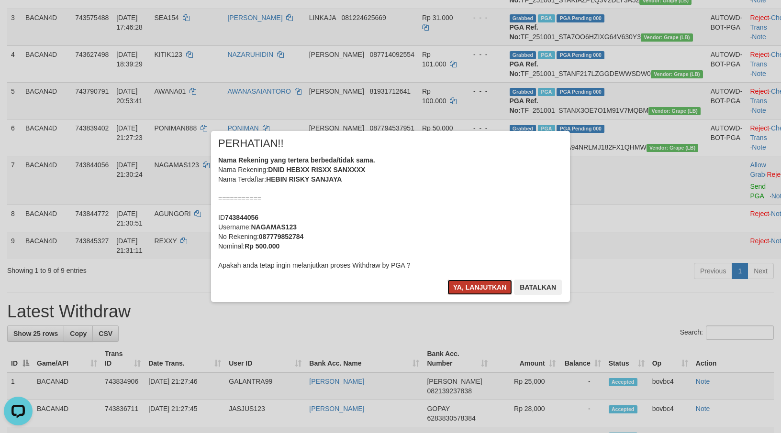
click at [485, 285] on button "Ya, lanjutkan" at bounding box center [479, 287] width 65 height 15
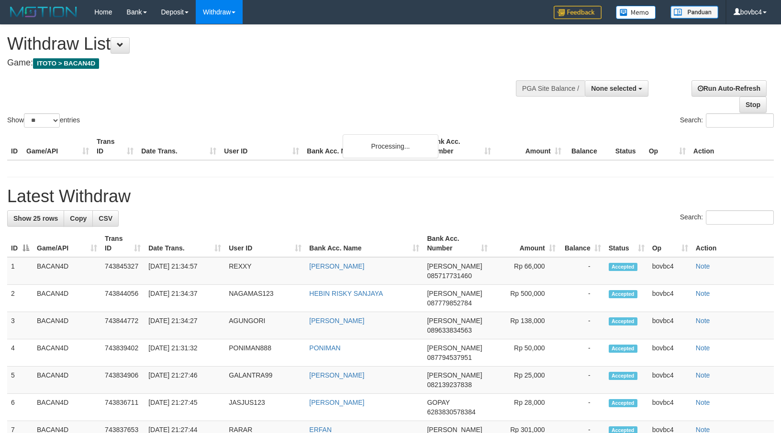
select select
select select "**"
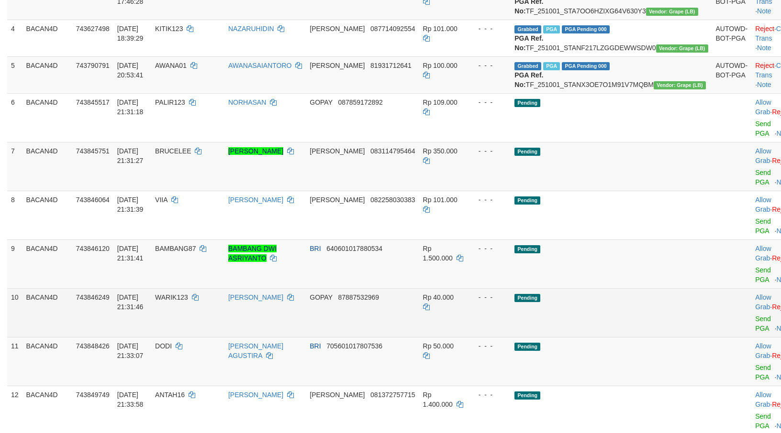
scroll to position [323, 0]
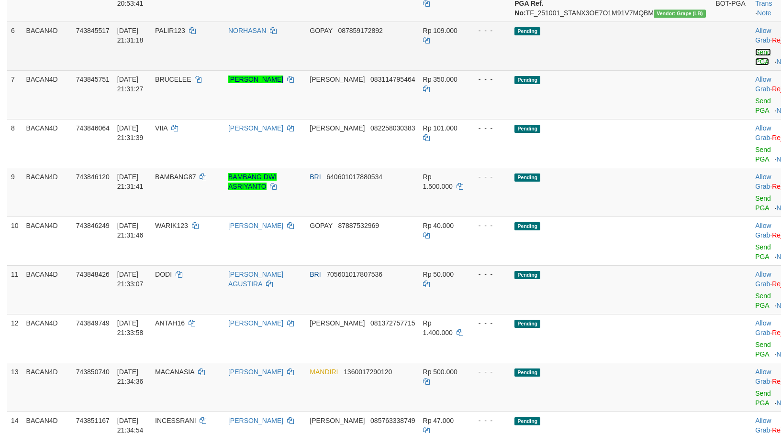
click at [755, 66] on link "Send PGA" at bounding box center [763, 56] width 16 height 17
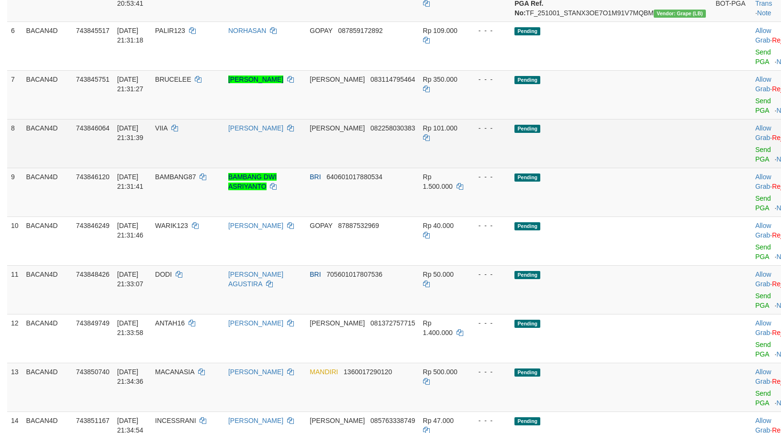
click at [755, 114] on link "Send PGA" at bounding box center [763, 105] width 16 height 17
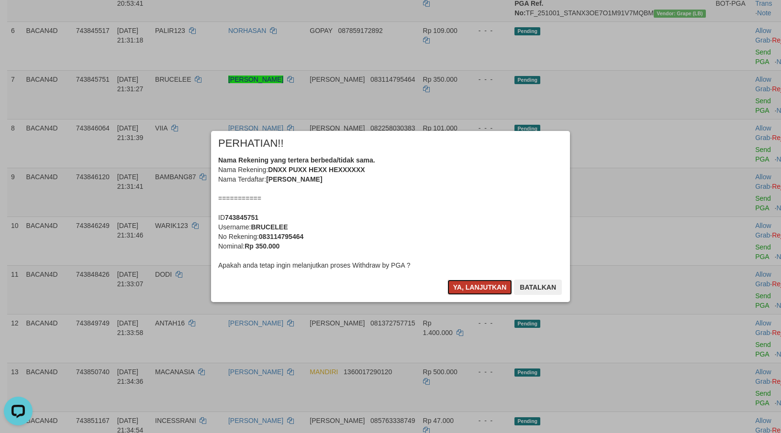
click at [482, 294] on button "Ya, lanjutkan" at bounding box center [479, 287] width 65 height 15
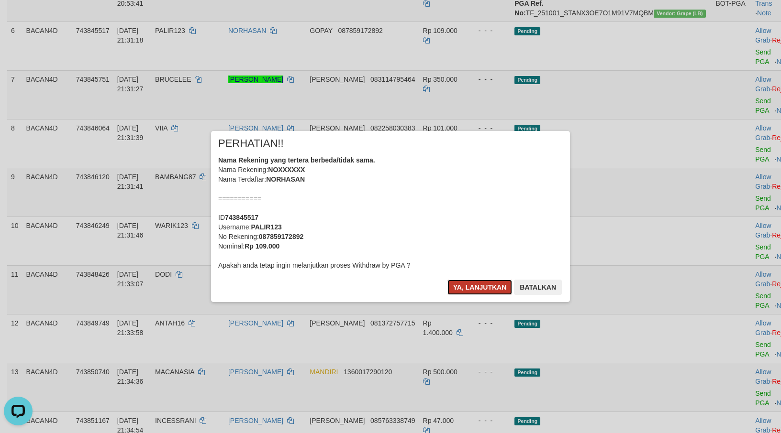
click at [481, 289] on button "Ya, lanjutkan" at bounding box center [479, 287] width 65 height 15
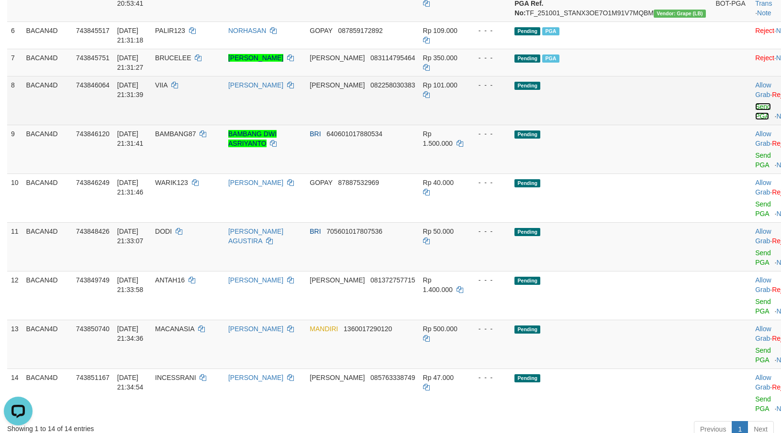
click at [755, 120] on link "Send PGA" at bounding box center [763, 111] width 16 height 17
click at [755, 169] on link "Send PGA" at bounding box center [763, 160] width 16 height 17
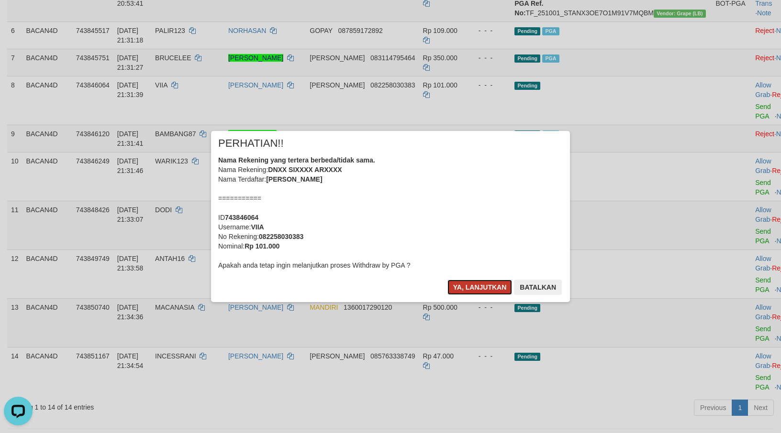
drag, startPoint x: 469, startPoint y: 283, endPoint x: 486, endPoint y: 283, distance: 17.2
click at [469, 283] on button "Ya, lanjutkan" at bounding box center [479, 287] width 65 height 15
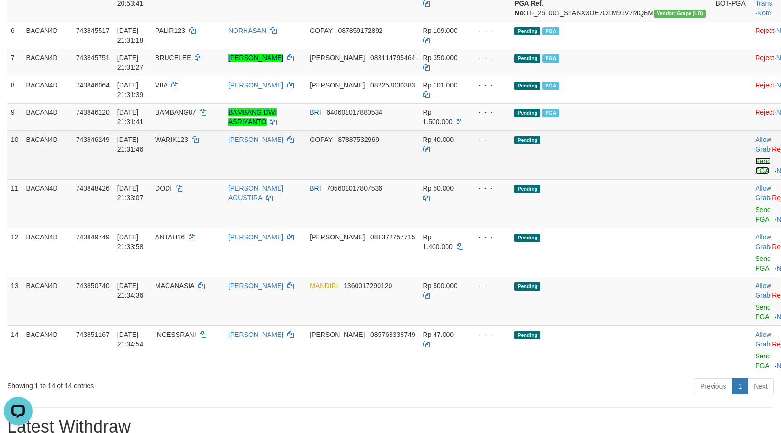
click at [755, 175] on link "Send PGA" at bounding box center [763, 165] width 16 height 17
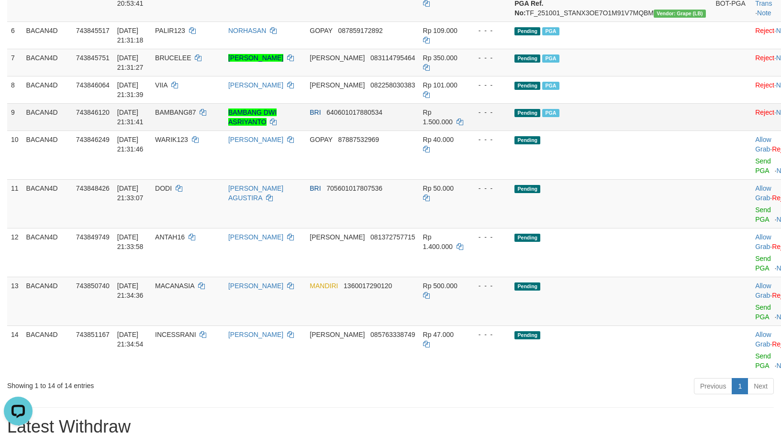
click at [755, 223] on link "Send PGA" at bounding box center [763, 214] width 16 height 17
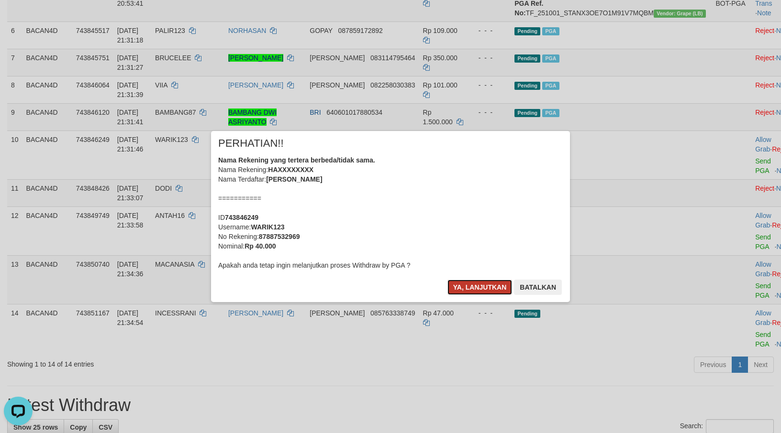
click at [472, 283] on button "Ya, lanjutkan" at bounding box center [479, 287] width 65 height 15
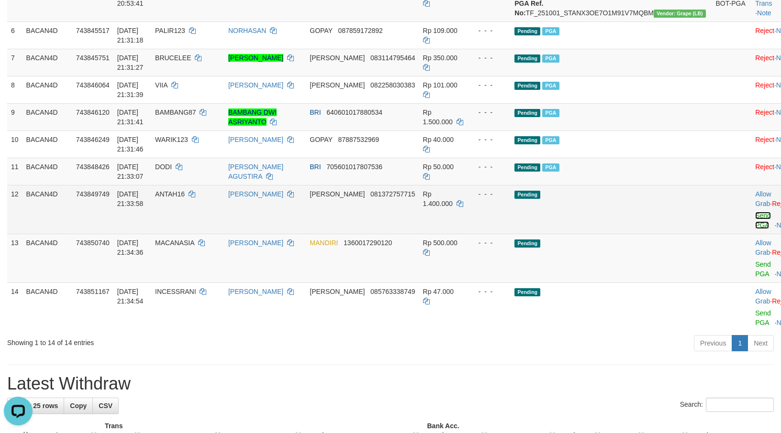
click at [755, 229] on link "Send PGA" at bounding box center [763, 220] width 16 height 17
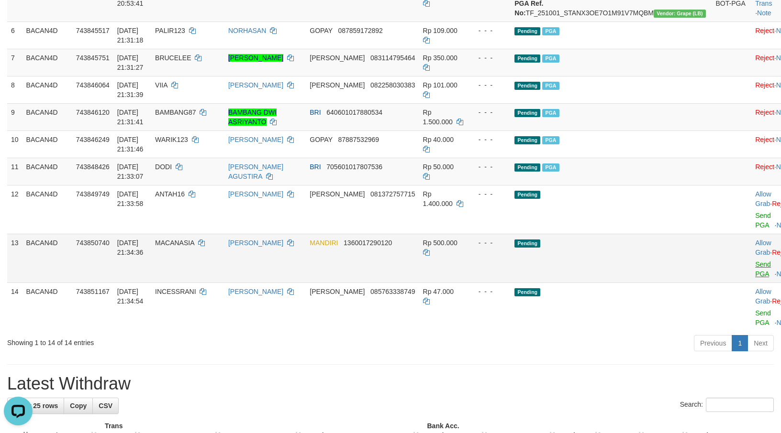
click at [755, 278] on link "Send PGA" at bounding box center [763, 269] width 16 height 17
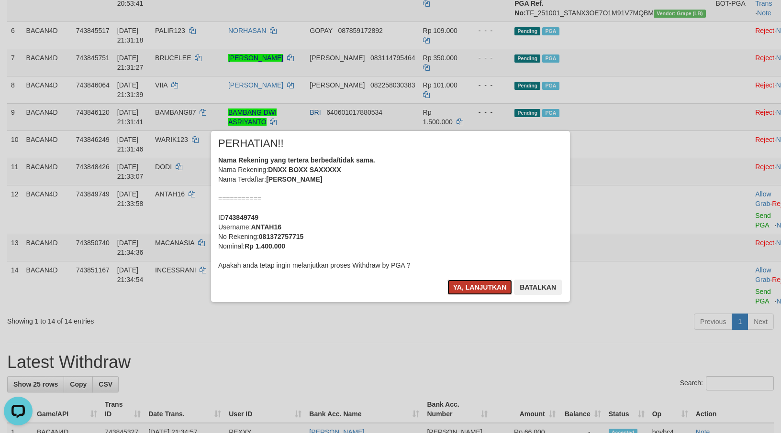
click at [452, 287] on button "Ya, lanjutkan" at bounding box center [479, 287] width 65 height 15
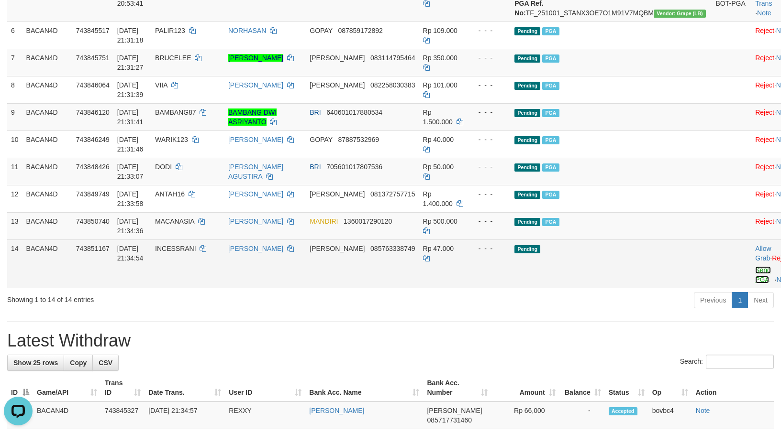
click at [755, 284] on link "Send PGA" at bounding box center [763, 274] width 16 height 17
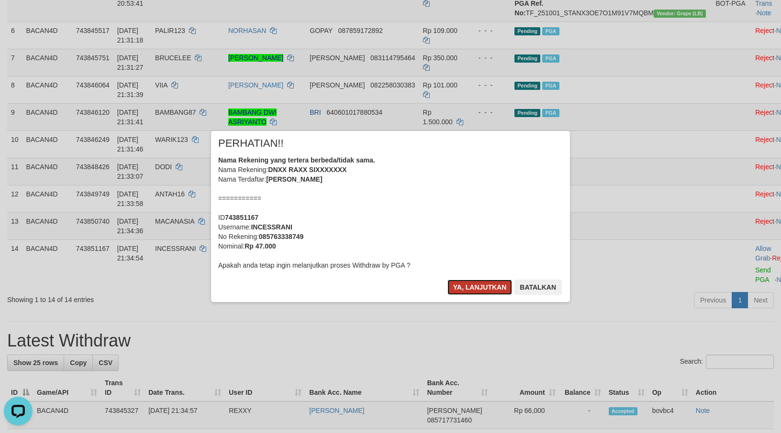
click at [480, 281] on button "Ya, lanjutkan" at bounding box center [479, 287] width 65 height 15
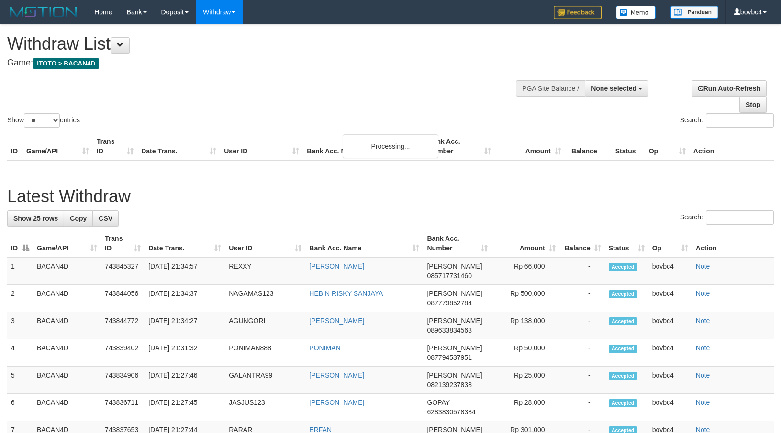
select select
select select "**"
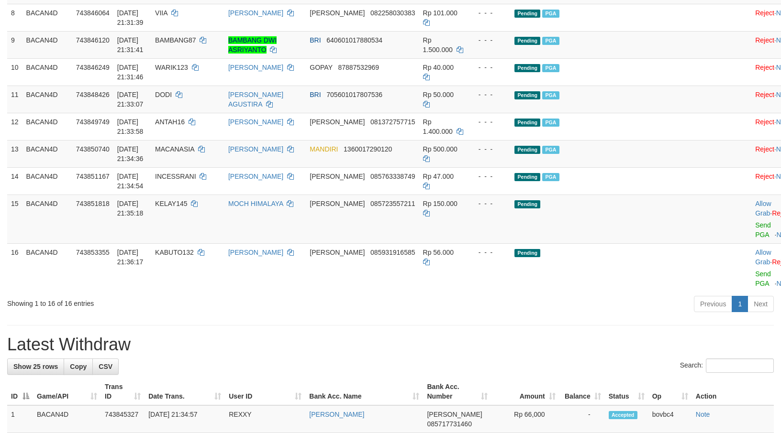
scroll to position [420, 0]
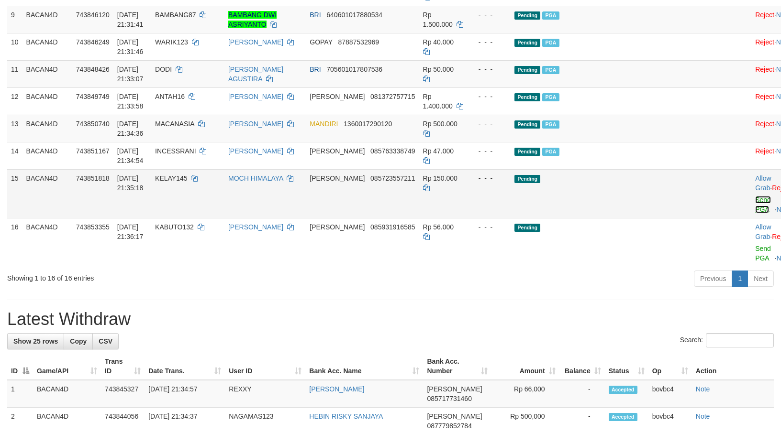
click at [755, 213] on link "Send PGA" at bounding box center [763, 204] width 16 height 17
click at [755, 262] on link "Send PGA" at bounding box center [763, 253] width 16 height 17
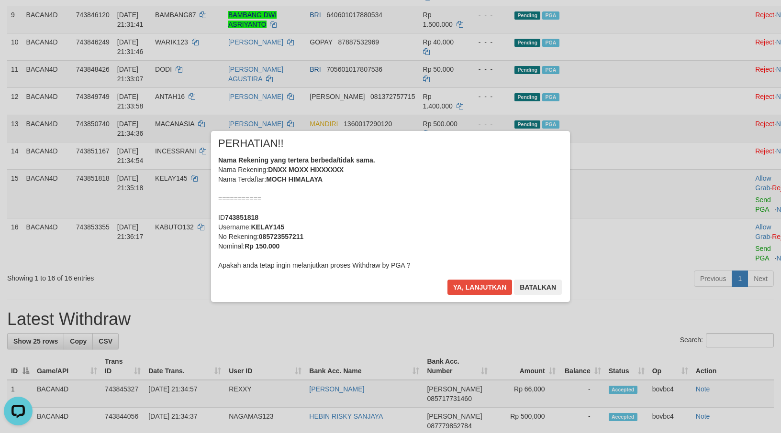
scroll to position [0, 0]
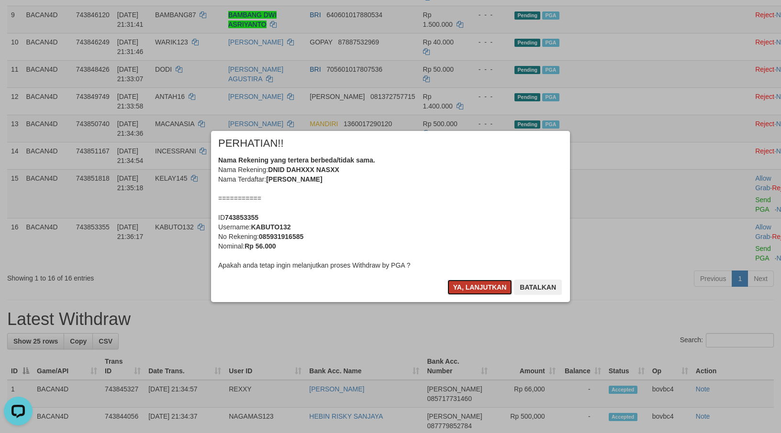
click at [486, 292] on button "Ya, lanjutkan" at bounding box center [479, 287] width 65 height 15
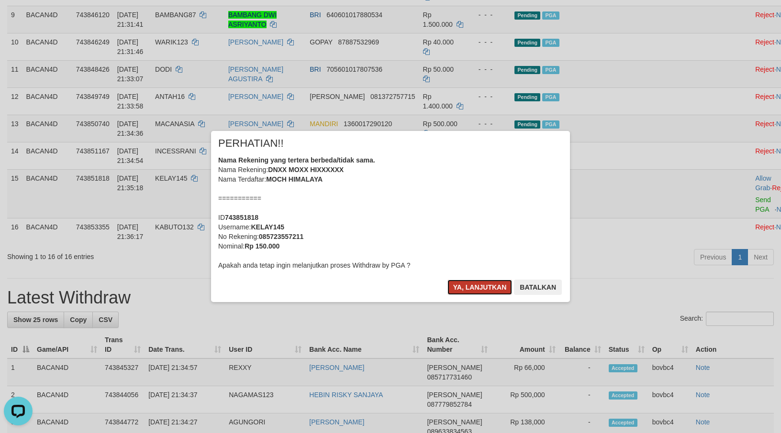
click at [478, 287] on button "Ya, lanjutkan" at bounding box center [479, 287] width 65 height 15
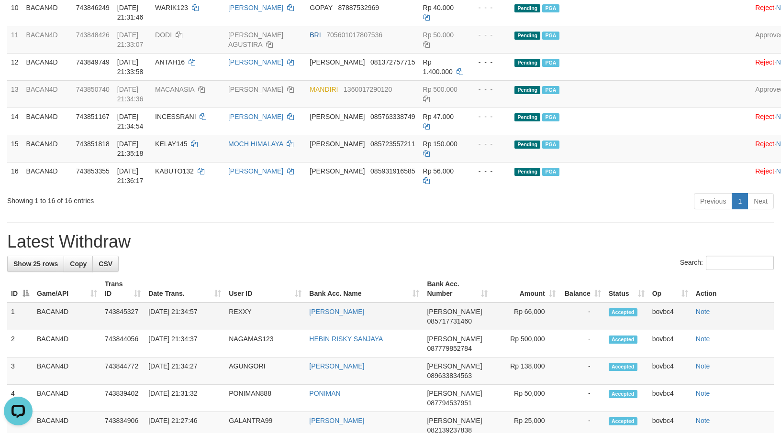
scroll to position [502, 0]
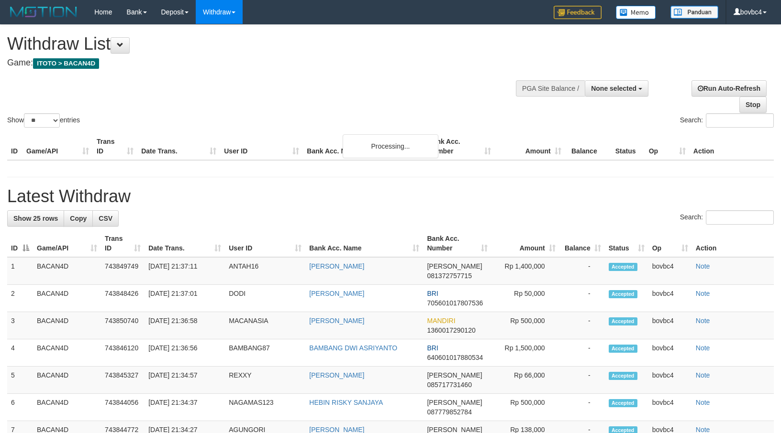
select select
select select "**"
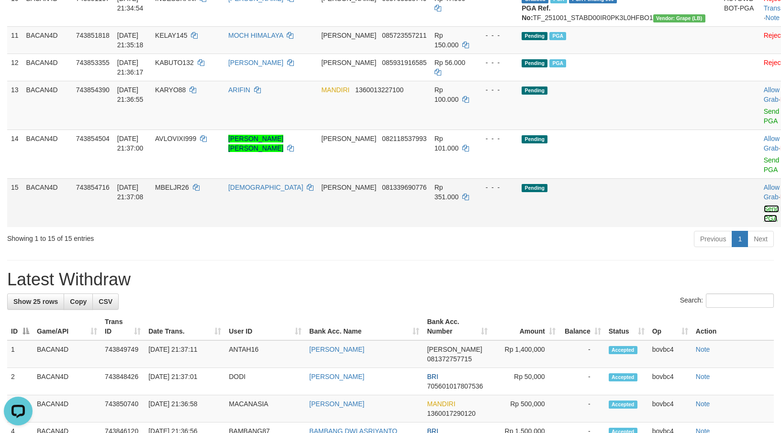
click at [763, 222] on link "Send PGA" at bounding box center [771, 213] width 16 height 17
click at [763, 174] on link "Send PGA" at bounding box center [771, 164] width 16 height 17
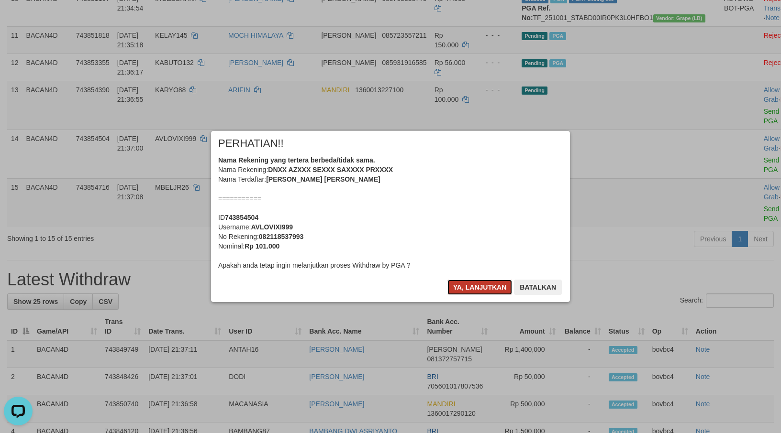
click at [484, 287] on button "Ya, lanjutkan" at bounding box center [479, 287] width 65 height 15
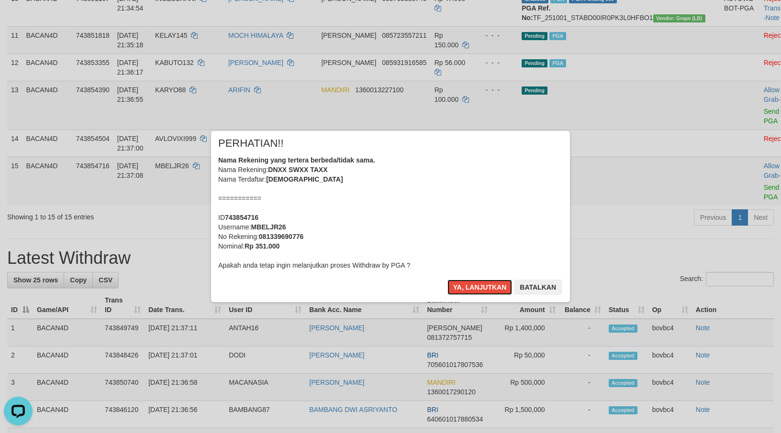
click at [475, 287] on button "Ya, lanjutkan" at bounding box center [479, 287] width 65 height 15
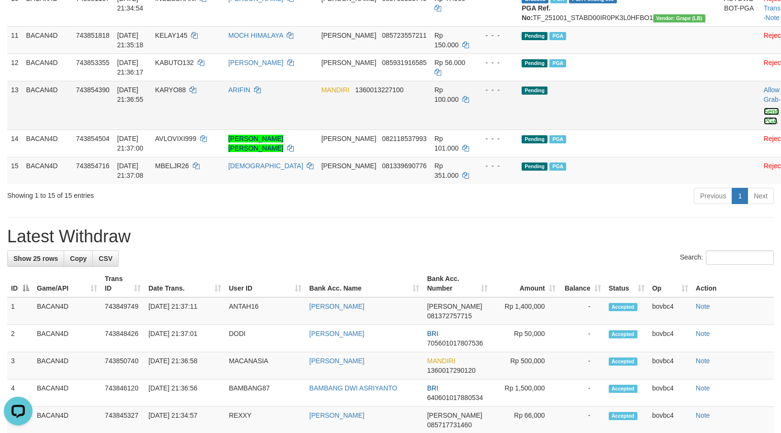
click at [763, 125] on link "Send PGA" at bounding box center [771, 116] width 16 height 17
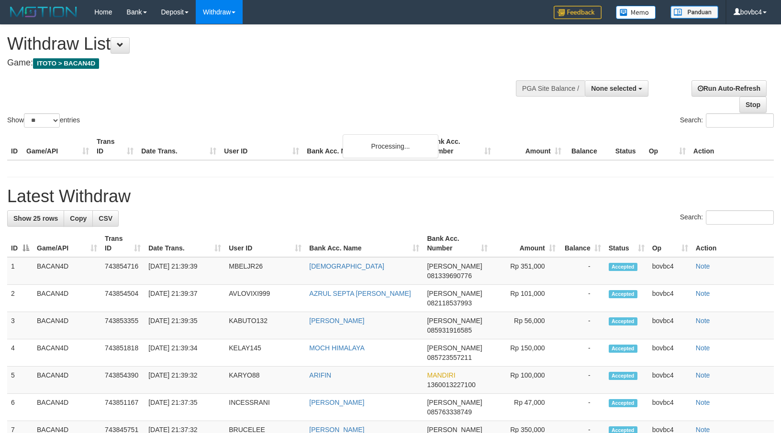
select select
select select "**"
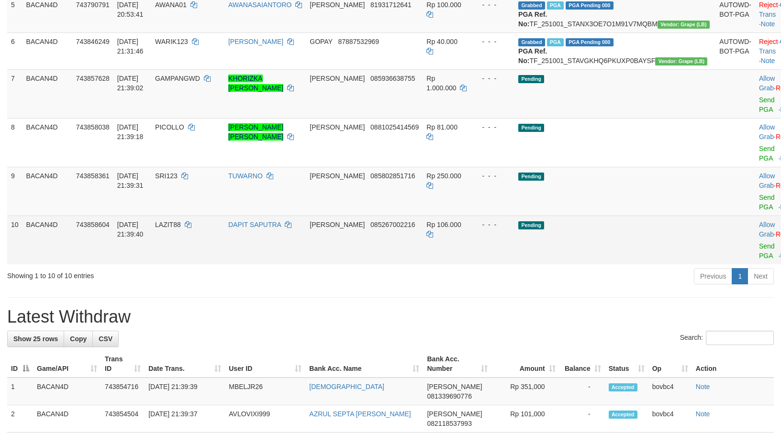
scroll to position [287, 0]
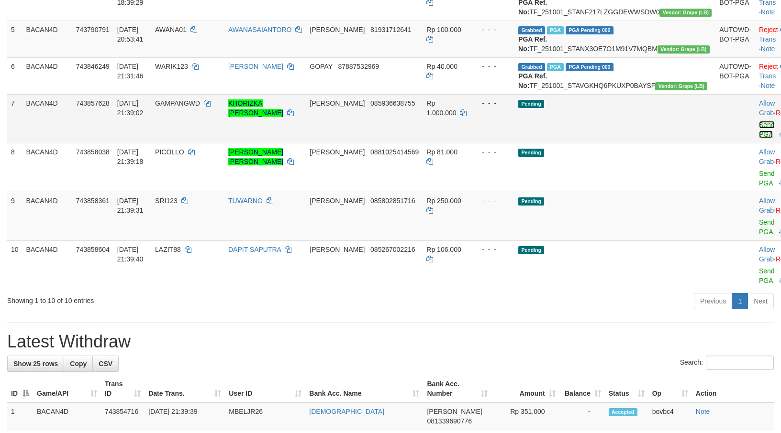
click at [759, 138] on link "Send PGA" at bounding box center [767, 129] width 16 height 17
click at [759, 187] on link "Send PGA" at bounding box center [767, 178] width 16 height 17
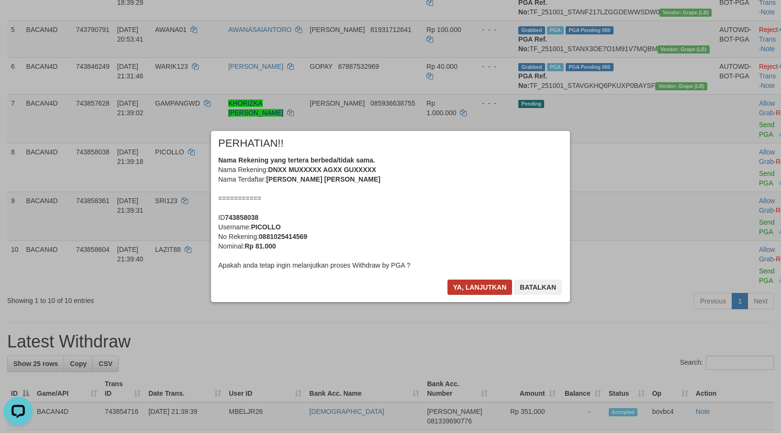
click at [464, 279] on div "× PERHATIAN!! Nama Rekening yang tertera berbeda/tidak sama. Nama Rekening: DNX…" at bounding box center [390, 216] width 359 height 171
click at [468, 286] on button "Ya, lanjutkan" at bounding box center [479, 287] width 65 height 15
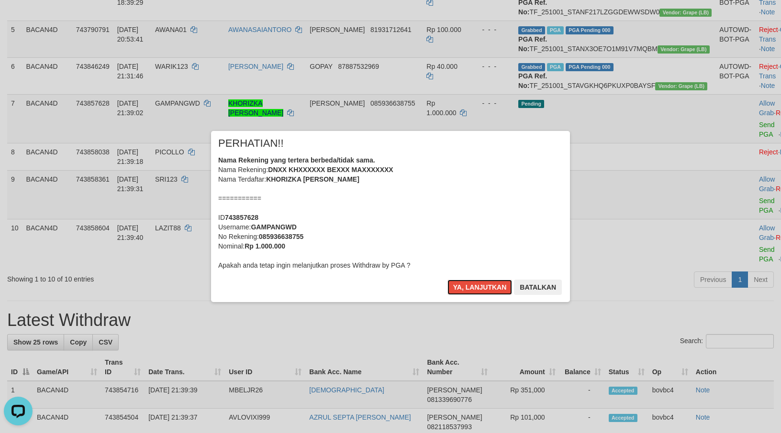
click at [468, 286] on button "Ya, lanjutkan" at bounding box center [479, 287] width 65 height 15
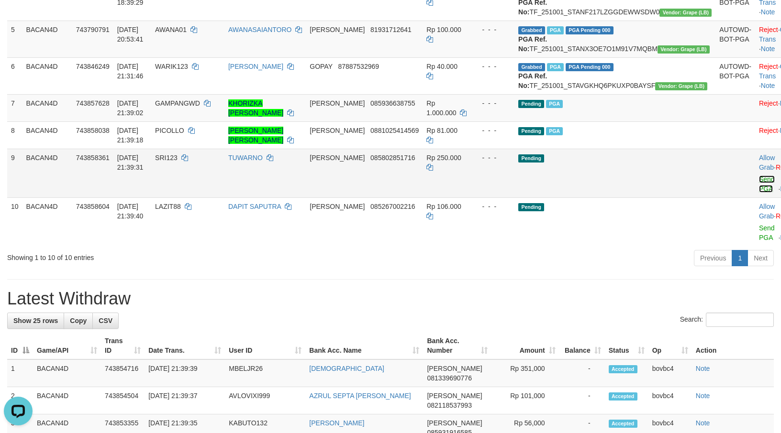
click at [759, 193] on link "Send PGA" at bounding box center [767, 184] width 16 height 17
click at [759, 242] on link "Send PGA" at bounding box center [767, 232] width 16 height 17
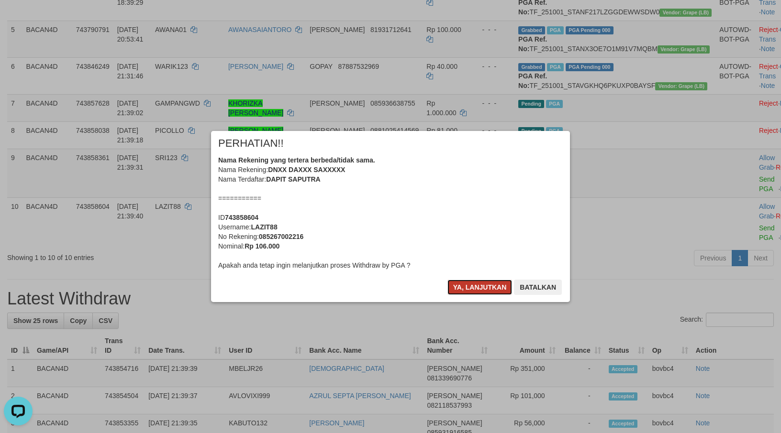
click at [484, 280] on button "Ya, lanjutkan" at bounding box center [479, 287] width 65 height 15
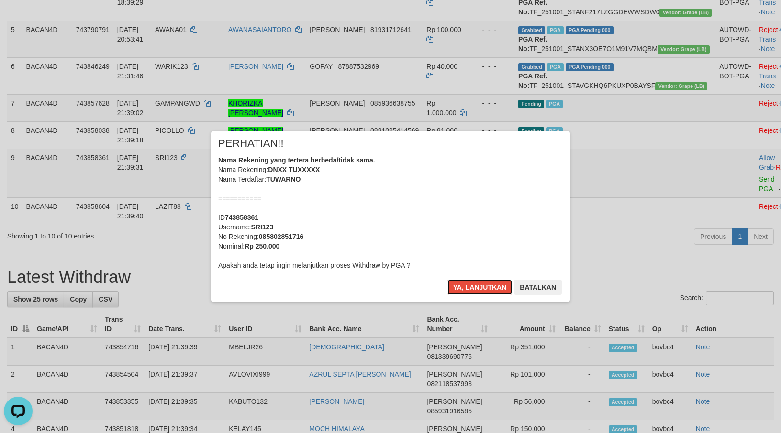
click at [484, 280] on button "Ya, lanjutkan" at bounding box center [479, 287] width 65 height 15
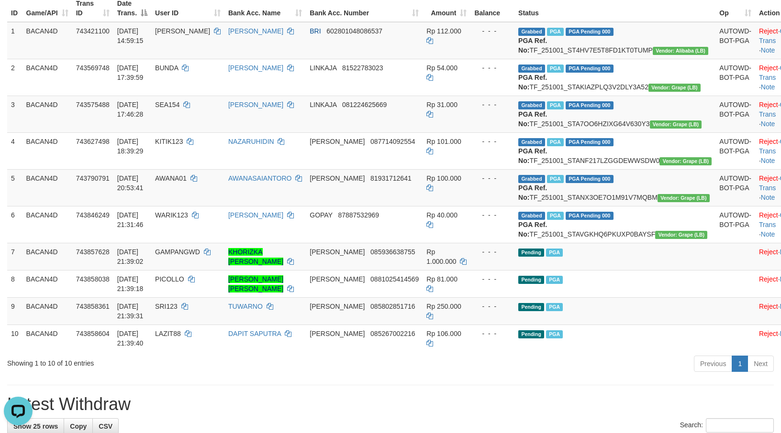
scroll to position [144, 0]
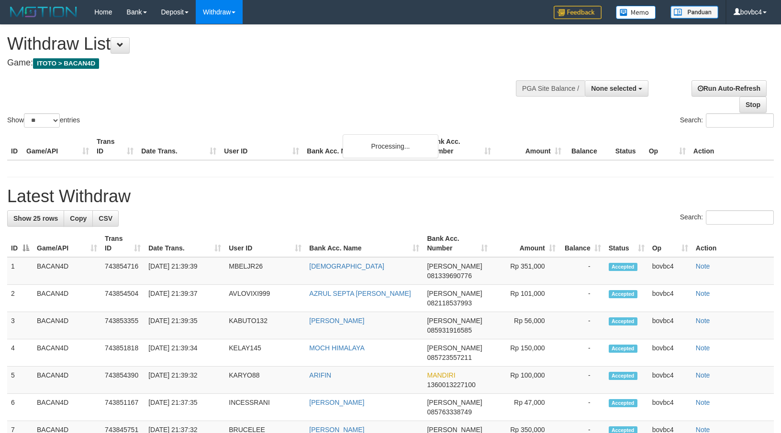
select select
select select "**"
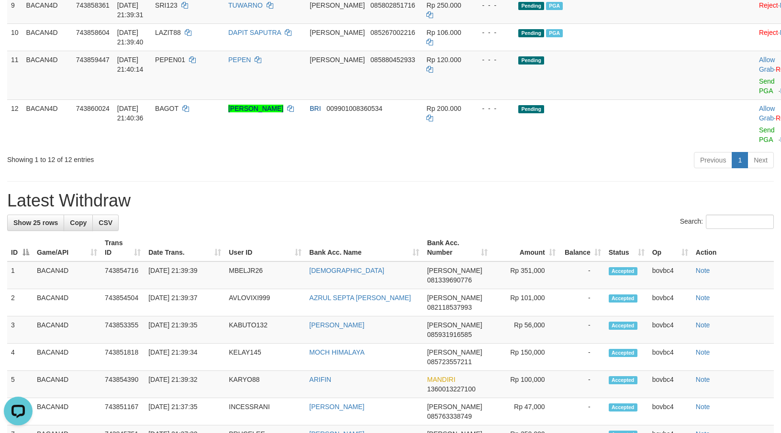
scroll to position [397, 0]
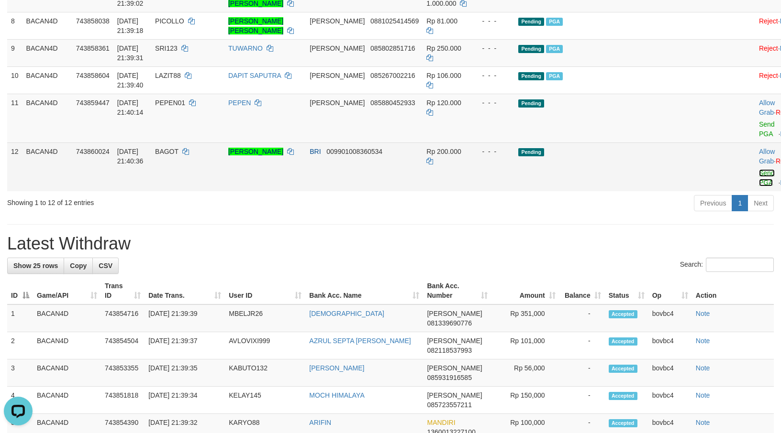
click at [759, 187] on link "Send PGA" at bounding box center [767, 177] width 16 height 17
click at [755, 143] on td "Allow Grab · Reject Send PGA · Note" at bounding box center [778, 118] width 47 height 49
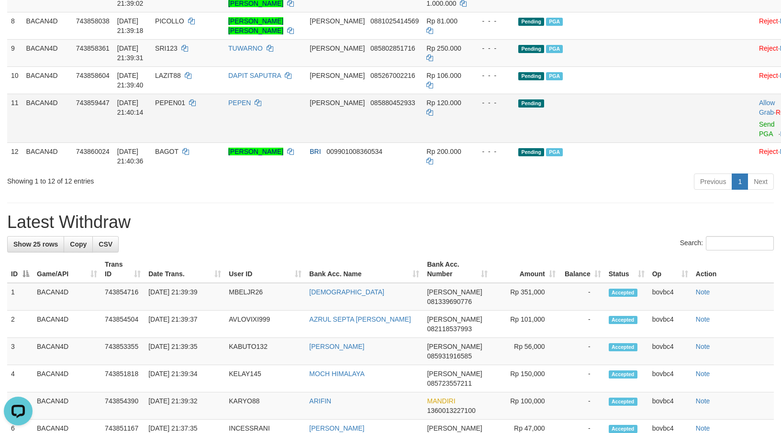
click at [755, 143] on td "Allow Grab · Reject Send PGA · Note" at bounding box center [778, 118] width 47 height 49
click at [759, 138] on link "Send PGA" at bounding box center [767, 129] width 16 height 17
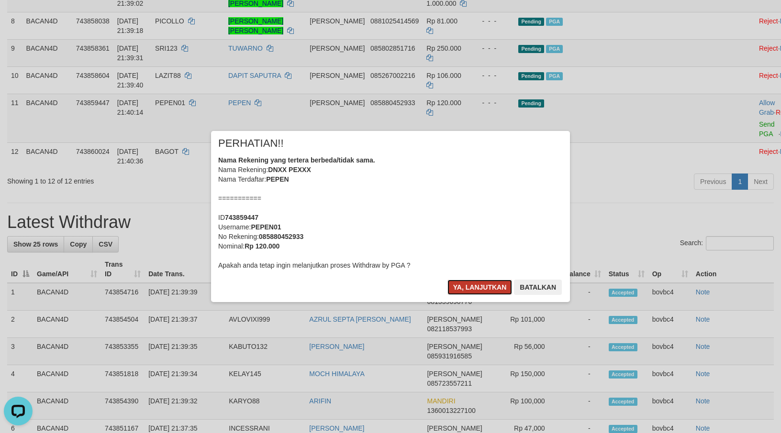
click at [456, 289] on button "Ya, lanjutkan" at bounding box center [479, 287] width 65 height 15
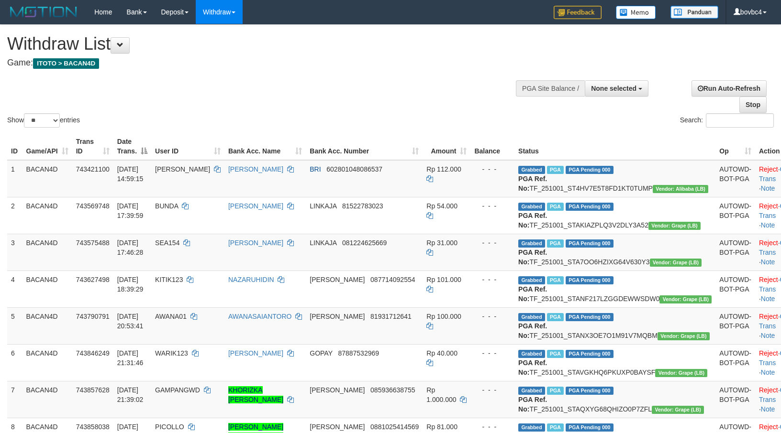
select select
select select "**"
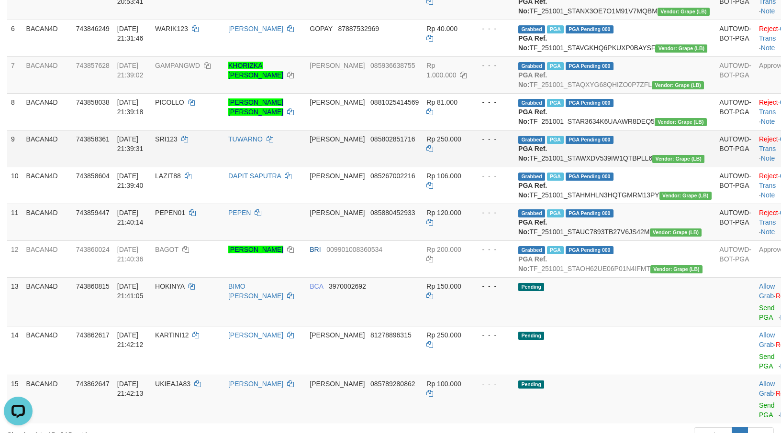
scroll to position [468, 0]
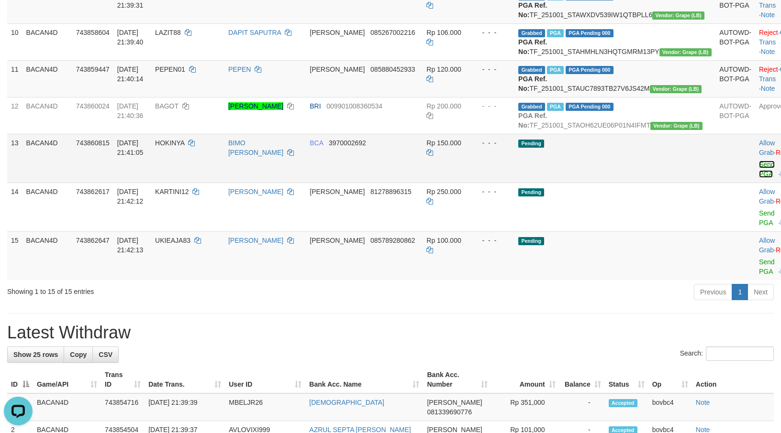
click at [759, 178] on link "Send PGA" at bounding box center [767, 169] width 16 height 17
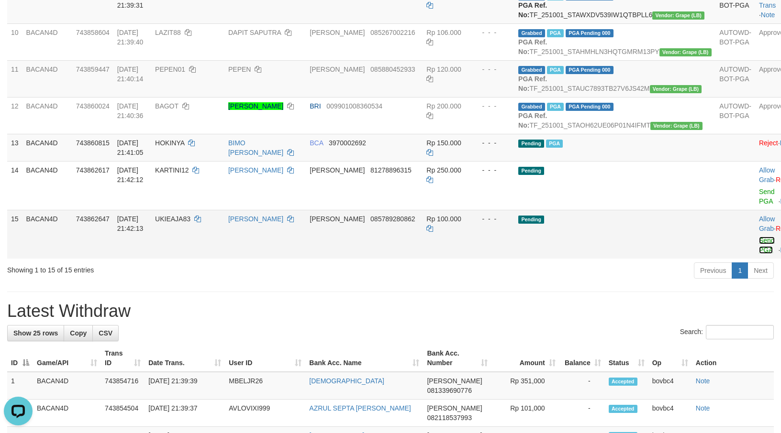
click at [759, 254] on link "Send PGA" at bounding box center [767, 245] width 16 height 17
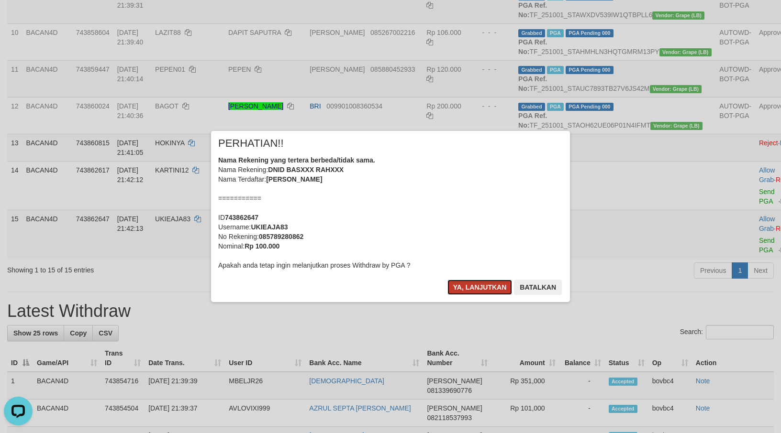
click at [509, 287] on button "Ya, lanjutkan" at bounding box center [479, 287] width 65 height 15
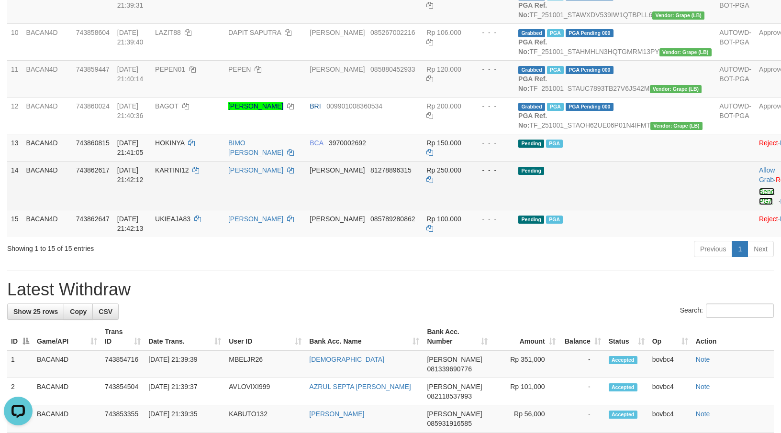
click at [759, 205] on link "Send PGA" at bounding box center [767, 196] width 16 height 17
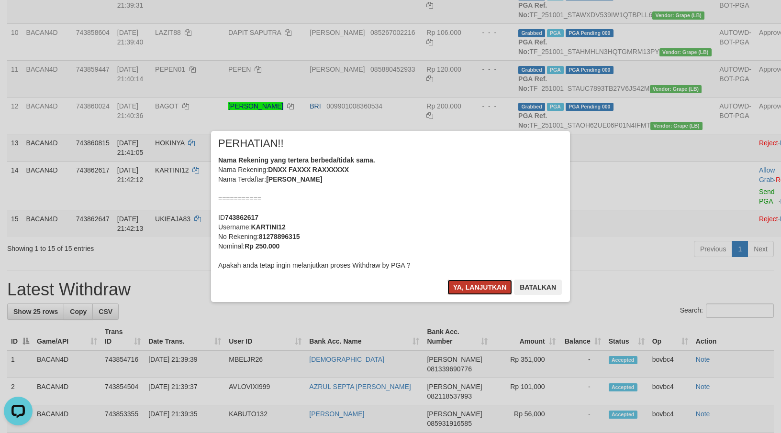
click at [467, 284] on button "Ya, lanjutkan" at bounding box center [479, 287] width 65 height 15
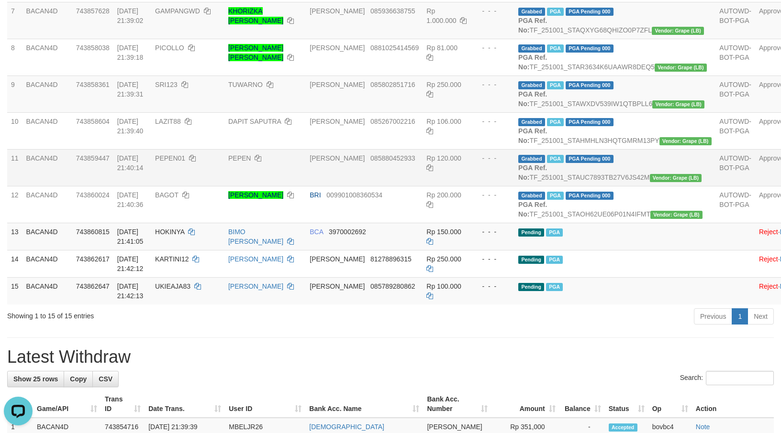
scroll to position [215, 0]
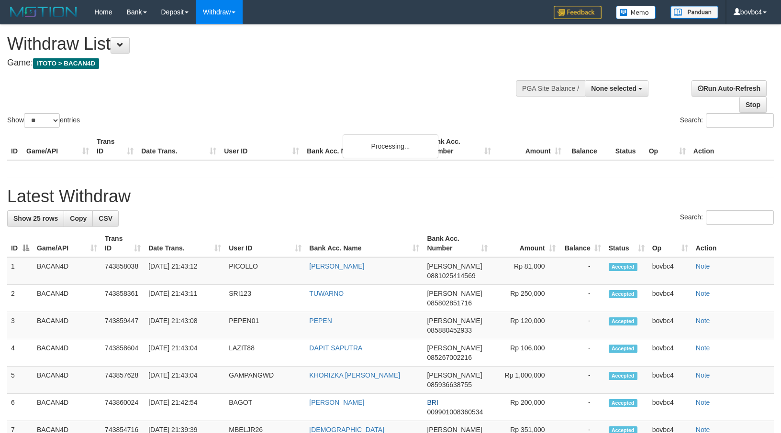
select select
select select "**"
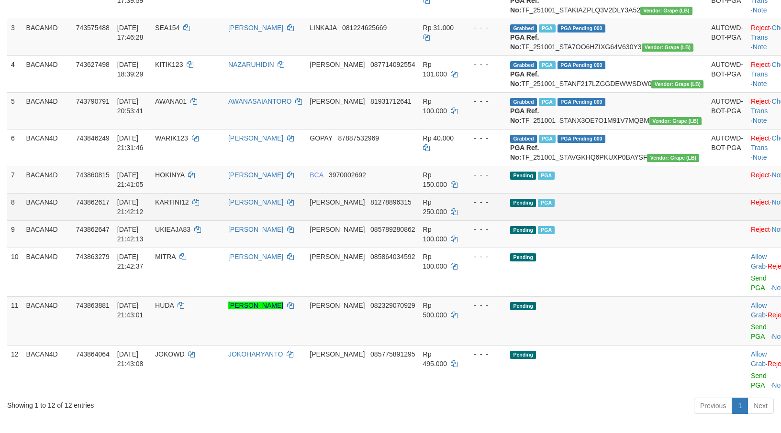
scroll to position [287, 0]
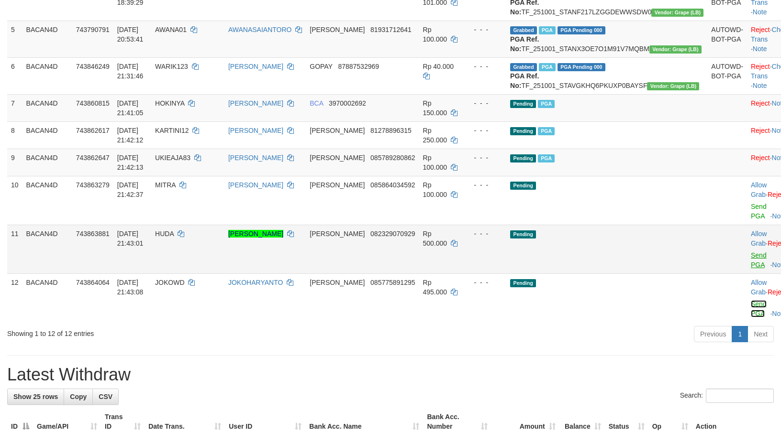
drag, startPoint x: 733, startPoint y: 343, endPoint x: 726, endPoint y: 306, distance: 38.0
click at [751, 318] on link "Send PGA" at bounding box center [759, 308] width 16 height 17
click at [751, 269] on link "Send PGA" at bounding box center [759, 260] width 16 height 17
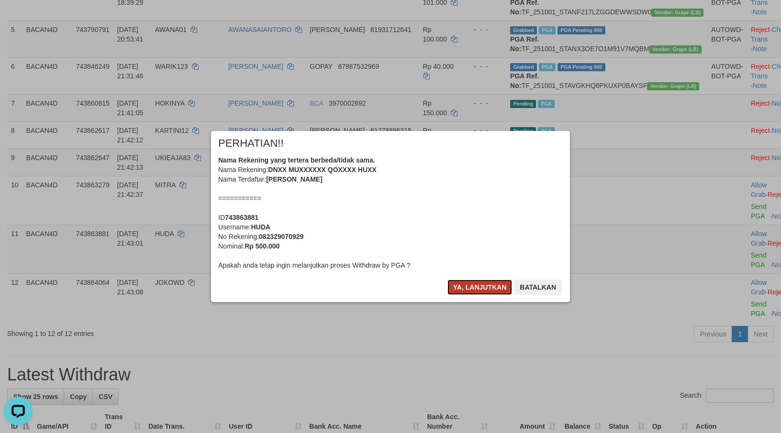
click at [475, 283] on button "Ya, lanjutkan" at bounding box center [479, 287] width 65 height 15
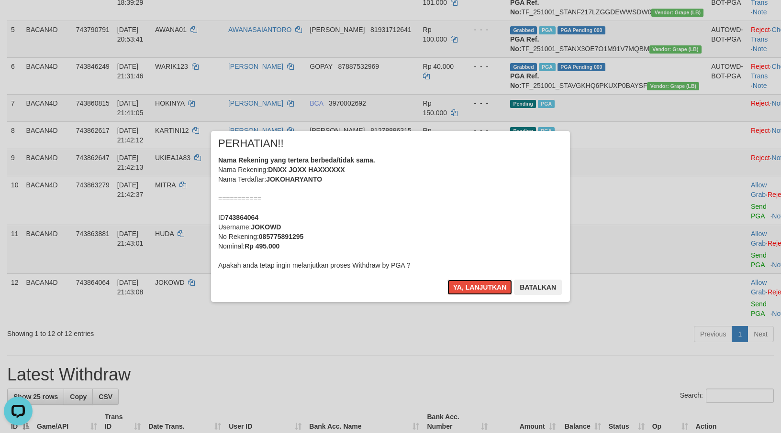
click at [467, 283] on button "Ya, lanjutkan" at bounding box center [479, 287] width 65 height 15
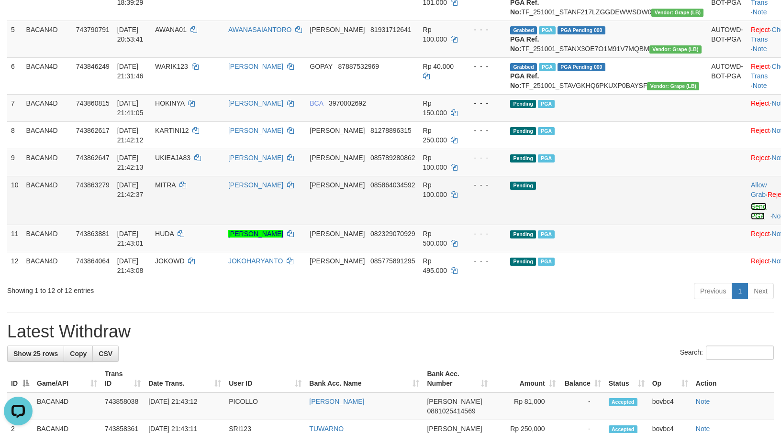
click at [751, 220] on link "Send PGA" at bounding box center [759, 211] width 16 height 17
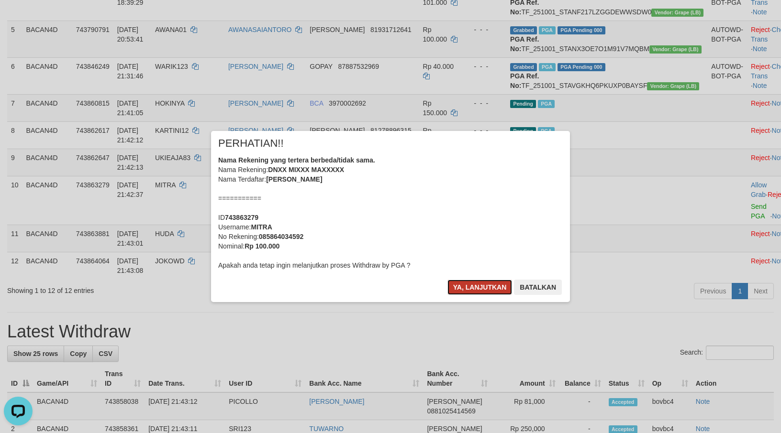
click at [491, 290] on button "Ya, lanjutkan" at bounding box center [479, 287] width 65 height 15
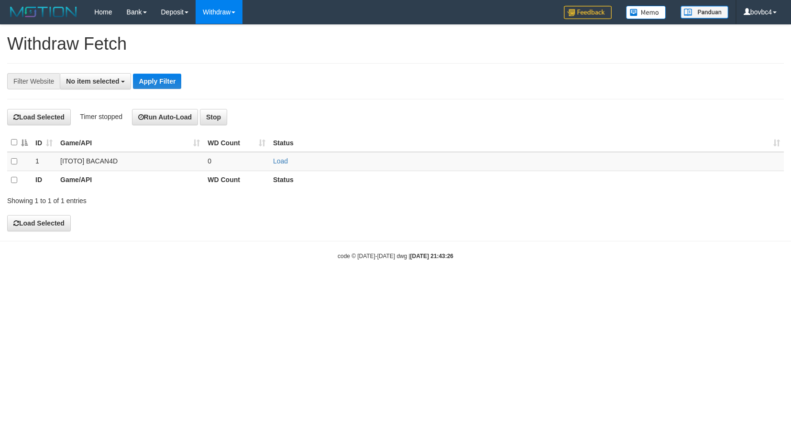
select select
click at [284, 161] on link "Load" at bounding box center [280, 161] width 15 height 8
click at [280, 166] on td "Load OK" at bounding box center [526, 161] width 515 height 19
click at [286, 165] on link "Load" at bounding box center [280, 161] width 15 height 8
click at [283, 160] on link "Load" at bounding box center [280, 161] width 15 height 8
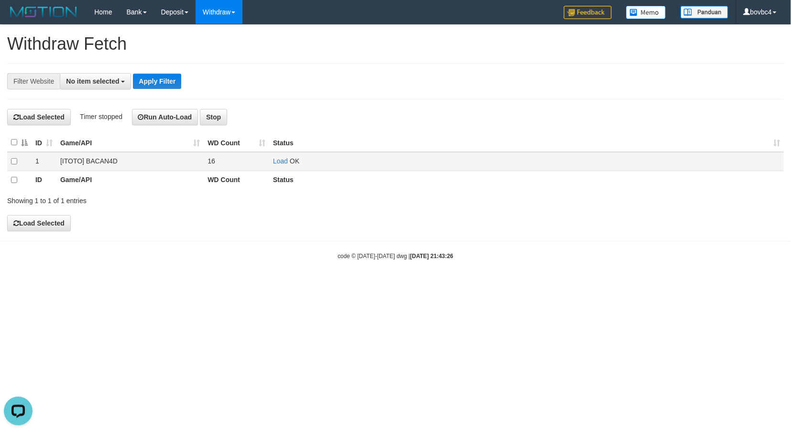
click at [283, 158] on td "Load OK" at bounding box center [526, 161] width 515 height 19
click at [283, 161] on link "Load" at bounding box center [280, 161] width 15 height 8
click at [287, 82] on div "**********" at bounding box center [329, 81] width 659 height 16
click at [282, 165] on link "Load" at bounding box center [280, 161] width 15 height 8
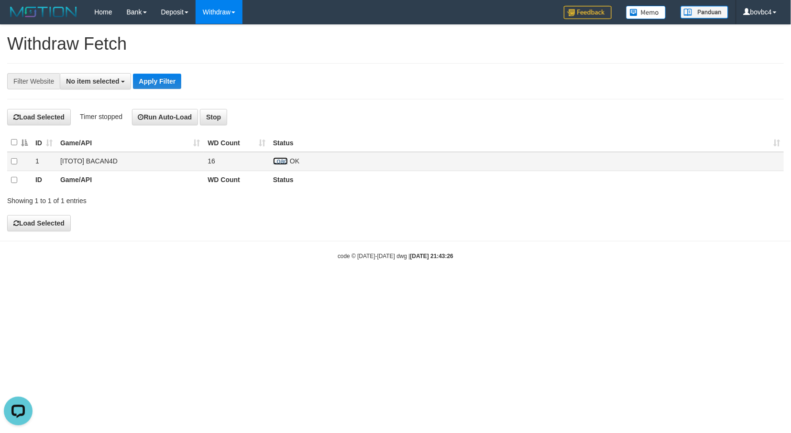
click at [276, 161] on link "Load" at bounding box center [280, 161] width 15 height 8
click at [273, 164] on td "Load OK (1 repush, 0 success, 1 failed)" at bounding box center [526, 161] width 515 height 19
click at [286, 163] on link "Load" at bounding box center [280, 161] width 15 height 8
click at [285, 164] on link "Load" at bounding box center [280, 161] width 15 height 8
click at [278, 161] on link "Load" at bounding box center [280, 161] width 15 height 8
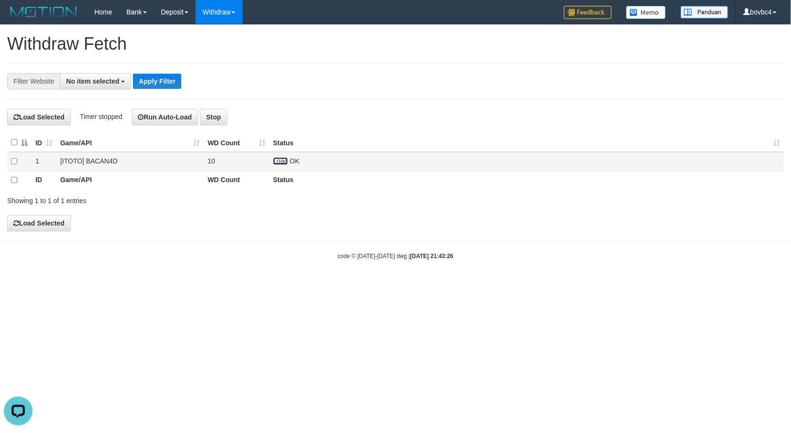
click at [279, 165] on link "Load" at bounding box center [280, 161] width 15 height 8
click at [286, 162] on link "Load" at bounding box center [280, 161] width 15 height 8
click at [283, 165] on link "Load" at bounding box center [280, 161] width 15 height 8
click at [288, 165] on td "Load OK" at bounding box center [526, 161] width 515 height 19
click at [280, 161] on link "Load" at bounding box center [280, 161] width 15 height 8
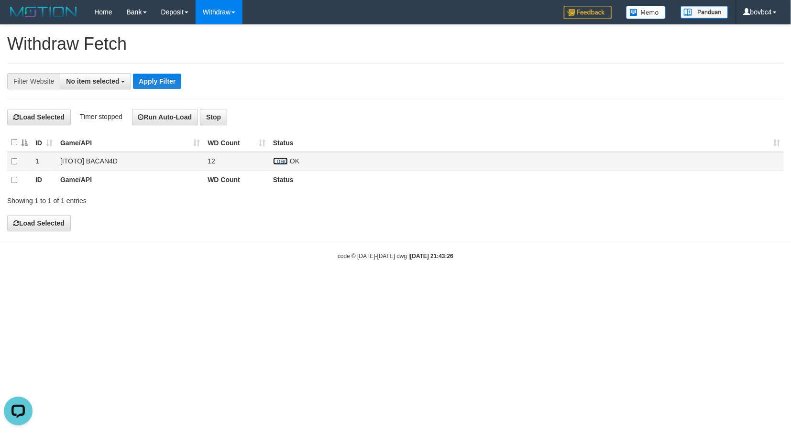
click at [284, 162] on link "Load" at bounding box center [280, 161] width 15 height 8
click at [276, 163] on link "Load" at bounding box center [280, 161] width 15 height 8
click at [276, 162] on link "Load" at bounding box center [280, 161] width 15 height 8
click at [280, 164] on link "Load" at bounding box center [280, 161] width 15 height 8
click at [278, 164] on link "Load" at bounding box center [280, 161] width 15 height 8
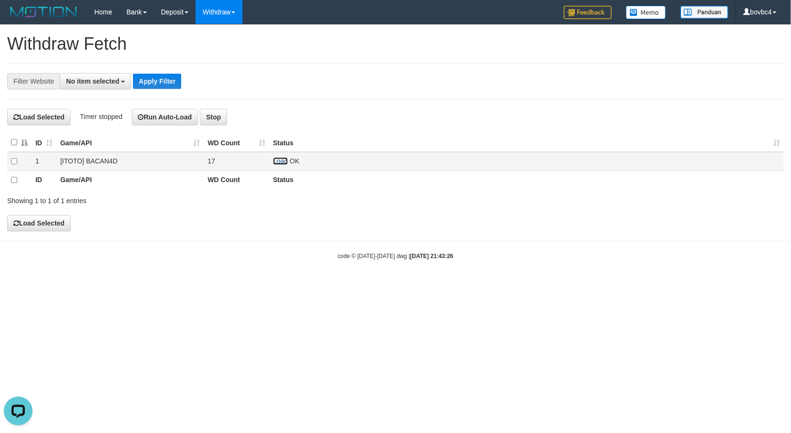
click at [277, 161] on link "Load" at bounding box center [280, 161] width 15 height 8
click at [267, 157] on td "17" at bounding box center [237, 161] width 66 height 19
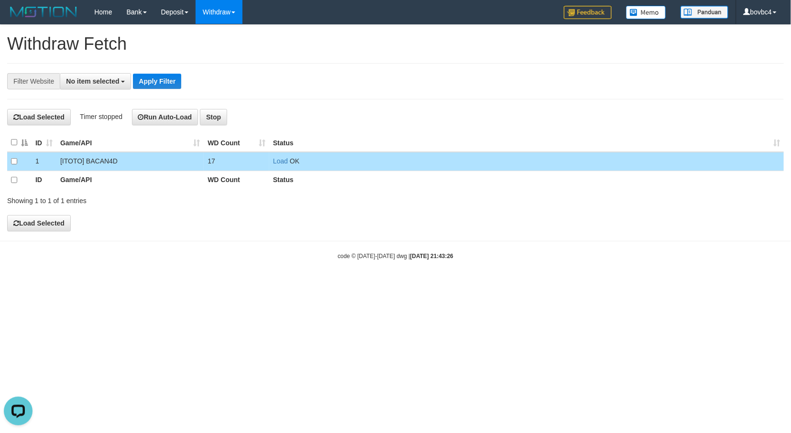
click at [274, 158] on td "Load OK" at bounding box center [526, 161] width 515 height 19
click at [280, 164] on link "Load" at bounding box center [280, 161] width 15 height 8
click at [278, 164] on link "Load" at bounding box center [280, 161] width 15 height 8
click at [275, 167] on td "Load OK" at bounding box center [526, 161] width 515 height 19
click at [276, 163] on link "Load" at bounding box center [280, 161] width 15 height 8
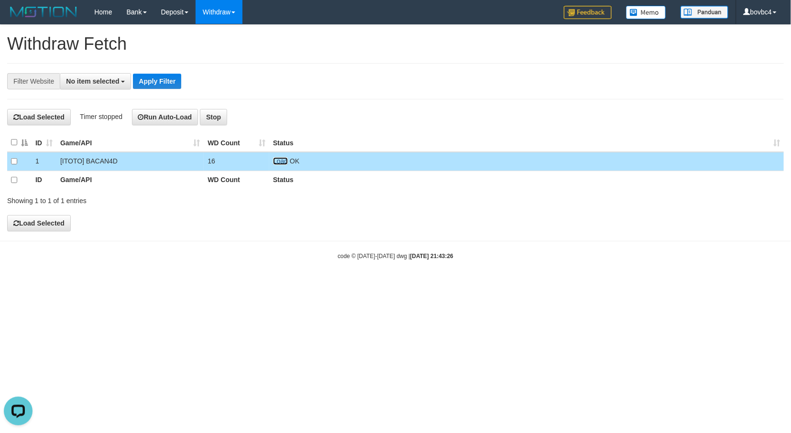
click at [280, 159] on link "Load" at bounding box center [280, 161] width 15 height 8
click at [280, 161] on link "Load" at bounding box center [280, 161] width 15 height 8
click at [280, 165] on link "Load" at bounding box center [280, 161] width 15 height 8
click at [283, 163] on link "Load" at bounding box center [280, 161] width 15 height 8
click at [280, 163] on link "Load" at bounding box center [280, 161] width 15 height 8
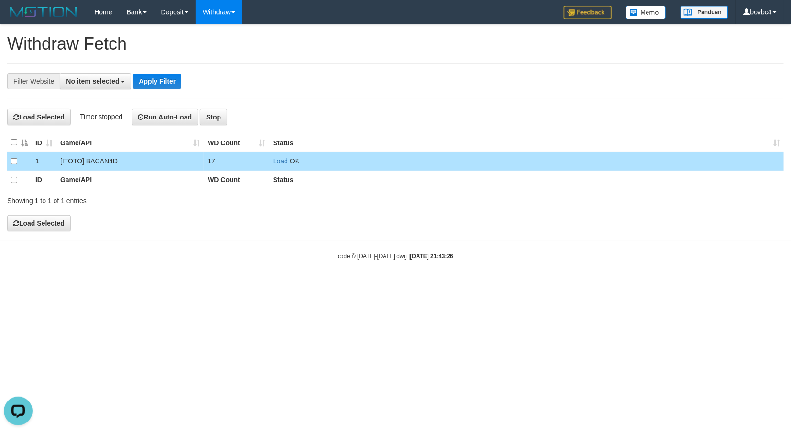
click at [277, 158] on td "Load OK" at bounding box center [526, 161] width 515 height 19
click at [278, 163] on link "Load" at bounding box center [280, 161] width 15 height 8
click at [286, 164] on td "Load OK" at bounding box center [526, 161] width 515 height 19
click at [290, 164] on span "OK" at bounding box center [295, 161] width 10 height 8
click at [286, 164] on link "Load" at bounding box center [280, 161] width 15 height 8
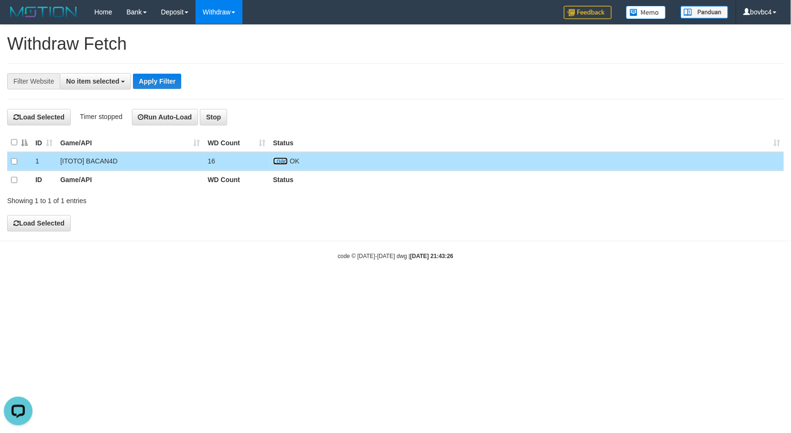
click at [281, 162] on link "Load" at bounding box center [280, 161] width 15 height 8
click at [278, 161] on link "Load" at bounding box center [280, 161] width 15 height 8
click at [276, 164] on link "Load" at bounding box center [280, 161] width 15 height 8
click at [289, 165] on td "Load OK" at bounding box center [526, 161] width 515 height 19
click at [282, 163] on link "Load" at bounding box center [280, 161] width 15 height 8
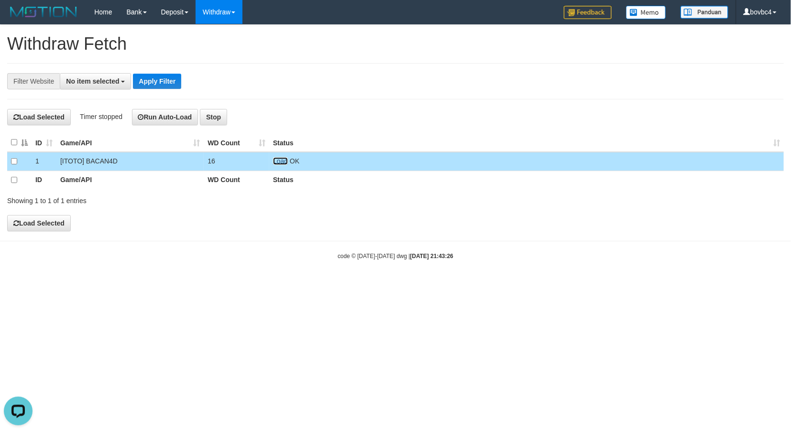
click at [280, 164] on link "Load" at bounding box center [280, 161] width 15 height 8
click at [282, 165] on link "Load" at bounding box center [280, 161] width 15 height 8
click at [286, 166] on td "Load OK" at bounding box center [526, 161] width 515 height 19
click at [285, 165] on link "Load" at bounding box center [280, 161] width 15 height 8
click at [286, 164] on link "Load" at bounding box center [280, 161] width 15 height 8
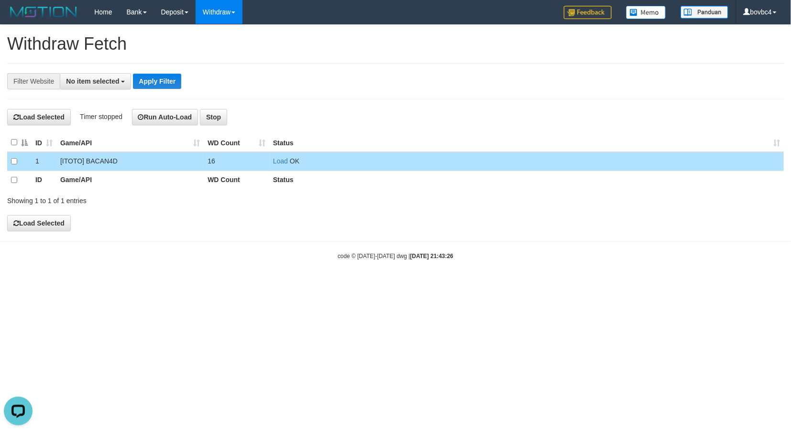
click at [276, 166] on td "Load OK" at bounding box center [526, 161] width 515 height 19
click at [277, 163] on link "Load" at bounding box center [280, 161] width 15 height 8
click at [273, 165] on link "Load" at bounding box center [280, 161] width 15 height 8
click at [277, 165] on span "Loading.." at bounding box center [287, 161] width 28 height 8
click at [283, 165] on link "Load" at bounding box center [280, 161] width 15 height 8
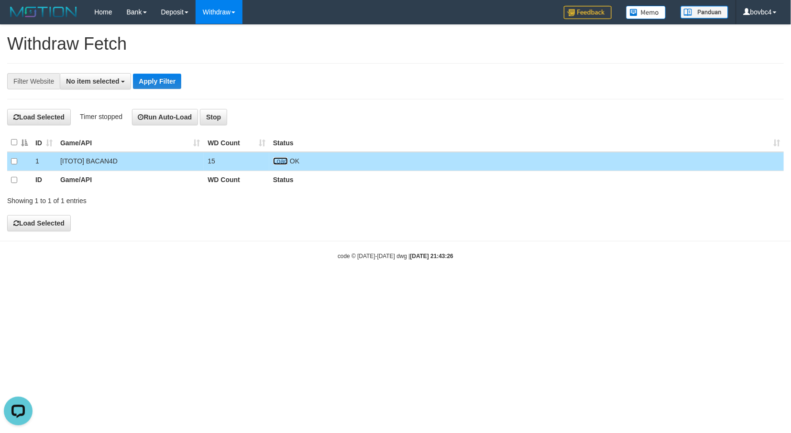
click at [287, 161] on link "Load" at bounding box center [280, 161] width 15 height 8
drag, startPoint x: 291, startPoint y: 156, endPoint x: 282, endPoint y: 161, distance: 10.5
click at [282, 161] on td "Load OK" at bounding box center [526, 161] width 515 height 19
click at [281, 161] on link "Load" at bounding box center [280, 161] width 15 height 8
click at [281, 159] on link "Load" at bounding box center [280, 161] width 15 height 8
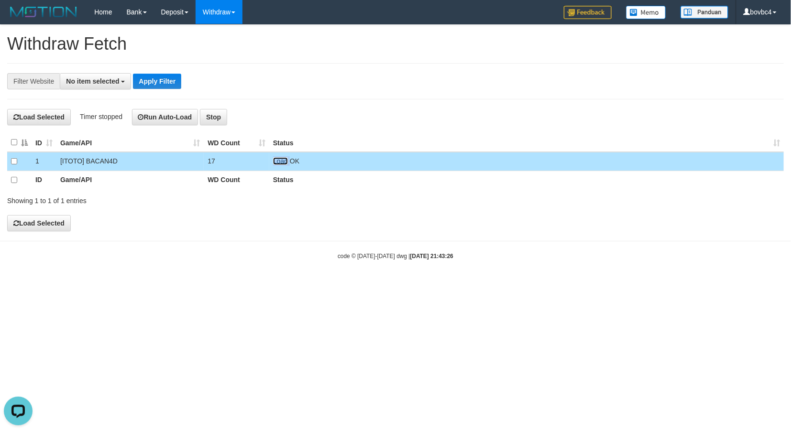
click at [278, 164] on link "Load" at bounding box center [280, 161] width 15 height 8
click at [283, 165] on link "Load" at bounding box center [280, 161] width 15 height 8
click at [278, 161] on link "Load" at bounding box center [280, 161] width 15 height 8
click at [276, 164] on link "Load" at bounding box center [280, 161] width 15 height 8
click at [277, 164] on link "Load" at bounding box center [280, 161] width 15 height 8
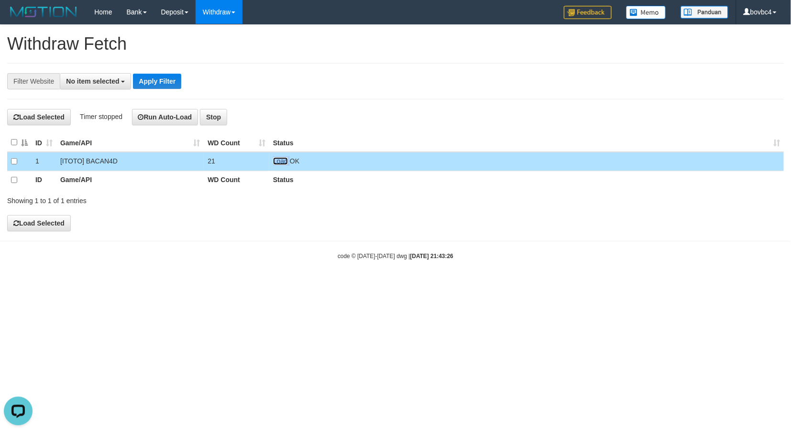
click at [280, 162] on link "Load" at bounding box center [280, 161] width 15 height 8
click at [273, 159] on td "Load OK" at bounding box center [526, 161] width 515 height 19
click at [277, 161] on link "Load" at bounding box center [280, 161] width 15 height 8
click at [283, 159] on link "Load" at bounding box center [280, 161] width 15 height 8
click at [279, 161] on link "Load" at bounding box center [280, 161] width 15 height 8
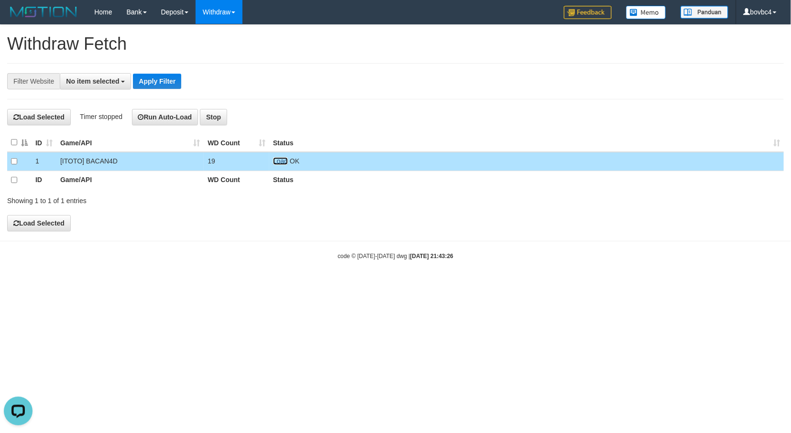
click at [280, 164] on link "Load" at bounding box center [280, 161] width 15 height 8
click at [274, 161] on link "Load" at bounding box center [280, 161] width 15 height 8
click at [280, 162] on link "Load" at bounding box center [280, 161] width 15 height 8
click at [282, 164] on link "Load" at bounding box center [280, 161] width 15 height 8
click at [286, 166] on td "Load OK" at bounding box center [526, 161] width 515 height 19
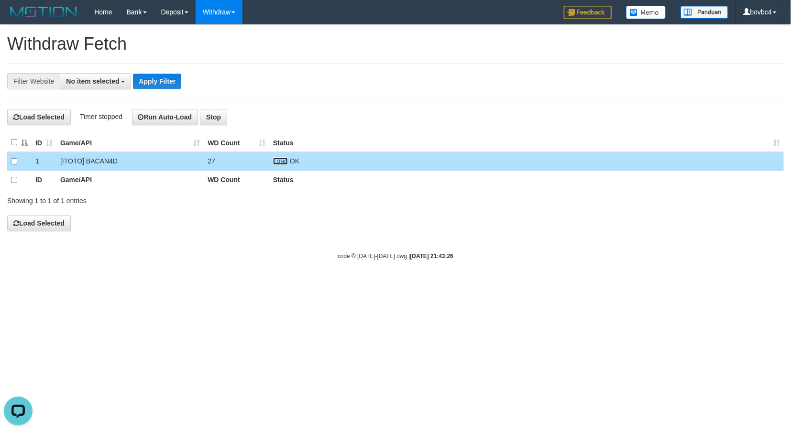
click at [282, 161] on link "Load" at bounding box center [280, 161] width 15 height 8
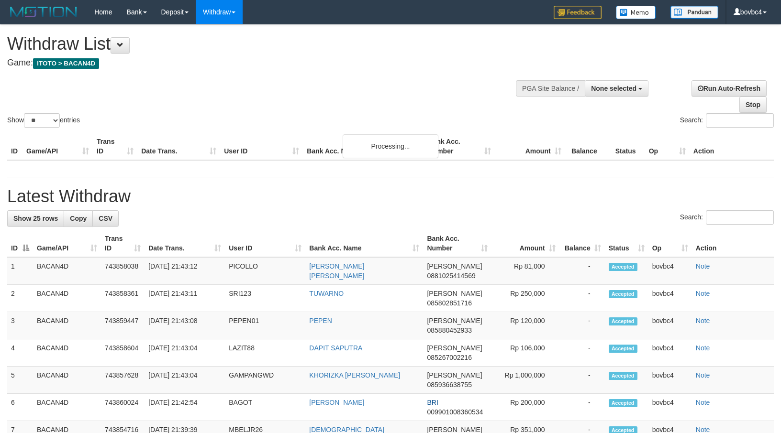
select select
select select "**"
select select
select select "**"
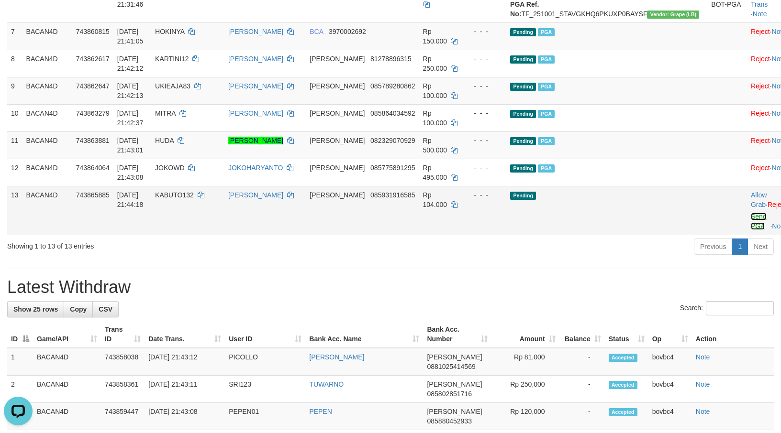
click at [751, 230] on link "Send PGA" at bounding box center [759, 221] width 16 height 17
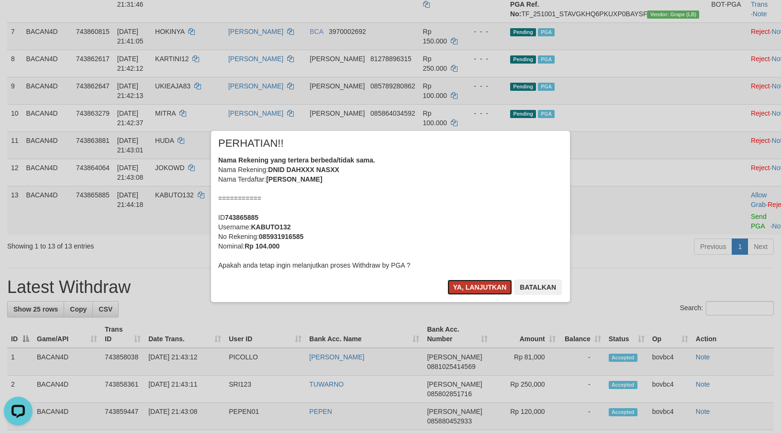
click at [496, 284] on button "Ya, lanjutkan" at bounding box center [479, 287] width 65 height 15
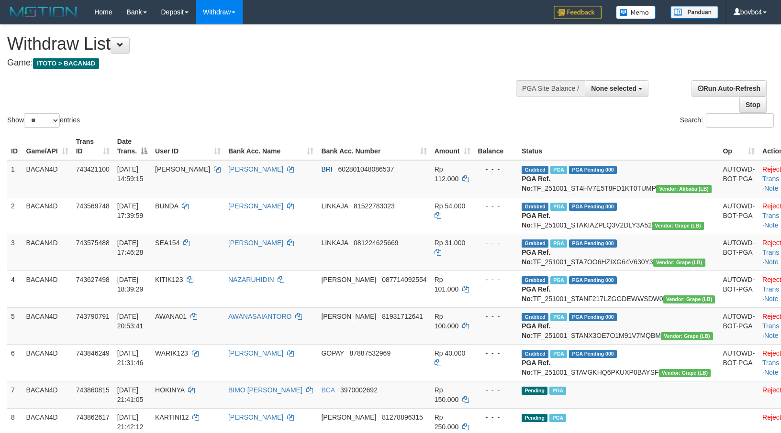
select select
select select "**"
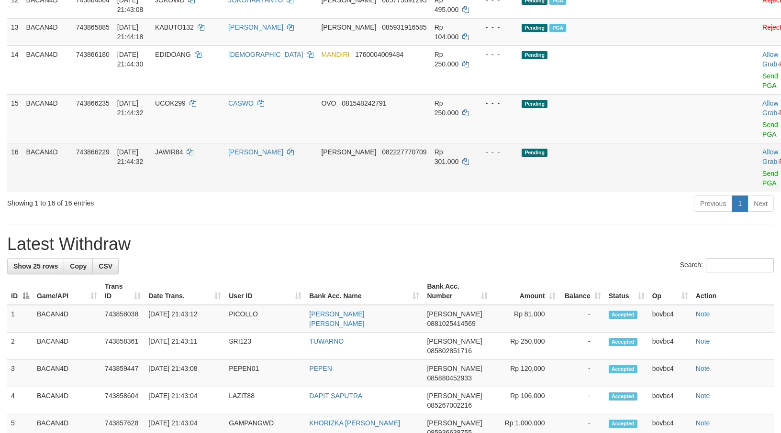
scroll to position [528, 0]
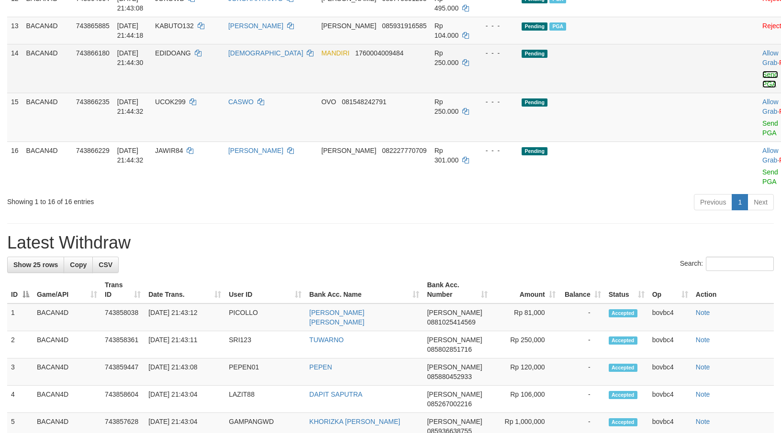
click at [762, 88] on link "Send PGA" at bounding box center [770, 79] width 16 height 17
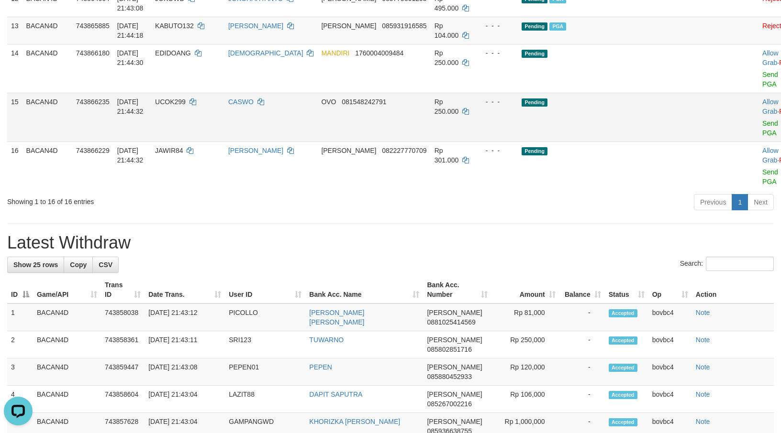
scroll to position [0, 0]
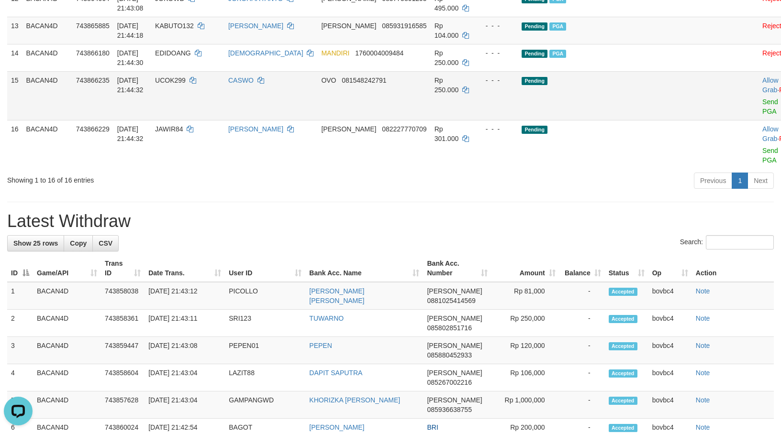
click at [762, 97] on div at bounding box center [782, 96] width 40 height 2
click at [762, 115] on link "Send PGA" at bounding box center [770, 106] width 16 height 17
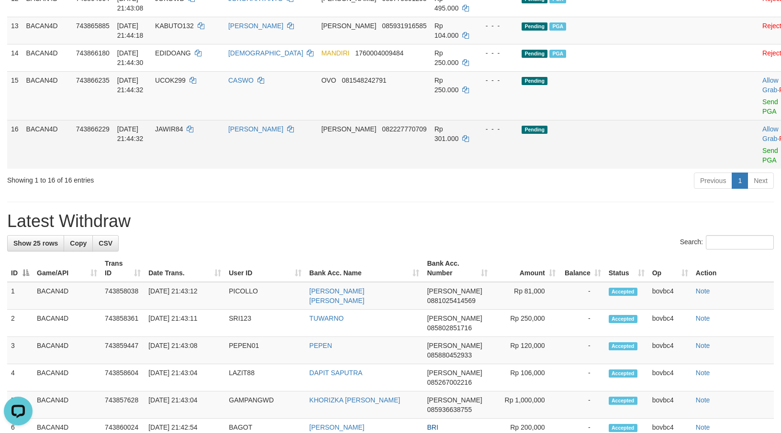
click at [762, 164] on link "Send PGA" at bounding box center [770, 155] width 16 height 17
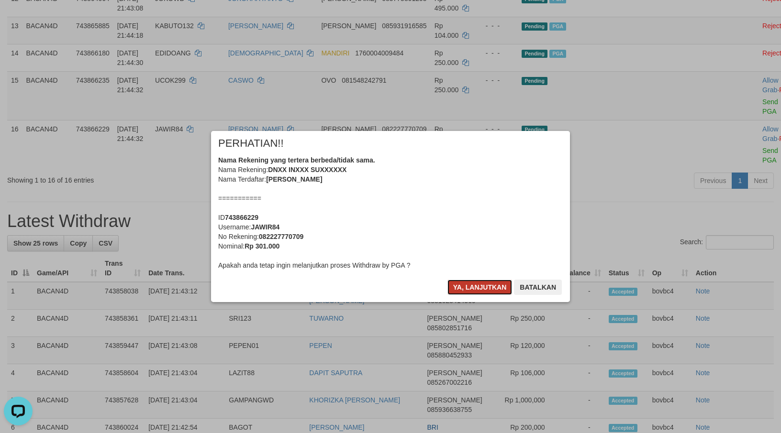
click at [475, 290] on button "Ya, lanjutkan" at bounding box center [479, 287] width 65 height 15
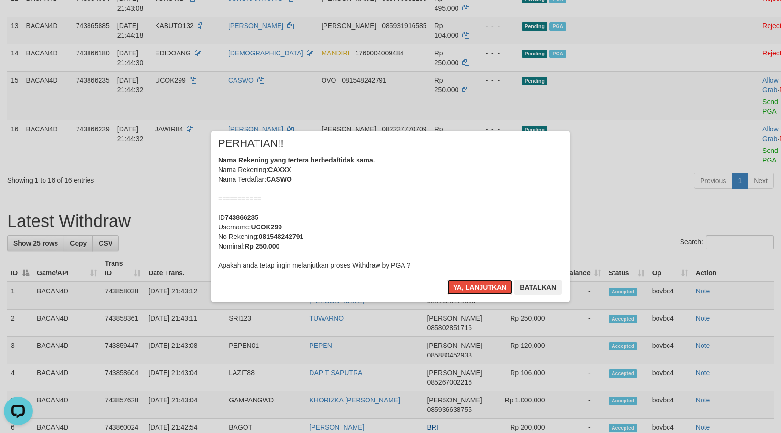
click at [476, 290] on button "Ya, lanjutkan" at bounding box center [479, 287] width 65 height 15
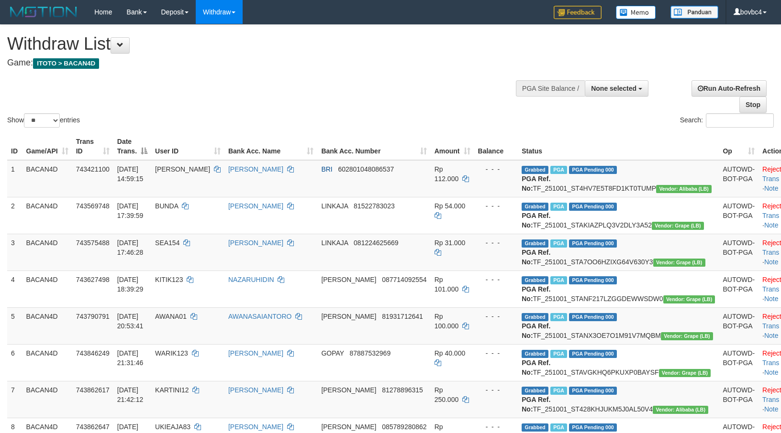
select select
select select "**"
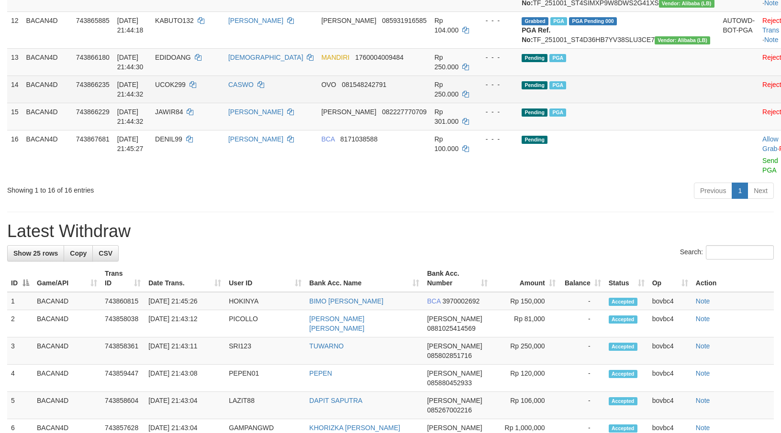
scroll to position [600, 0]
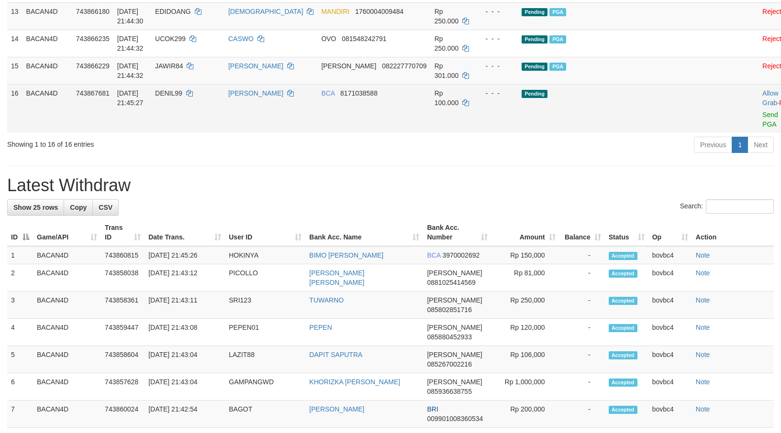
click at [758, 133] on td "Allow Grab · Reject Send PGA · Note" at bounding box center [781, 108] width 47 height 49
click at [762, 128] on link "Send PGA" at bounding box center [770, 119] width 16 height 17
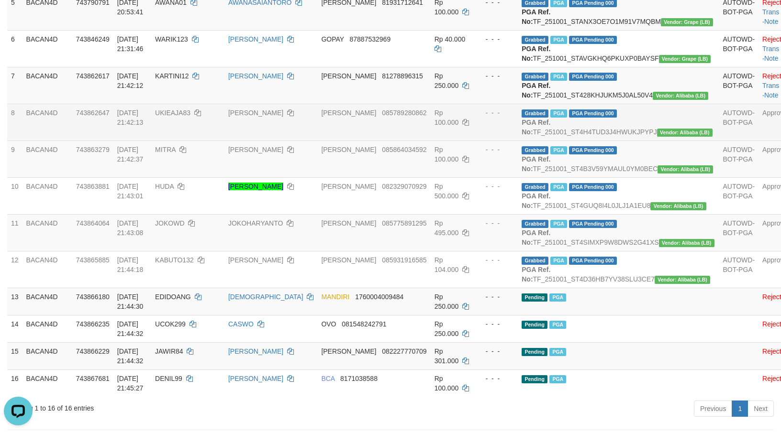
scroll to position [313, 0]
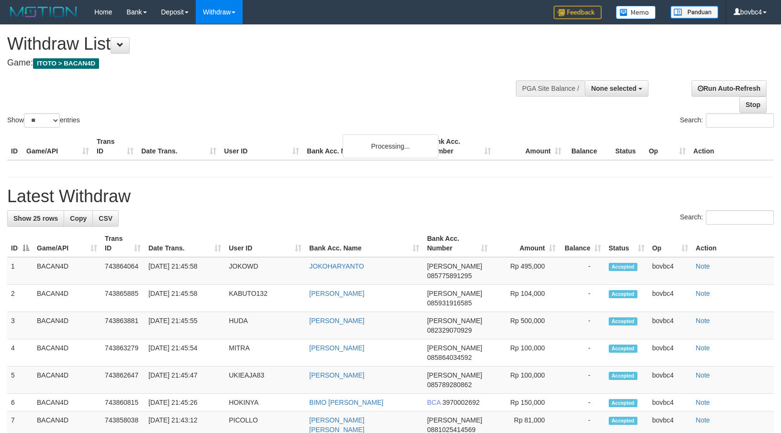
select select
select select "**"
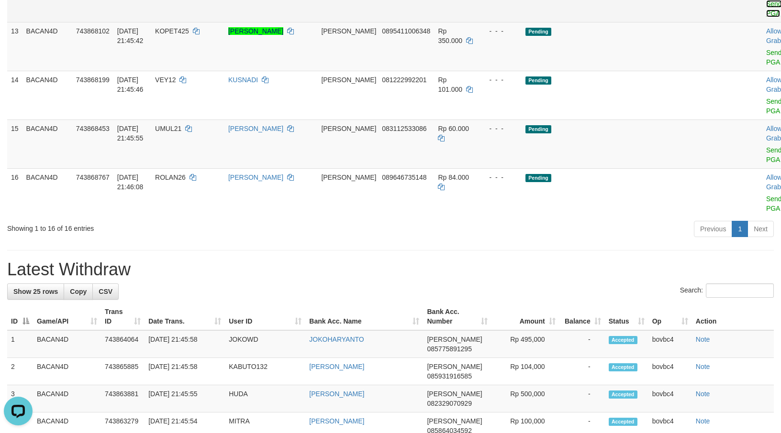
click at [766, 17] on link "Send PGA" at bounding box center [774, 8] width 16 height 17
click at [766, 66] on link "Send PGA" at bounding box center [774, 57] width 16 height 17
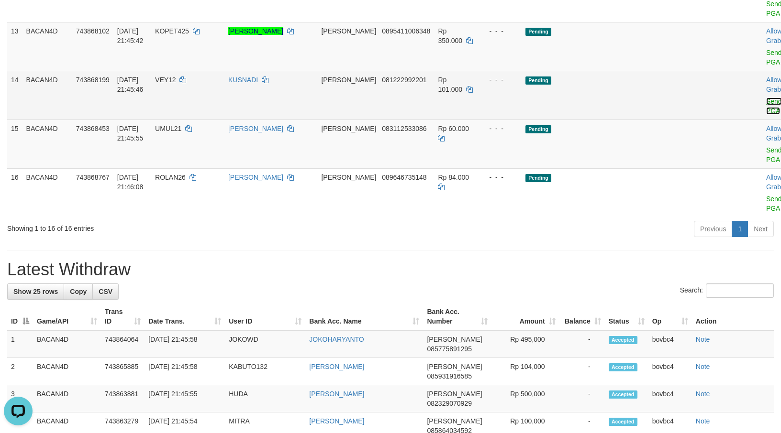
click at [766, 115] on link "Send PGA" at bounding box center [774, 106] width 16 height 17
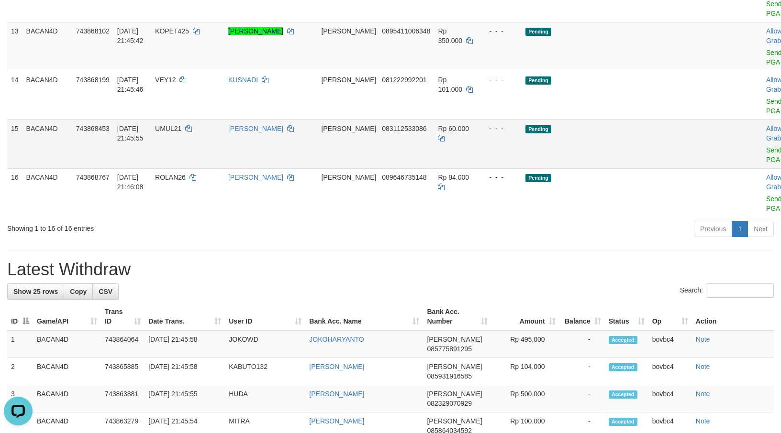
click at [766, 164] on link "Send PGA" at bounding box center [774, 154] width 16 height 17
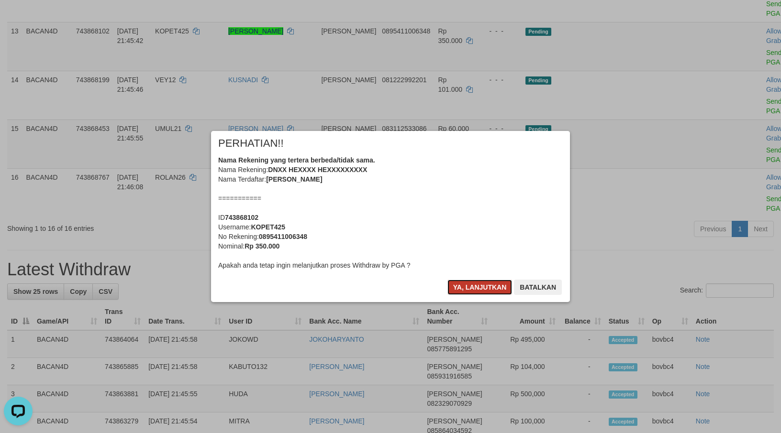
click at [473, 283] on button "Ya, lanjutkan" at bounding box center [479, 287] width 65 height 15
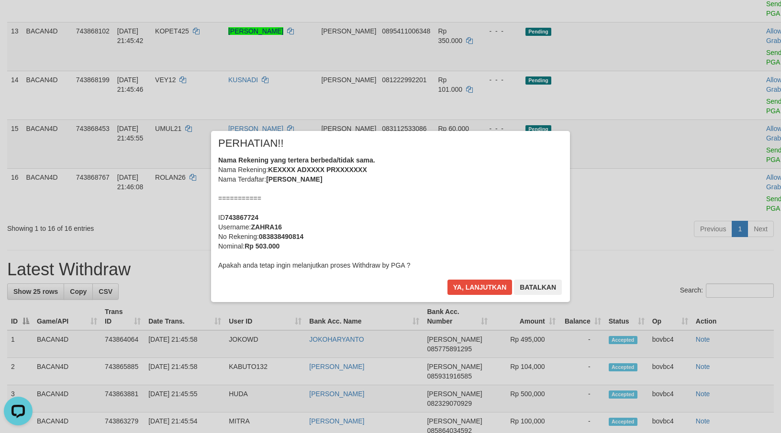
click at [473, 283] on body "Toggle navigation Home Bank Account List Load By Website Group [ITOTO] BACAN4D …" at bounding box center [390, 278] width 781 height 1664
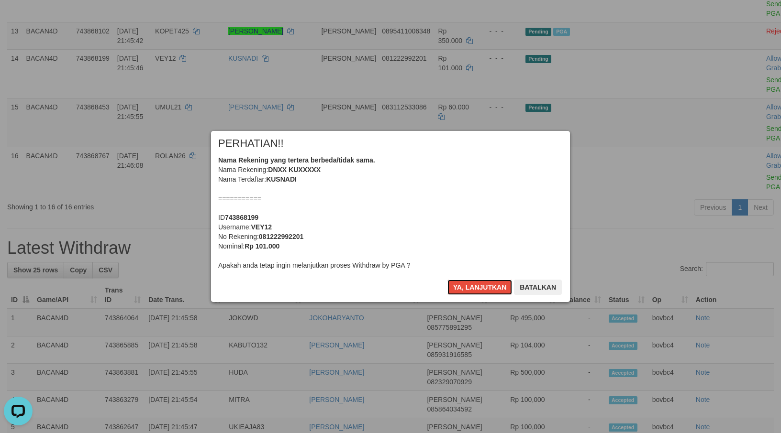
click at [473, 283] on button "Ya, lanjutkan" at bounding box center [479, 287] width 65 height 15
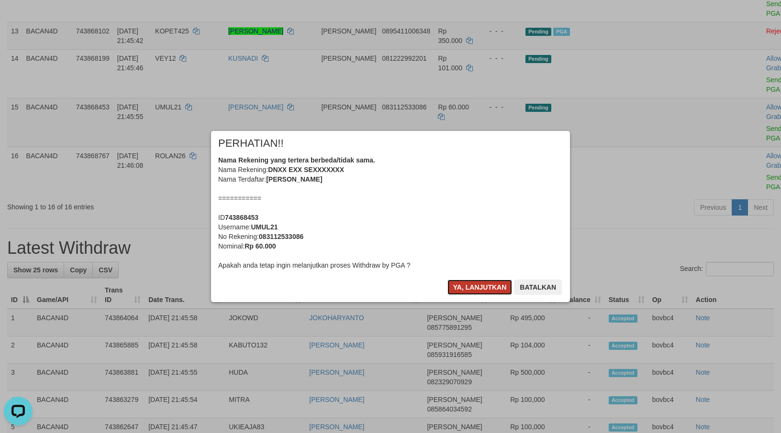
drag, startPoint x: 473, startPoint y: 286, endPoint x: 498, endPoint y: 283, distance: 25.9
click at [472, 286] on button "Ya, lanjutkan" at bounding box center [479, 287] width 65 height 15
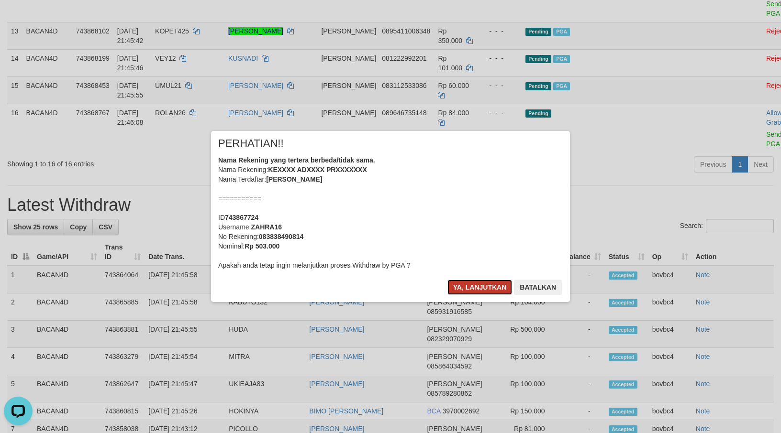
click at [471, 284] on button "Ya, lanjutkan" at bounding box center [479, 287] width 65 height 15
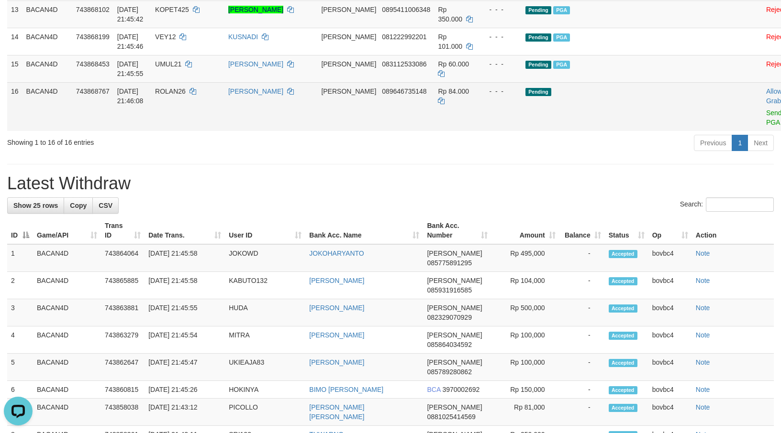
click at [762, 131] on td "Allow Grab · Reject Send PGA · Note" at bounding box center [785, 106] width 47 height 49
click at [766, 126] on link "Send PGA" at bounding box center [774, 117] width 16 height 17
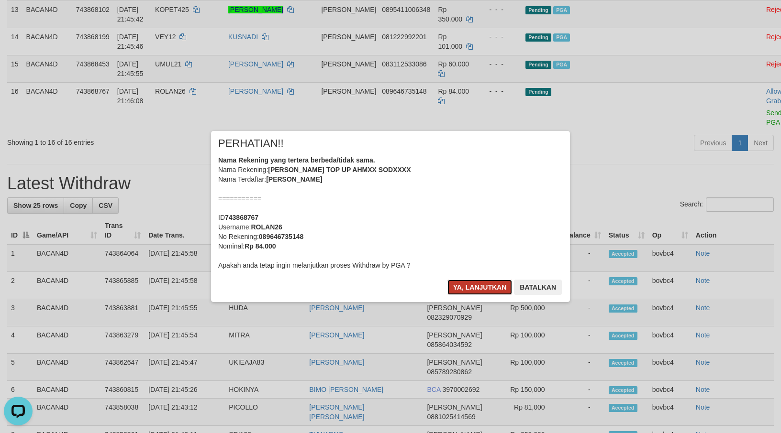
click at [481, 280] on button "Ya, lanjutkan" at bounding box center [479, 287] width 65 height 15
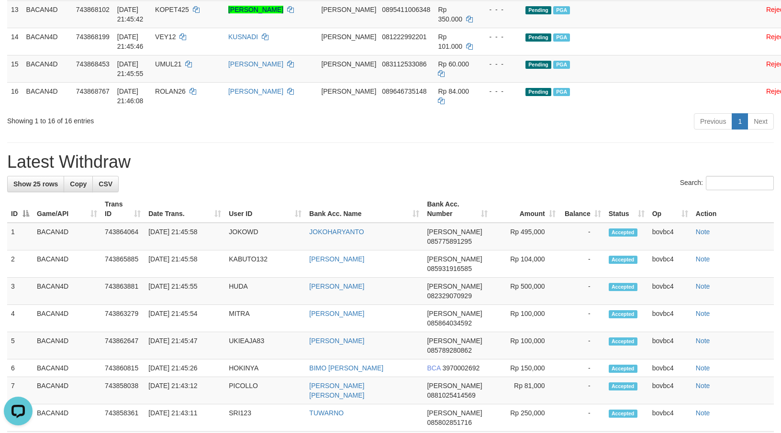
click at [451, 246] on div "**********" at bounding box center [390, 210] width 781 height 1479
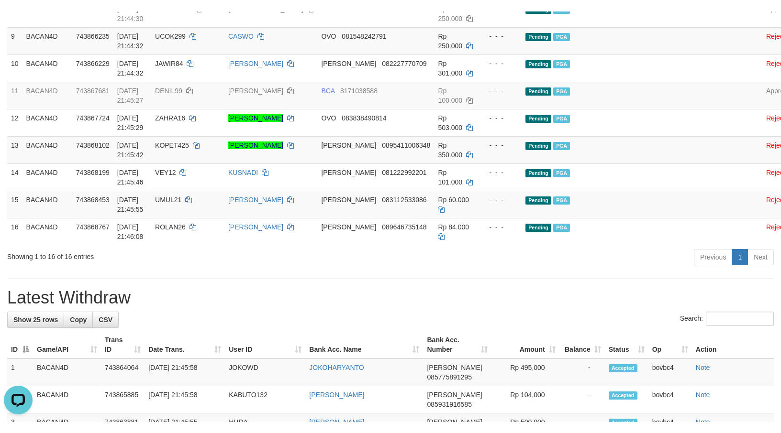
scroll to position [339, 0]
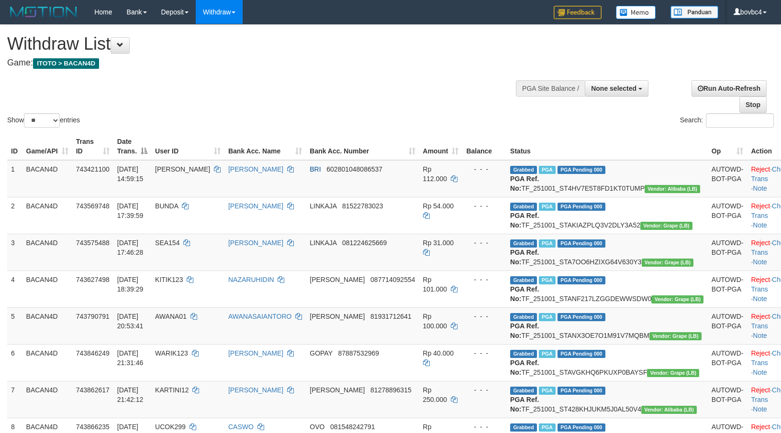
select select
select select "**"
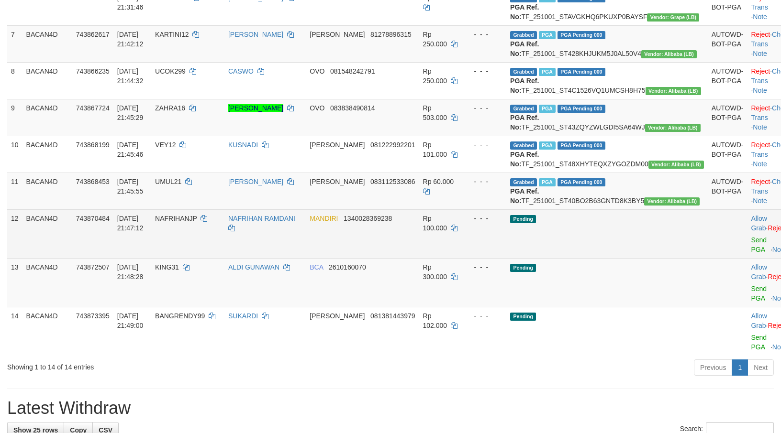
scroll to position [482, 0]
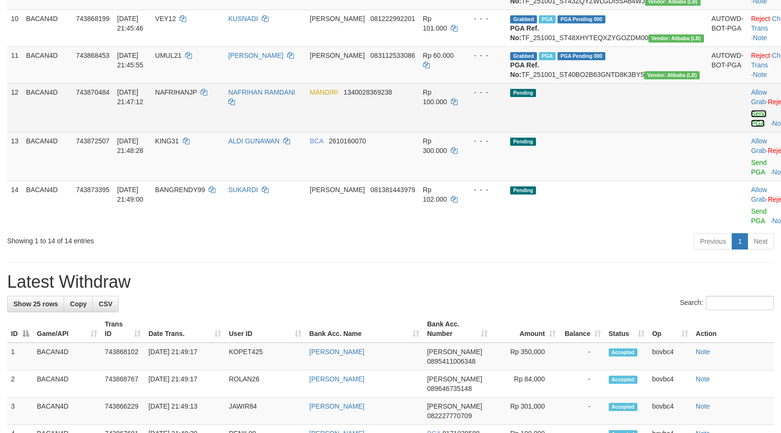
click at [751, 127] on link "Send PGA" at bounding box center [759, 118] width 16 height 17
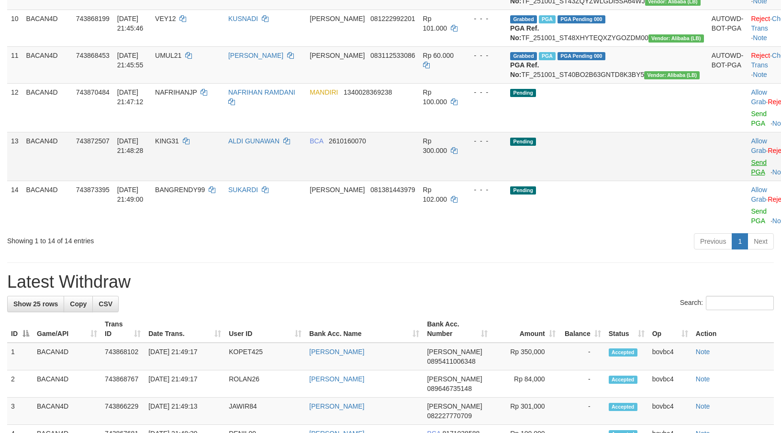
click at [751, 176] on link "Send PGA" at bounding box center [759, 167] width 16 height 17
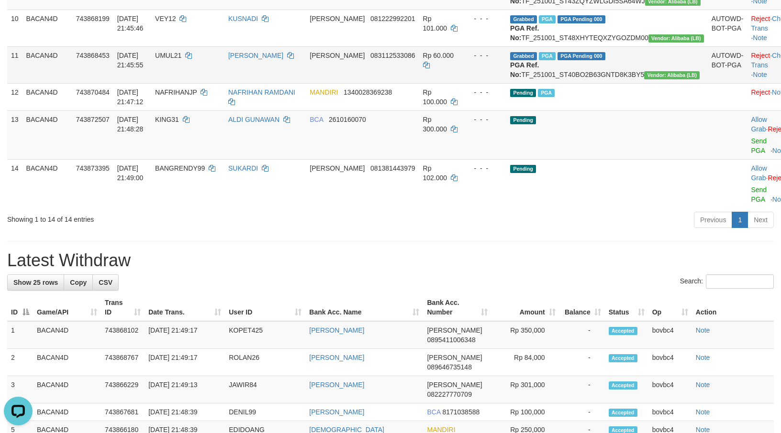
scroll to position [0, 0]
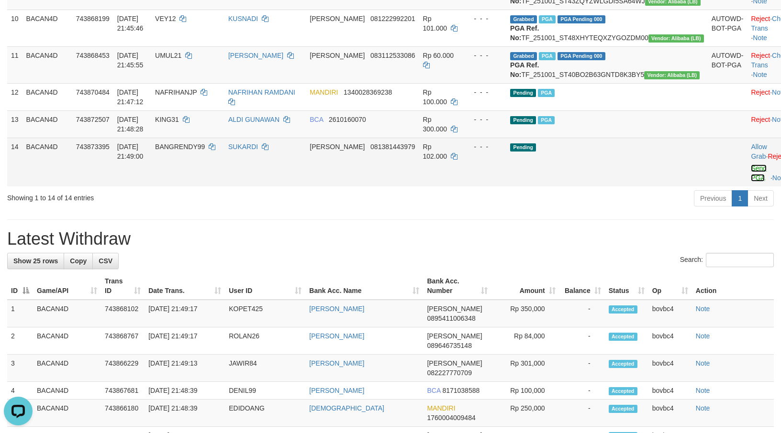
click at [751, 182] on link "Send PGA" at bounding box center [759, 173] width 16 height 17
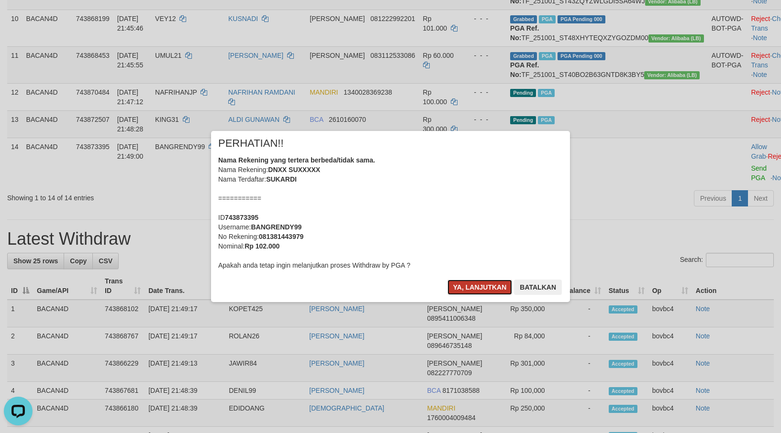
click at [486, 284] on button "Ya, lanjutkan" at bounding box center [479, 287] width 65 height 15
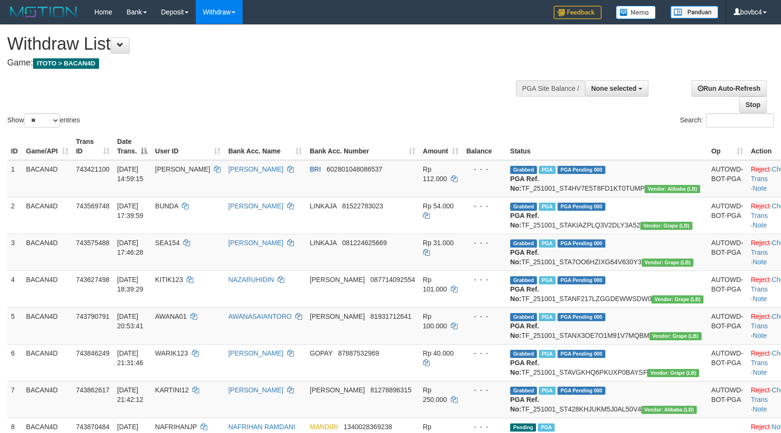
select select
select select "**"
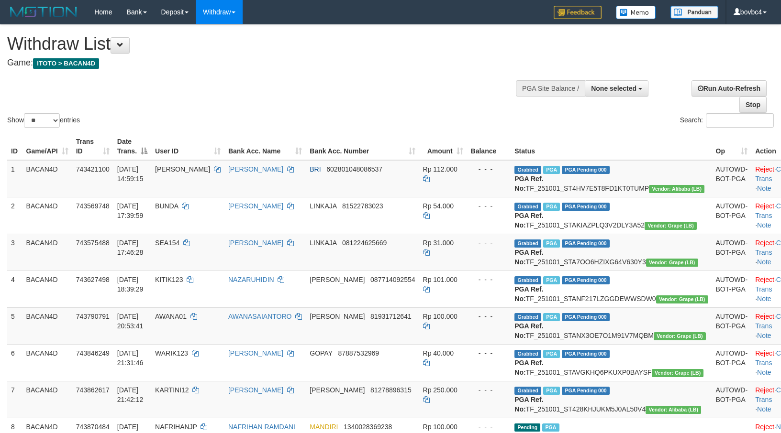
select select
select select "**"
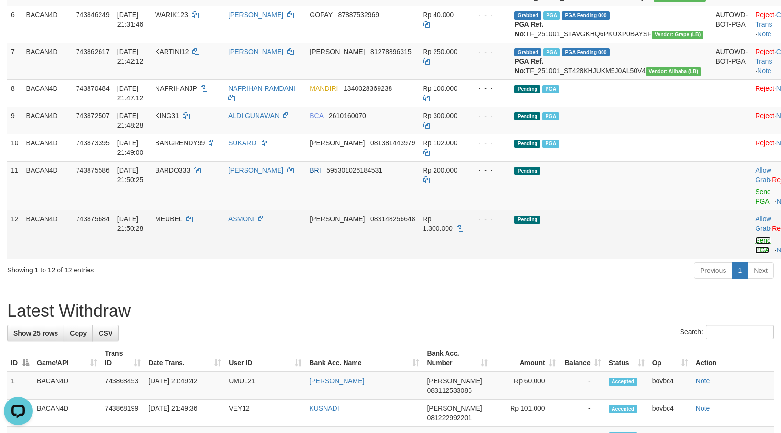
click at [755, 254] on link "Send PGA" at bounding box center [763, 245] width 16 height 17
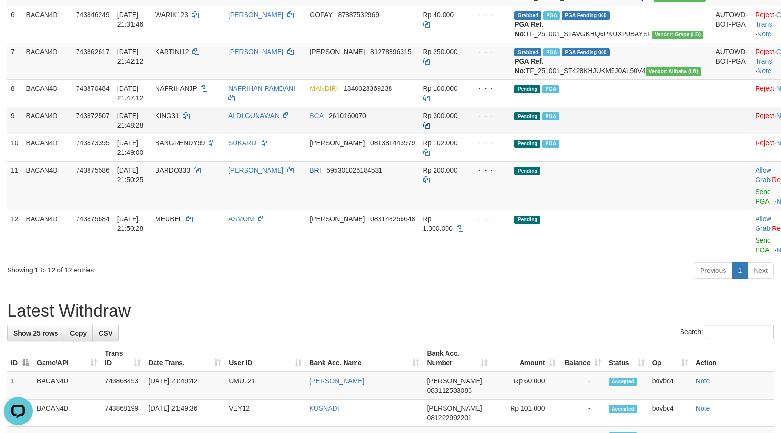
click at [755, 205] on link "Send PGA" at bounding box center [763, 196] width 16 height 17
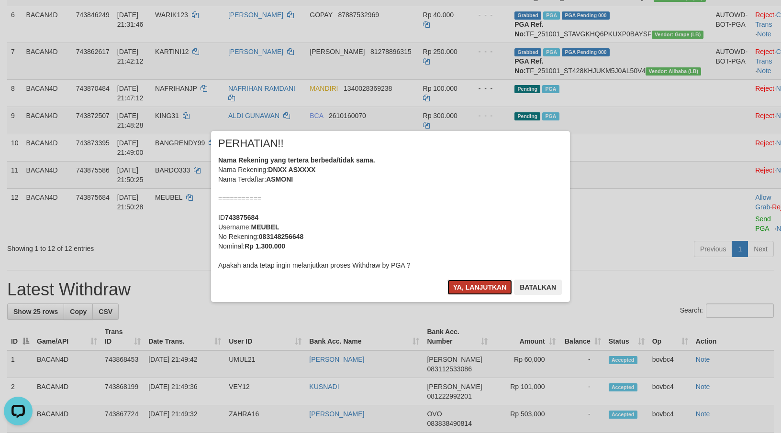
click at [474, 280] on button "Ya, lanjutkan" at bounding box center [479, 287] width 65 height 15
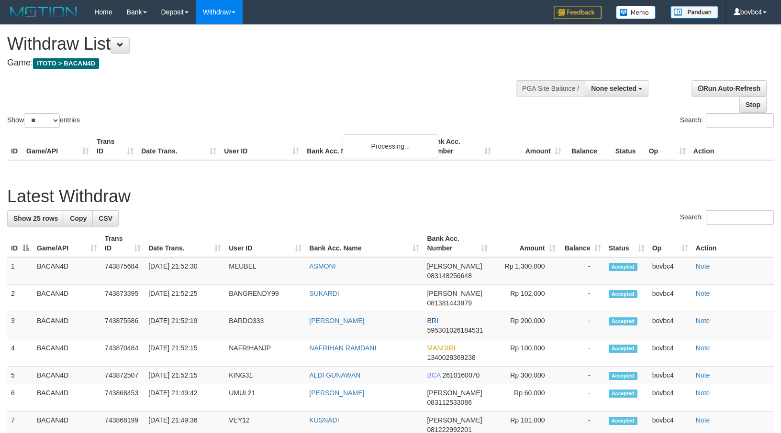
select select
select select "**"
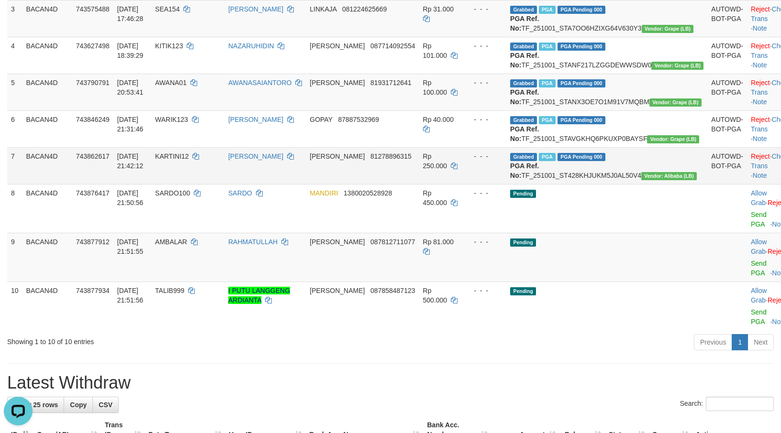
scroll to position [267, 0]
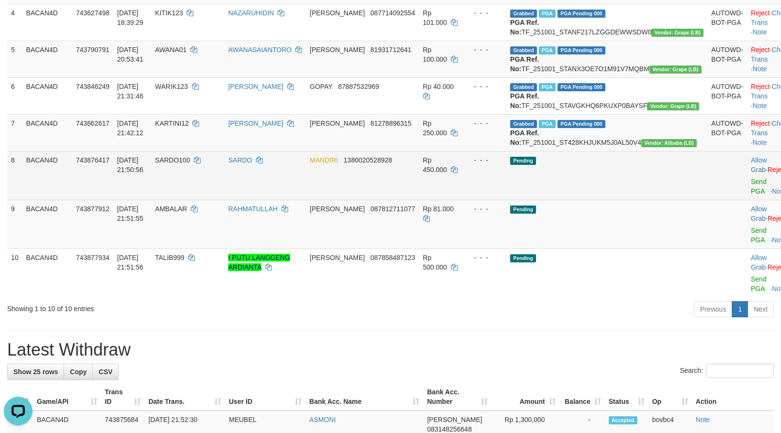
click at [747, 200] on td "Allow Grab · Reject Send PGA · Note" at bounding box center [770, 175] width 47 height 49
click at [751, 195] on link "Send PGA" at bounding box center [759, 186] width 16 height 17
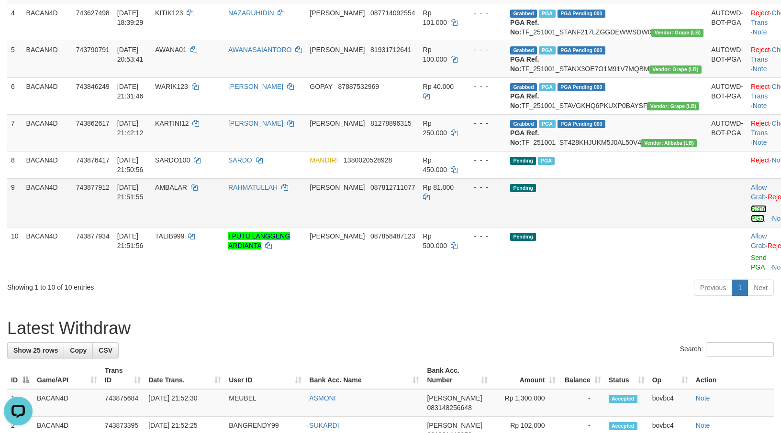
click at [751, 222] on link "Send PGA" at bounding box center [759, 213] width 16 height 17
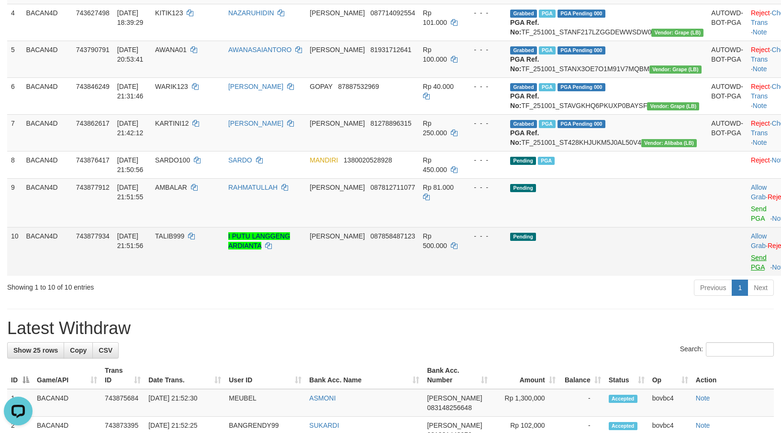
click at [751, 271] on link "Send PGA" at bounding box center [759, 262] width 16 height 17
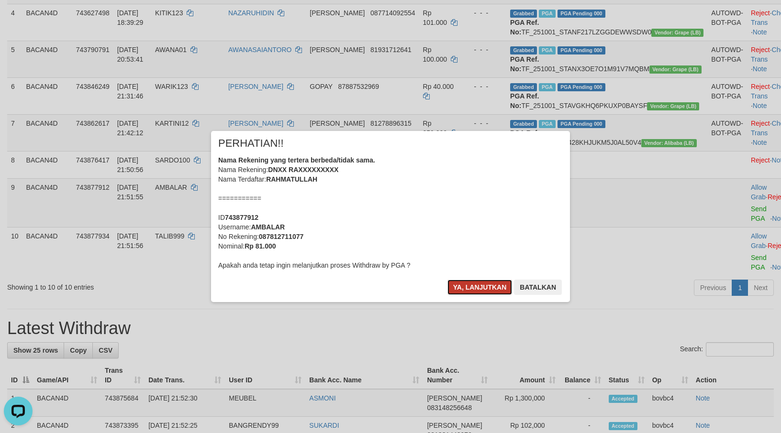
click at [478, 292] on button "Ya, lanjutkan" at bounding box center [479, 287] width 65 height 15
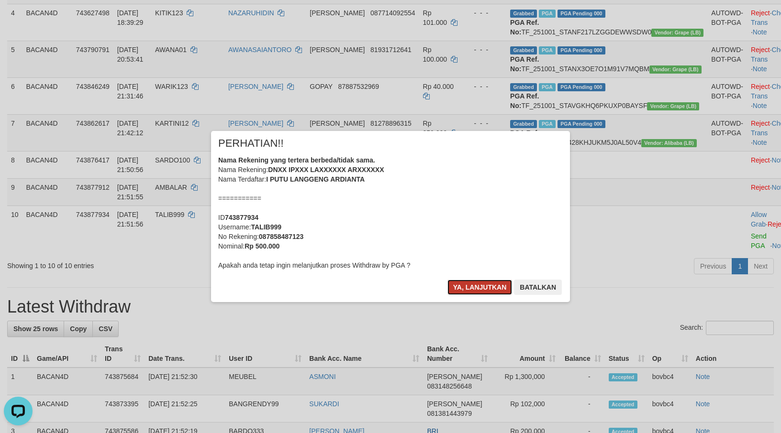
click at [483, 288] on button "Ya, lanjutkan" at bounding box center [479, 287] width 65 height 15
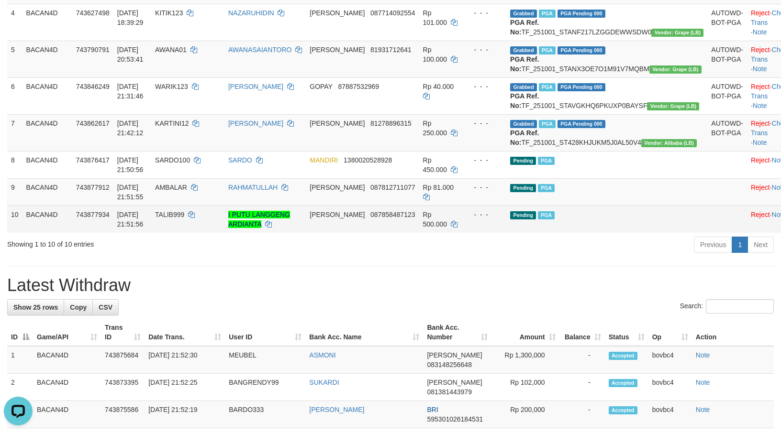
drag, startPoint x: 321, startPoint y: 332, endPoint x: 411, endPoint y: 280, distance: 103.3
click at [321, 332] on div "**********" at bounding box center [390, 406] width 781 height 1296
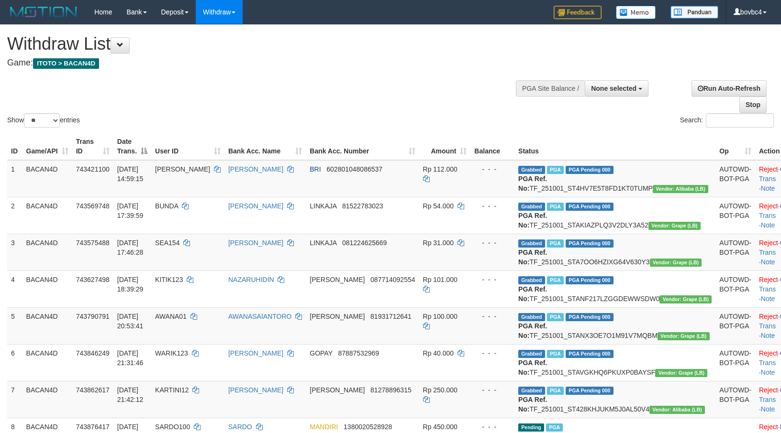
select select
select select "**"
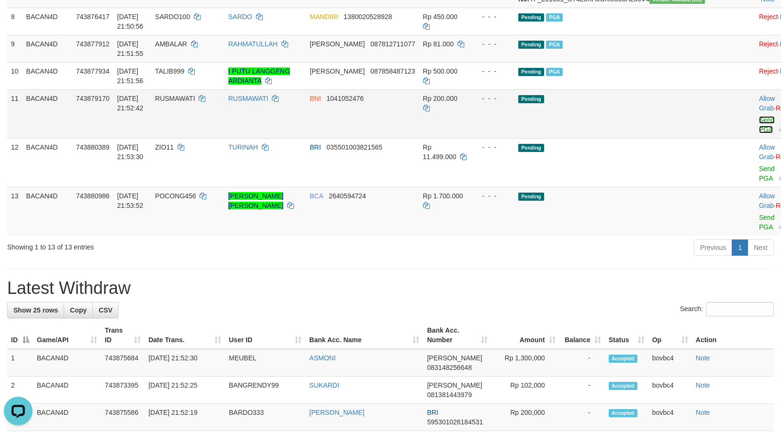
click at [759, 133] on link "Send PGA" at bounding box center [767, 124] width 16 height 17
click at [759, 231] on link "Send PGA" at bounding box center [767, 222] width 16 height 17
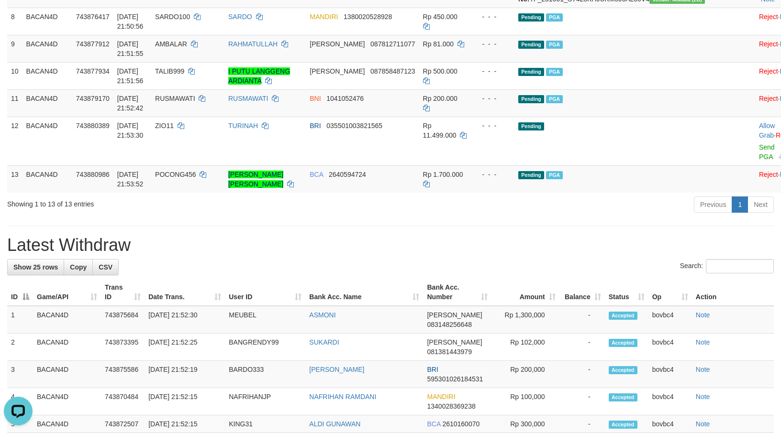
click at [493, 290] on div "**********" at bounding box center [390, 313] width 781 height 1399
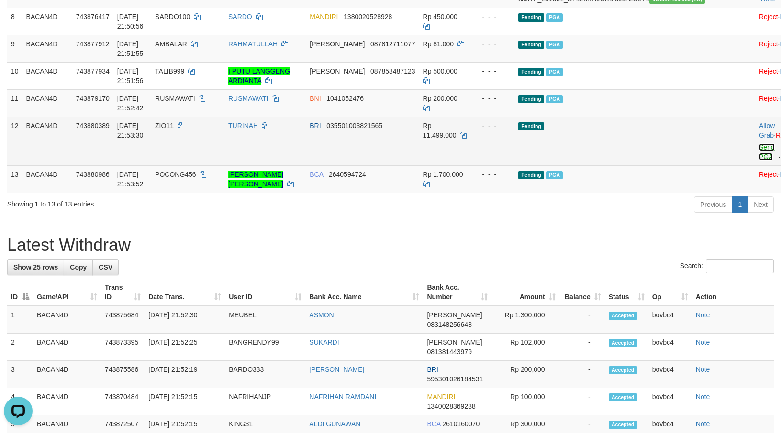
click at [759, 161] on link "Send PGA" at bounding box center [767, 152] width 16 height 17
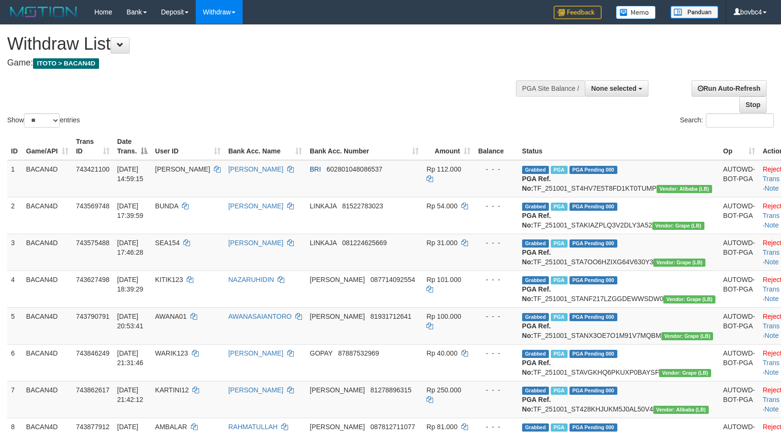
select select
select select "**"
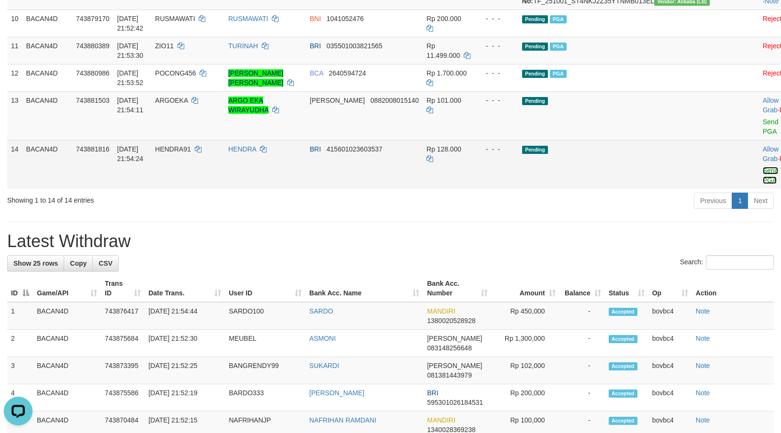
click at [763, 184] on link "Send PGA" at bounding box center [771, 175] width 16 height 17
click at [763, 135] on link "Send PGA" at bounding box center [771, 126] width 16 height 17
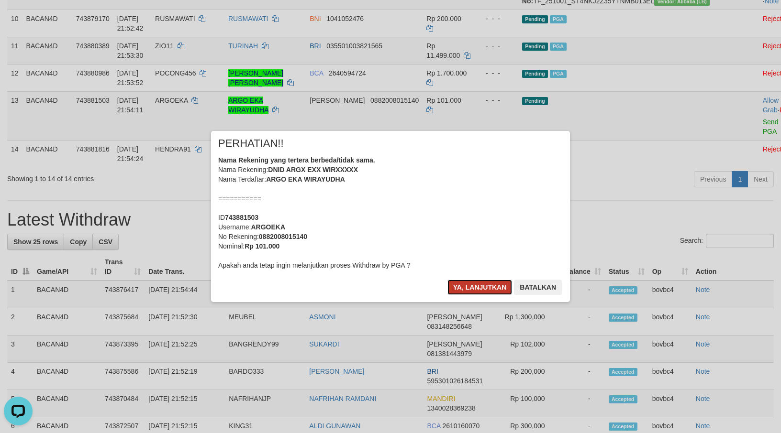
click at [496, 281] on button "Ya, lanjutkan" at bounding box center [479, 287] width 65 height 15
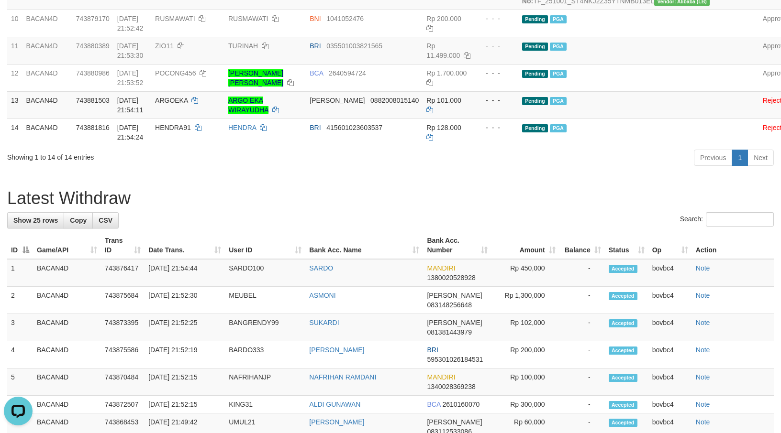
click at [274, 266] on div "**********" at bounding box center [390, 255] width 781 height 1424
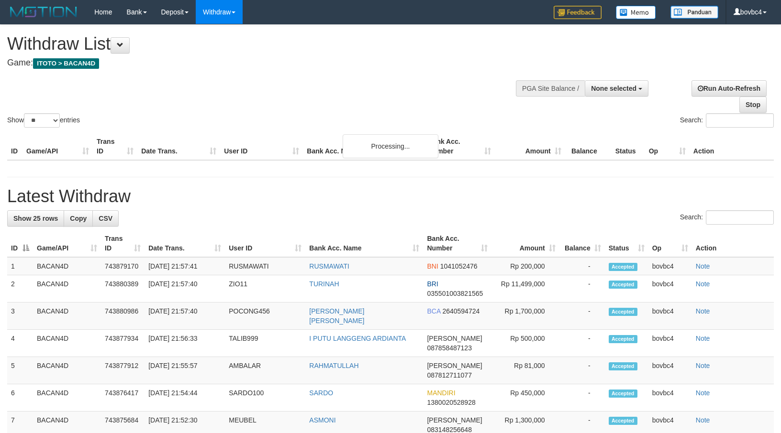
select select
select select "**"
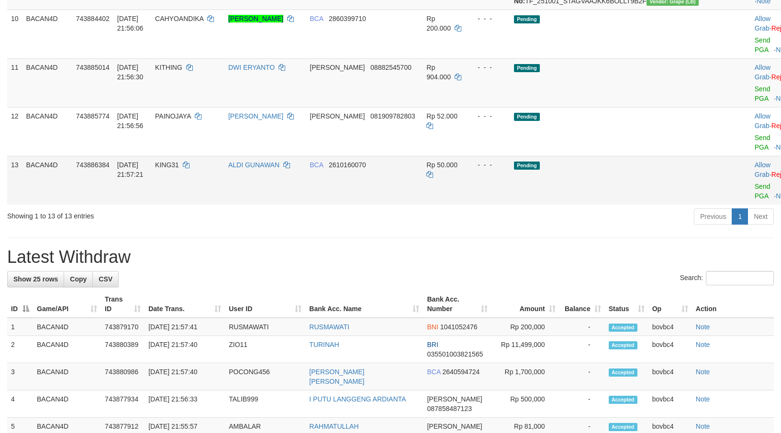
scroll to position [410, 0]
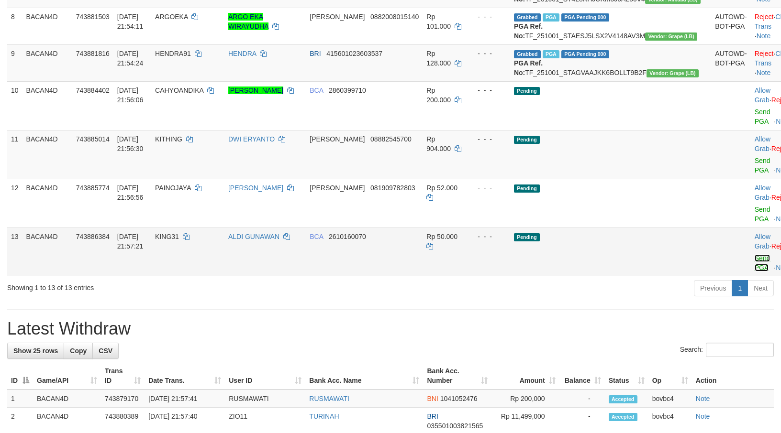
click at [754, 272] on link "Send PGA" at bounding box center [762, 262] width 16 height 17
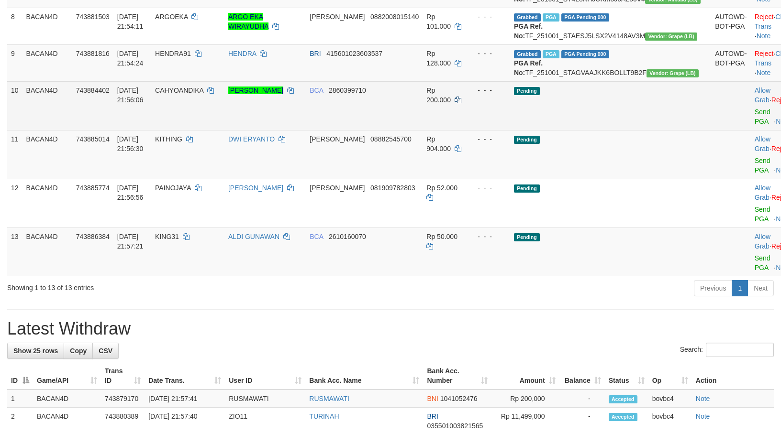
click at [754, 125] on link "Send PGA" at bounding box center [762, 116] width 16 height 17
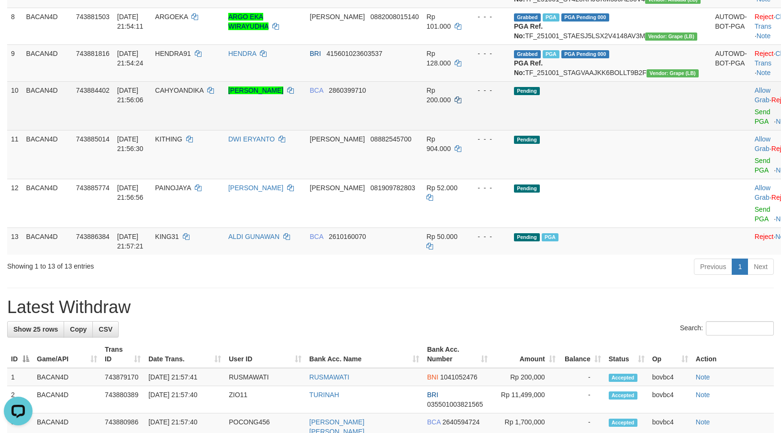
scroll to position [0, 0]
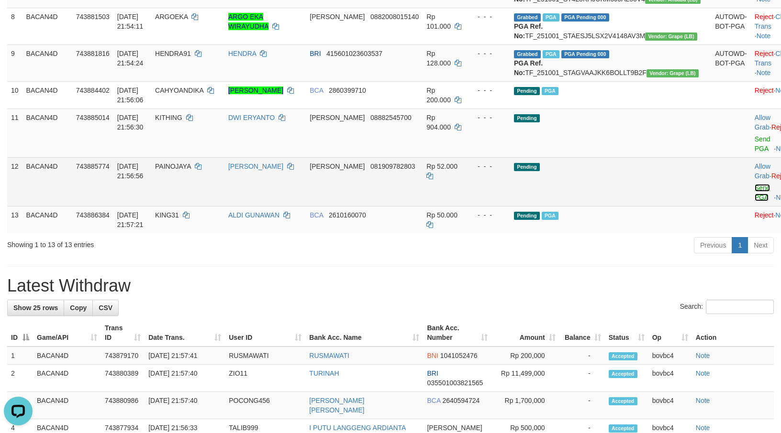
click at [754, 201] on link "Send PGA" at bounding box center [762, 192] width 16 height 17
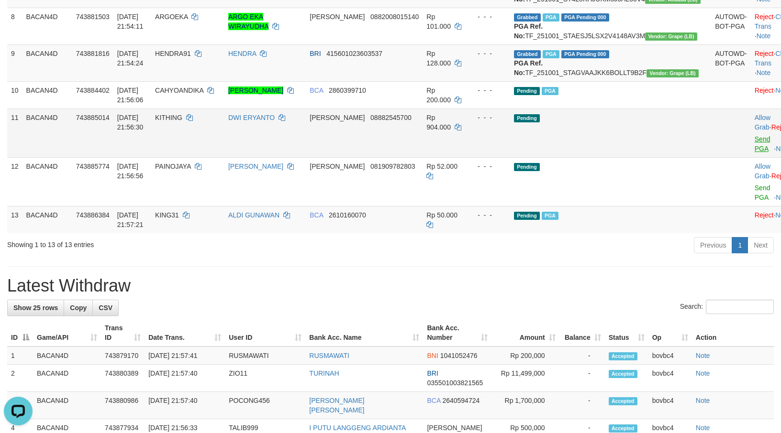
click at [754, 153] on link "Send PGA" at bounding box center [762, 143] width 16 height 17
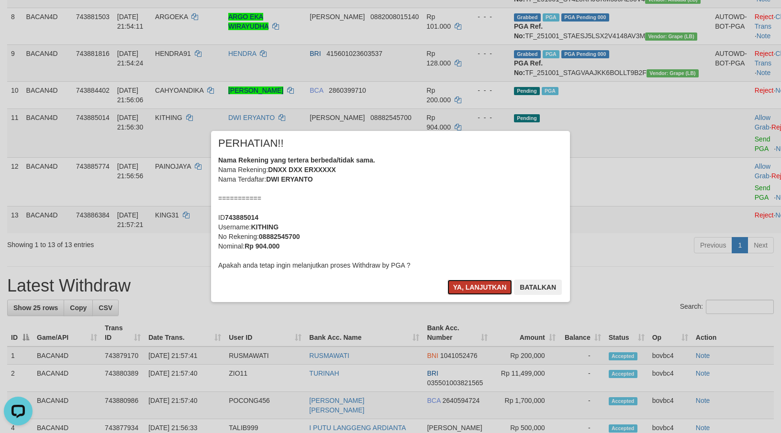
click at [478, 280] on button "Ya, lanjutkan" at bounding box center [479, 287] width 65 height 15
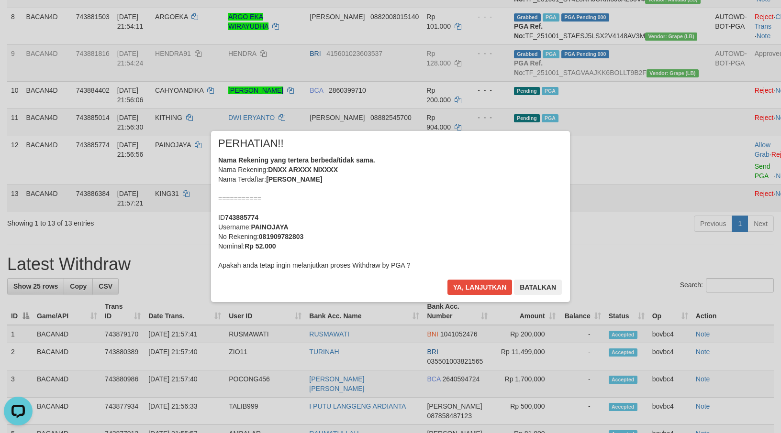
click at [478, 279] on div "× PERHATIAN!! Nama Rekening yang tertera berbeda/tidak sama. Nama Rekening: DNX…" at bounding box center [390, 216] width 359 height 171
click at [480, 282] on button "Ya, lanjutkan" at bounding box center [479, 287] width 65 height 15
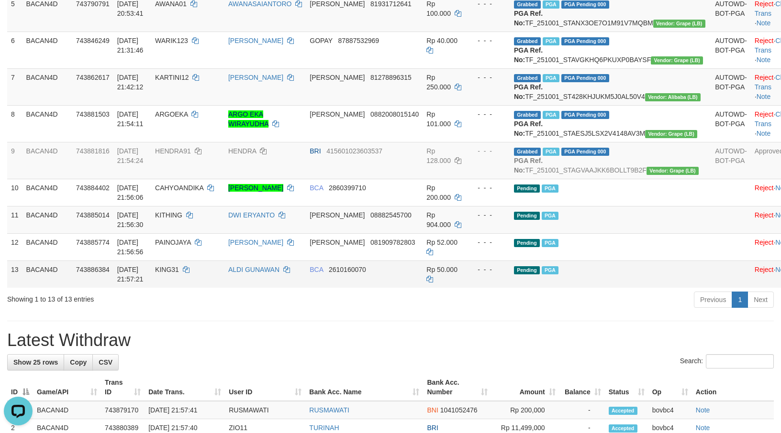
scroll to position [339, 0]
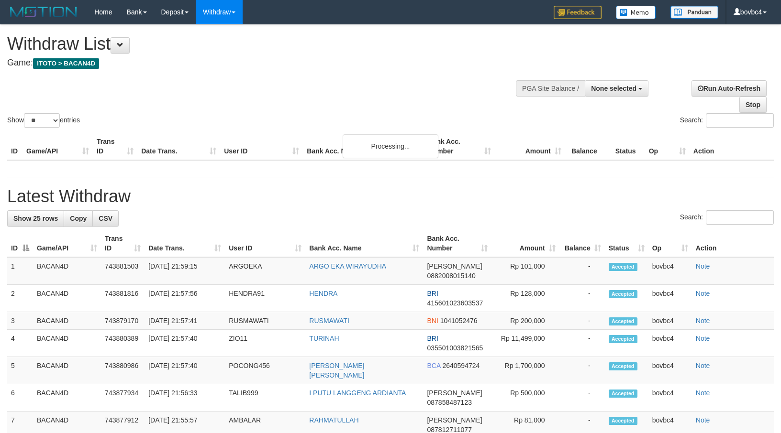
select select
select select "**"
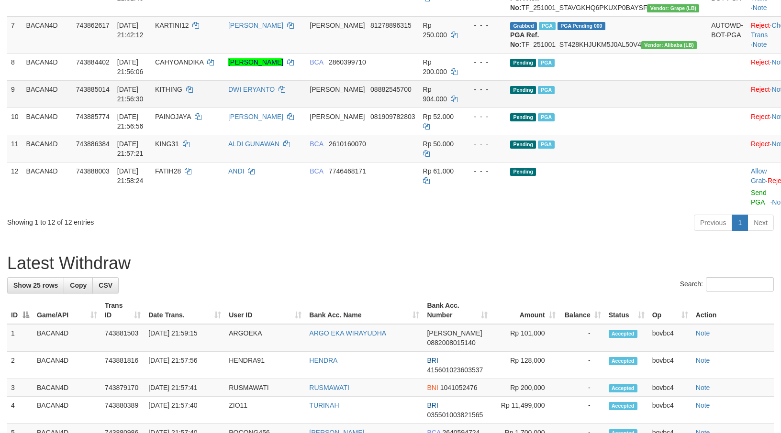
scroll to position [339, 0]
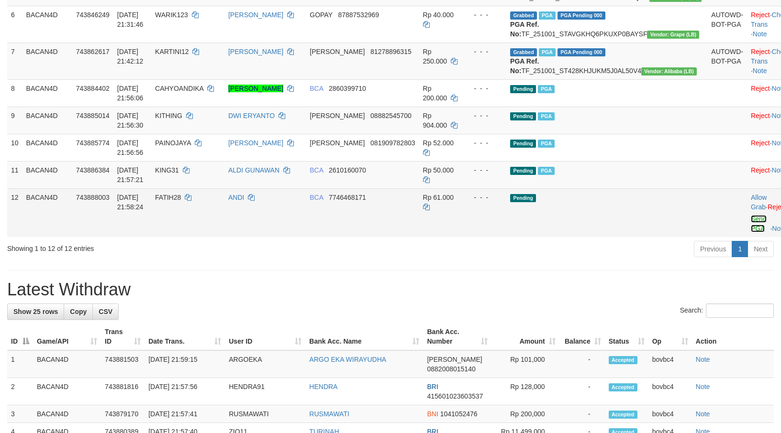
click at [751, 232] on link "Send PGA" at bounding box center [759, 223] width 16 height 17
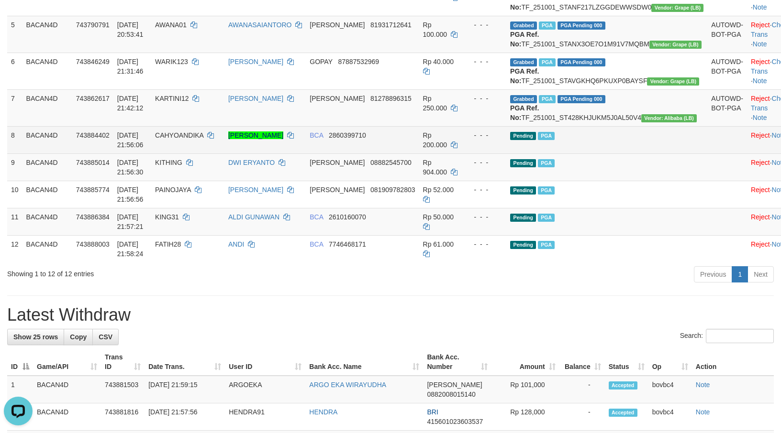
scroll to position [267, 0]
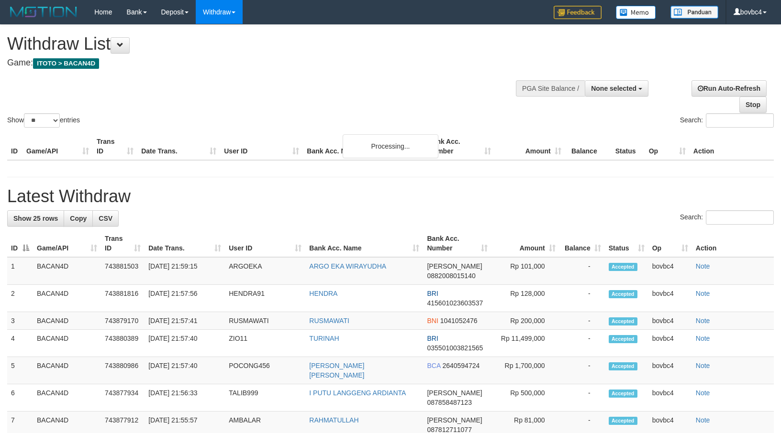
select select
select select "**"
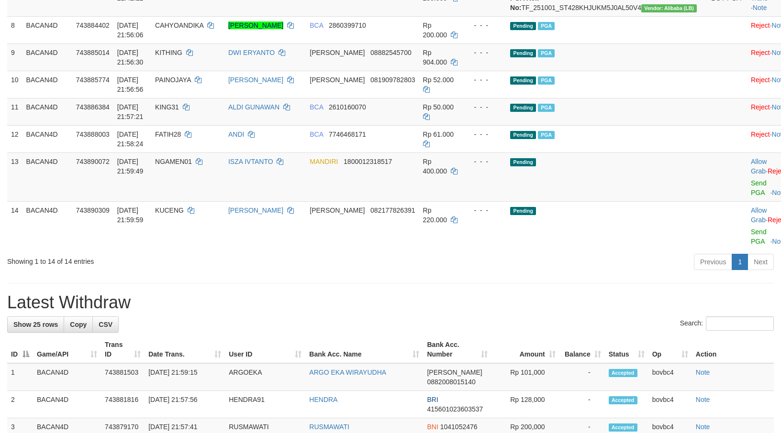
scroll to position [410, 0]
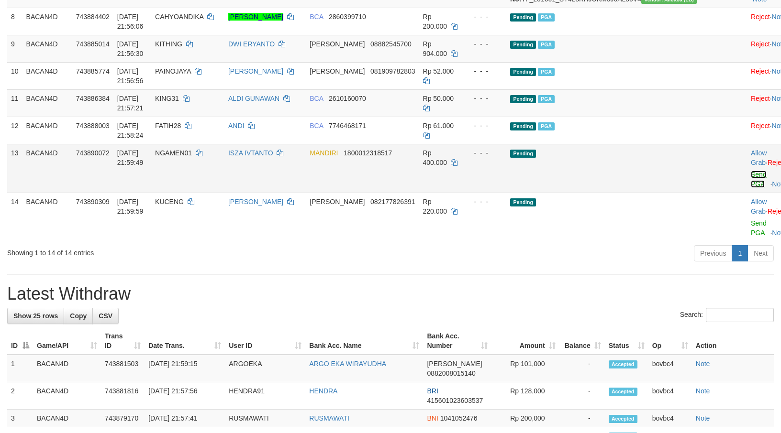
click at [751, 188] on link "Send PGA" at bounding box center [759, 179] width 16 height 17
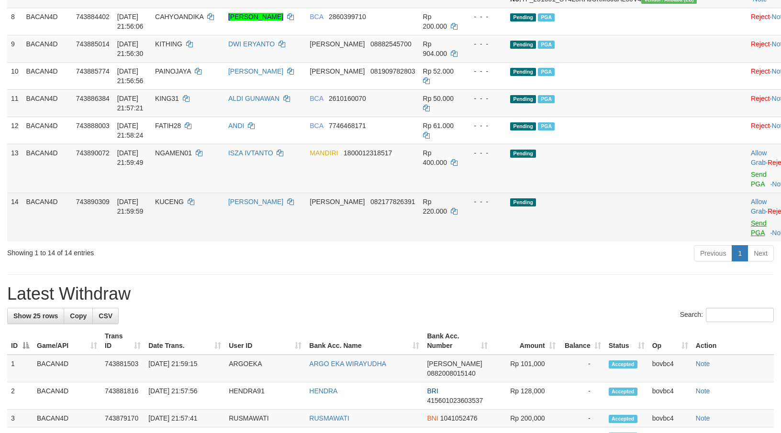
click at [751, 237] on link "Send PGA" at bounding box center [759, 228] width 16 height 17
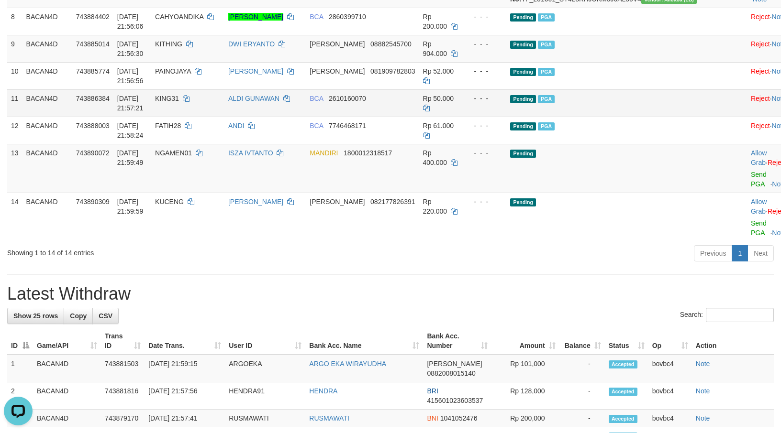
scroll to position [0, 0]
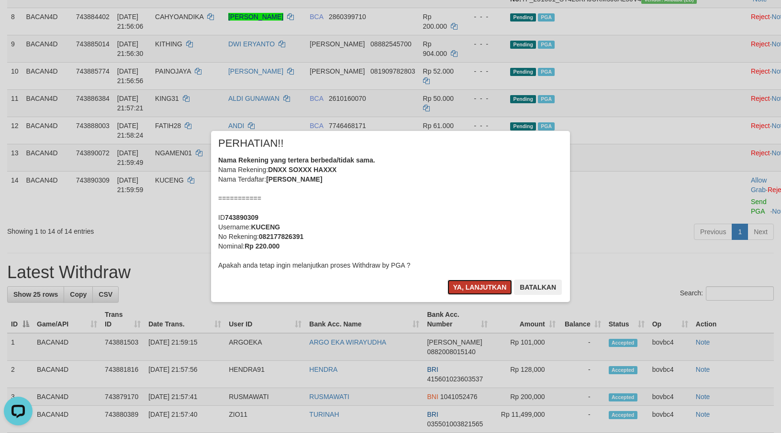
click at [498, 286] on button "Ya, lanjutkan" at bounding box center [479, 287] width 65 height 15
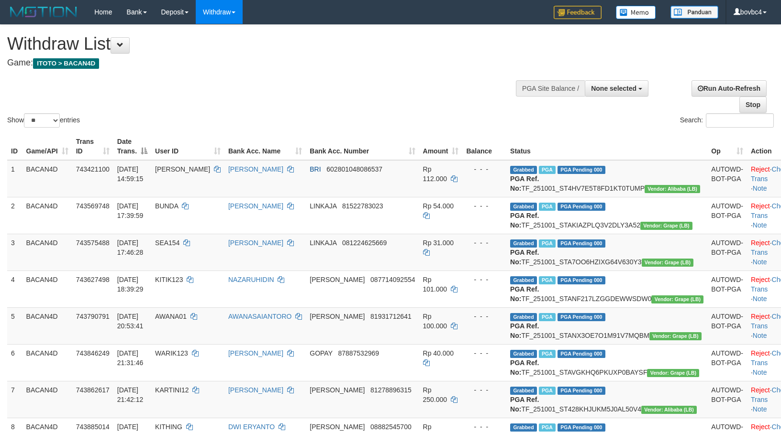
select select
select select "**"
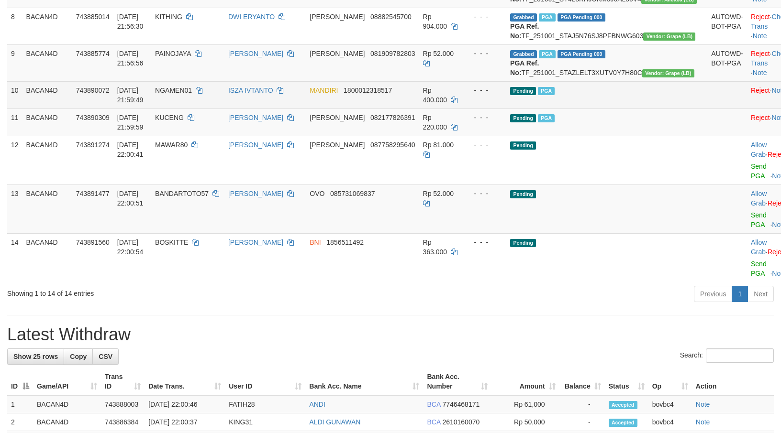
scroll to position [482, 0]
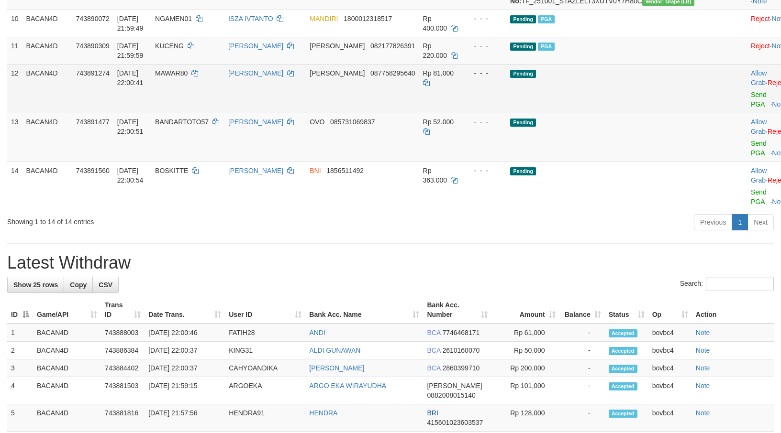
click at [747, 113] on td "Allow Grab · Reject Send PGA · Note" at bounding box center [770, 88] width 47 height 49
click at [751, 108] on link "Send PGA" at bounding box center [759, 99] width 16 height 17
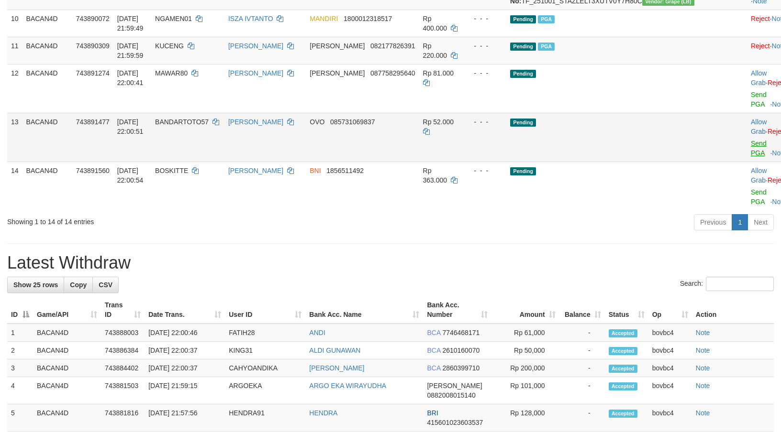
click at [751, 157] on link "Send PGA" at bounding box center [759, 148] width 16 height 17
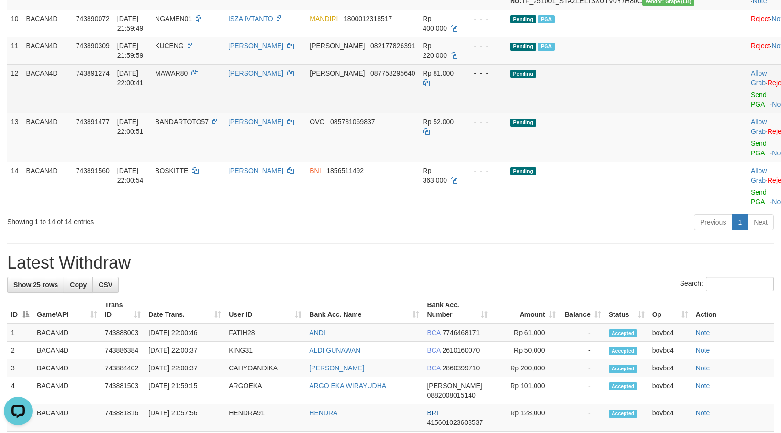
scroll to position [0, 0]
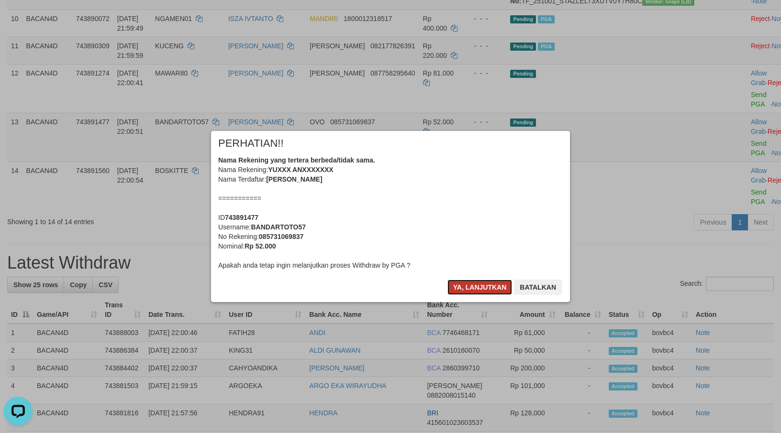
click at [475, 286] on button "Ya, lanjutkan" at bounding box center [479, 287] width 65 height 15
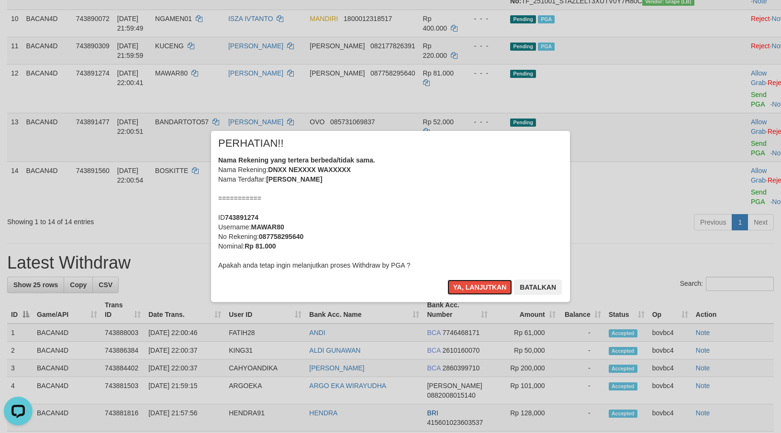
click at [475, 286] on button "Ya, lanjutkan" at bounding box center [479, 287] width 65 height 15
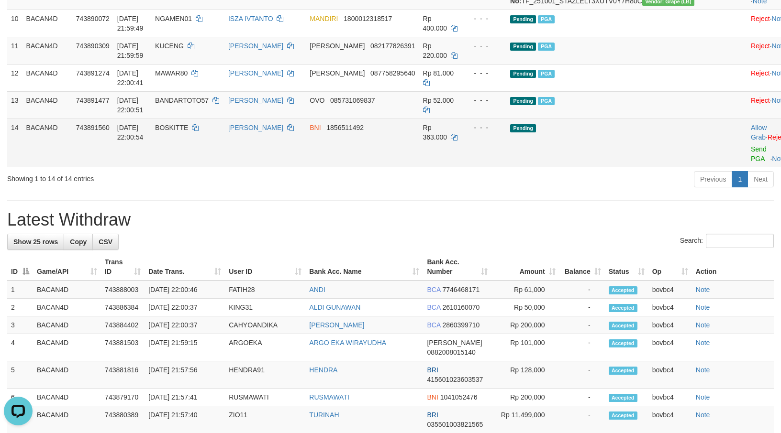
click at [751, 163] on span "Send PGA" at bounding box center [771, 152] width 40 height 21
click at [751, 163] on link "Send PGA" at bounding box center [759, 153] width 16 height 17
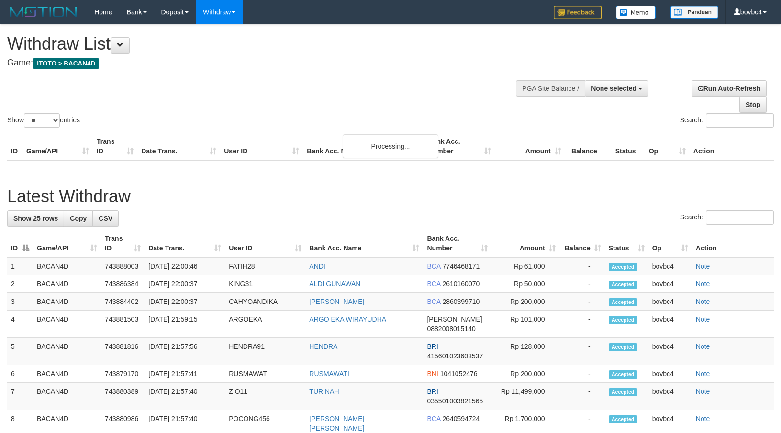
select select
select select "**"
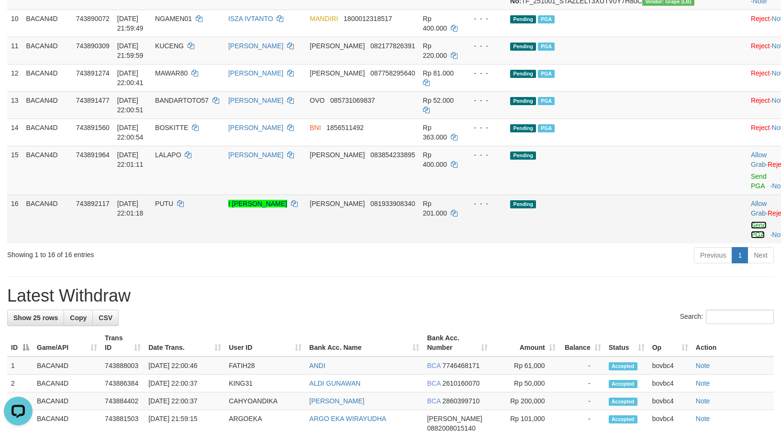
click at [751, 239] on link "Send PGA" at bounding box center [759, 229] width 16 height 17
click at [751, 190] on link "Send PGA" at bounding box center [759, 181] width 16 height 17
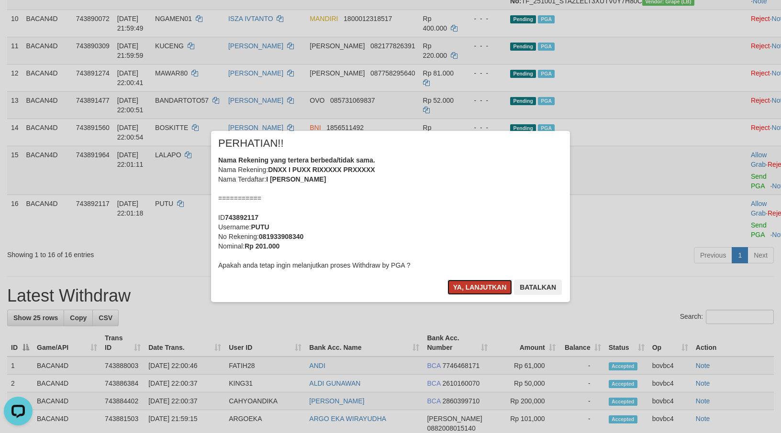
click at [462, 285] on button "Ya, lanjutkan" at bounding box center [479, 287] width 65 height 15
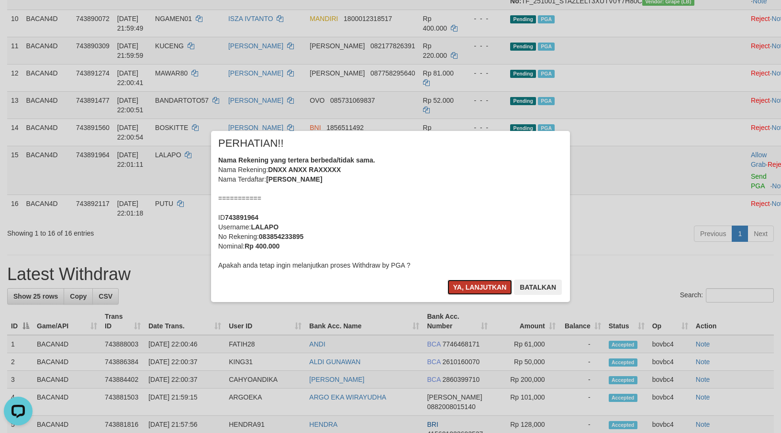
click at [484, 282] on button "Ya, lanjutkan" at bounding box center [479, 287] width 65 height 15
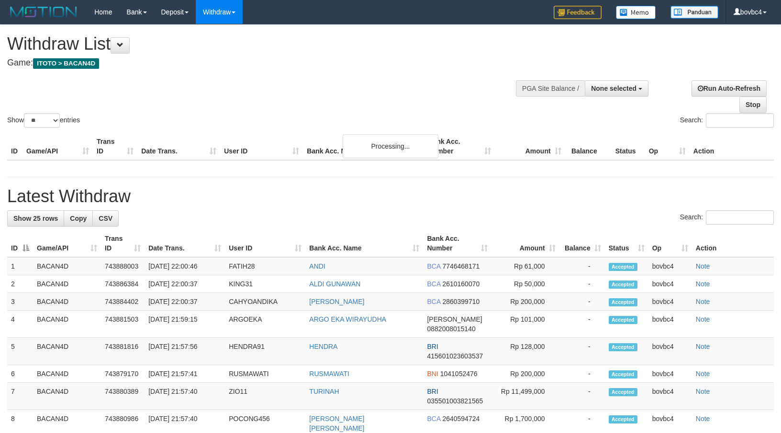
select select
select select "**"
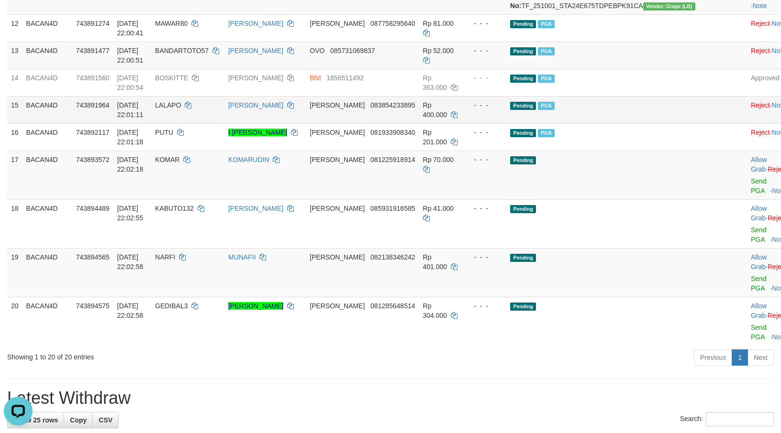
scroll to position [554, 0]
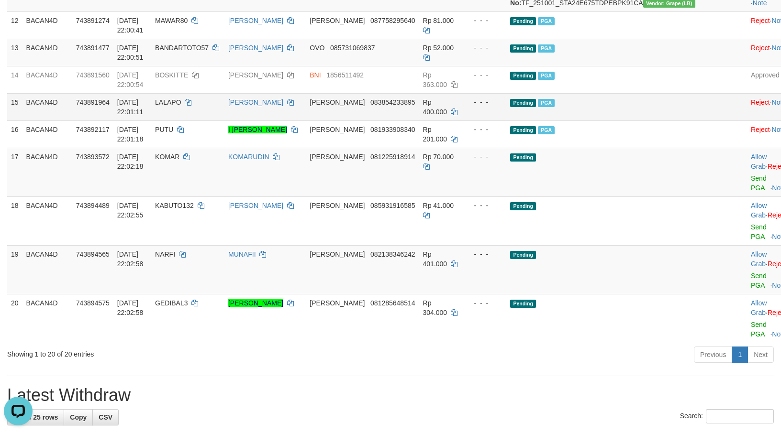
click at [647, 121] on td "Pending PGA" at bounding box center [606, 106] width 201 height 27
click at [501, 66] on td "- - -" at bounding box center [484, 52] width 44 height 27
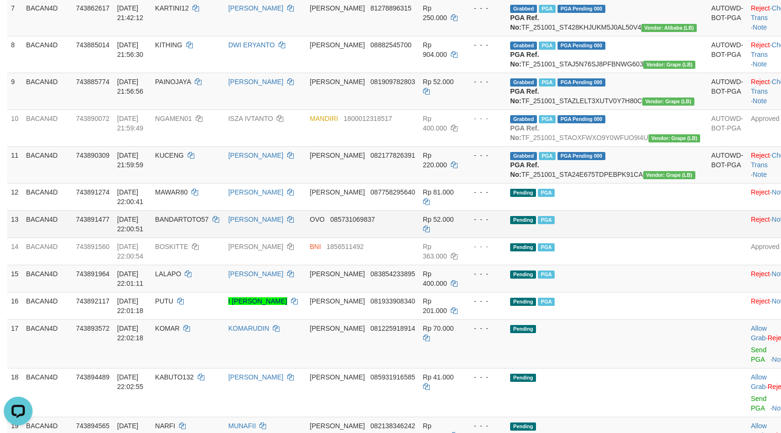
scroll to position [339, 0]
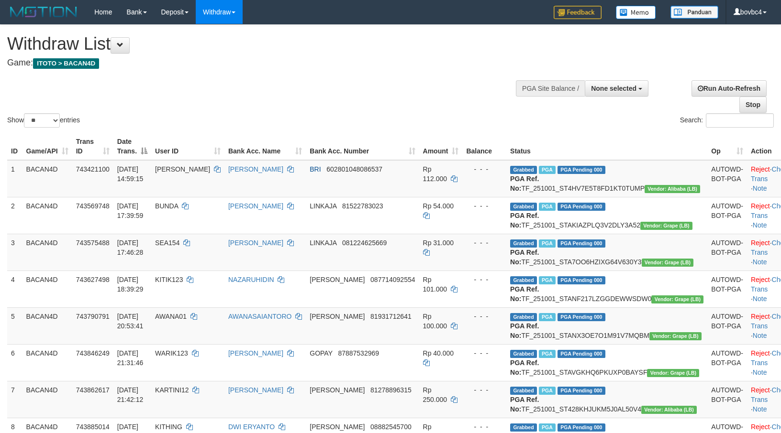
select select
select select "**"
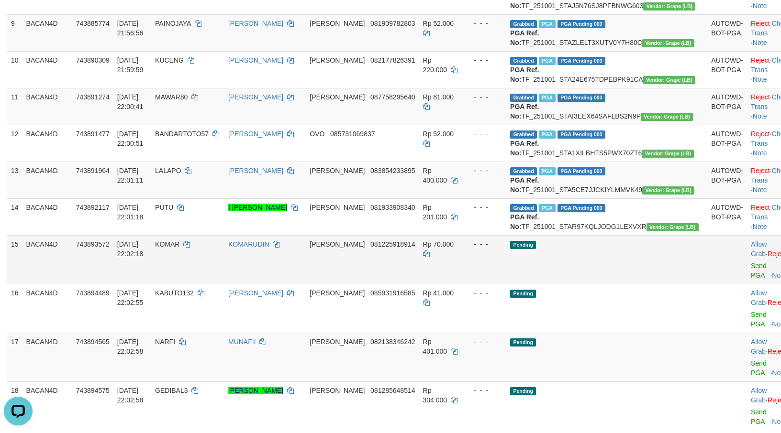
scroll to position [436, 0]
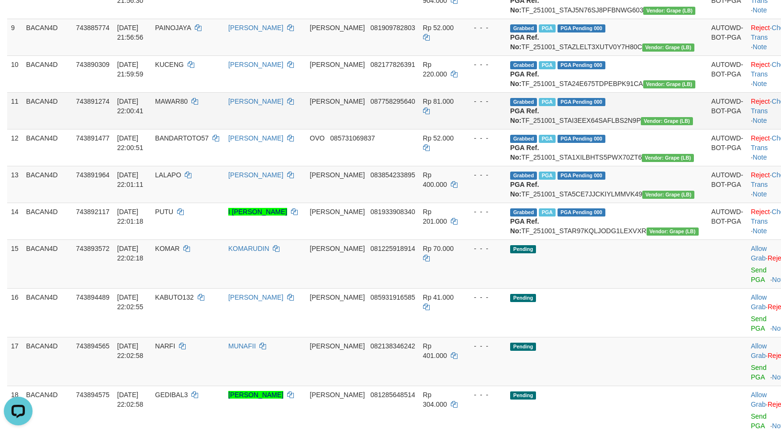
click at [419, 129] on td "[PERSON_NAME] 087758295640" at bounding box center [362, 110] width 113 height 37
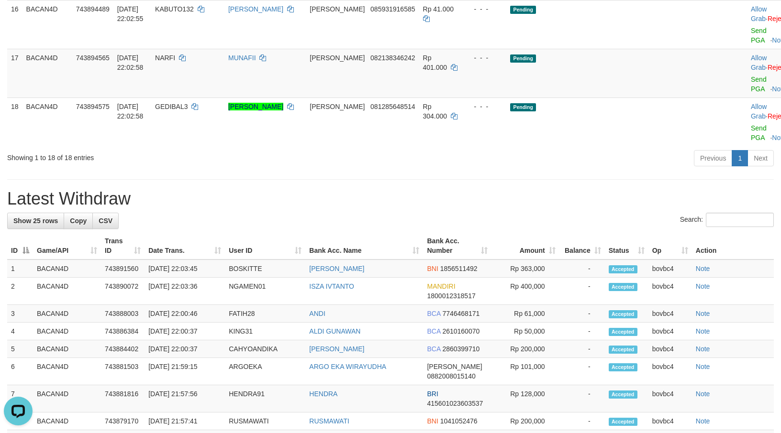
scroll to position [723, 0]
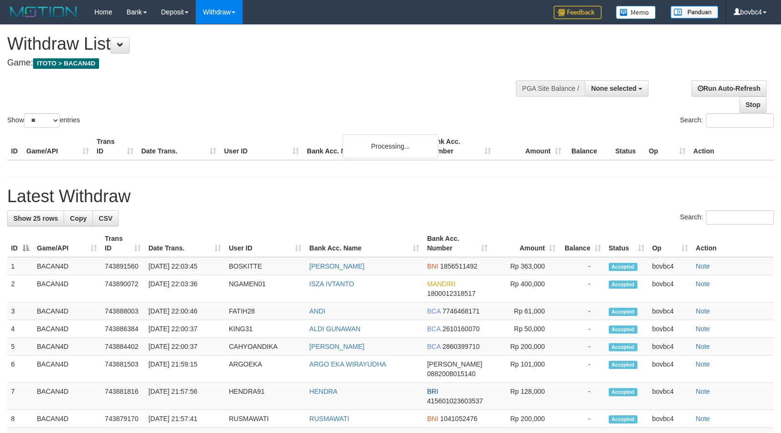
select select
select select "**"
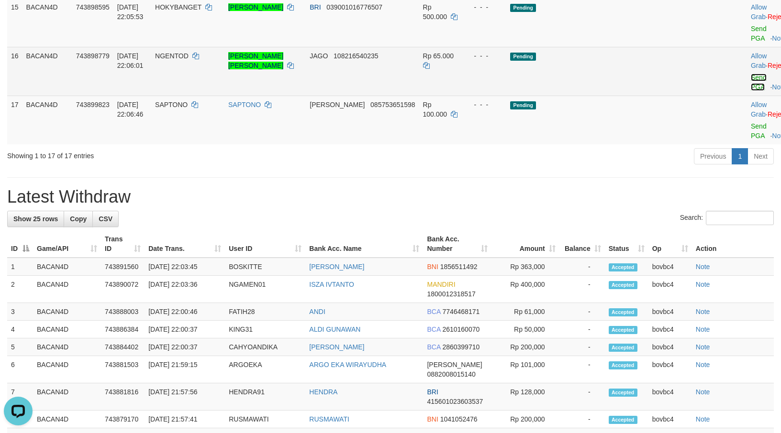
click at [751, 91] on link "Send PGA" at bounding box center [759, 82] width 16 height 17
drag, startPoint x: 728, startPoint y: 200, endPoint x: 474, endPoint y: 177, distance: 255.5
click at [751, 42] on link "Send PGA" at bounding box center [759, 33] width 16 height 17
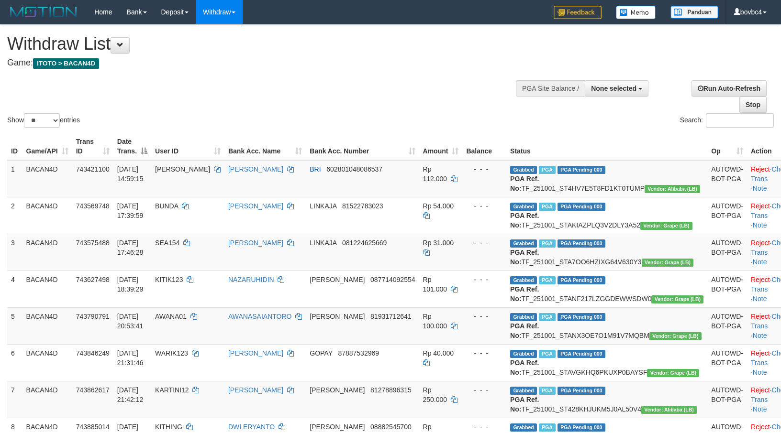
select select
select select "**"
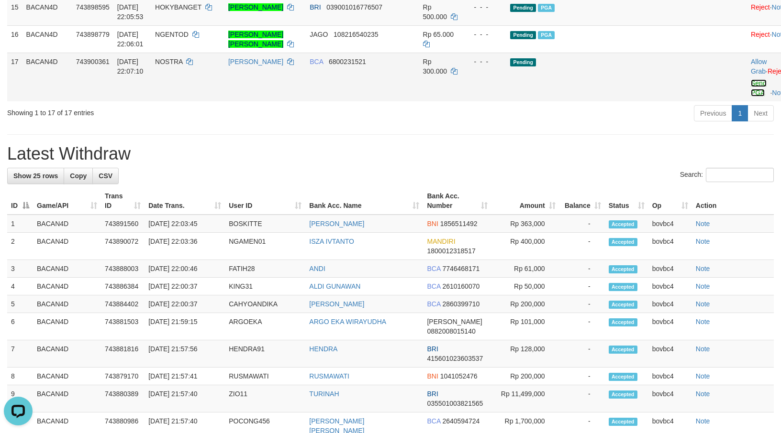
click at [751, 97] on link "Send PGA" at bounding box center [759, 87] width 16 height 17
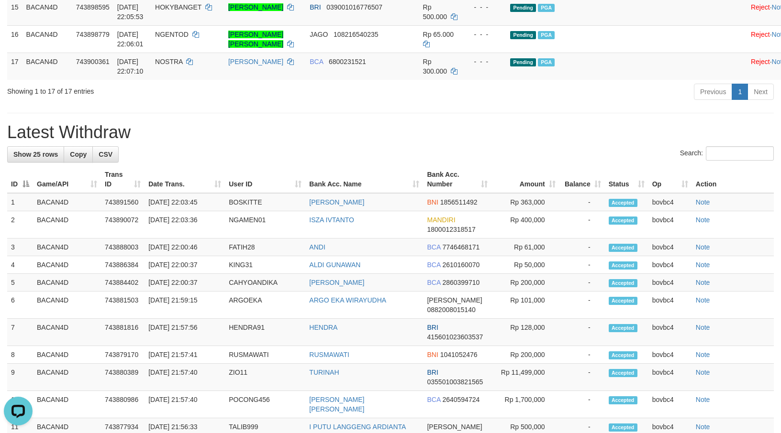
click at [416, 103] on div "Previous 1 Next" at bounding box center [552, 93] width 441 height 21
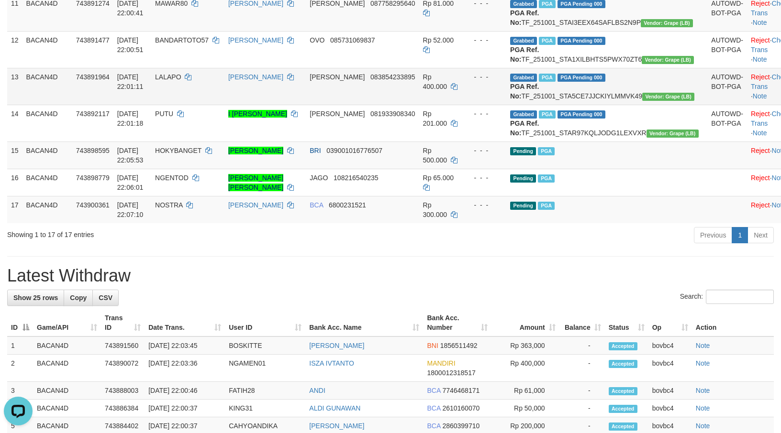
scroll to position [678, 0]
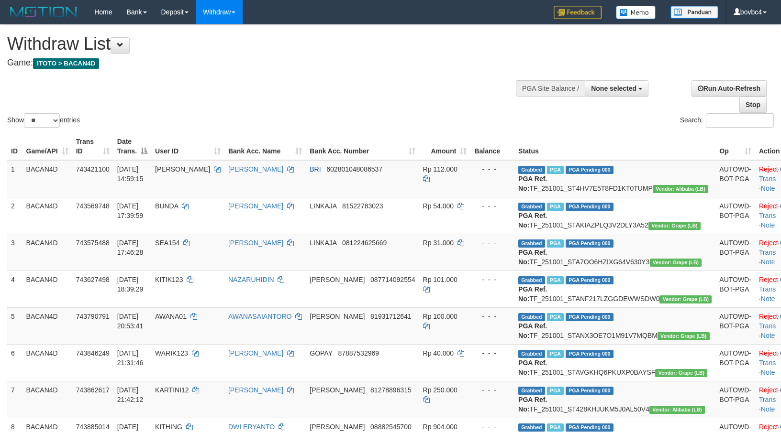
select select
select select "**"
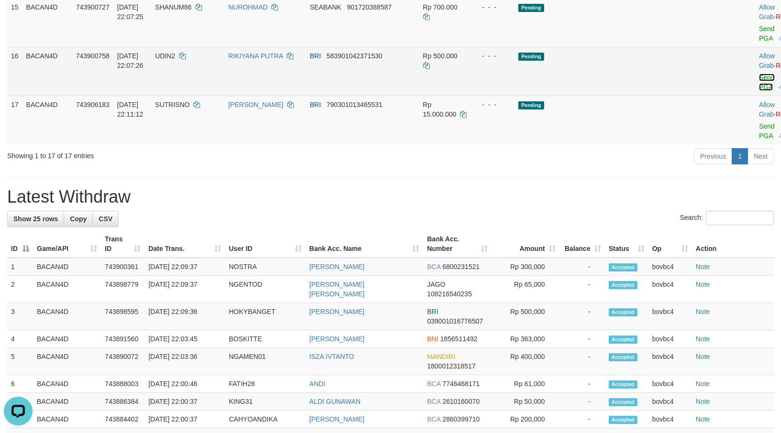
click at [759, 91] on link "Send PGA" at bounding box center [767, 82] width 16 height 17
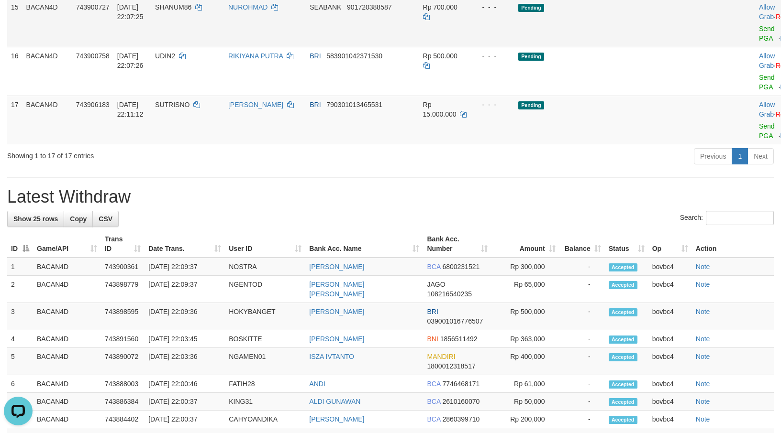
click at [759, 42] on link "Send PGA" at bounding box center [767, 33] width 16 height 17
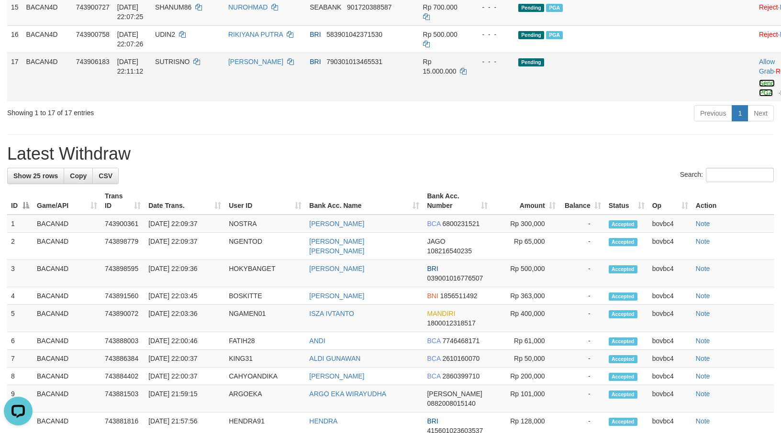
click at [759, 97] on link "Send PGA" at bounding box center [767, 87] width 16 height 17
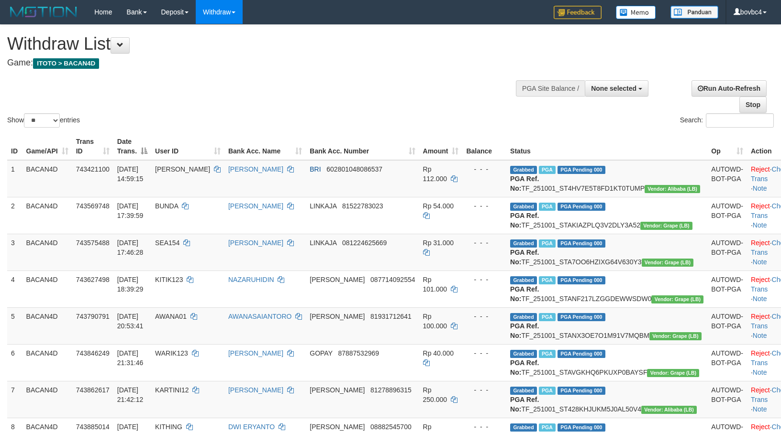
select select
select select "**"
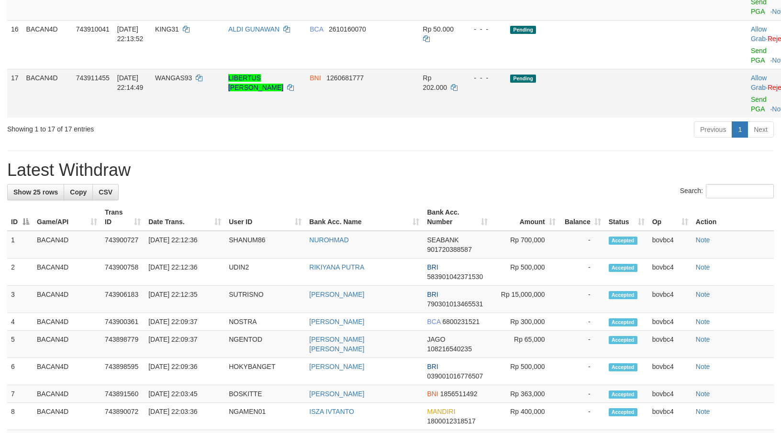
scroll to position [678, 0]
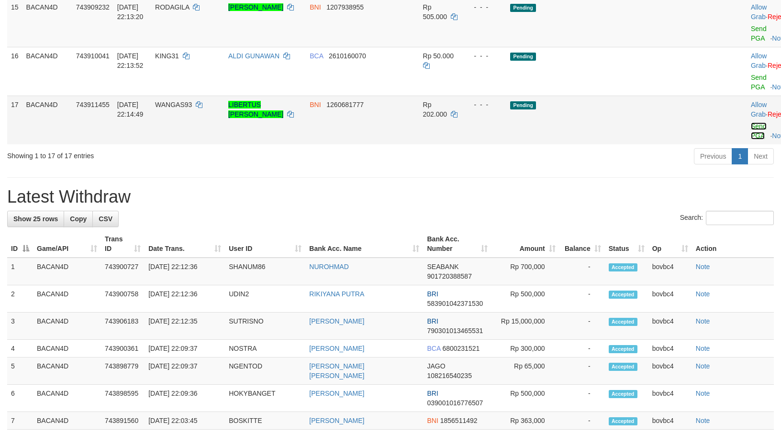
click at [751, 140] on link "Send PGA" at bounding box center [759, 130] width 16 height 17
click at [751, 42] on link "Send PGA" at bounding box center [759, 33] width 16 height 17
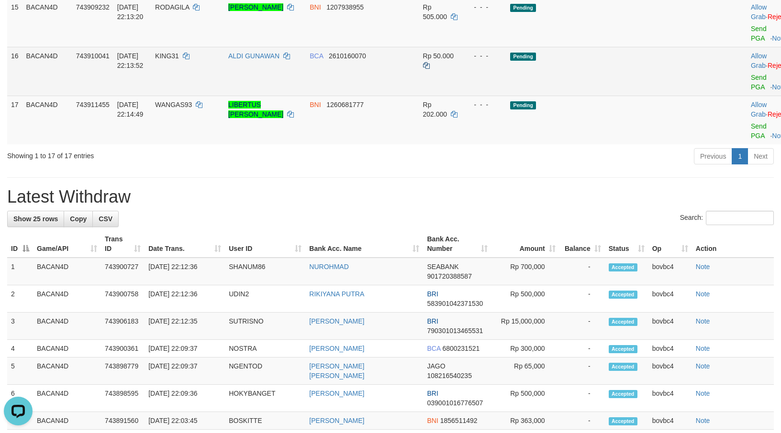
scroll to position [0, 0]
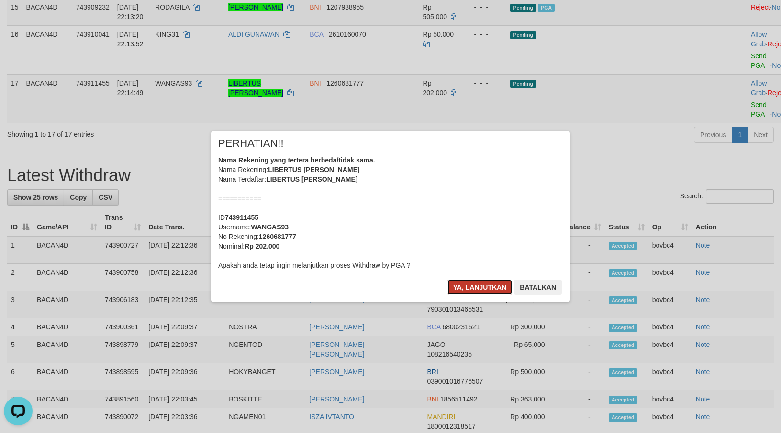
click at [491, 285] on button "Ya, lanjutkan" at bounding box center [479, 287] width 65 height 15
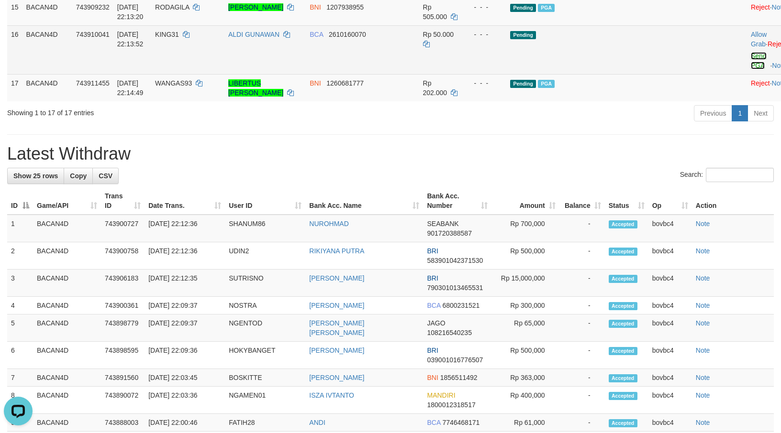
click at [751, 69] on link "Send PGA" at bounding box center [759, 60] width 16 height 17
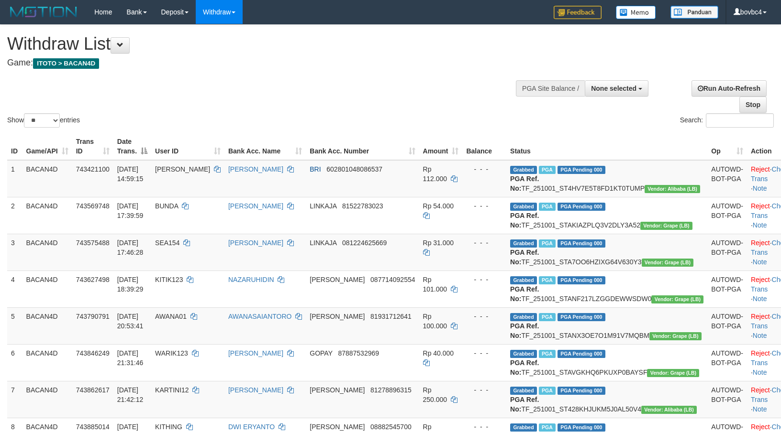
select select
select select "**"
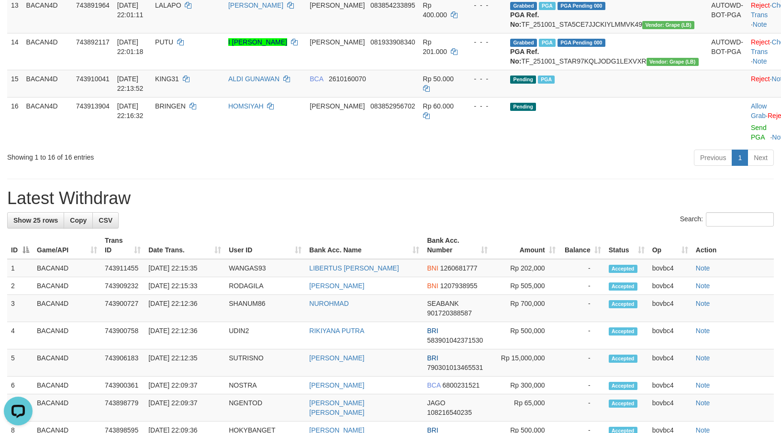
click at [460, 303] on div "**********" at bounding box center [390, 169] width 781 height 1500
click at [551, 313] on div "**********" at bounding box center [390, 169] width 781 height 1500
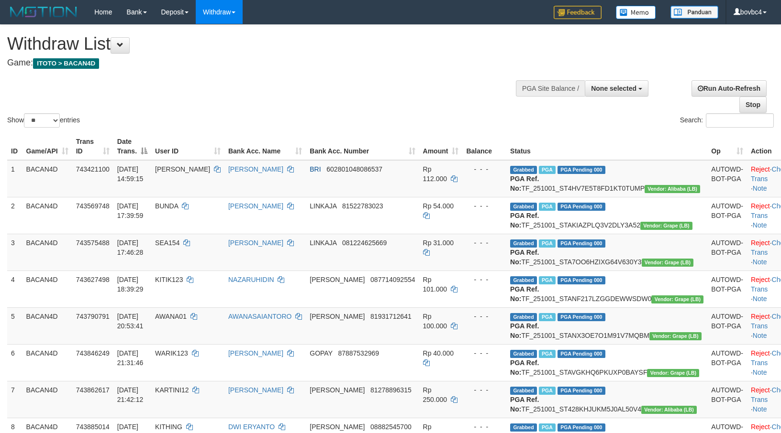
select select
select select "**"
click at [247, 115] on div "Show ** ** ** *** entries" at bounding box center [195, 121] width 376 height 17
click at [348, 77] on div "Show ** ** ** *** entries Search:" at bounding box center [390, 77] width 781 height 105
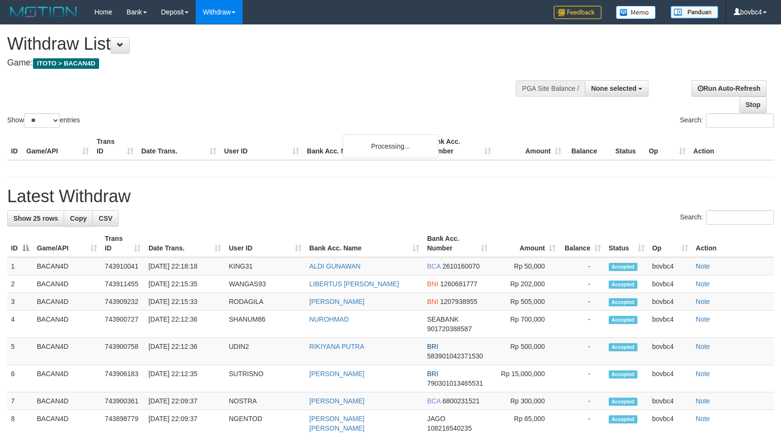
select select
select select "**"
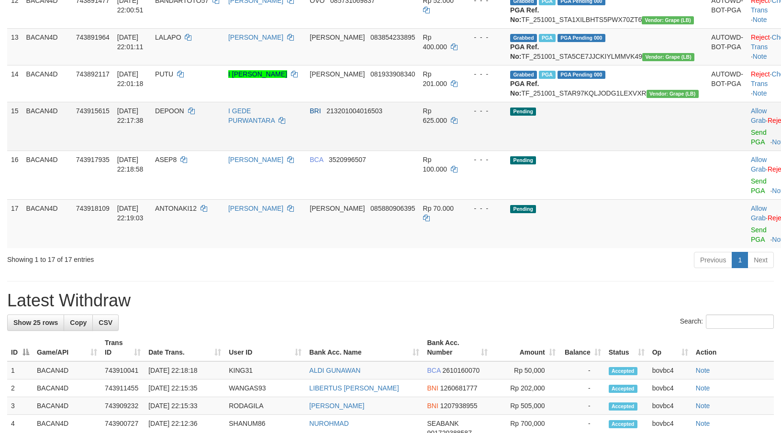
scroll to position [646, 0]
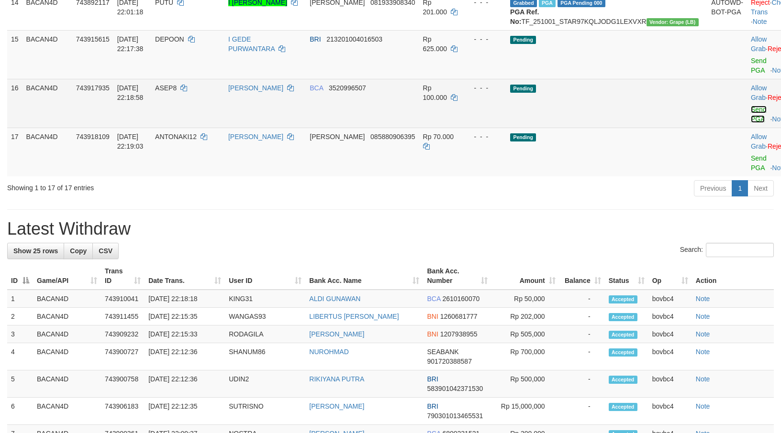
click at [751, 123] on link "Send PGA" at bounding box center [759, 114] width 16 height 17
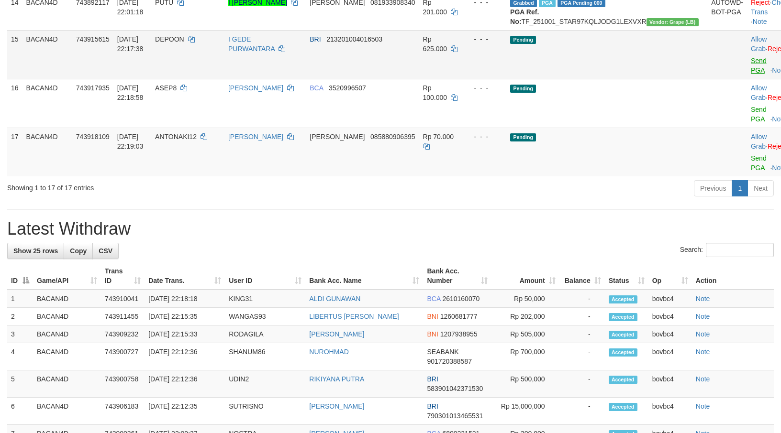
click at [751, 74] on link "Send PGA" at bounding box center [759, 65] width 16 height 17
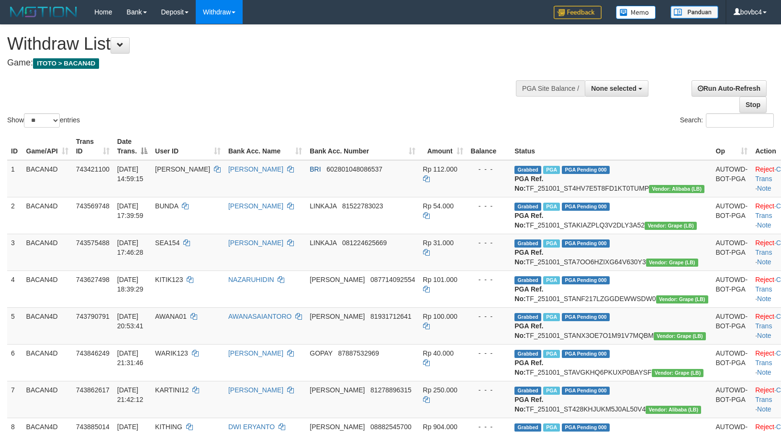
select select
select select "**"
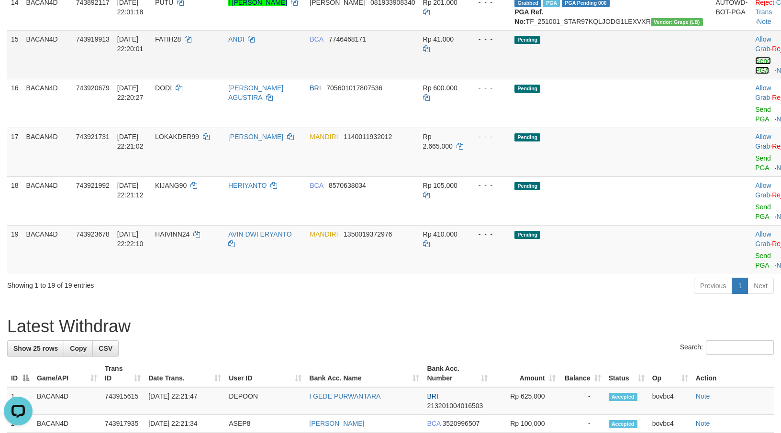
click at [755, 74] on link "Send PGA" at bounding box center [763, 65] width 16 height 17
click at [755, 123] on link "Send PGA" at bounding box center [763, 114] width 16 height 17
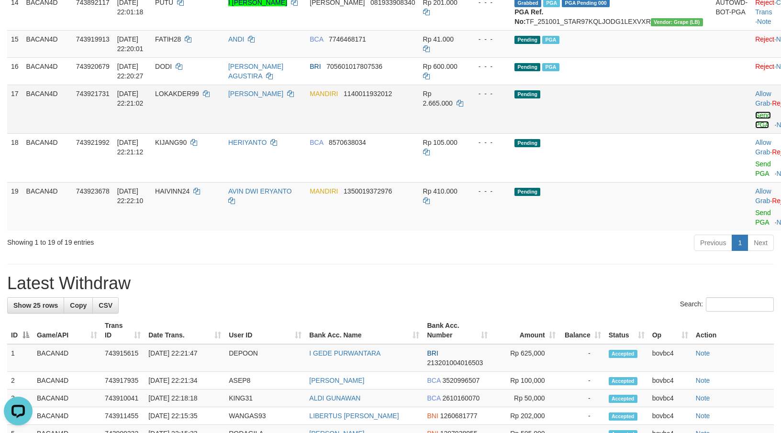
click at [755, 129] on link "Send PGA" at bounding box center [763, 119] width 16 height 17
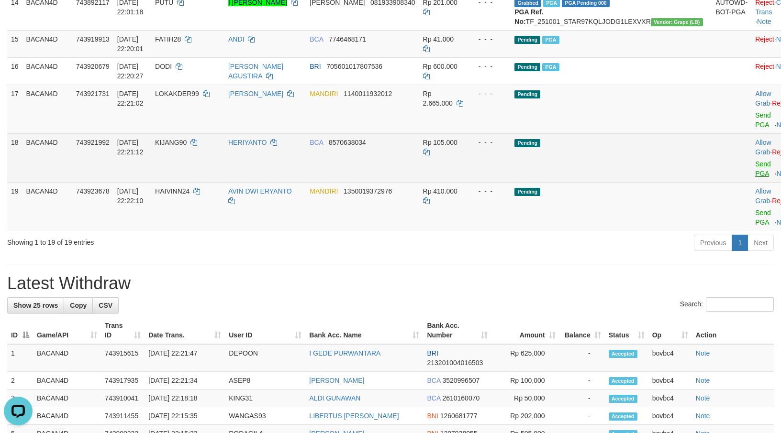
click at [755, 177] on link "Send PGA" at bounding box center [763, 168] width 16 height 17
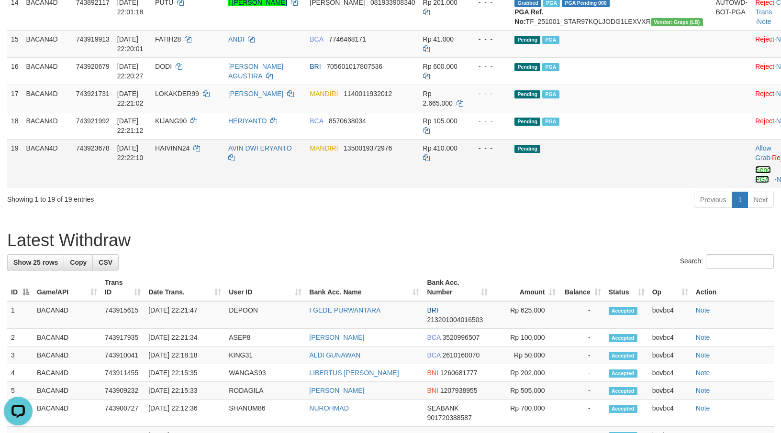
click at [755, 183] on link "Send PGA" at bounding box center [763, 174] width 16 height 17
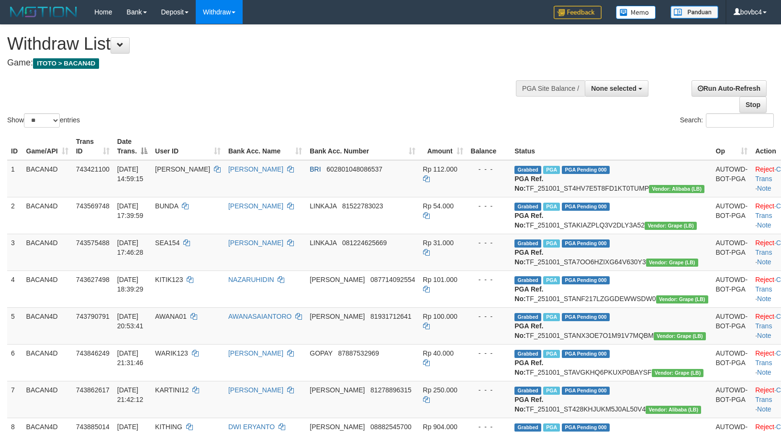
select select
select select "**"
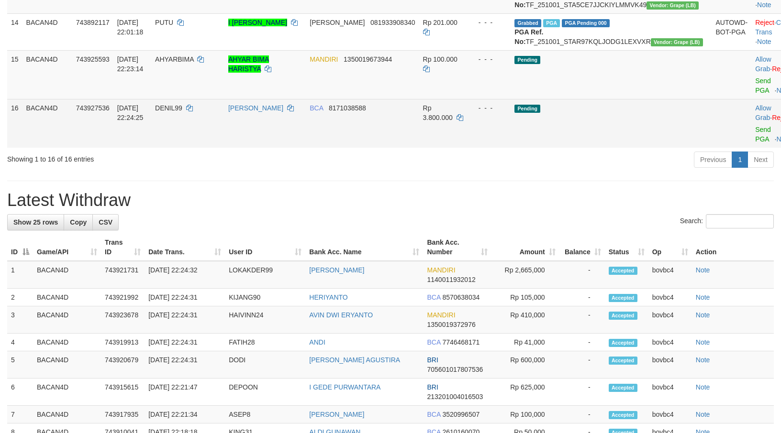
scroll to position [600, 0]
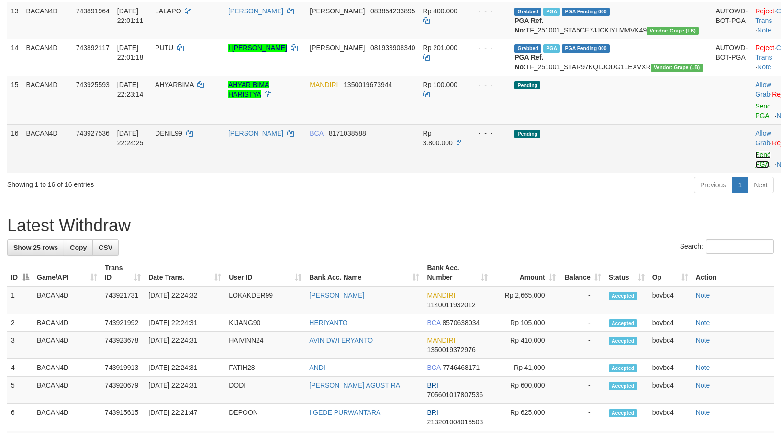
click at [755, 168] on link "Send PGA" at bounding box center [763, 159] width 16 height 17
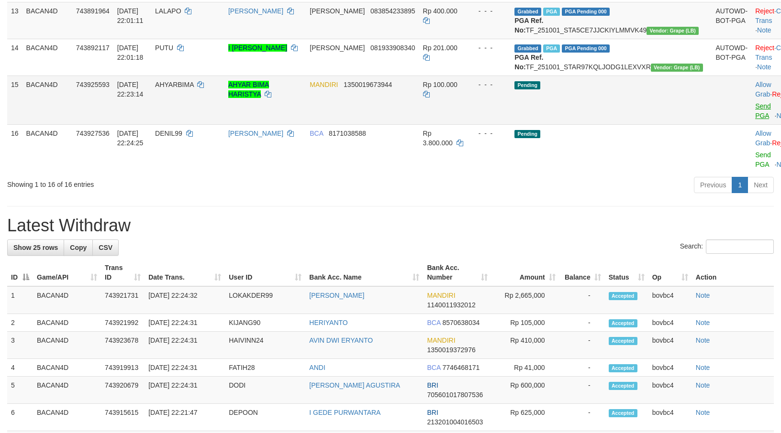
click at [755, 120] on link "Send PGA" at bounding box center [763, 110] width 16 height 17
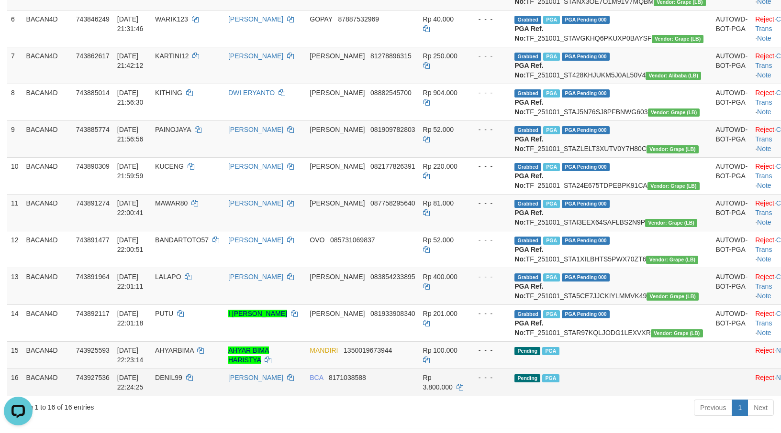
scroll to position [313, 0]
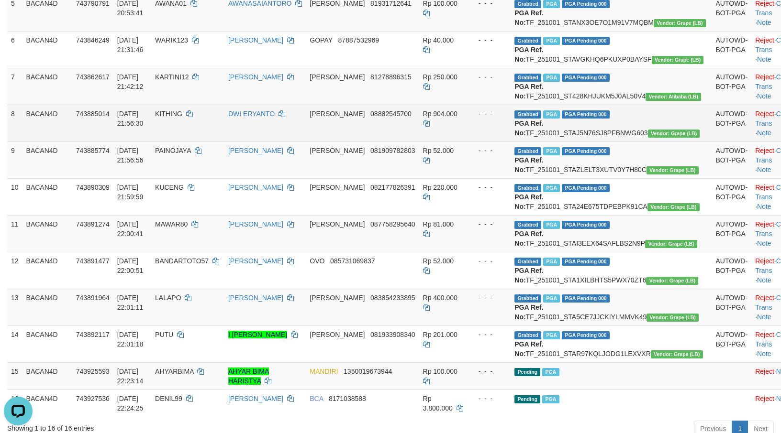
click at [511, 142] on td "- - -" at bounding box center [489, 123] width 44 height 37
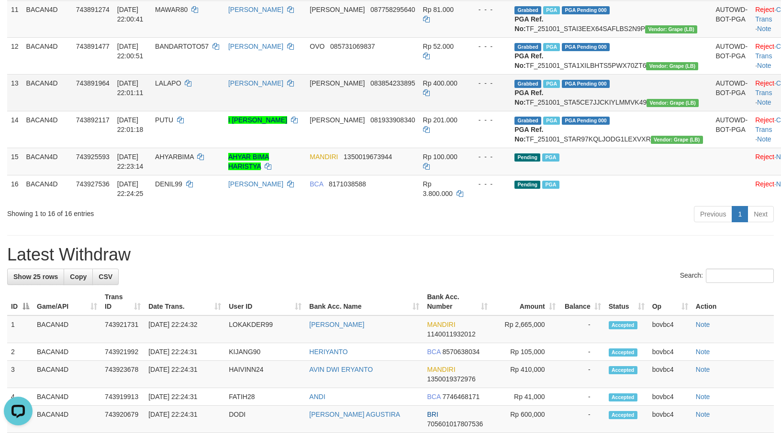
scroll to position [385, 0]
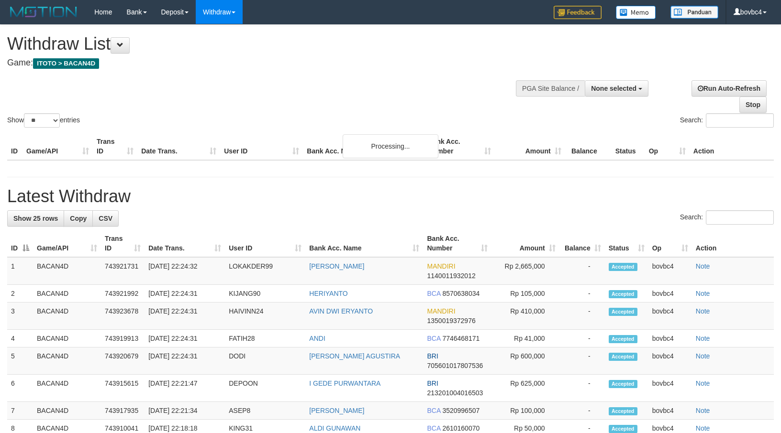
select select
select select "**"
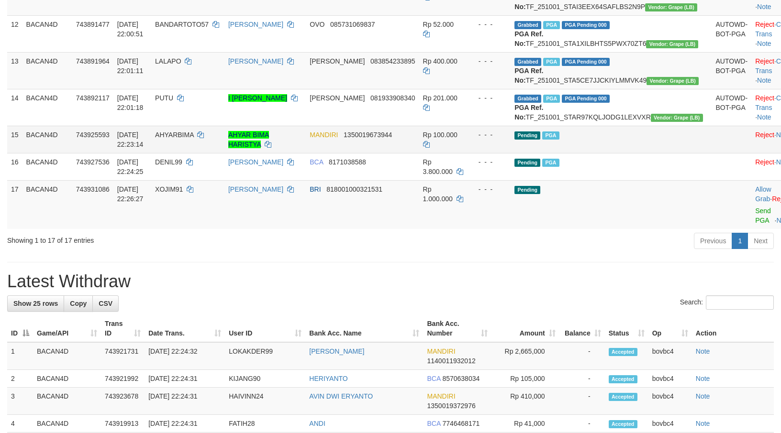
scroll to position [555, 0]
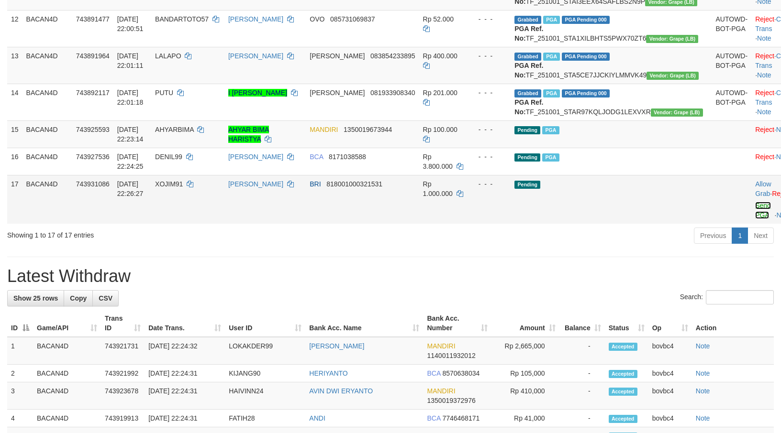
click at [755, 219] on link "Send PGA" at bounding box center [763, 210] width 16 height 17
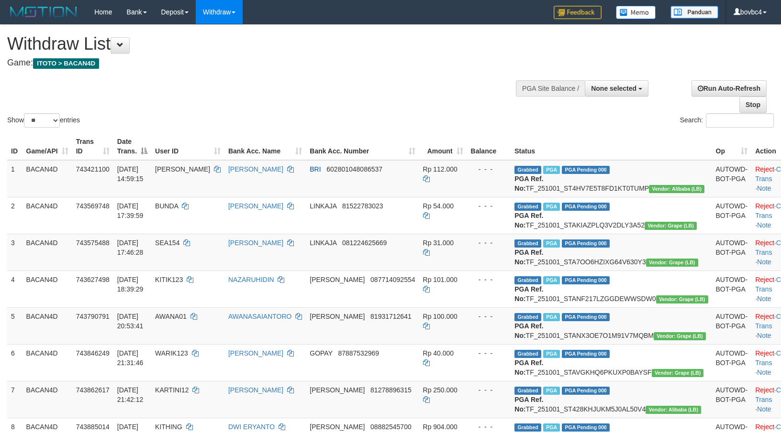
select select
select select "**"
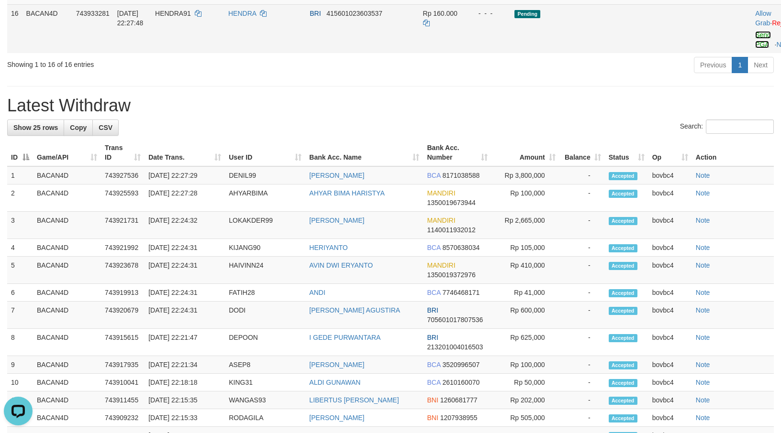
click at [755, 48] on link "Send PGA" at bounding box center [763, 39] width 16 height 17
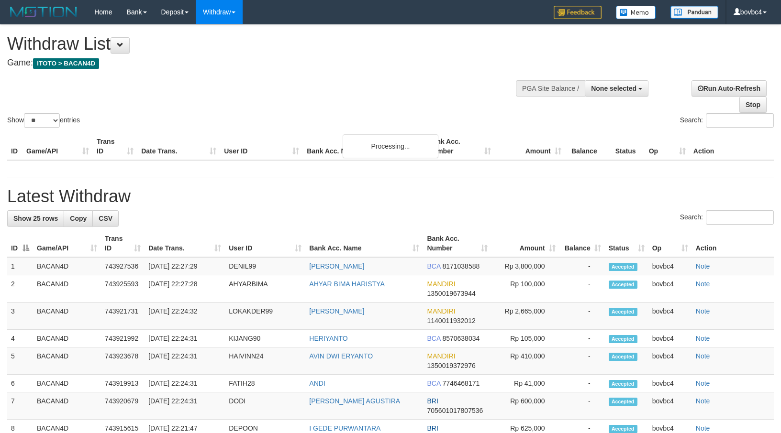
select select
select select "**"
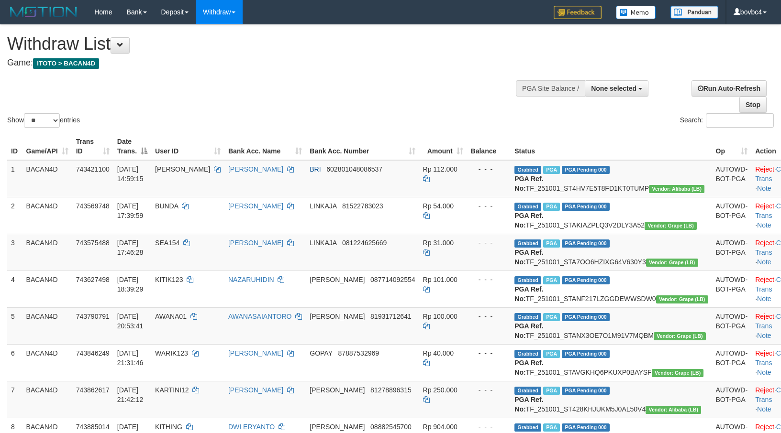
select select
select select "**"
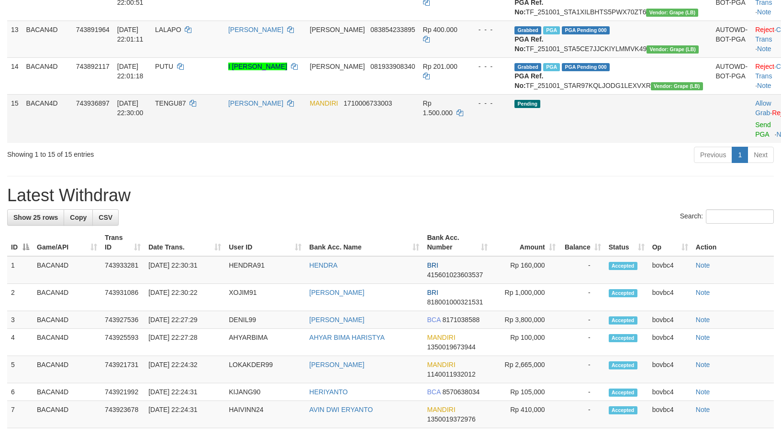
scroll to position [555, 0]
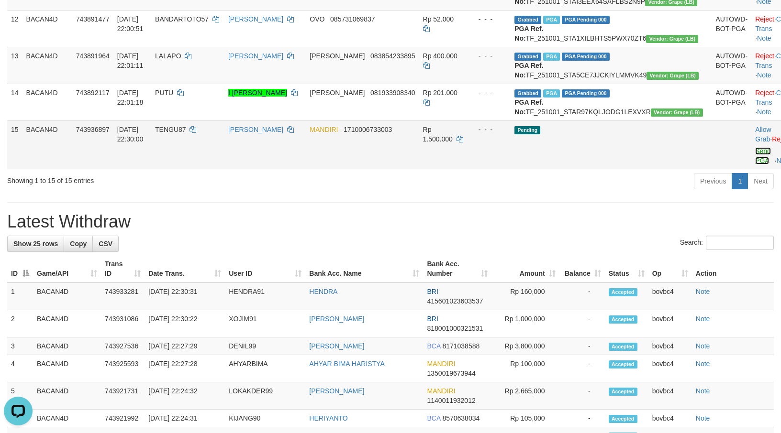
click at [755, 165] on link "Send PGA" at bounding box center [763, 155] width 16 height 17
